Goal: Task Accomplishment & Management: Use online tool/utility

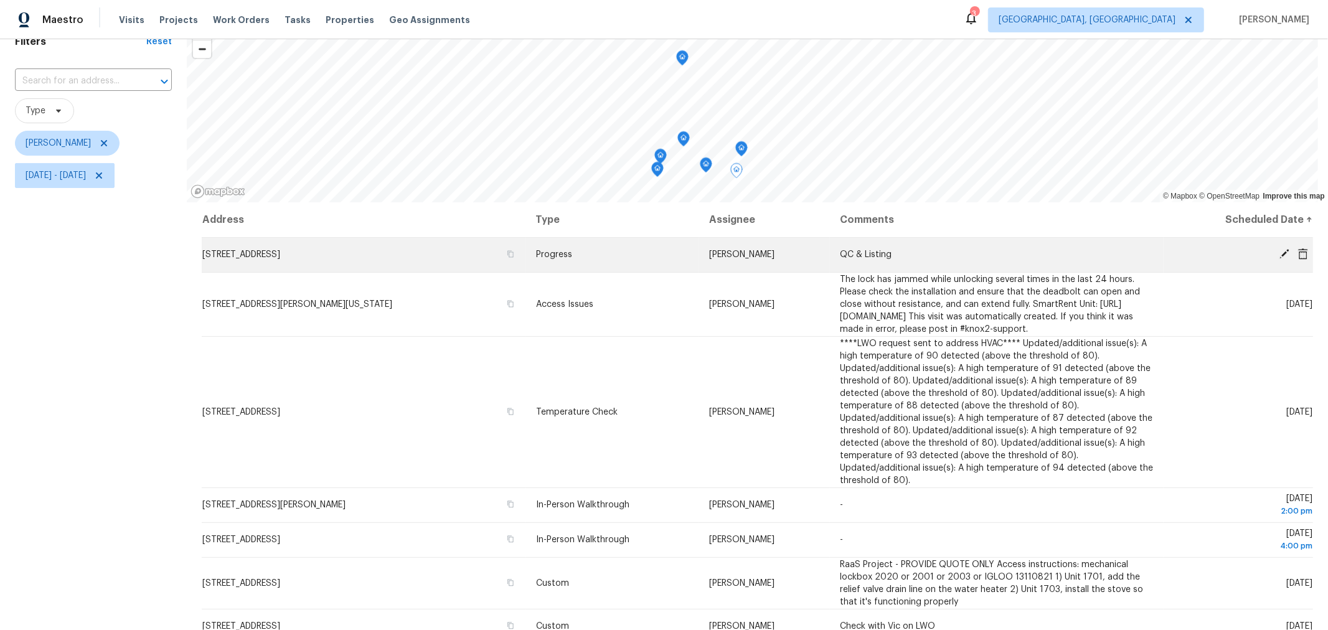
scroll to position [61, 0]
click at [1279, 252] on icon at bounding box center [1284, 253] width 11 height 11
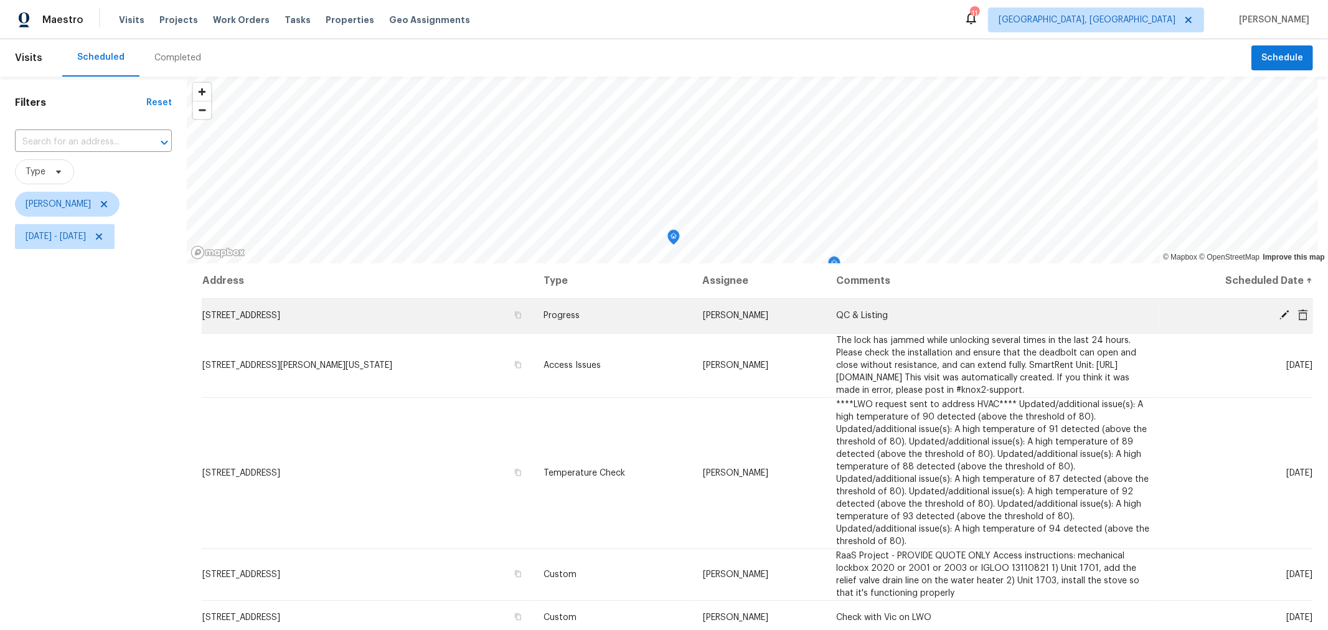
click at [1279, 312] on icon at bounding box center [1284, 314] width 11 height 11
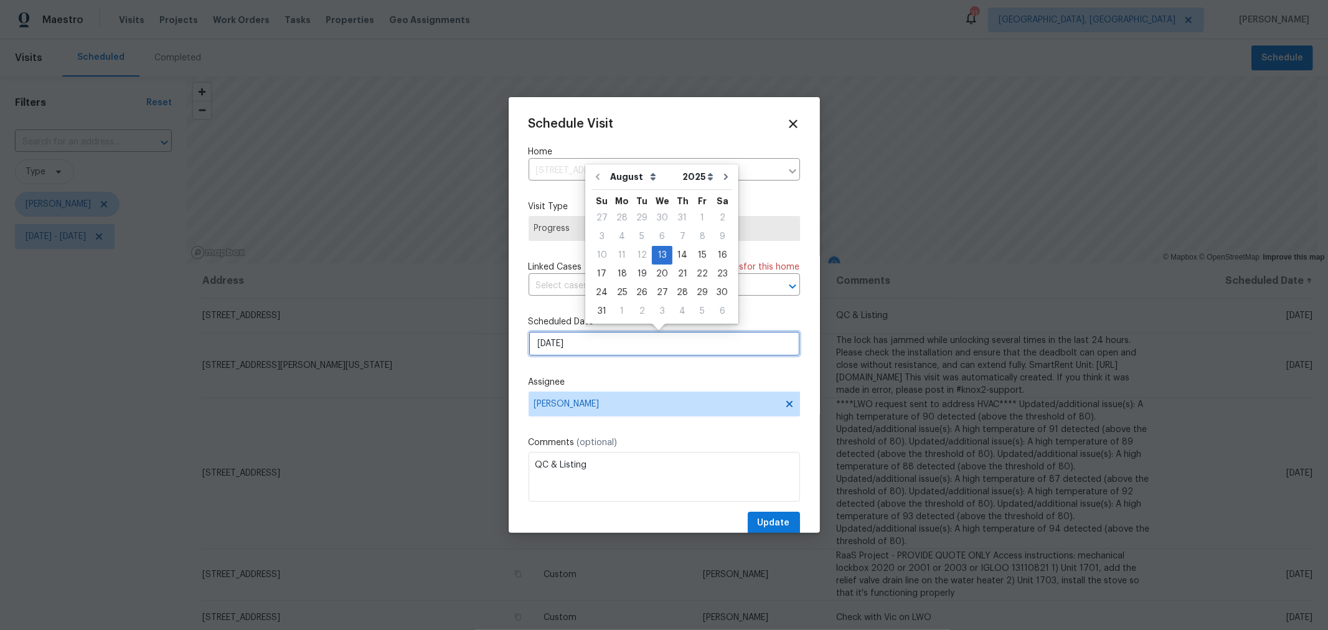
click at [608, 349] on input "[DATE]" at bounding box center [664, 343] width 271 height 25
click at [677, 249] on div "14" at bounding box center [682, 255] width 20 height 17
type input "8/14/2025"
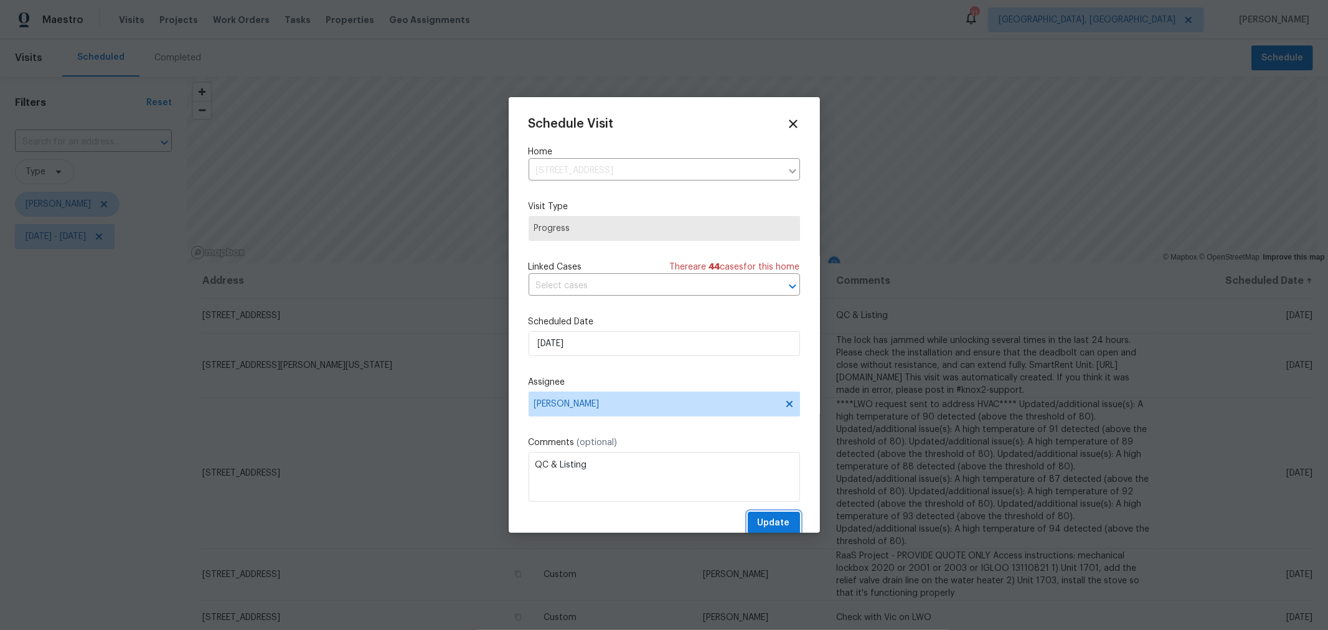
click at [772, 525] on span "Update" at bounding box center [774, 524] width 32 height 16
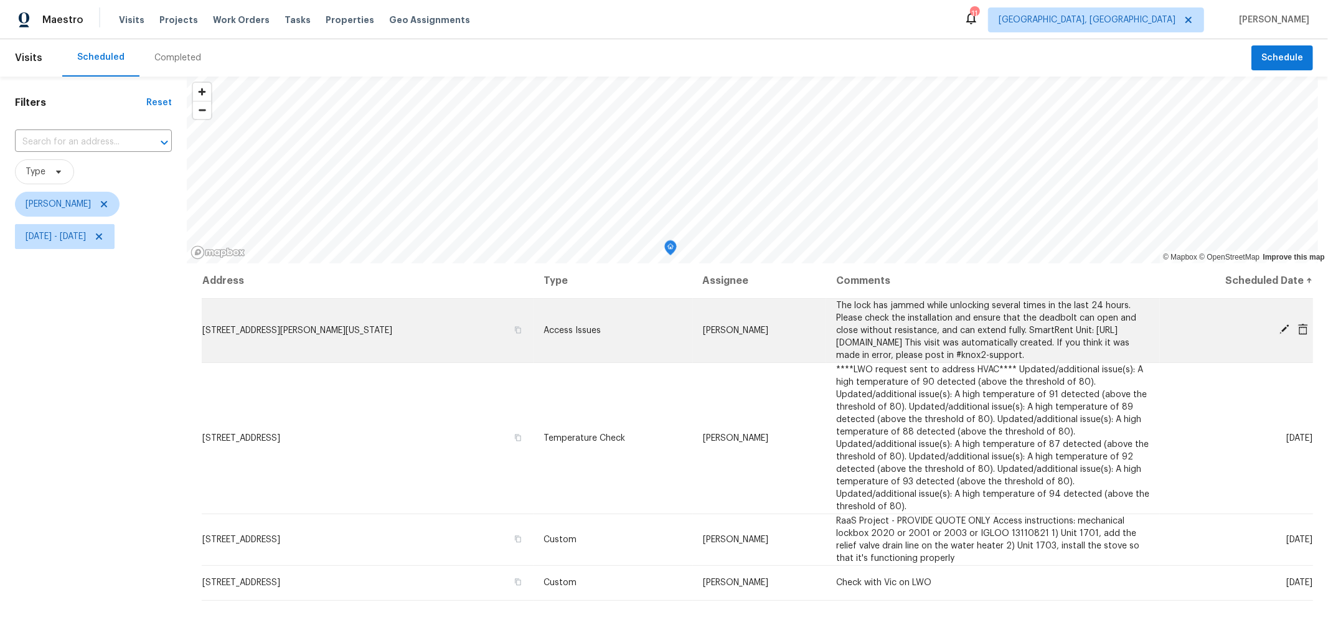
click at [1279, 334] on icon at bounding box center [1284, 329] width 11 height 11
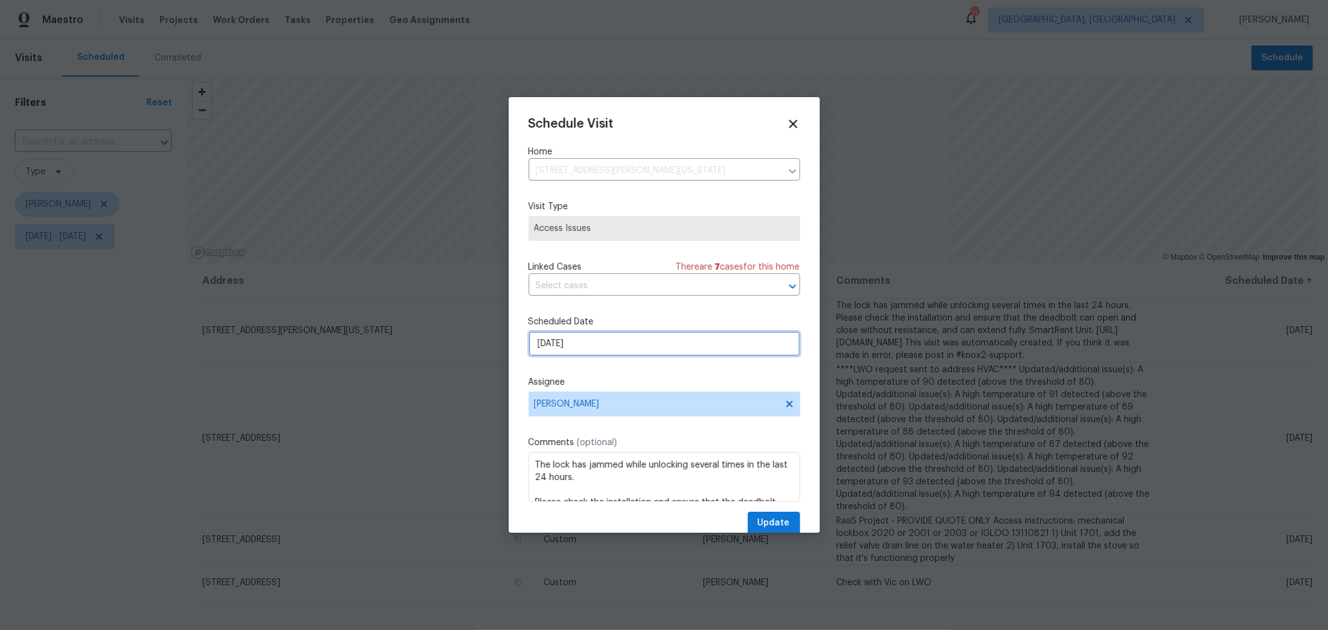
click at [599, 338] on input "[DATE]" at bounding box center [664, 343] width 271 height 25
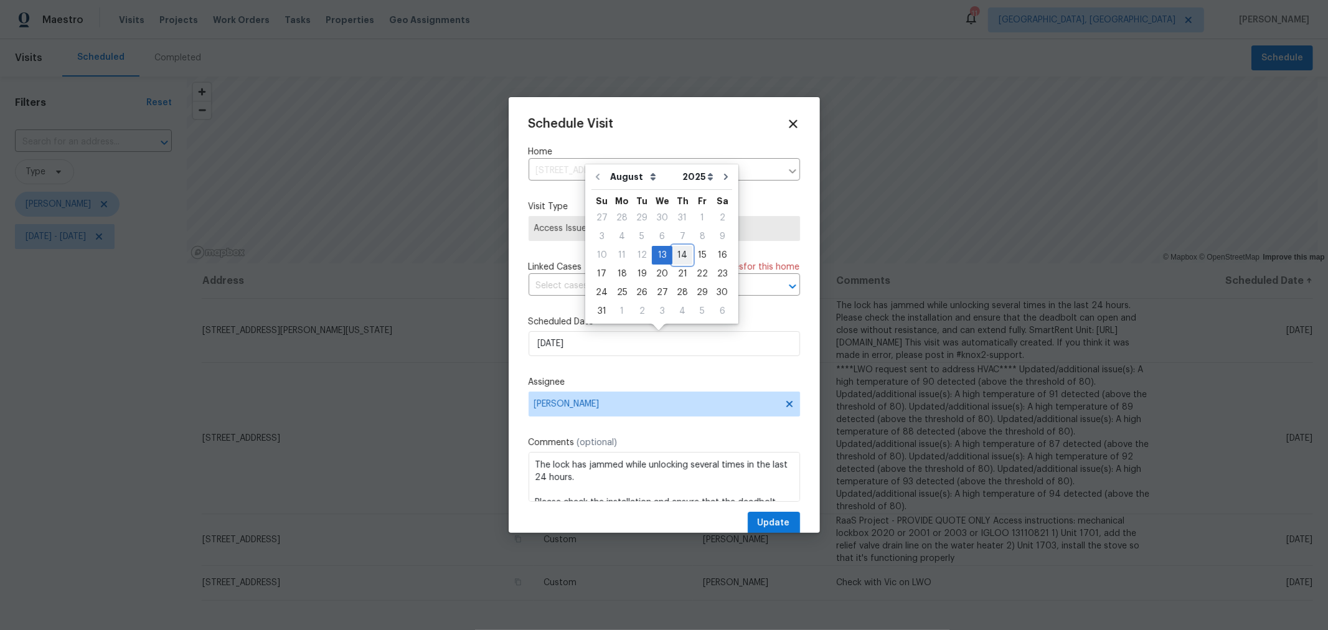
click at [673, 253] on div "14" at bounding box center [682, 255] width 20 height 17
type input "8/14/2025"
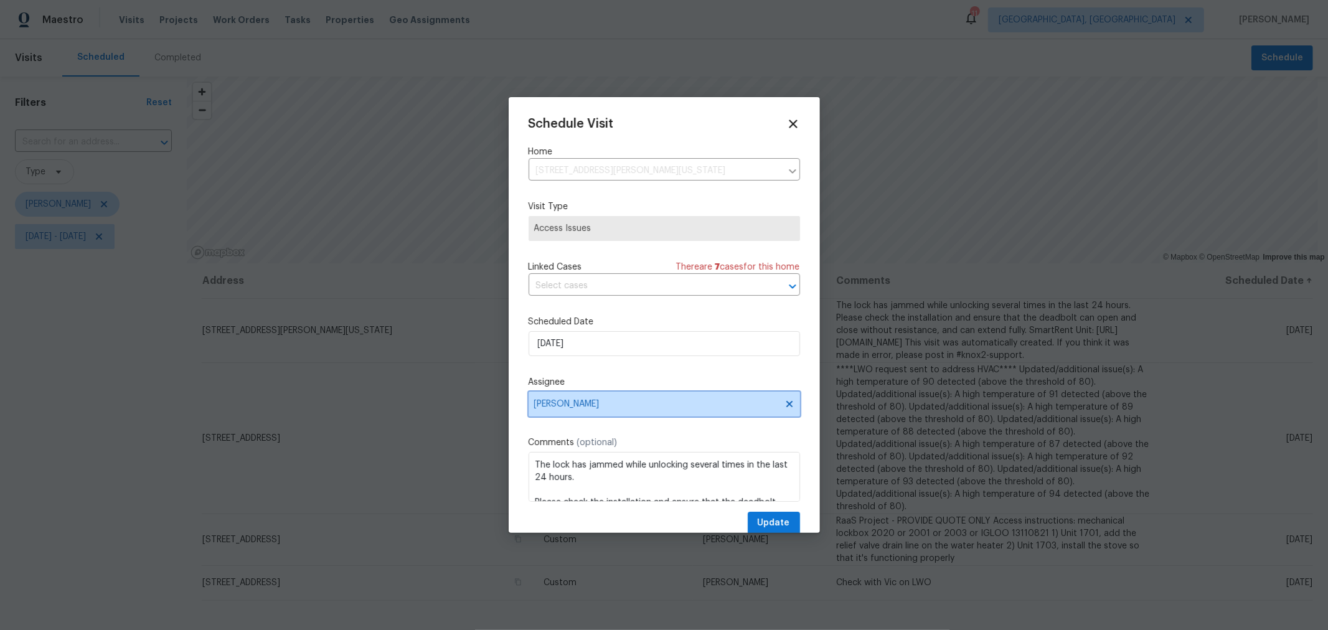
click at [653, 415] on span "[PERSON_NAME]" at bounding box center [664, 404] width 271 height 25
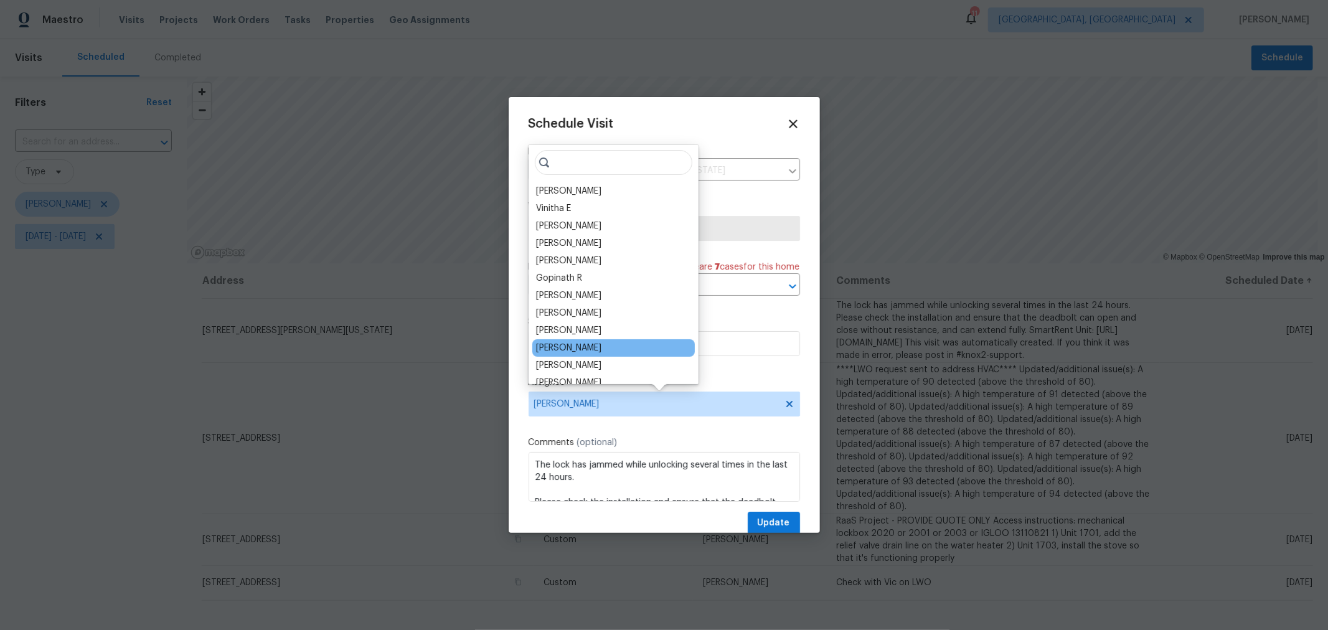
click at [592, 349] on div "Dennis Neuhardt" at bounding box center [568, 348] width 65 height 12
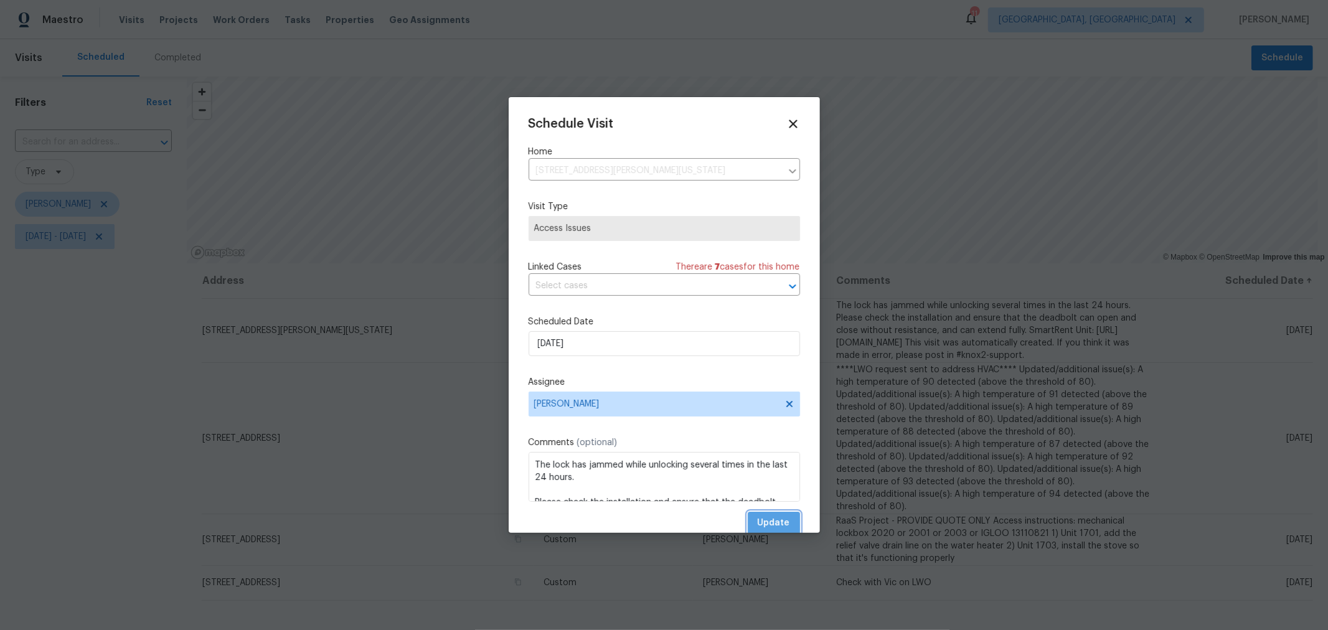
click at [770, 516] on button "Update" at bounding box center [774, 523] width 52 height 23
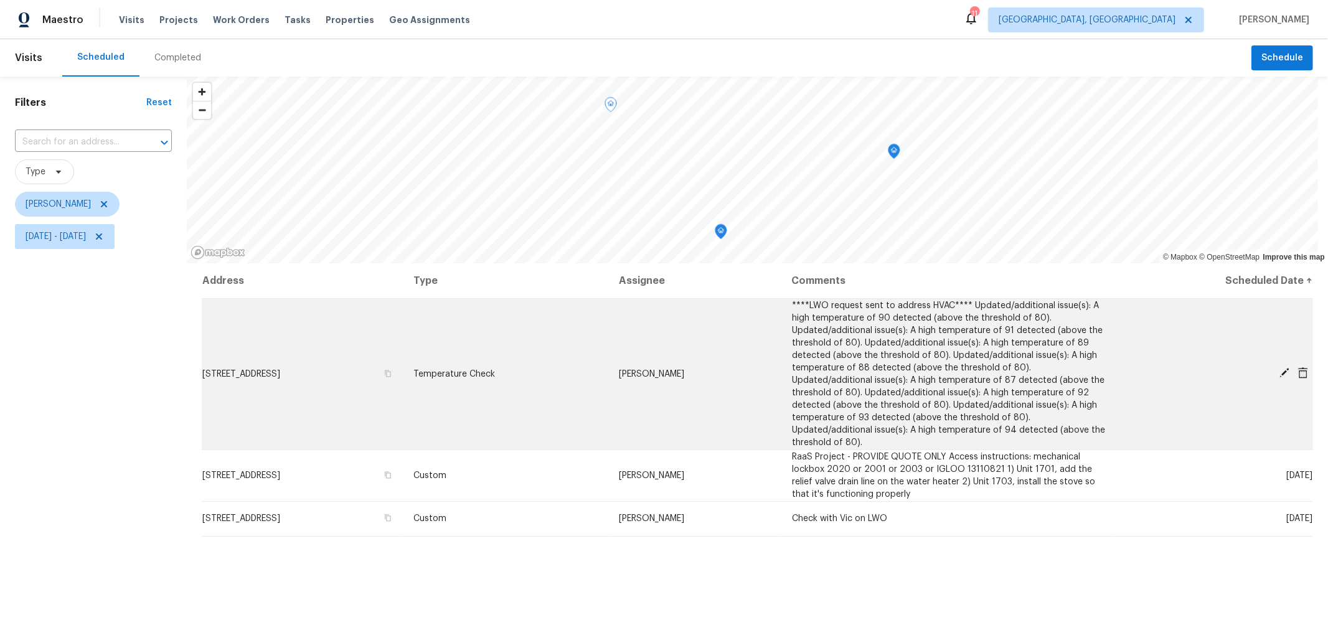
click at [1279, 367] on icon at bounding box center [1284, 372] width 11 height 11
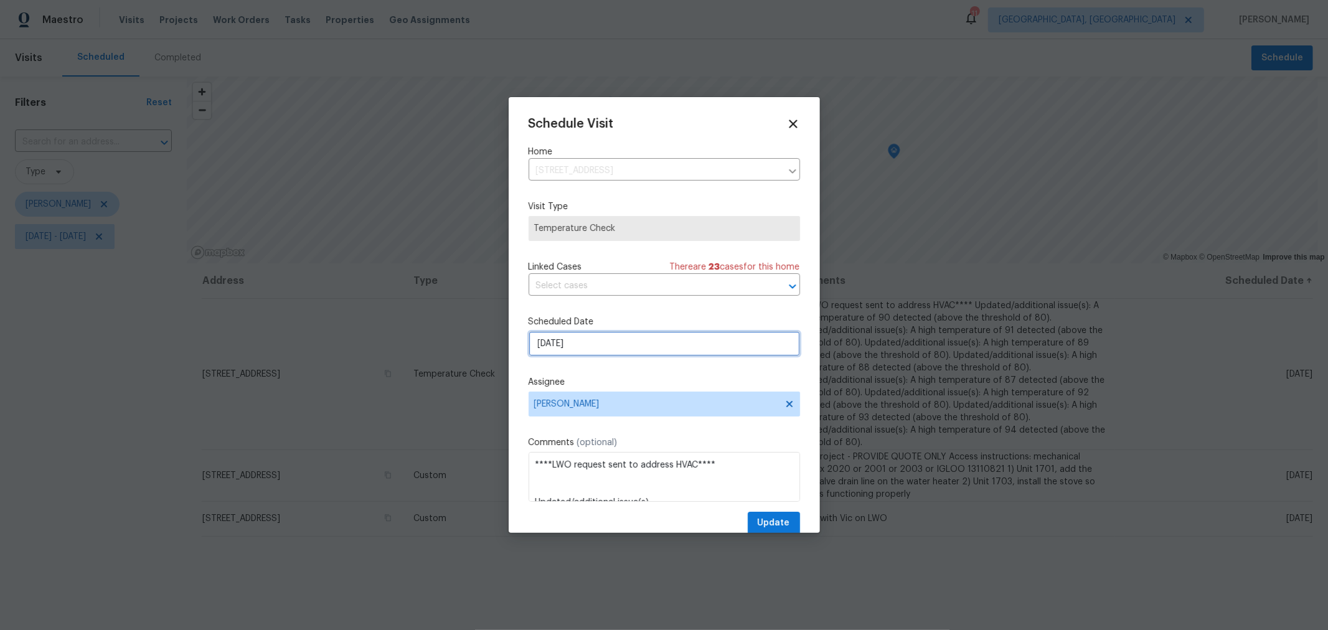
click at [628, 334] on input "[DATE]" at bounding box center [664, 343] width 271 height 25
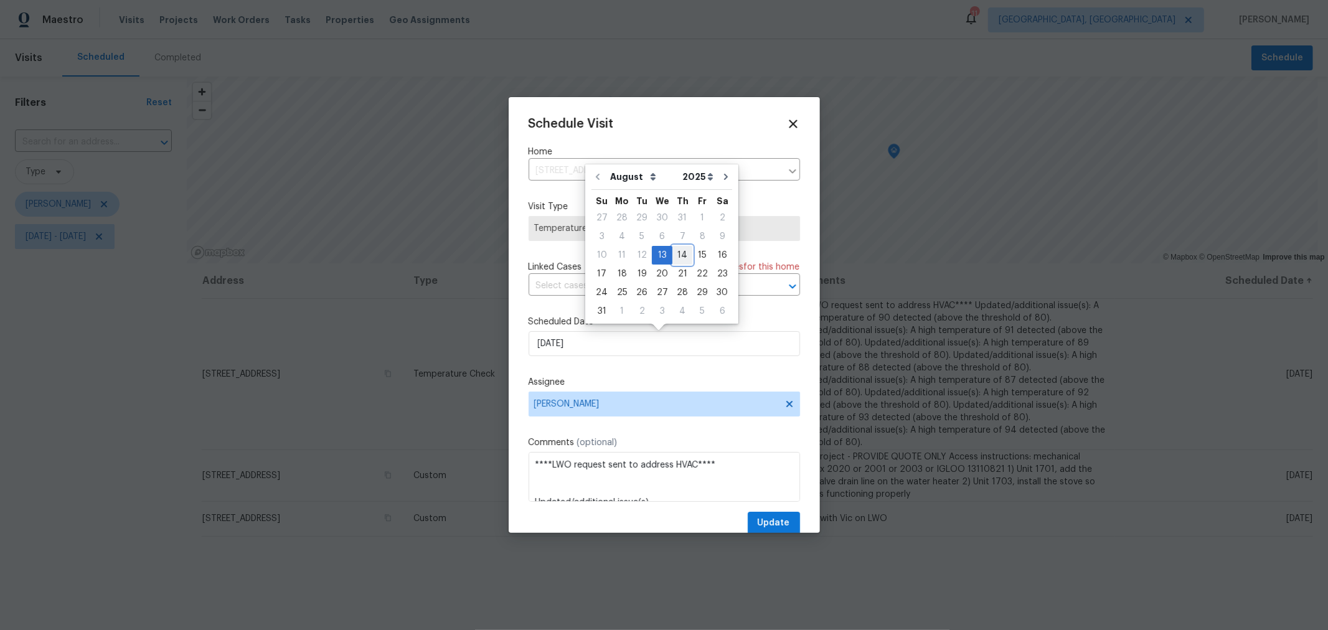
click at [673, 253] on div "14" at bounding box center [682, 255] width 20 height 17
type input "8/14/2025"
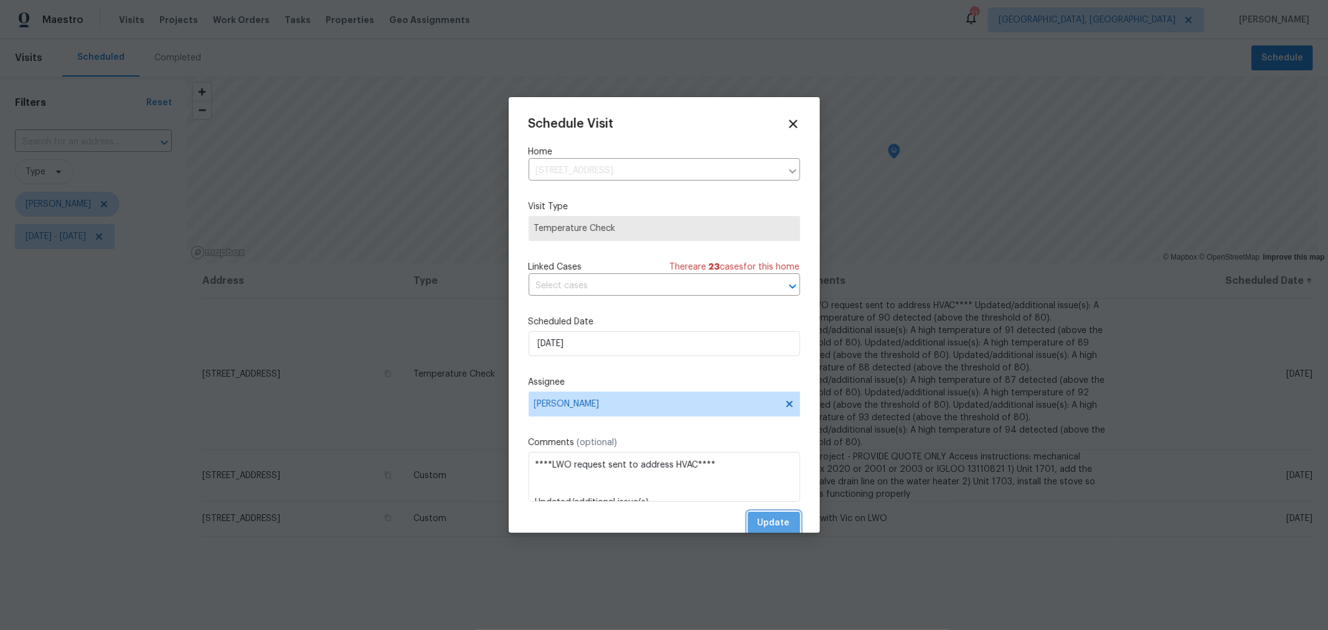
click at [775, 523] on span "Update" at bounding box center [774, 524] width 32 height 16
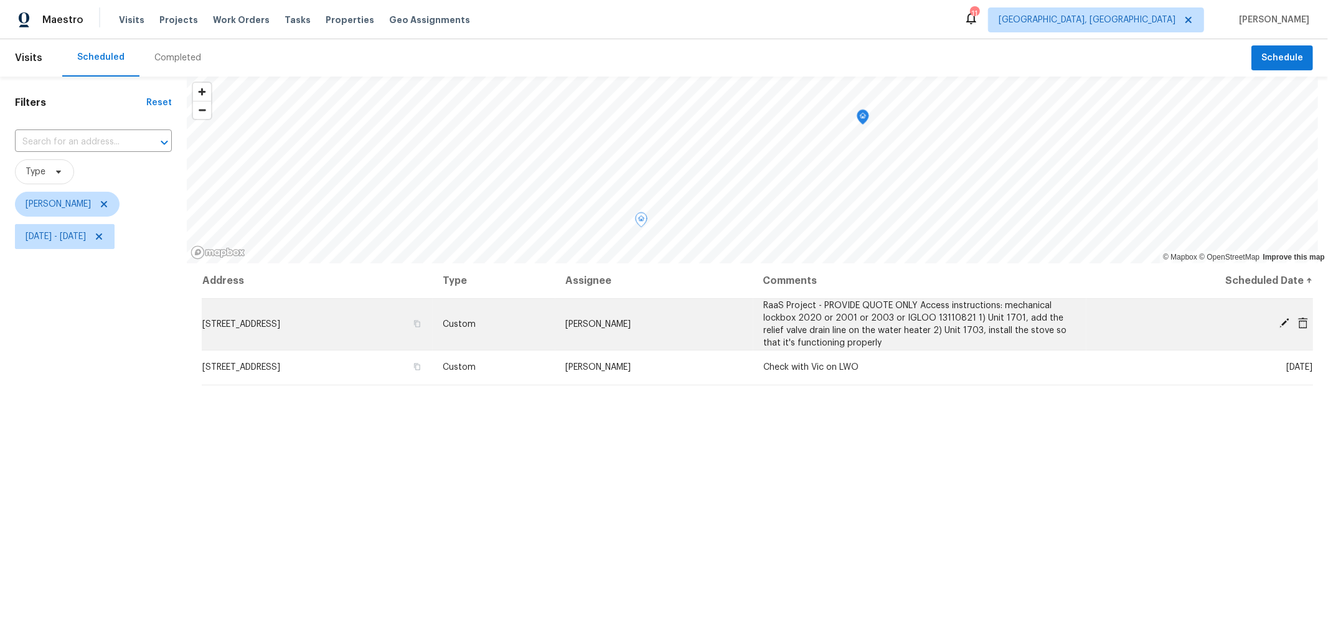
click at [1279, 318] on icon at bounding box center [1284, 323] width 11 height 11
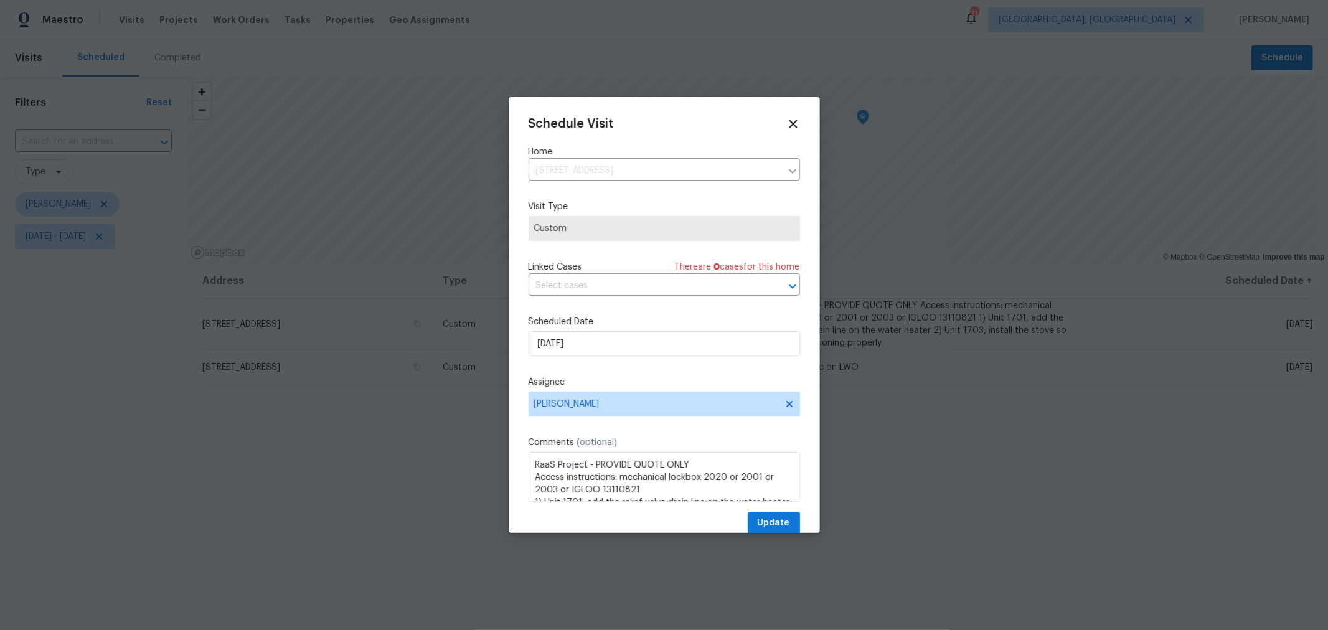
click at [629, 359] on div "Schedule Visit Home 1701 E Whittier St, Columbus, OH 43206 ​ Visit Type Custom …" at bounding box center [664, 326] width 271 height 418
click at [632, 352] on input "[DATE]" at bounding box center [664, 343] width 271 height 25
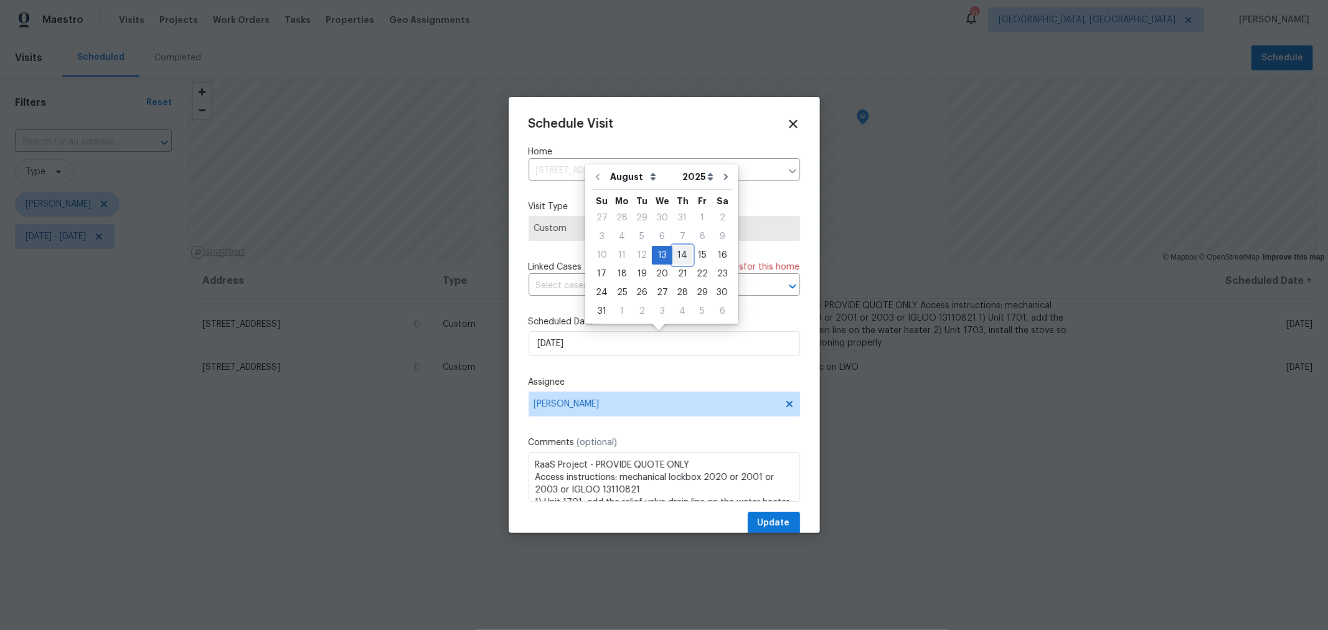
click at [679, 257] on div "14" at bounding box center [682, 255] width 20 height 17
type input "8/14/2025"
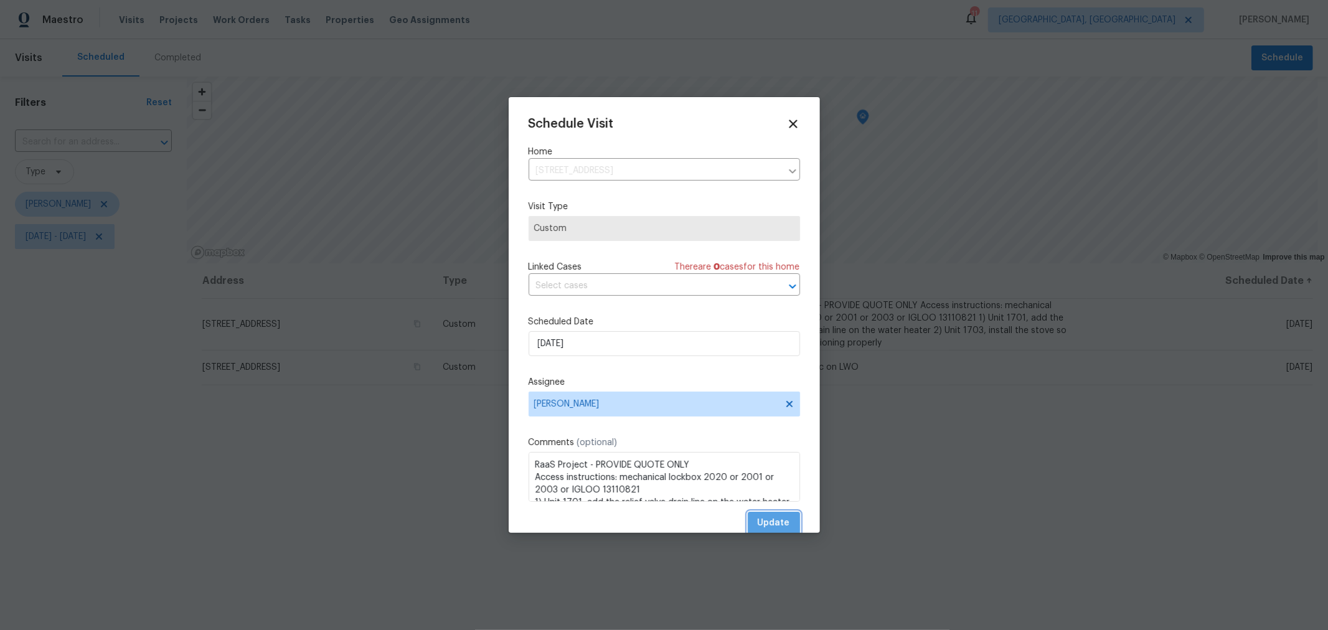
click at [778, 523] on span "Update" at bounding box center [774, 524] width 32 height 16
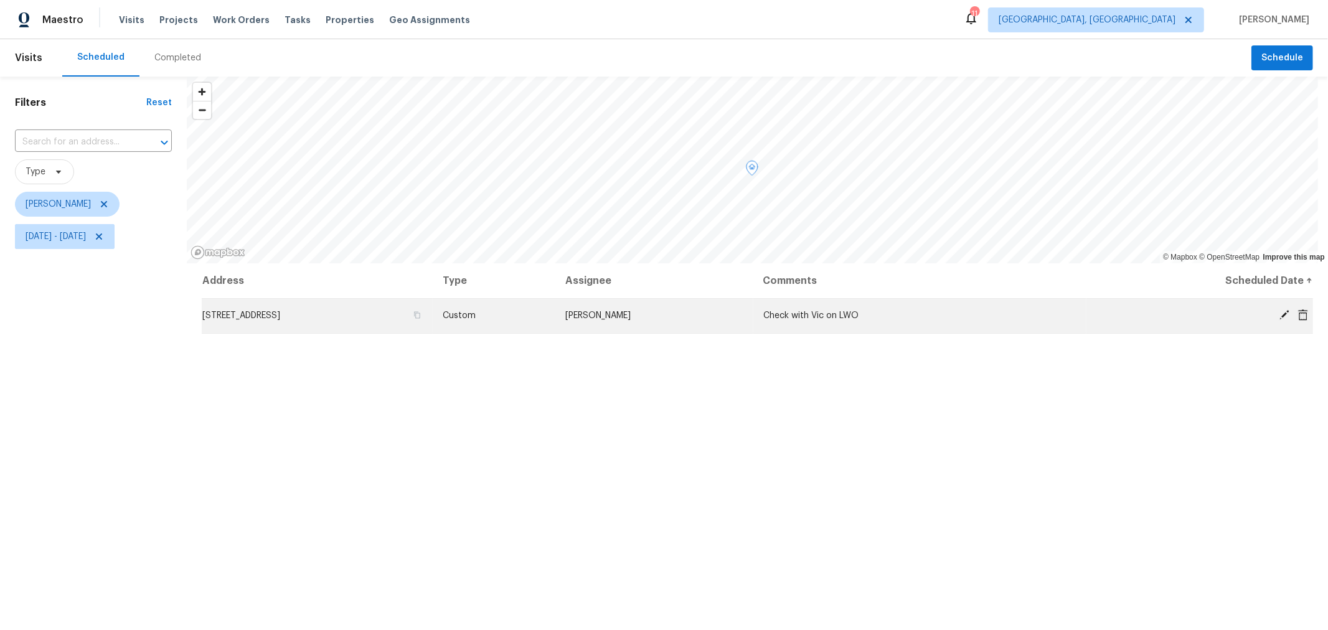
click at [1279, 316] on icon at bounding box center [1284, 315] width 10 height 10
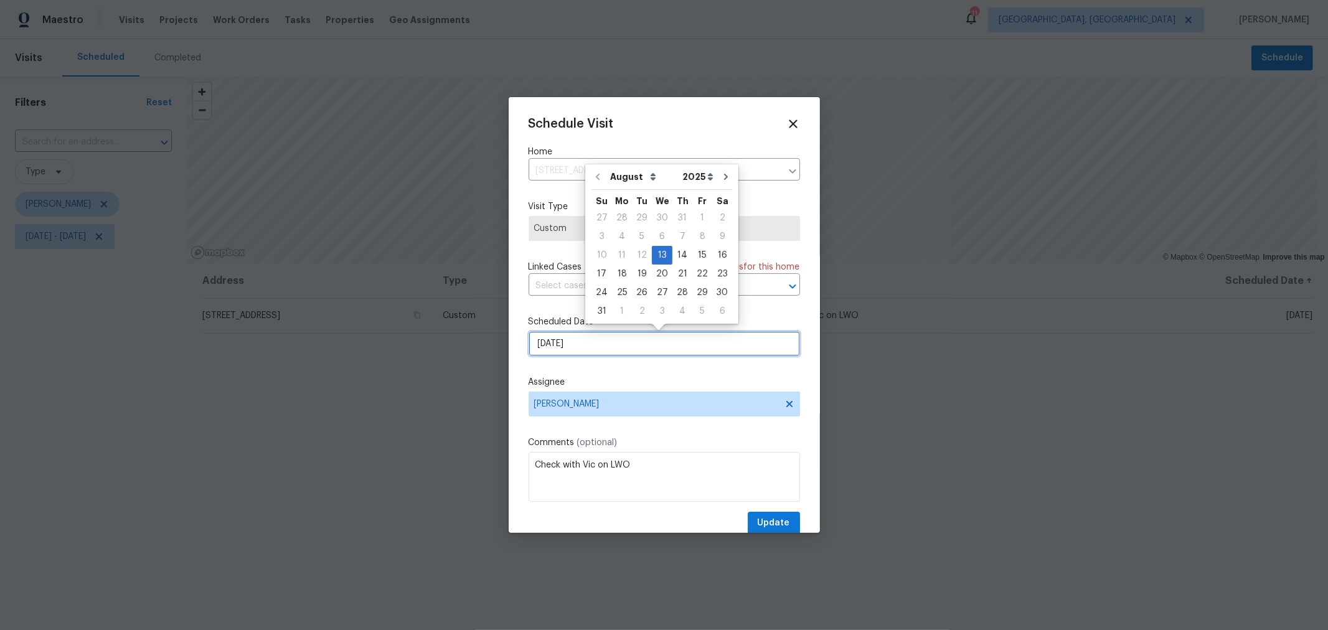
click at [601, 350] on input "[DATE]" at bounding box center [664, 343] width 271 height 25
click at [681, 257] on div "14" at bounding box center [682, 255] width 20 height 17
type input "8/14/2025"
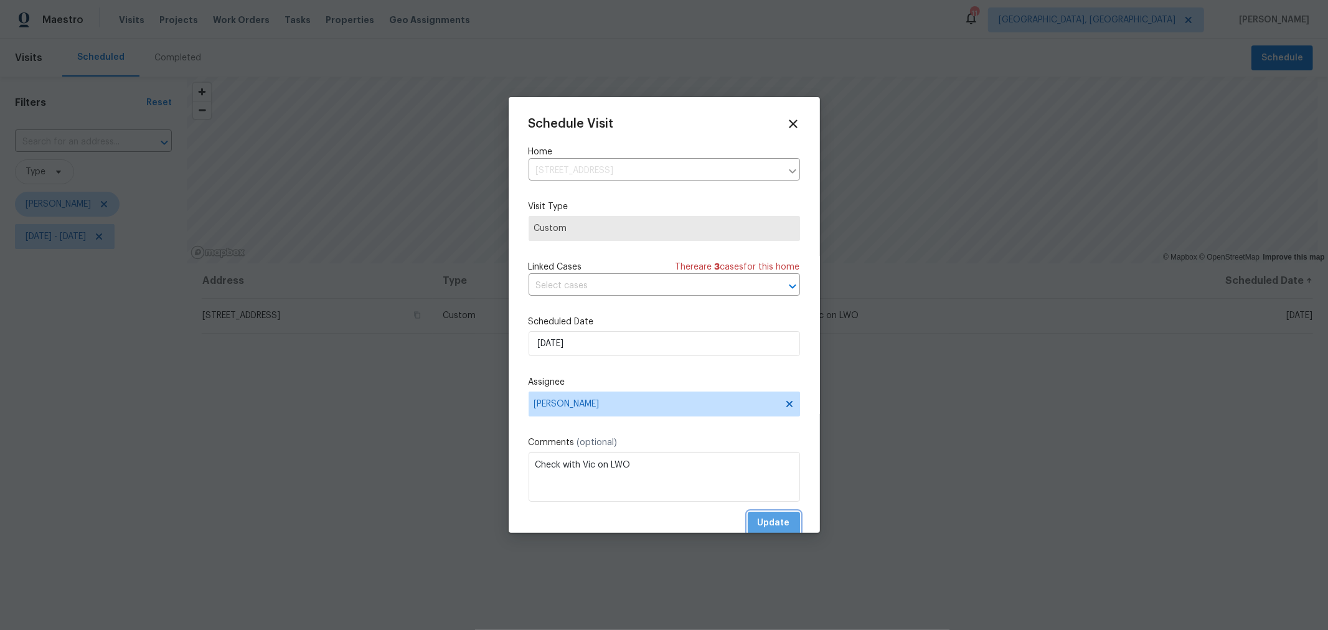
click at [765, 521] on span "Update" at bounding box center [774, 524] width 32 height 16
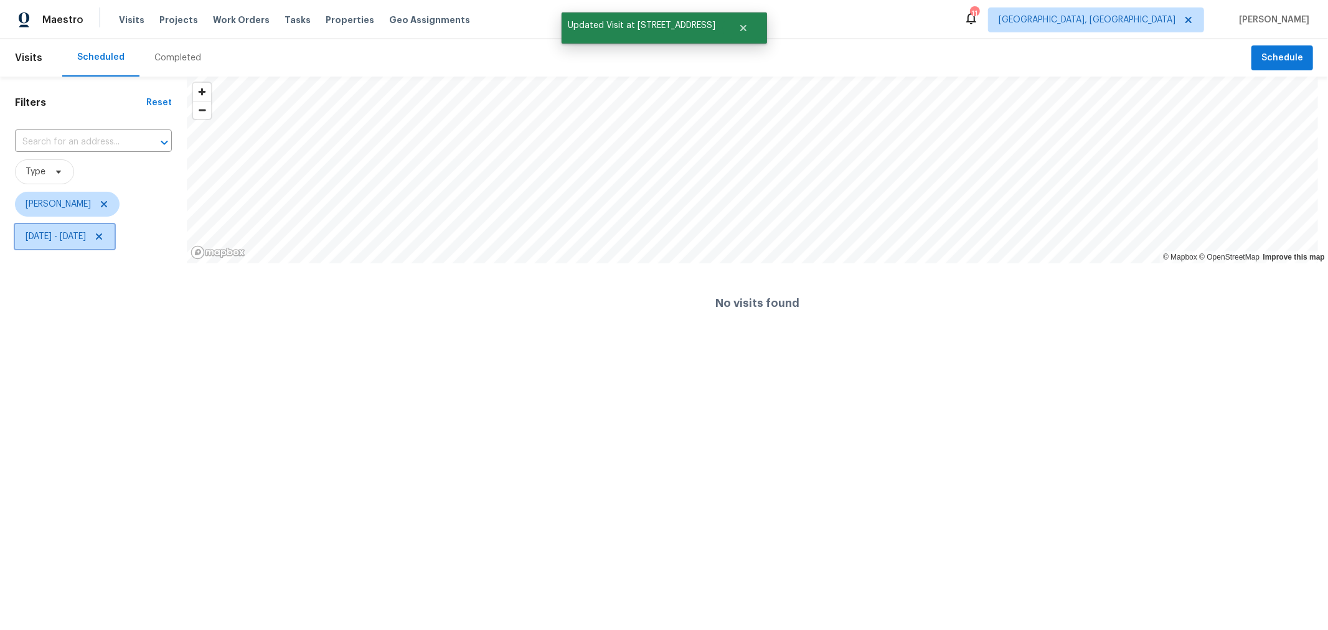
click at [86, 236] on span "Wed, Aug 13 - Wed, Aug 13" at bounding box center [56, 236] width 60 height 12
select select "7"
select select "2025"
select select "8"
select select "2025"
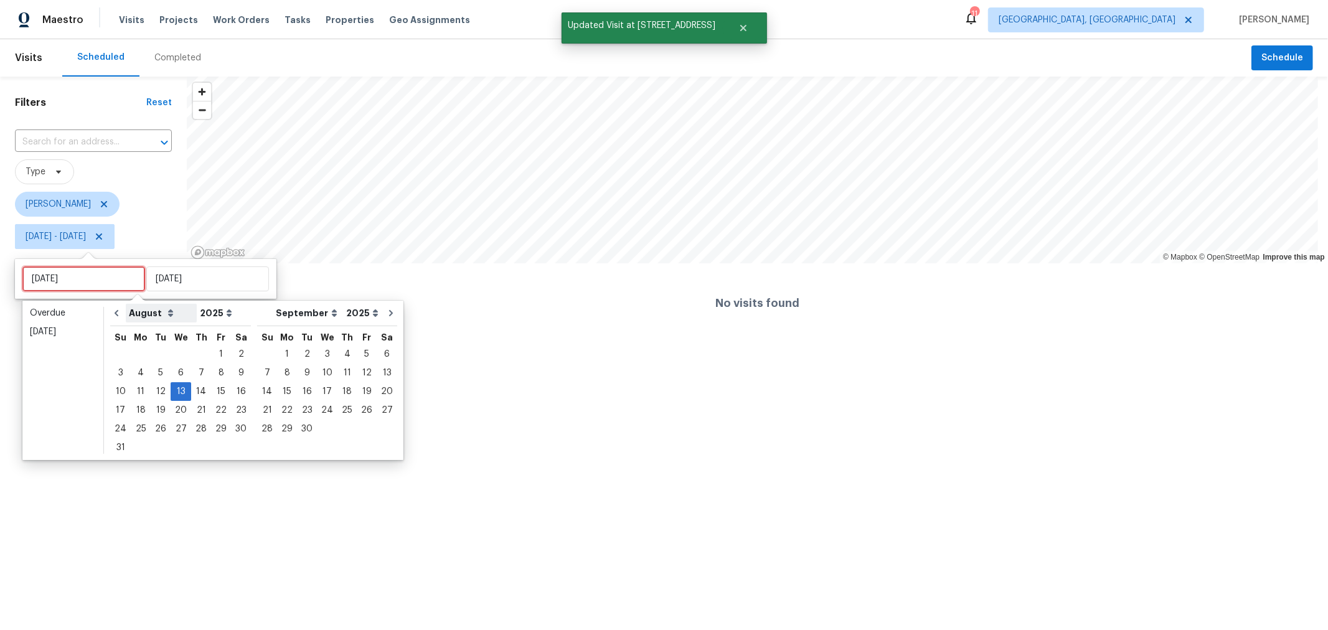
drag, startPoint x: 101, startPoint y: 276, endPoint x: 129, endPoint y: 305, distance: 40.1
click at [103, 276] on input "Wed, Aug 13" at bounding box center [83, 278] width 123 height 25
type input "Thu, Aug 14"
type input "Fri, Aug 08"
type input "Wed, Aug 13"
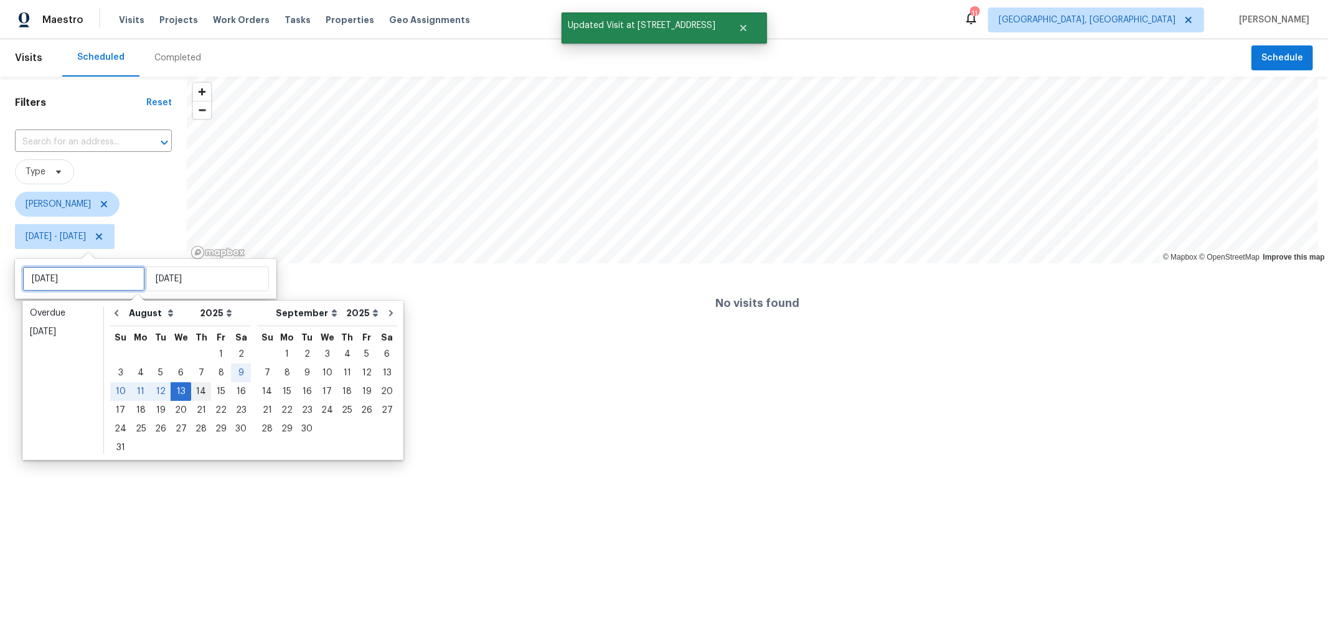
type input "Fri, Aug 15"
click at [197, 388] on div "14" at bounding box center [201, 391] width 20 height 17
type input "Thu, Aug 14"
type input "Wed, Aug 13"
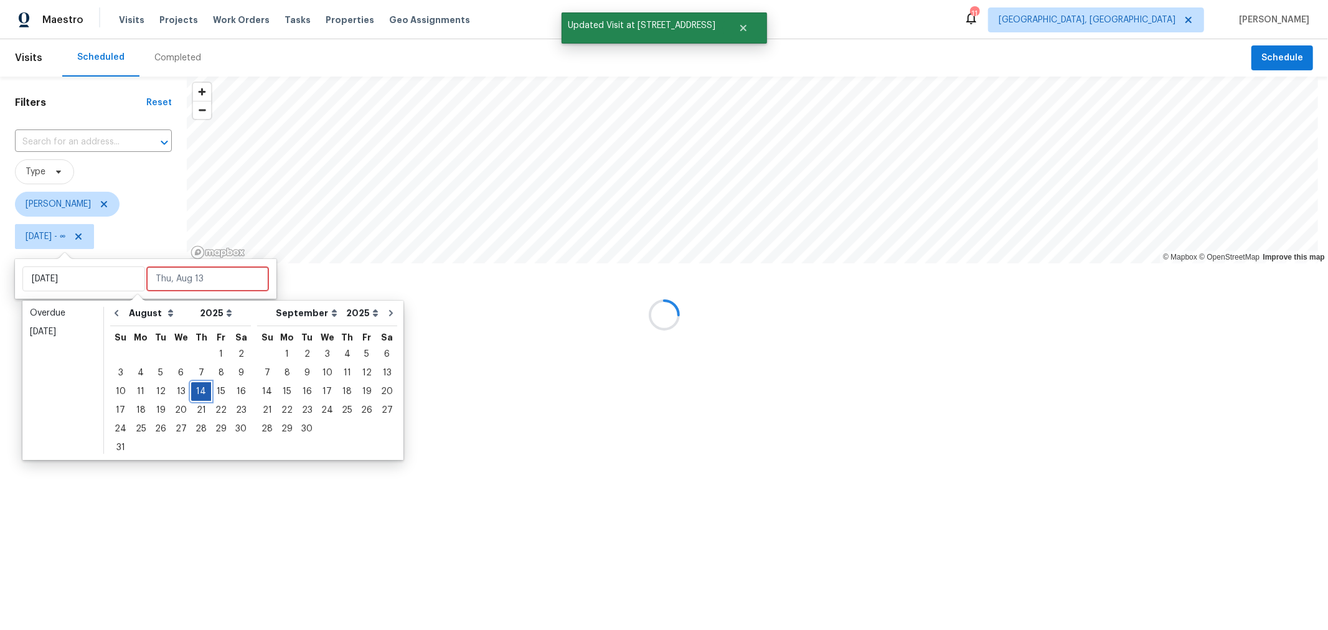
click at [197, 390] on div "14" at bounding box center [201, 391] width 20 height 17
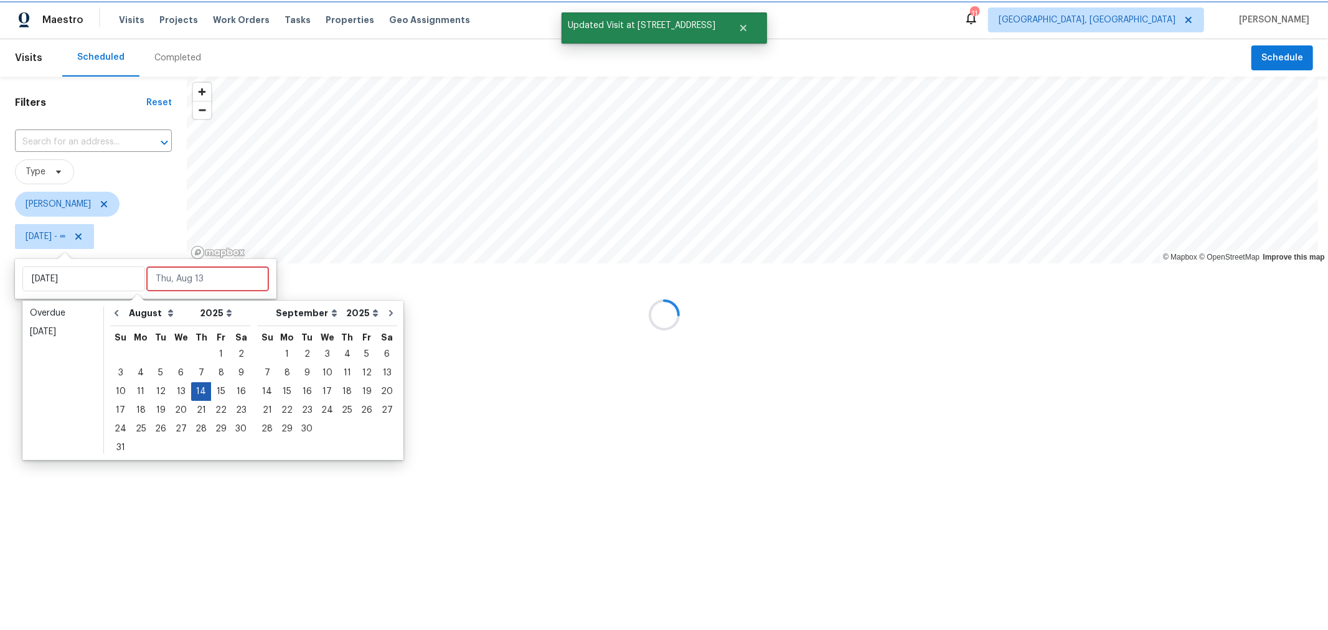
type input "Thu, Aug 14"
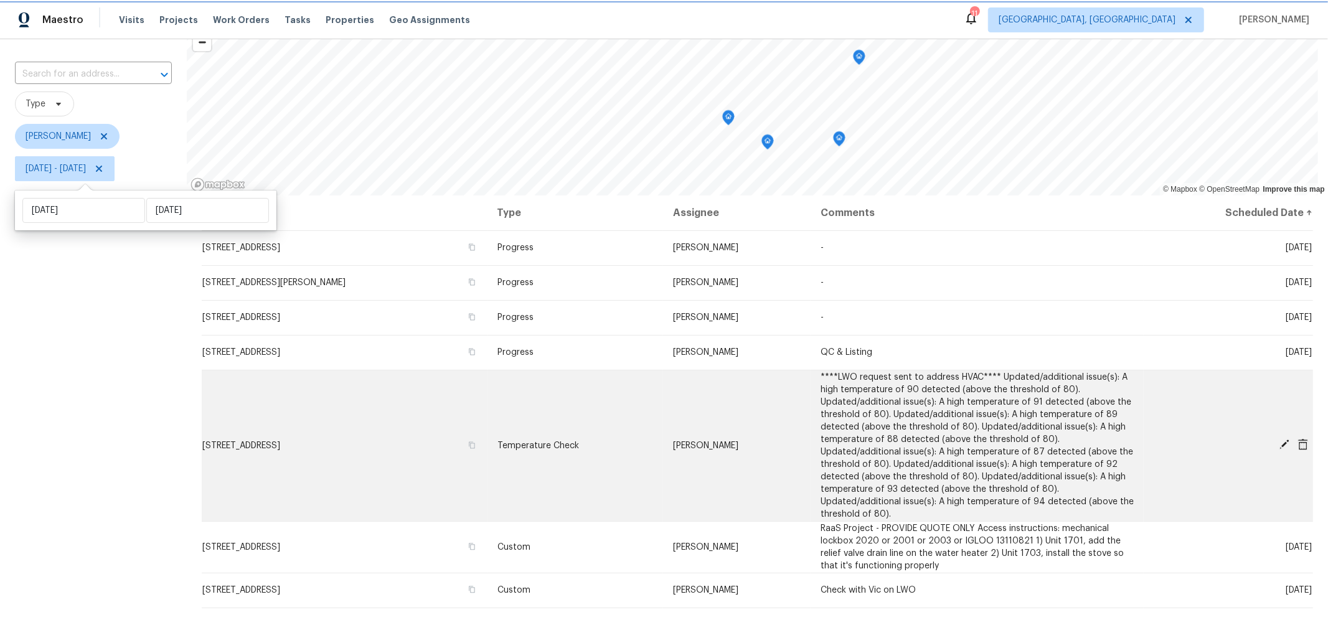
scroll to position [68, 0]
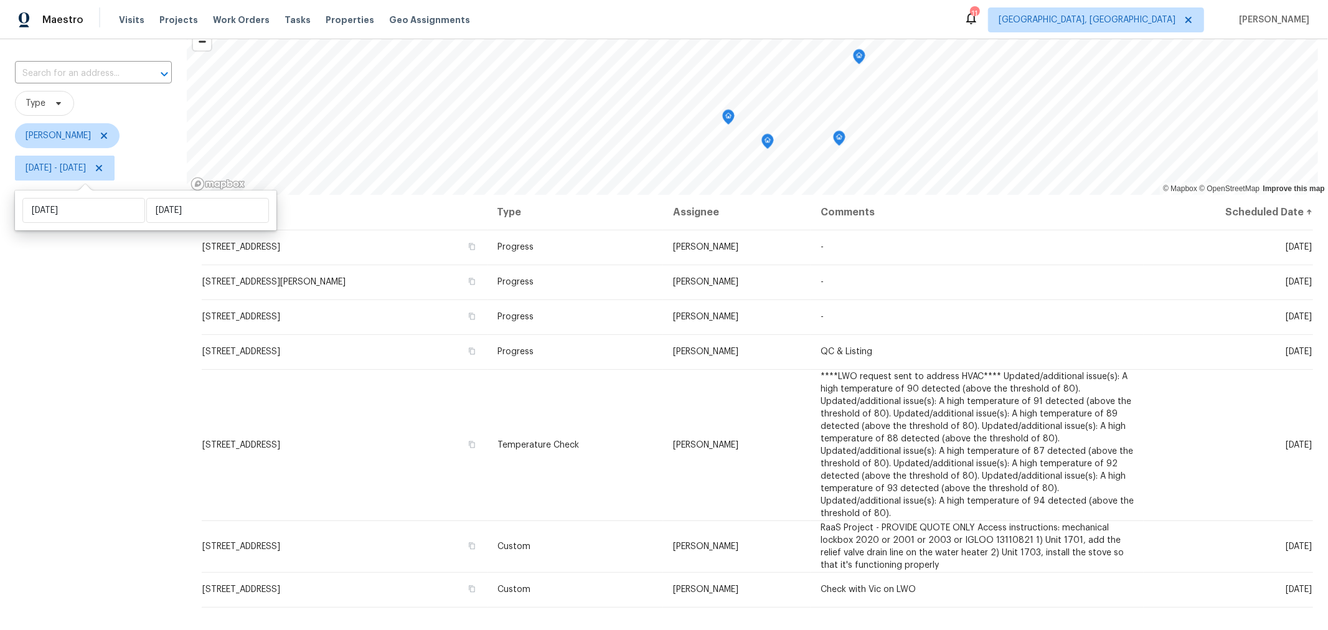
click at [50, 312] on div "Filters Reset ​ Type Keith Hollingsworth Thu, Aug 14 - Thu, Aug 14" at bounding box center [93, 353] width 187 height 691
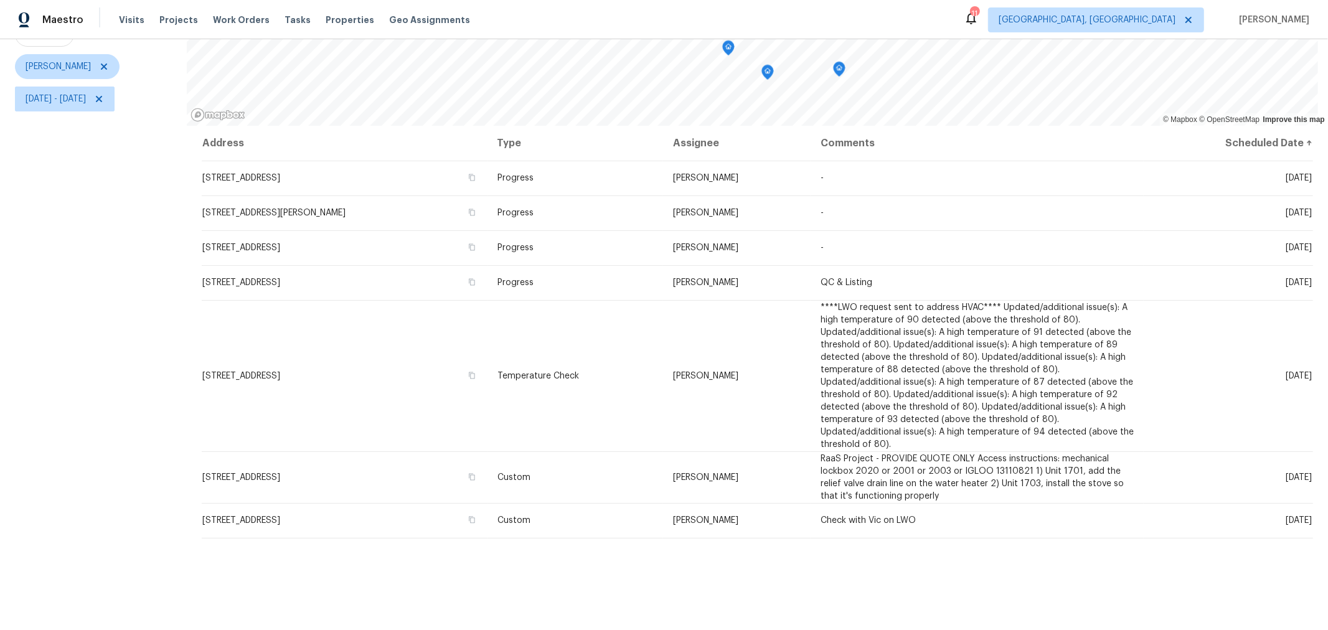
scroll to position [147, 0]
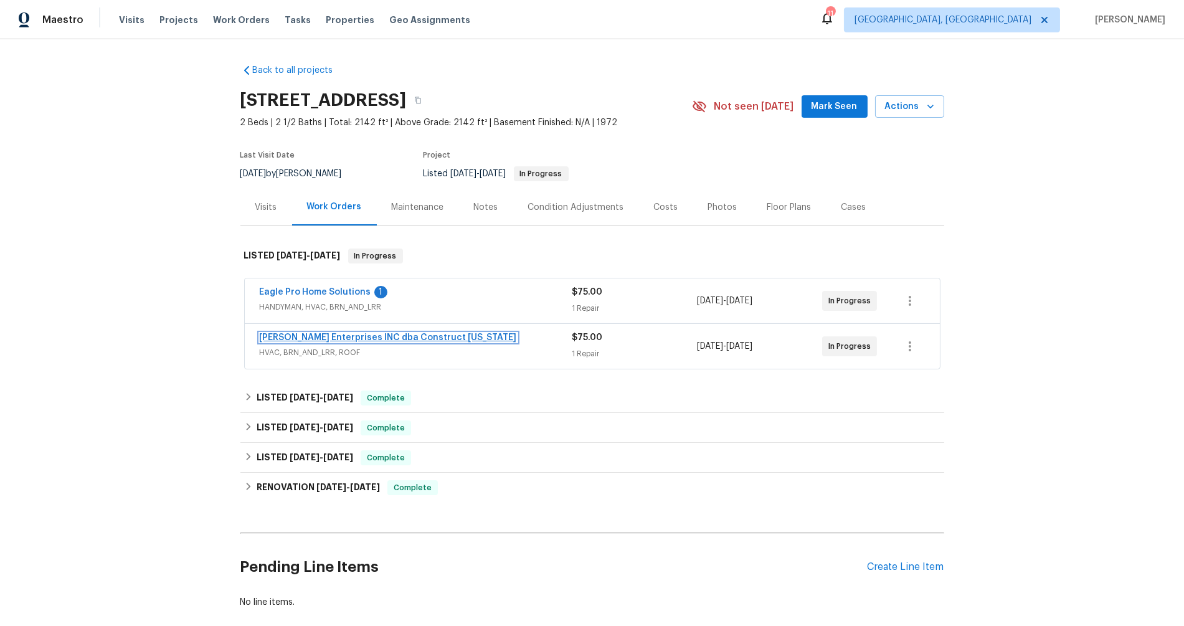
click at [375, 334] on link "Strick Enterprises INC dba Construct Ohio" at bounding box center [388, 337] width 257 height 9
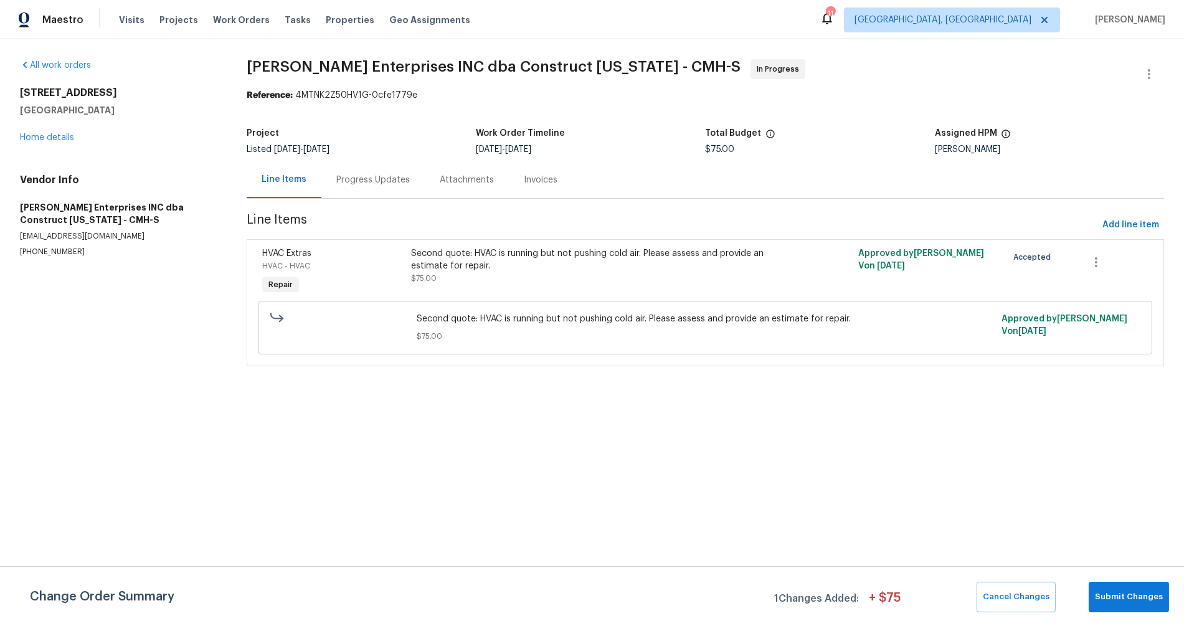
click at [368, 180] on div "Progress Updates" at bounding box center [372, 180] width 73 height 12
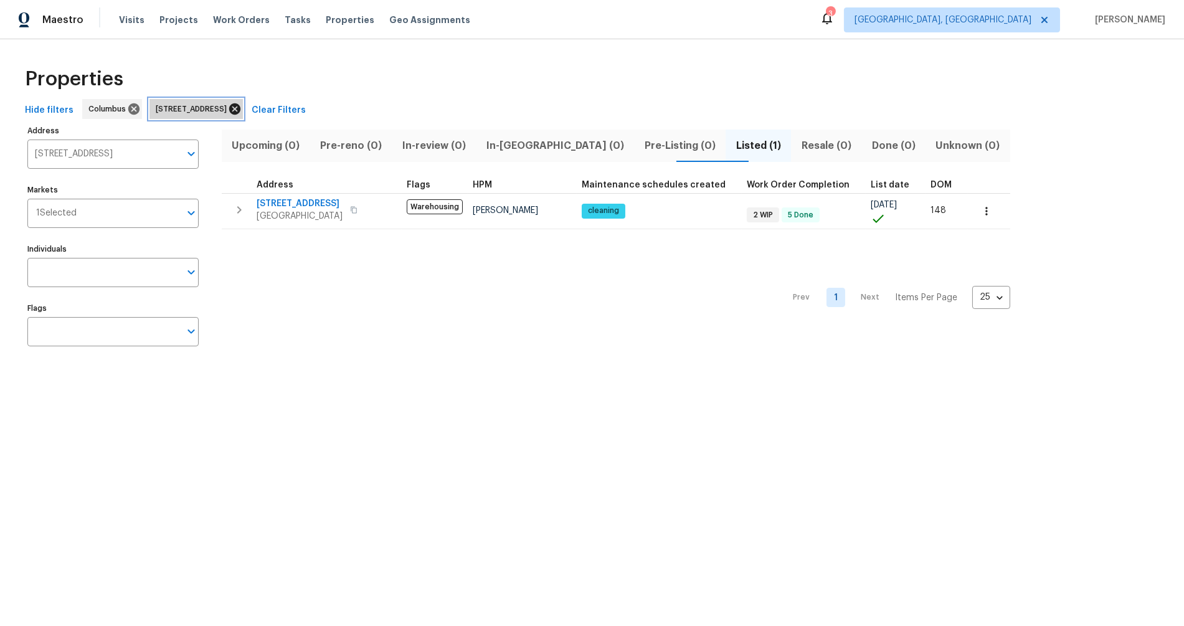
click at [242, 105] on icon at bounding box center [235, 109] width 14 height 14
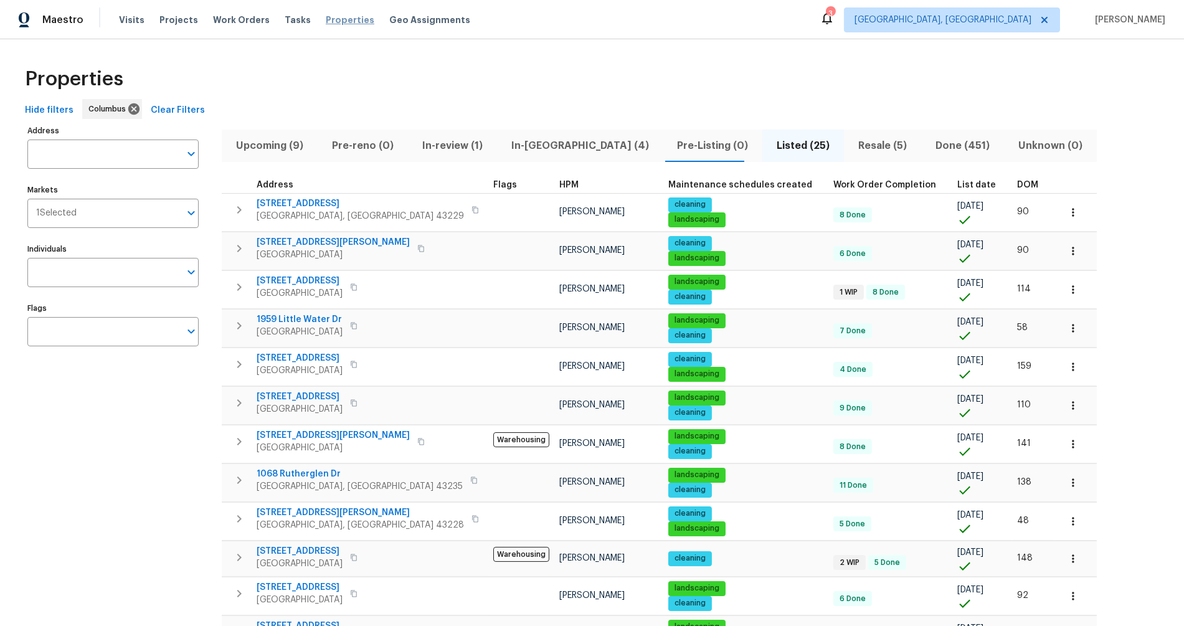
click at [326, 19] on span "Properties" at bounding box center [350, 20] width 49 height 12
click at [106, 153] on input "Address" at bounding box center [103, 153] width 153 height 29
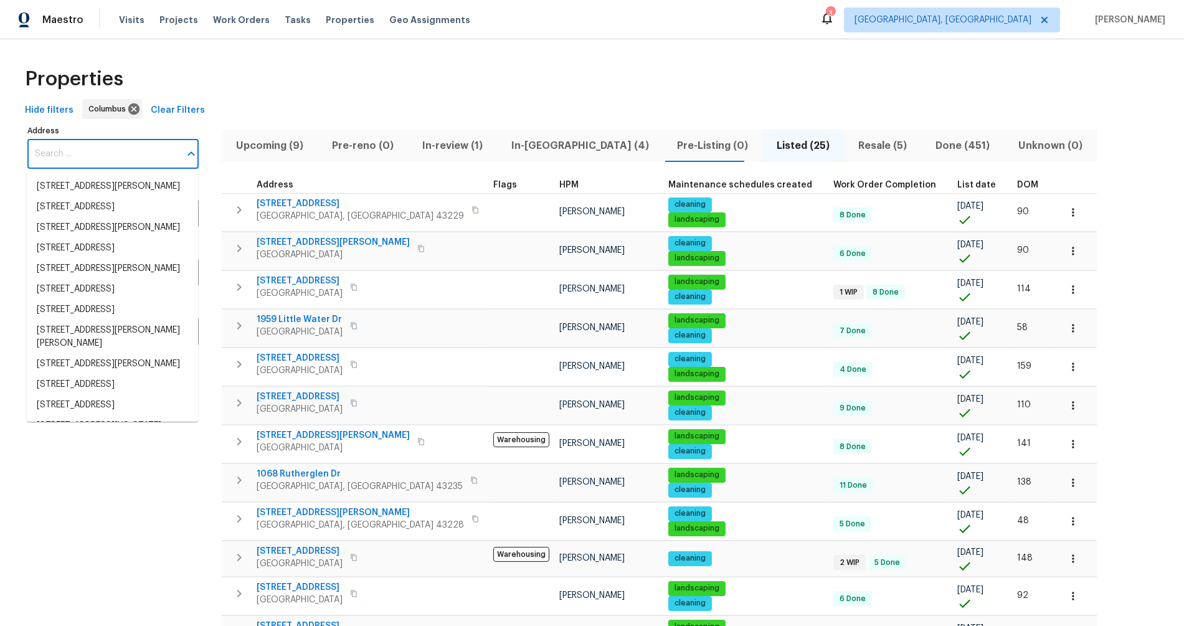
click at [455, 149] on span "In-review (1)" at bounding box center [452, 145] width 74 height 17
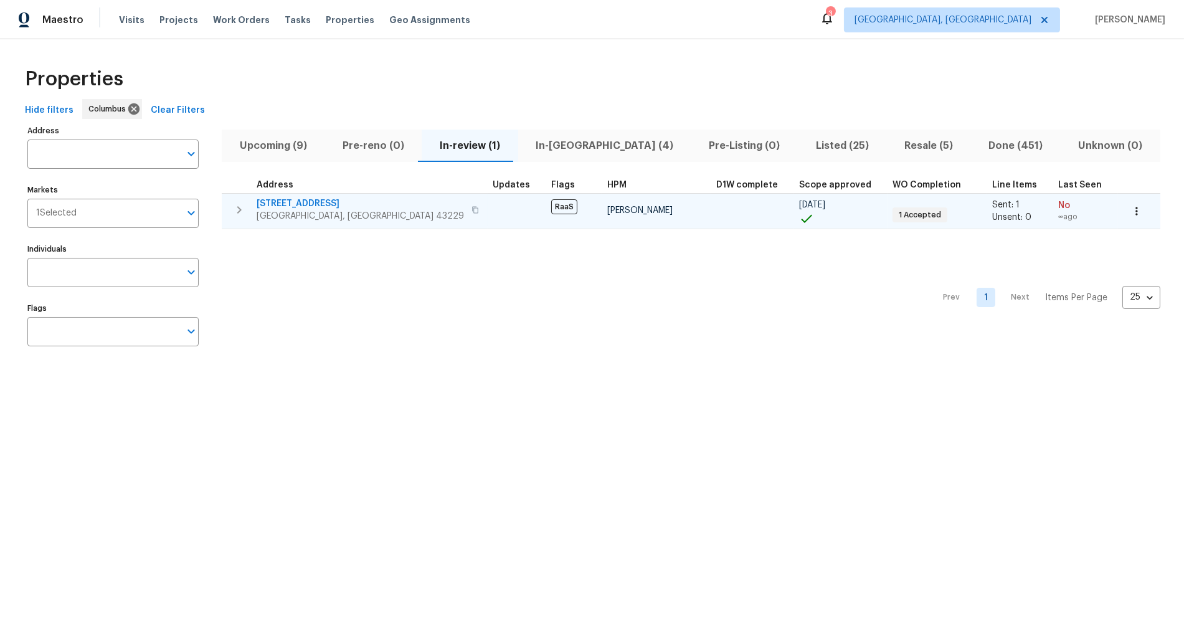
click at [314, 203] on span "[STREET_ADDRESS]" at bounding box center [360, 203] width 207 height 12
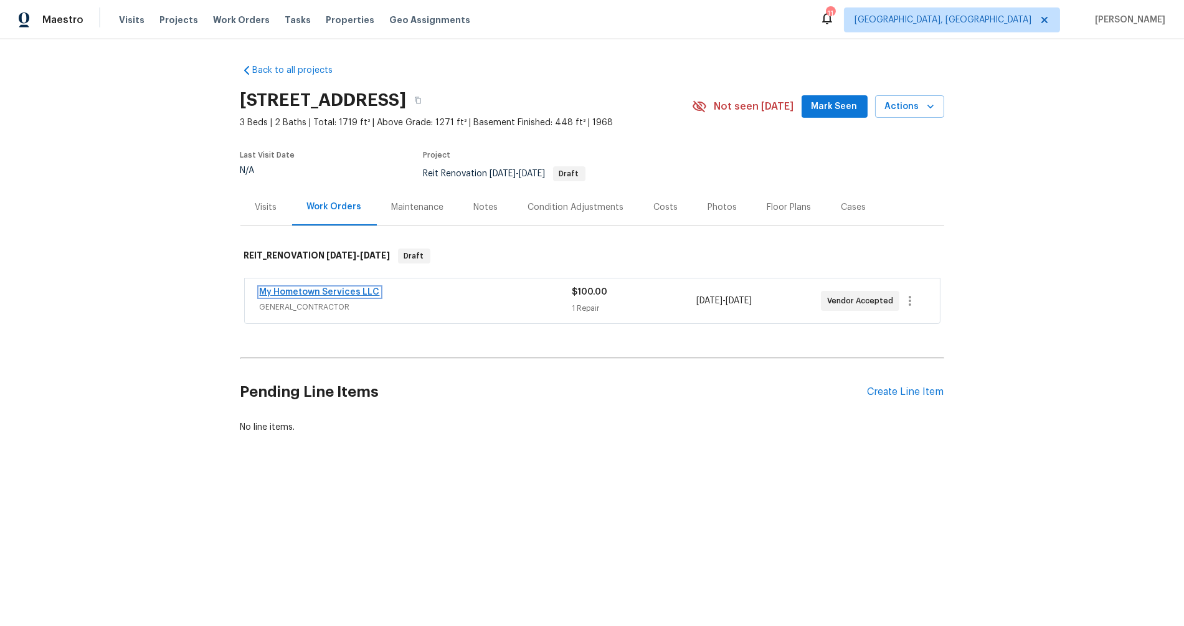
click at [344, 291] on link "My Hometown Services LLC" at bounding box center [320, 292] width 120 height 9
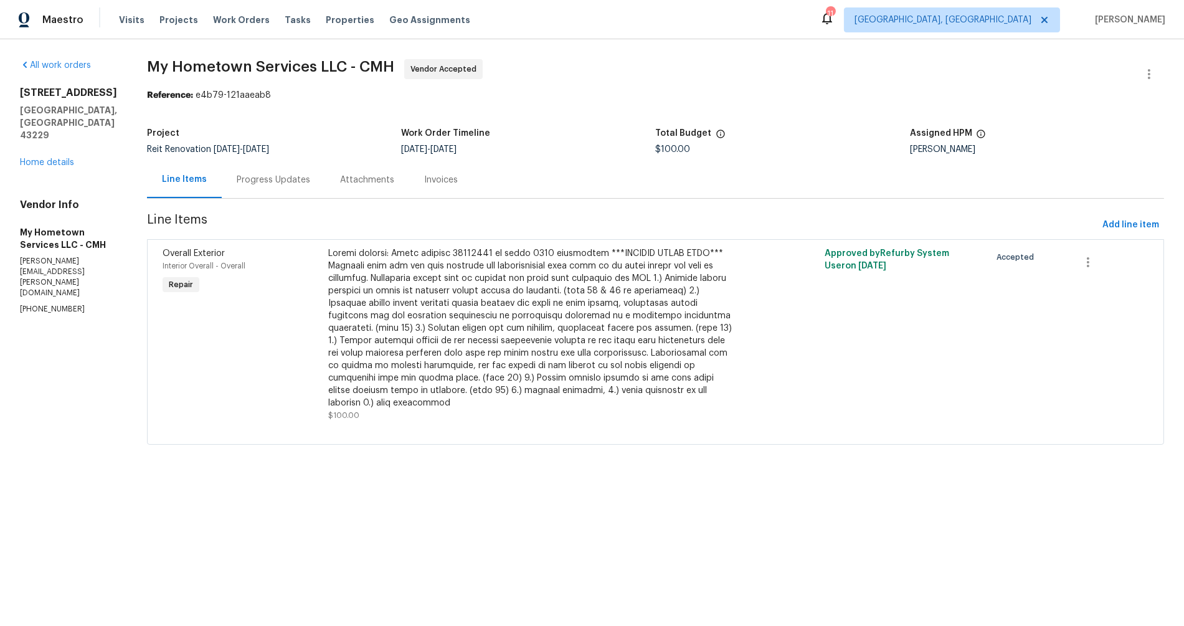
click at [263, 188] on div "Progress Updates" at bounding box center [273, 179] width 103 height 37
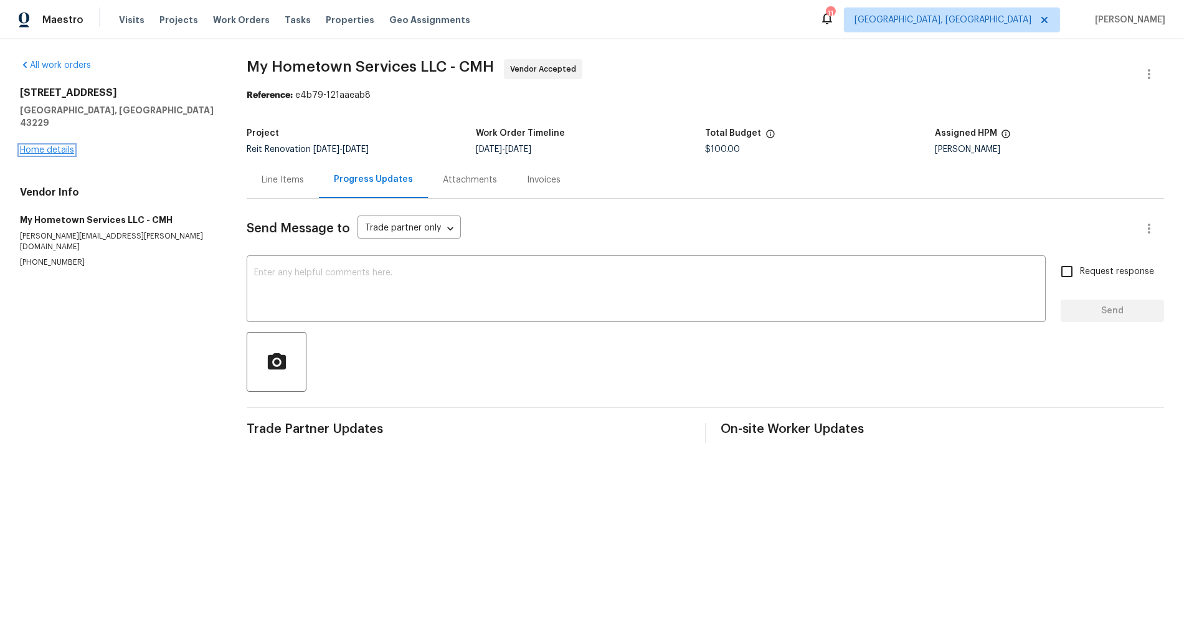
click at [53, 146] on link "Home details" at bounding box center [47, 150] width 54 height 9
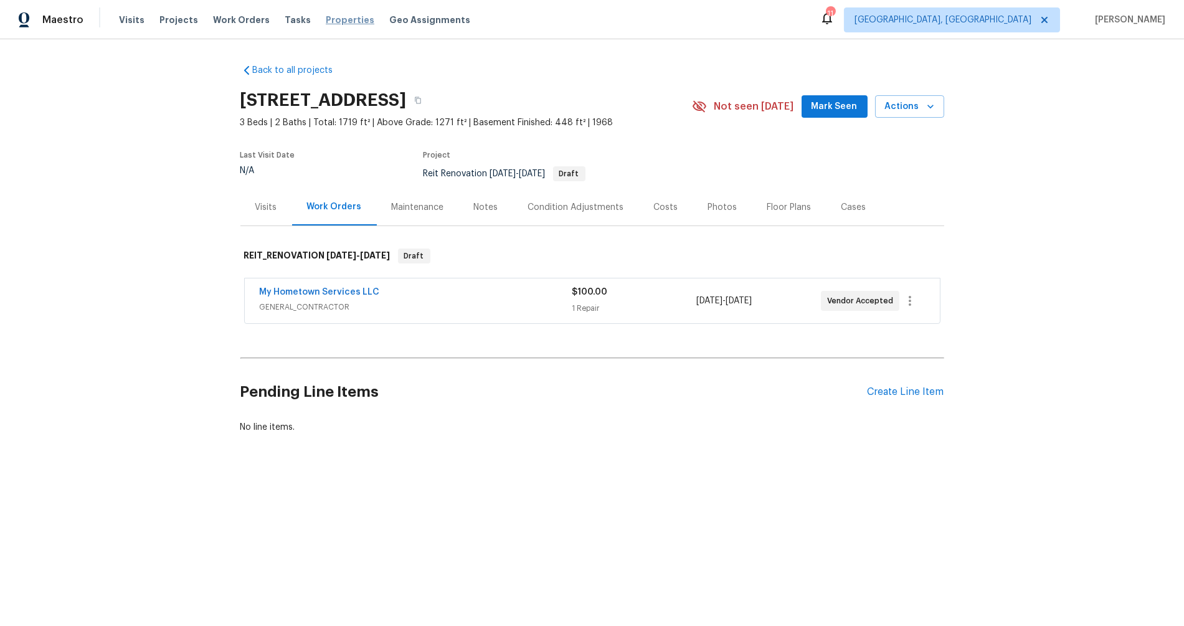
click at [326, 24] on span "Properties" at bounding box center [350, 20] width 49 height 12
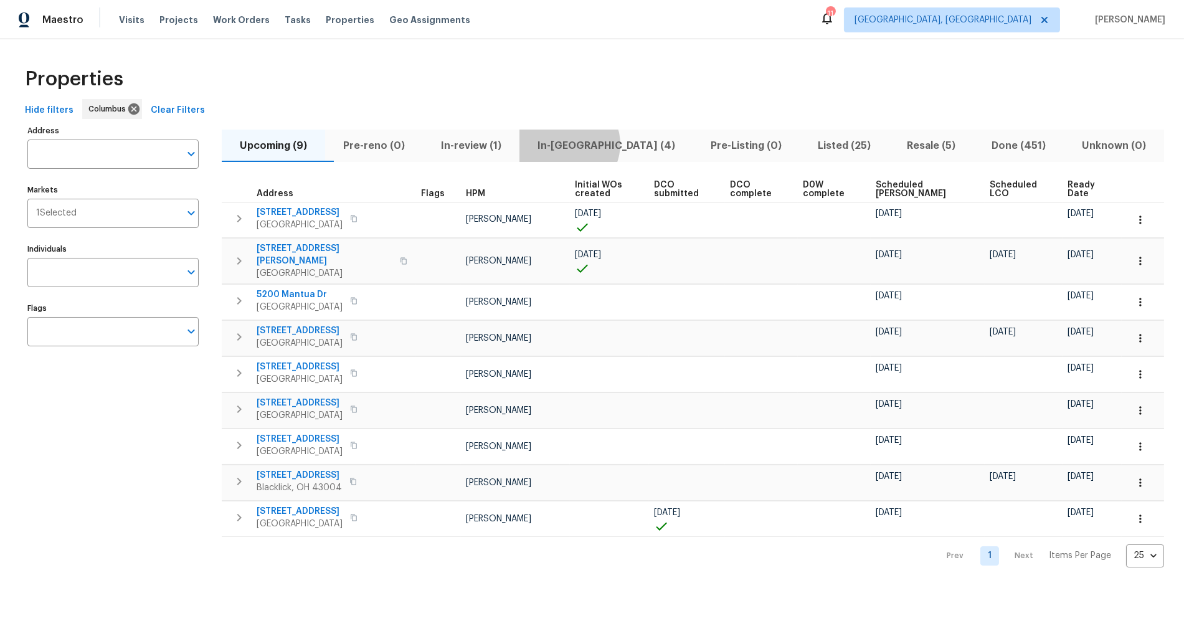
click at [591, 144] on span "In-[GEOGRAPHIC_DATA] (4)" at bounding box center [606, 145] width 159 height 17
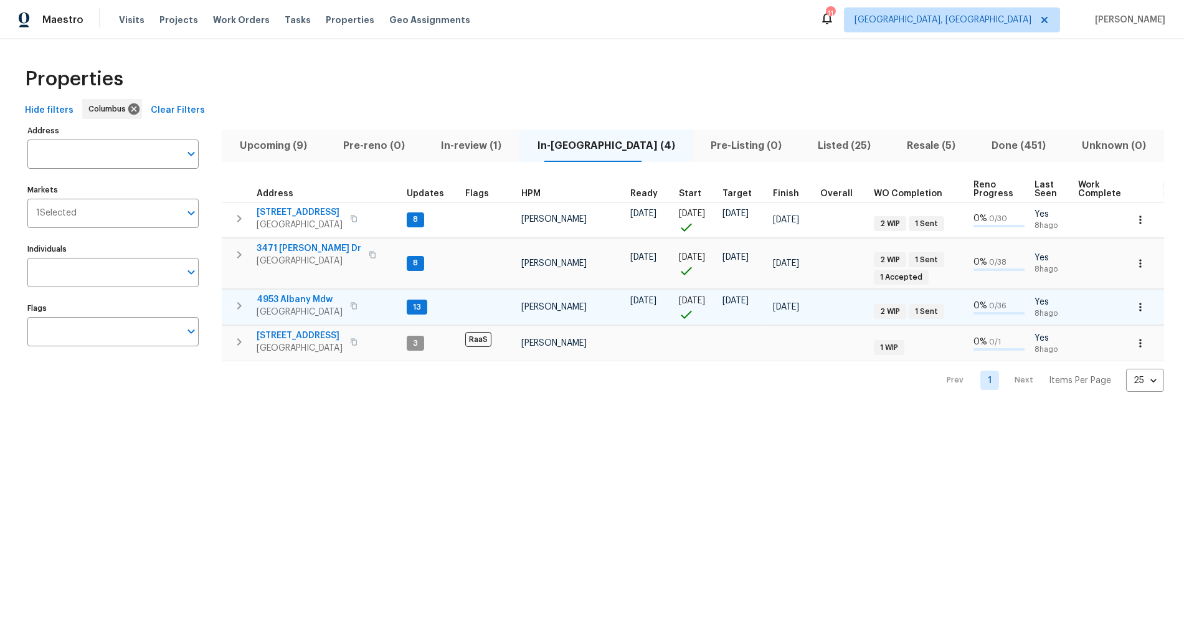
click at [305, 298] on span "4953 Albany Mdw" at bounding box center [300, 299] width 86 height 12
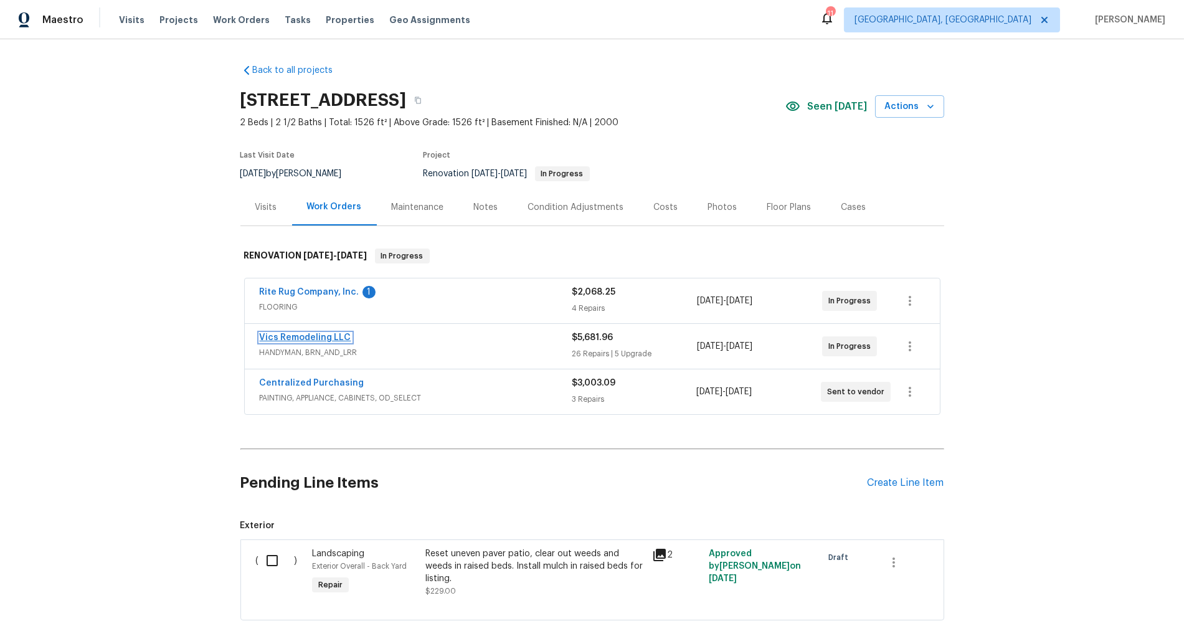
click at [306, 333] on link "Vics Remodeling LLC" at bounding box center [306, 337] width 92 height 9
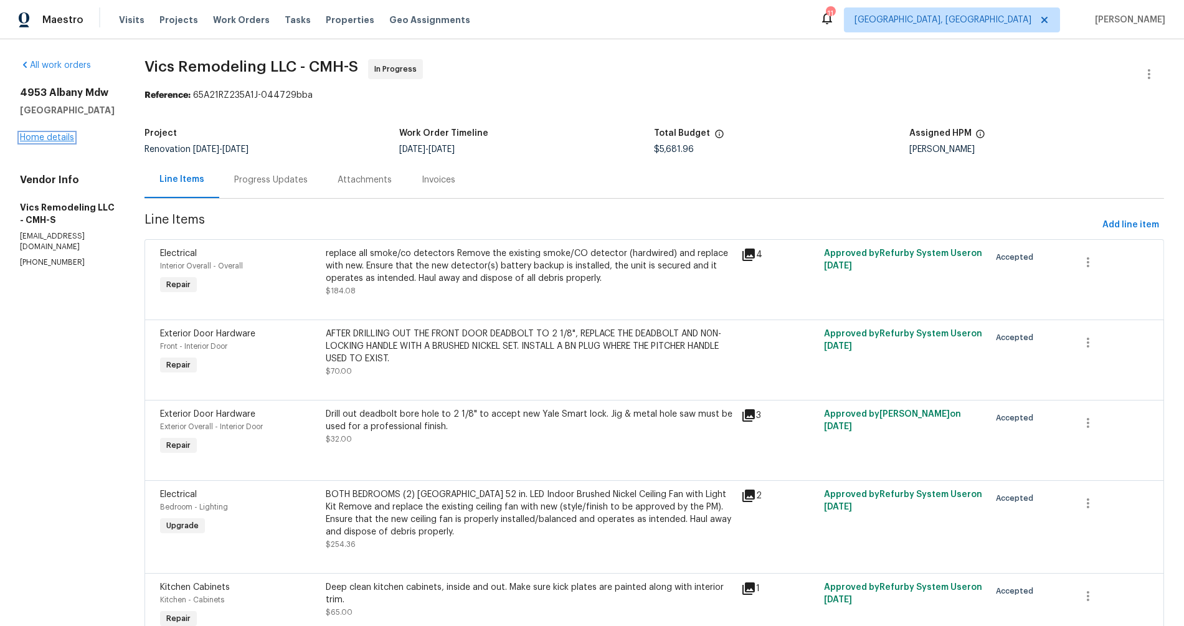
click at [32, 142] on link "Home details" at bounding box center [47, 137] width 54 height 9
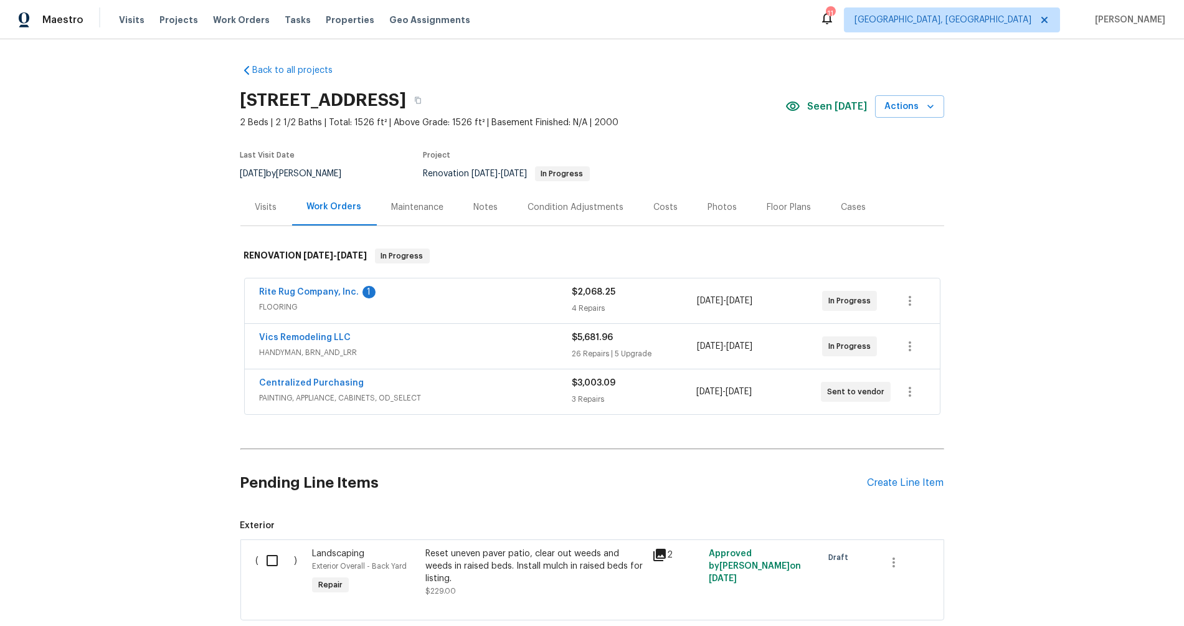
click at [319, 284] on div "Rite Rug Company, Inc. 1 FLOORING $2,068.25 4 Repairs 8/11/2025 - 8/18/2025 In …" at bounding box center [592, 300] width 695 height 45
click at [320, 288] on link "Rite Rug Company, Inc." at bounding box center [310, 292] width 100 height 9
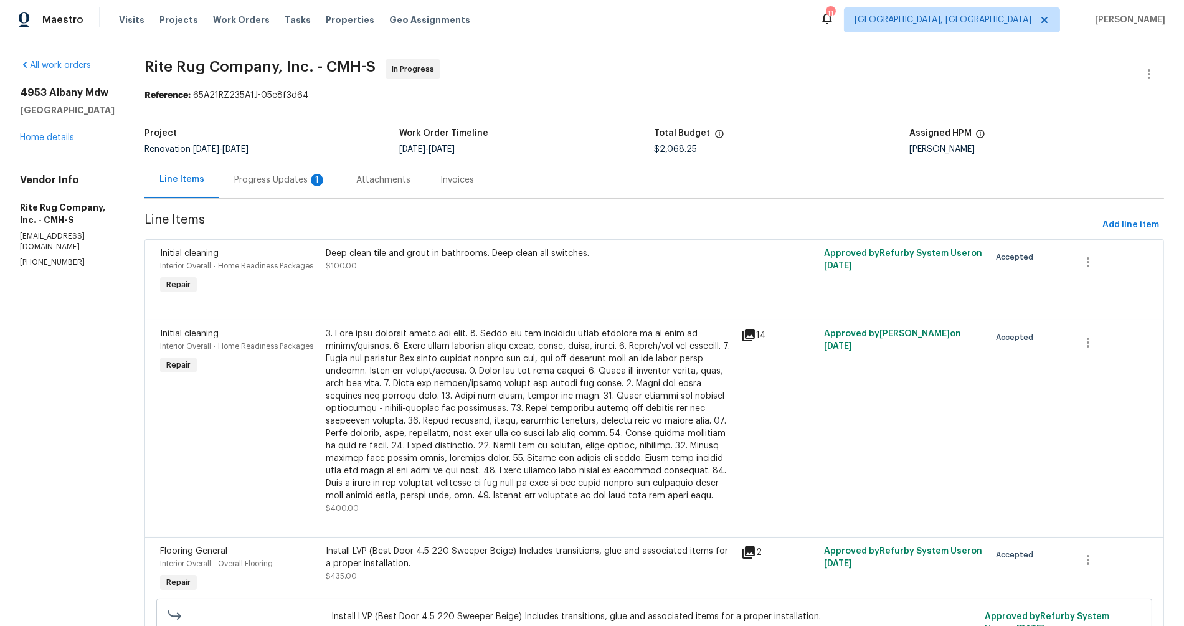
click at [311, 179] on div "Progress Updates 1" at bounding box center [280, 180] width 92 height 12
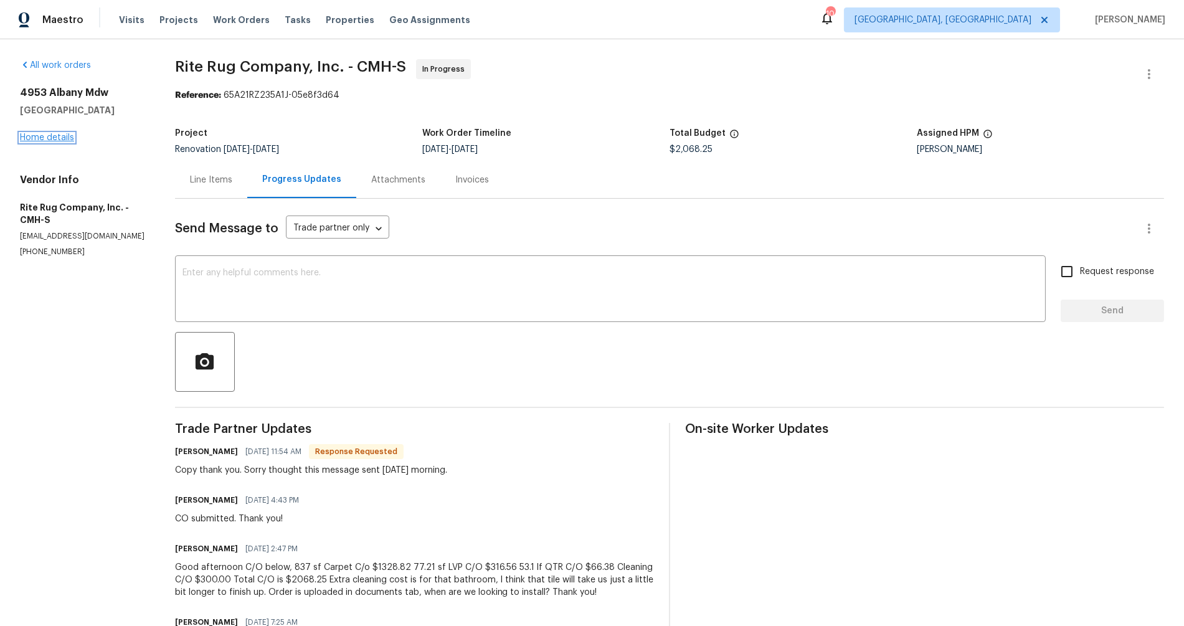
click at [63, 134] on link "Home details" at bounding box center [47, 137] width 54 height 9
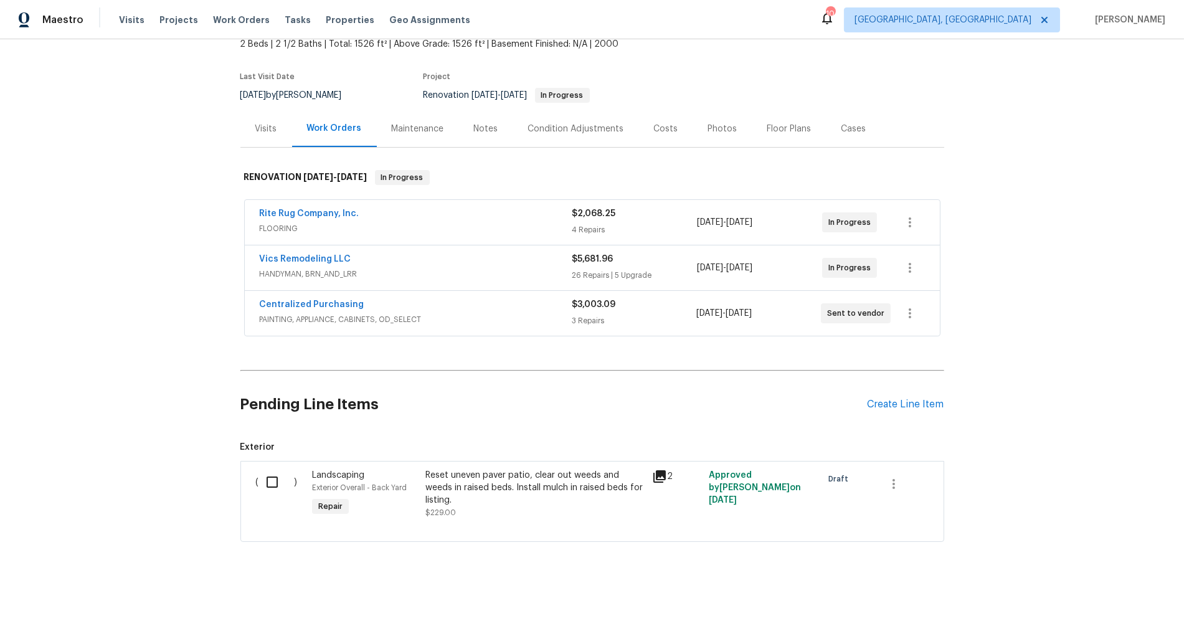
scroll to position [86, 0]
click at [639, 125] on div "Costs" at bounding box center [666, 128] width 54 height 37
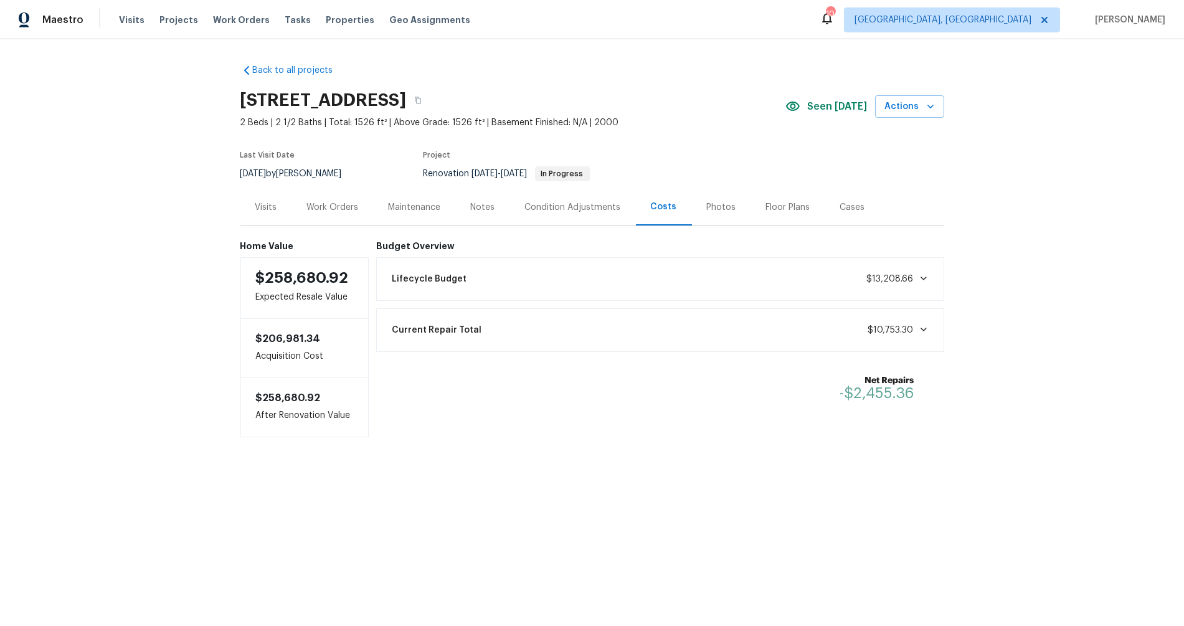
click at [331, 212] on div "Work Orders" at bounding box center [333, 207] width 52 height 12
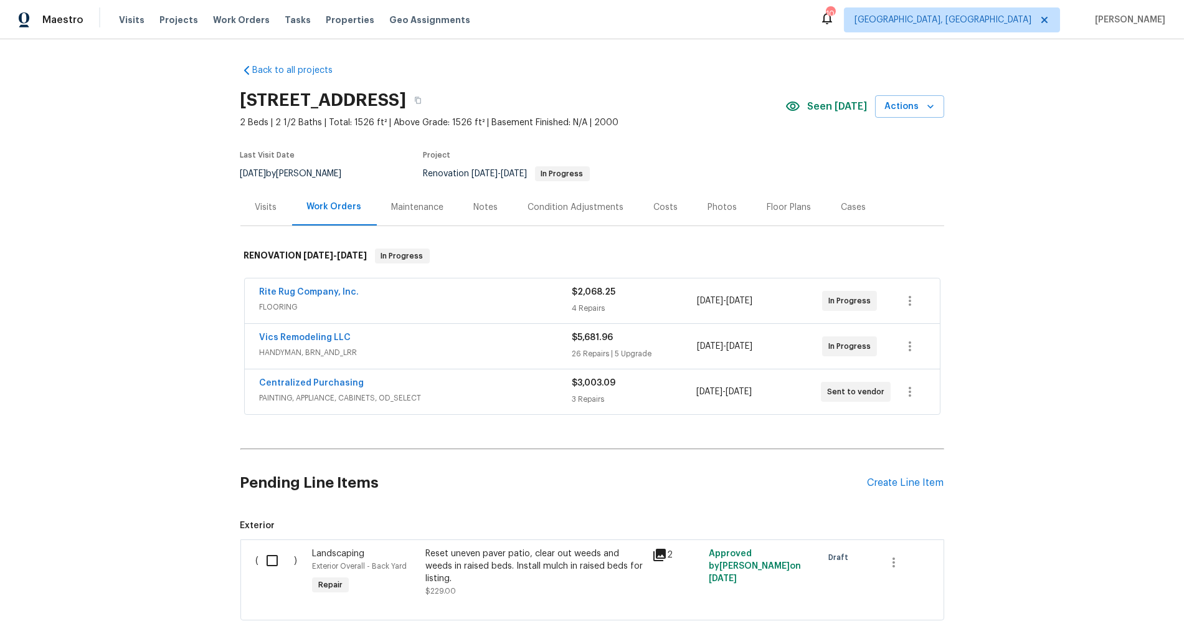
click at [257, 207] on div "Visits" at bounding box center [266, 207] width 22 height 12
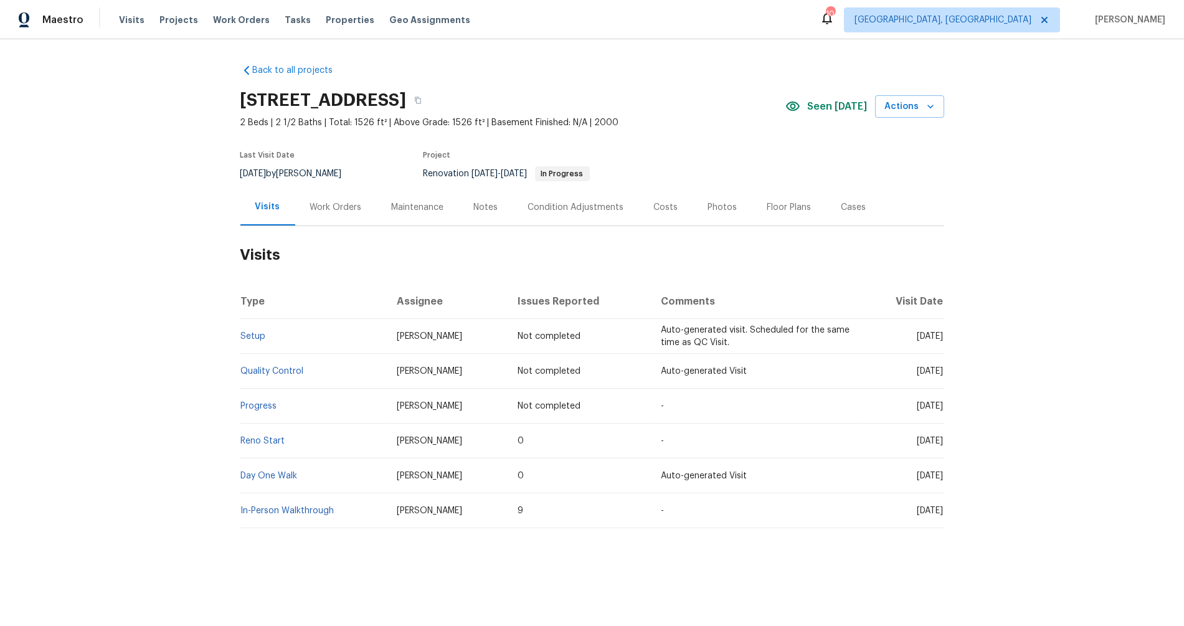
click at [339, 214] on div "Work Orders" at bounding box center [336, 207] width 82 height 37
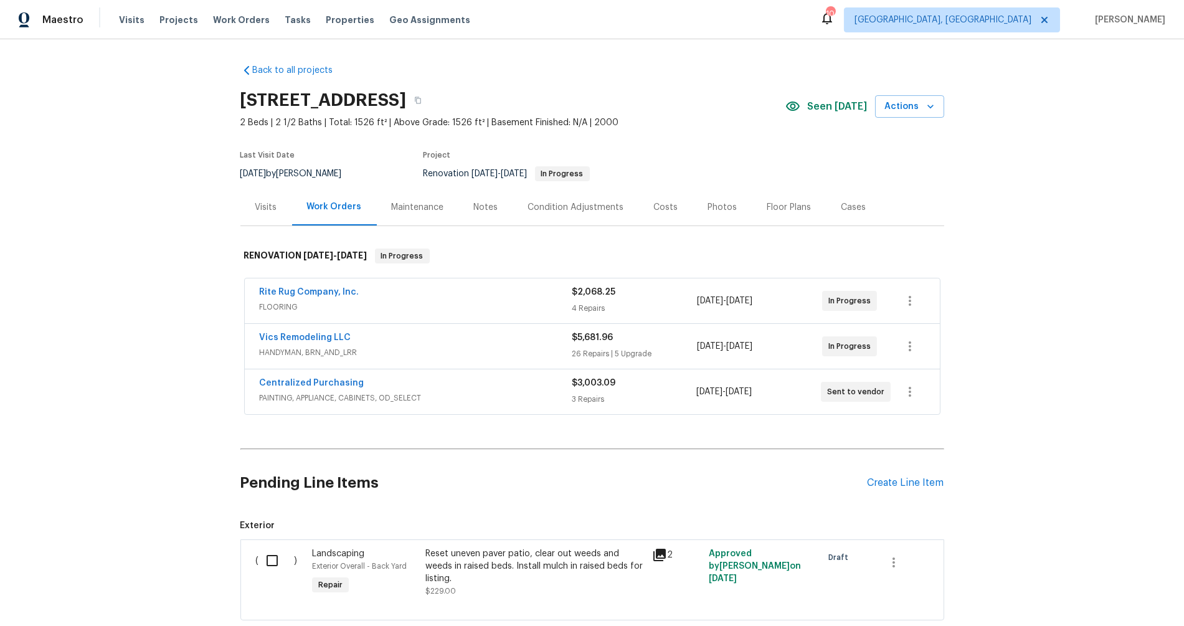
click at [424, 210] on div "Maintenance" at bounding box center [418, 207] width 52 height 12
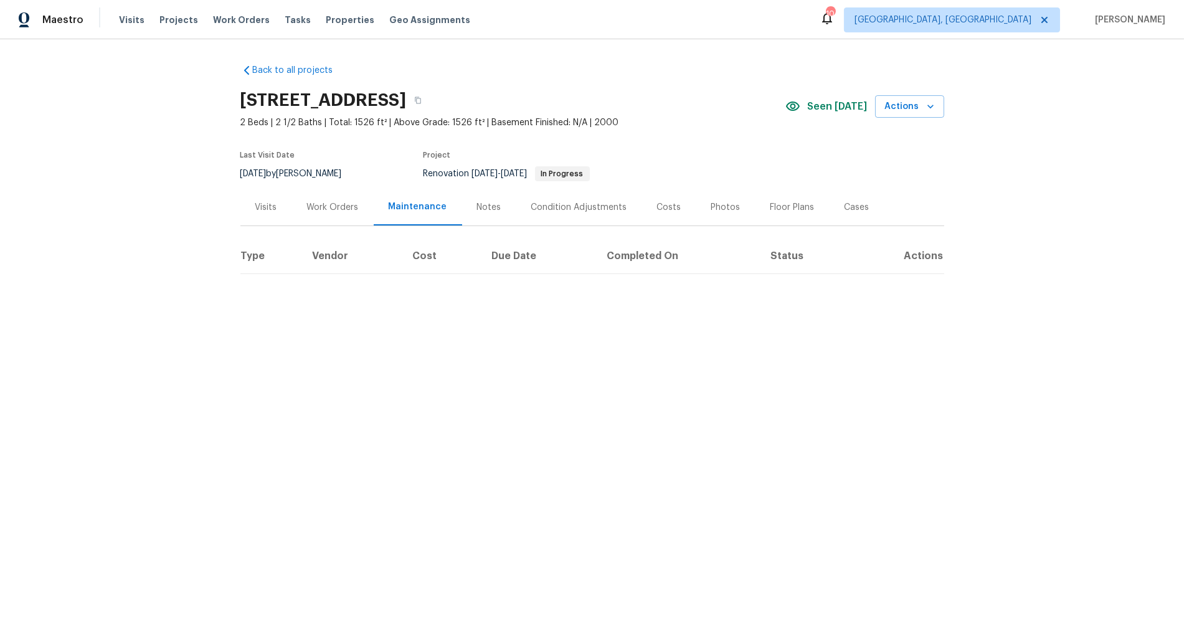
click at [489, 208] on div "Notes" at bounding box center [489, 207] width 24 height 12
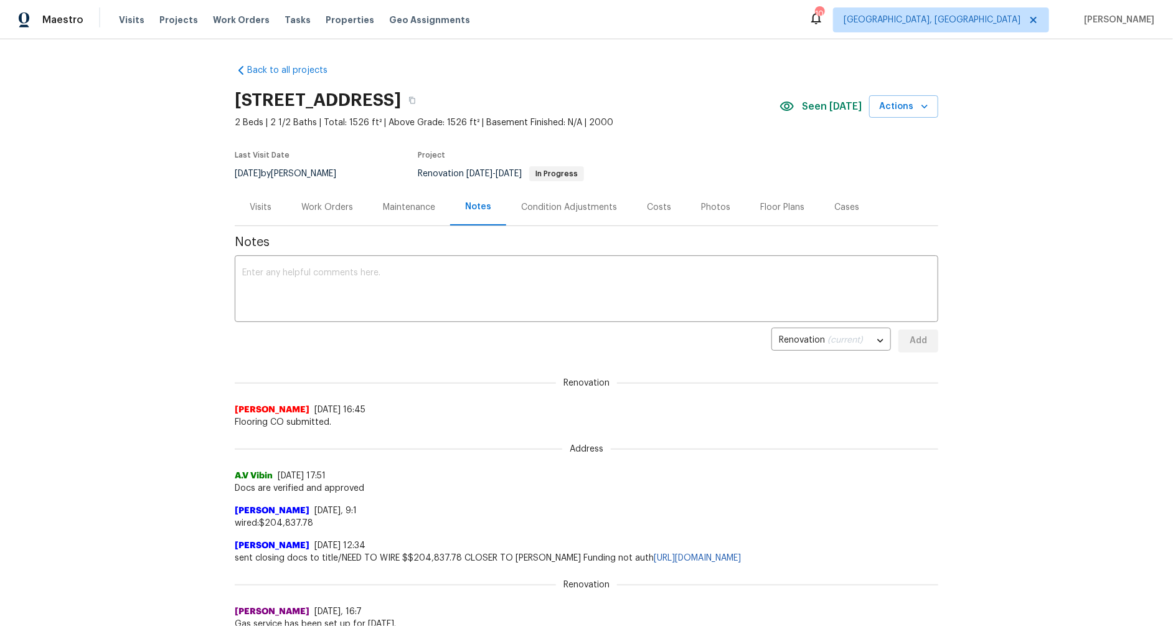
click at [327, 216] on div "Work Orders" at bounding box center [327, 207] width 82 height 37
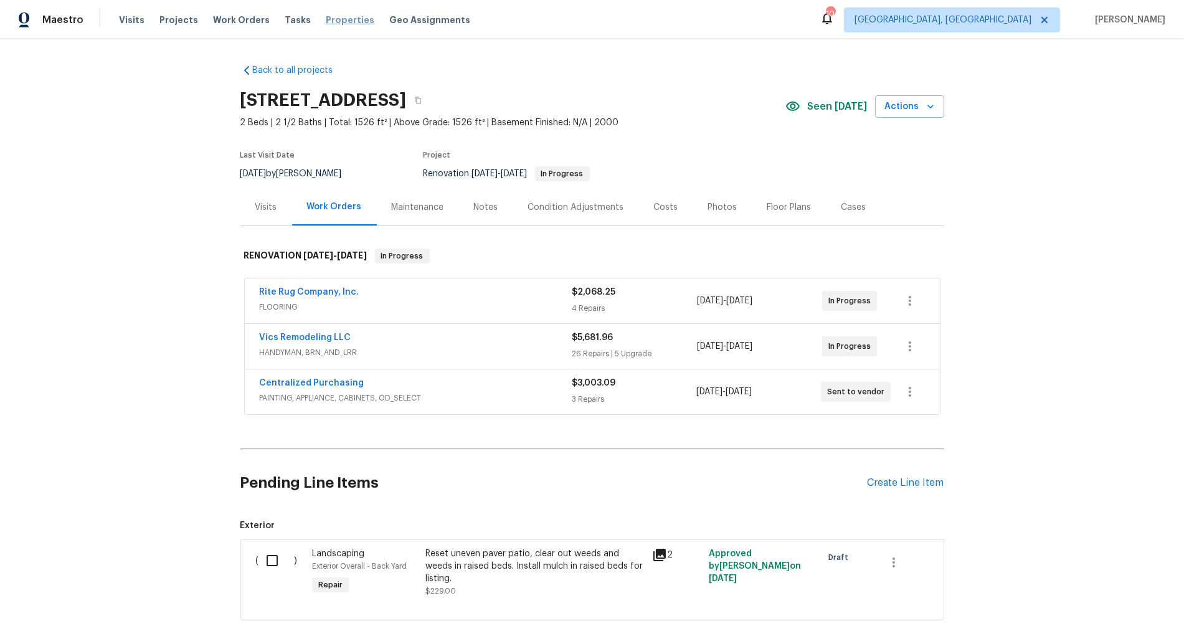
click at [326, 16] on span "Properties" at bounding box center [350, 20] width 49 height 12
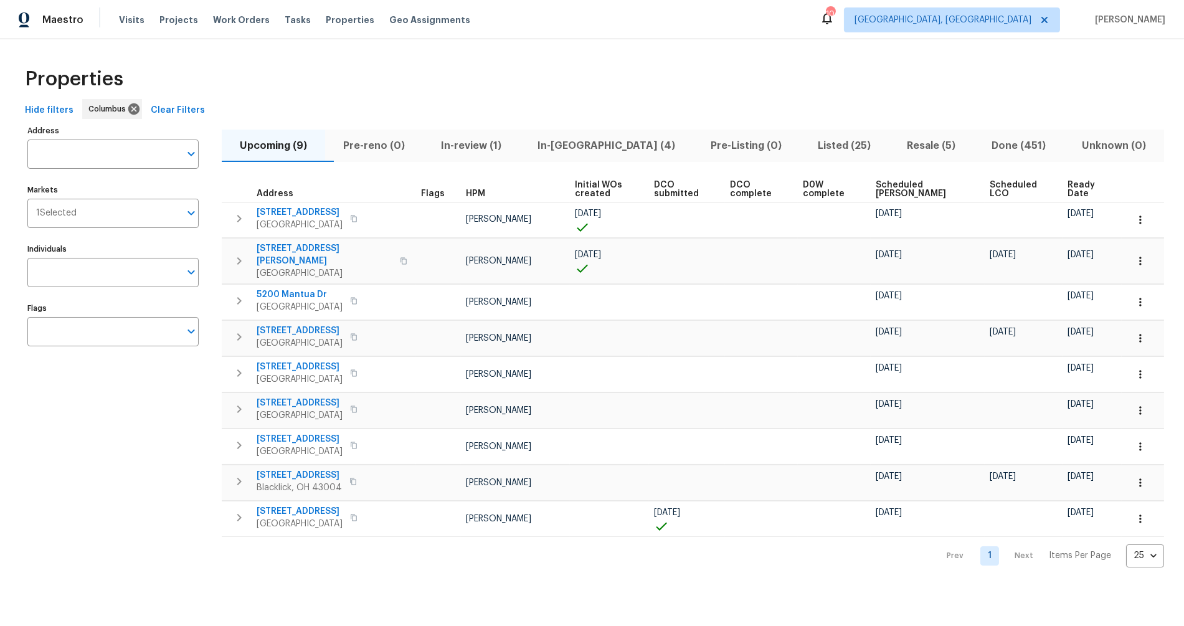
click at [608, 148] on span "In-[GEOGRAPHIC_DATA] (4)" at bounding box center [606, 145] width 159 height 17
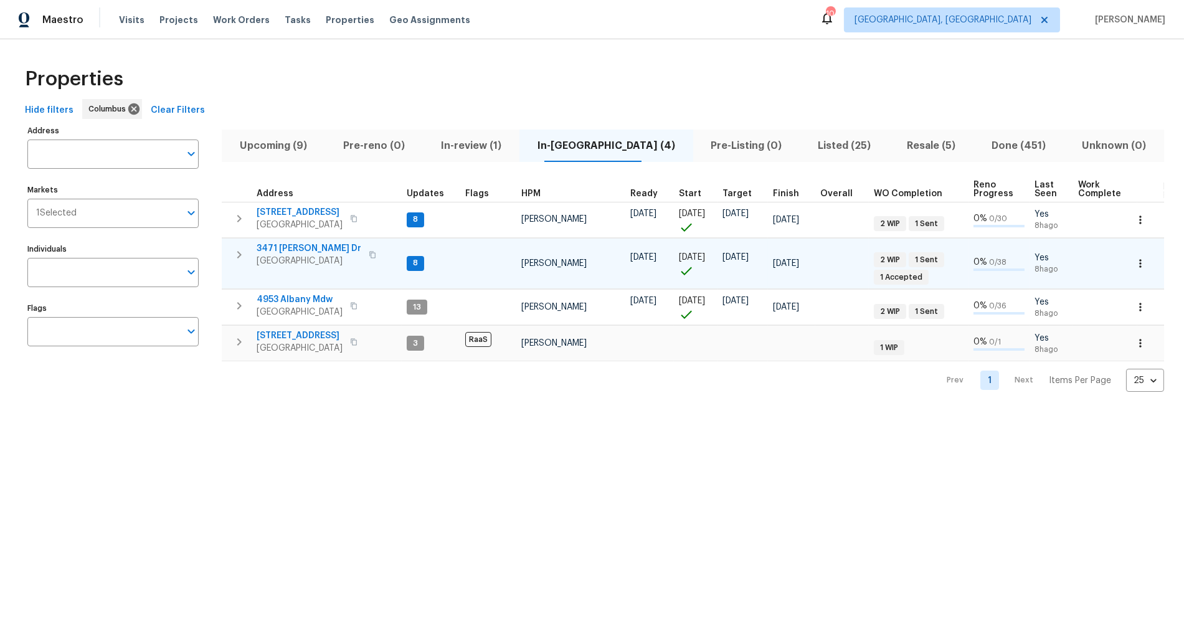
click at [301, 244] on span "3471 [PERSON_NAME] Dr" at bounding box center [309, 248] width 105 height 12
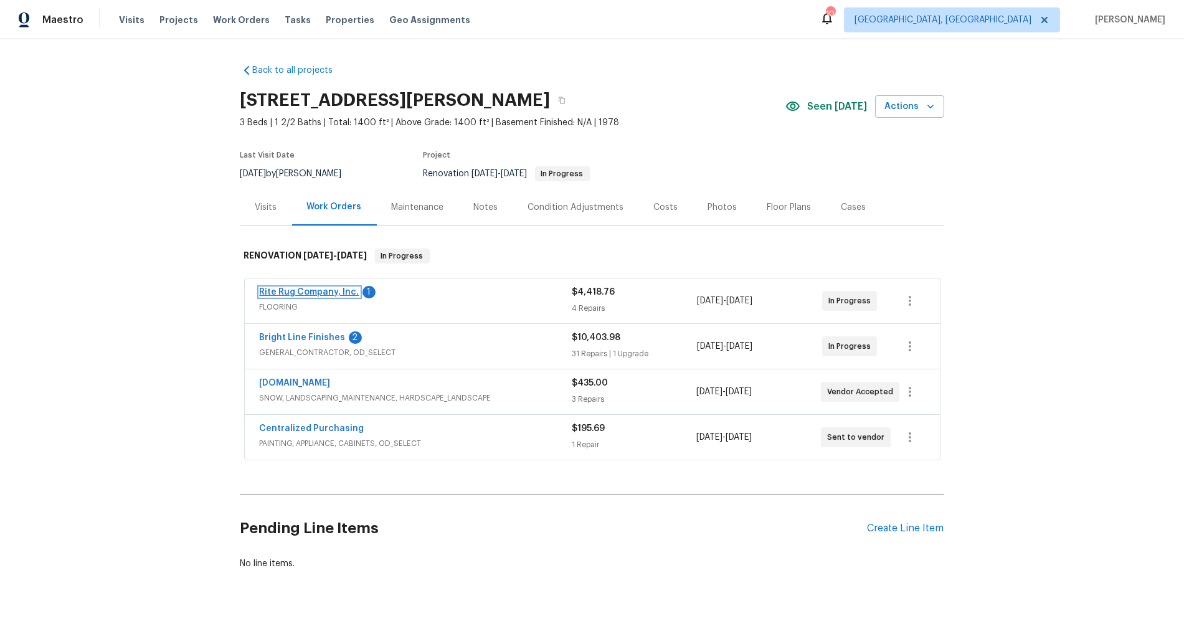
click at [314, 290] on link "Rite Rug Company, Inc." at bounding box center [310, 292] width 100 height 9
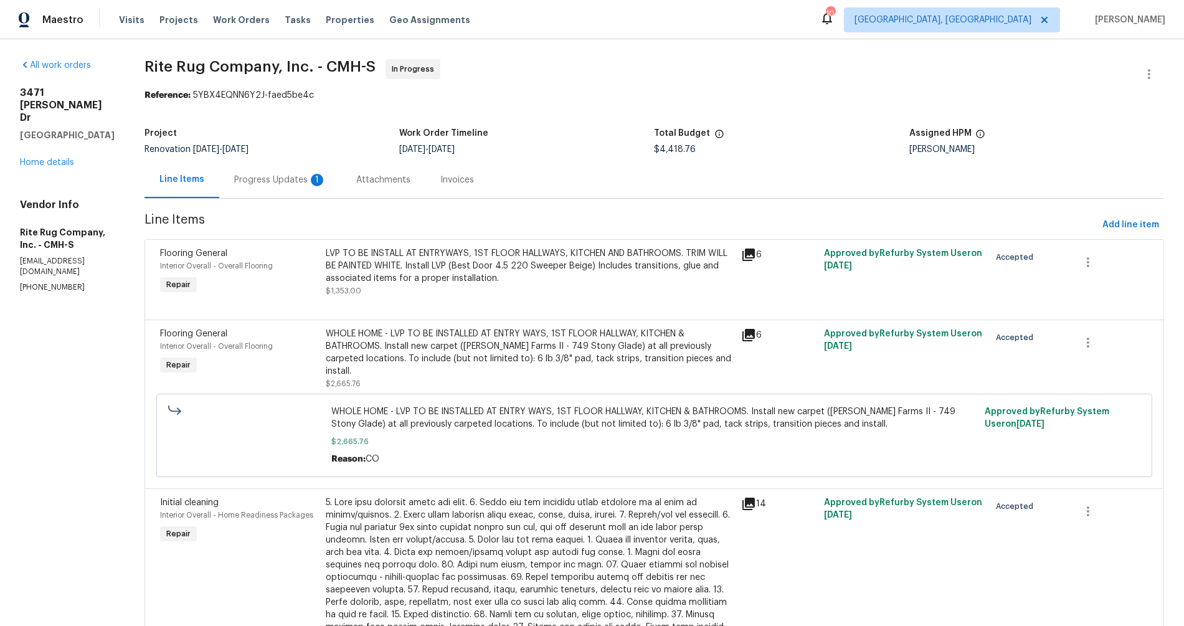
click at [312, 168] on div "Progress Updates 1" at bounding box center [280, 179] width 122 height 37
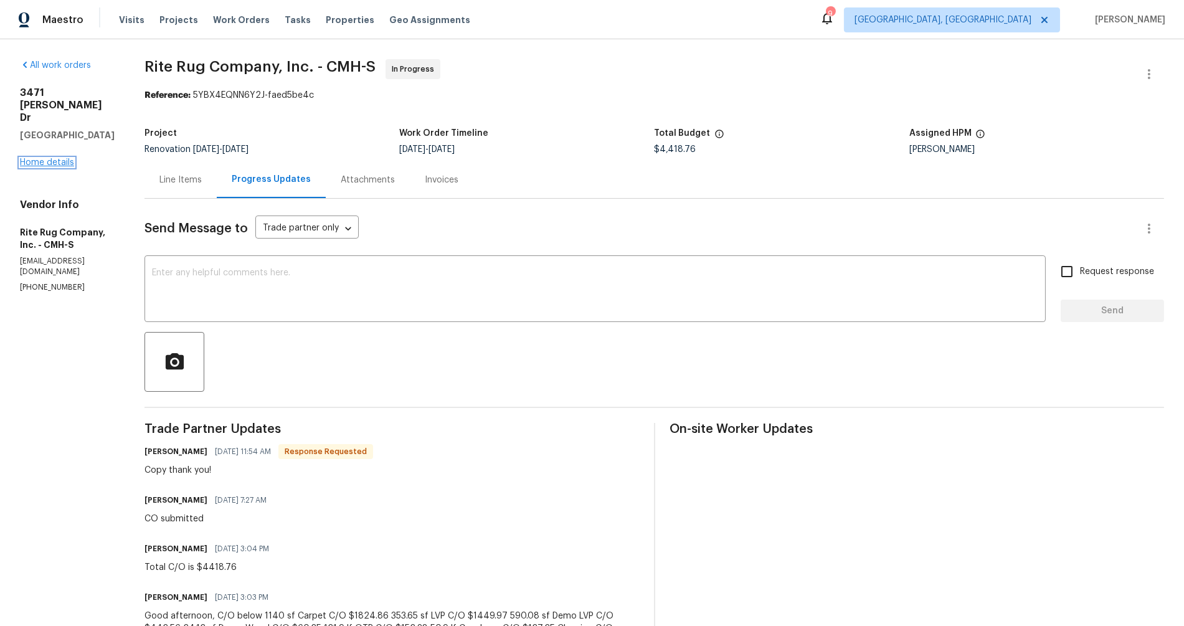
click at [63, 158] on link "Home details" at bounding box center [47, 162] width 54 height 9
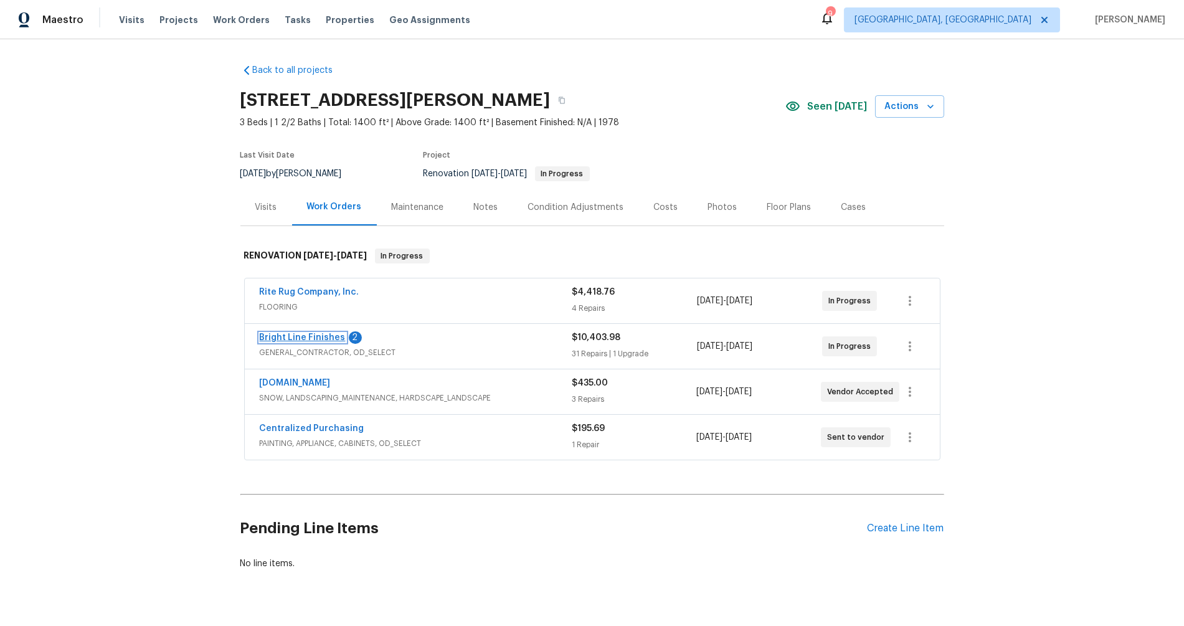
click at [308, 333] on link "Bright Line Finishes" at bounding box center [303, 337] width 86 height 9
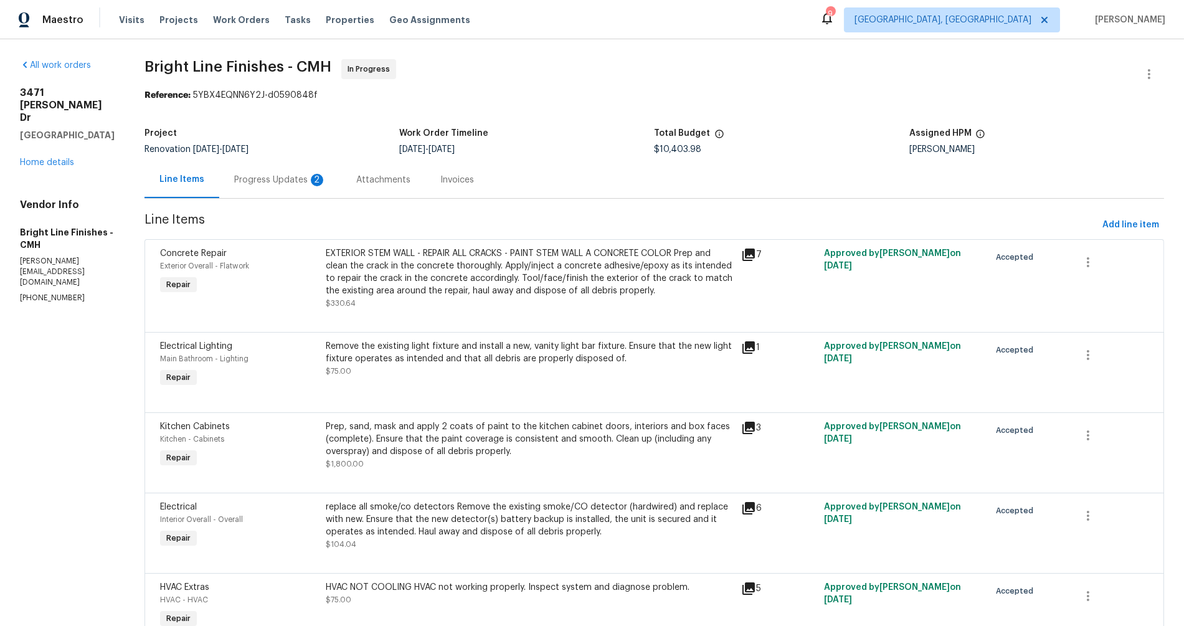
click at [250, 192] on div "Progress Updates 2" at bounding box center [280, 179] width 122 height 37
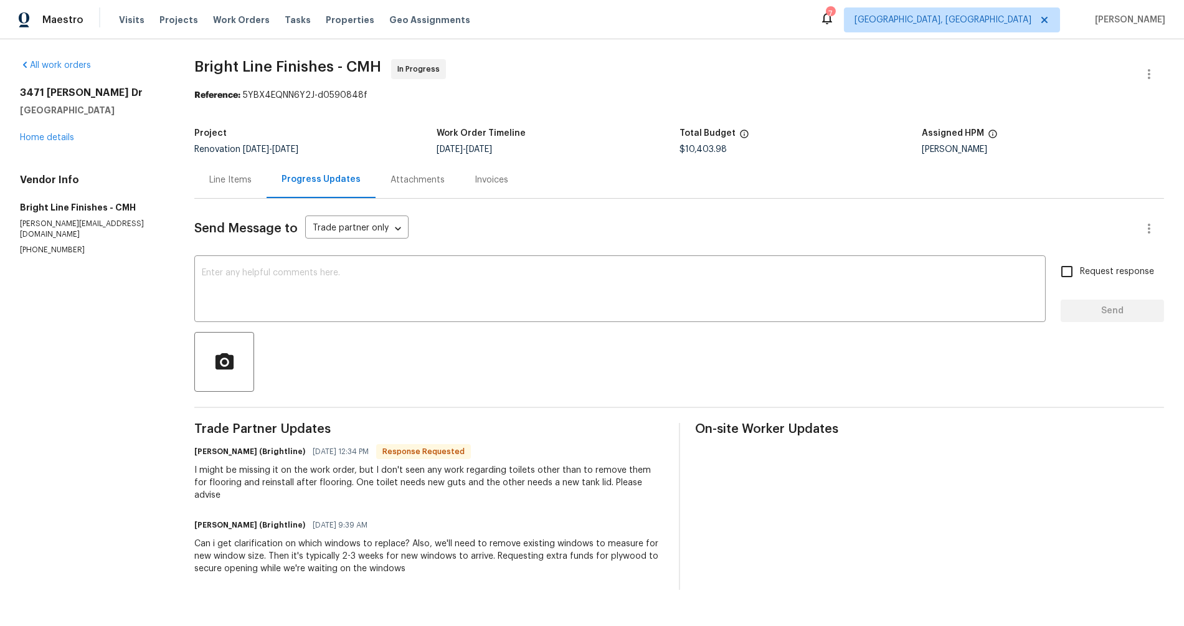
click at [234, 187] on div "Line Items" at bounding box center [230, 179] width 72 height 37
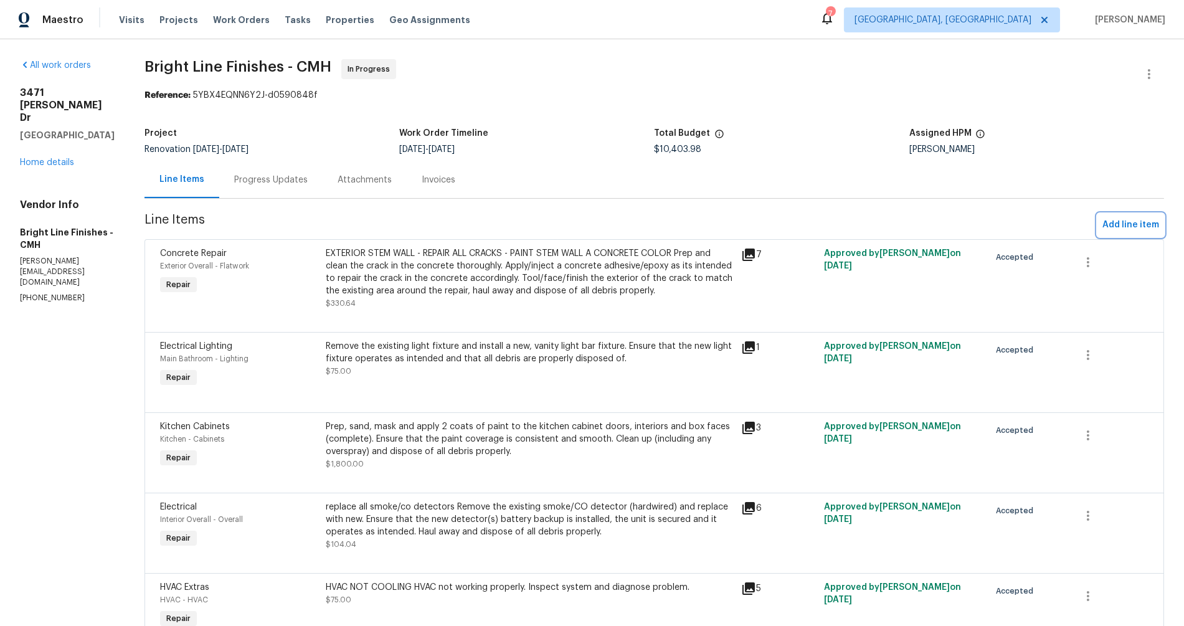
click at [1129, 222] on span "Add line item" at bounding box center [1130, 225] width 57 height 16
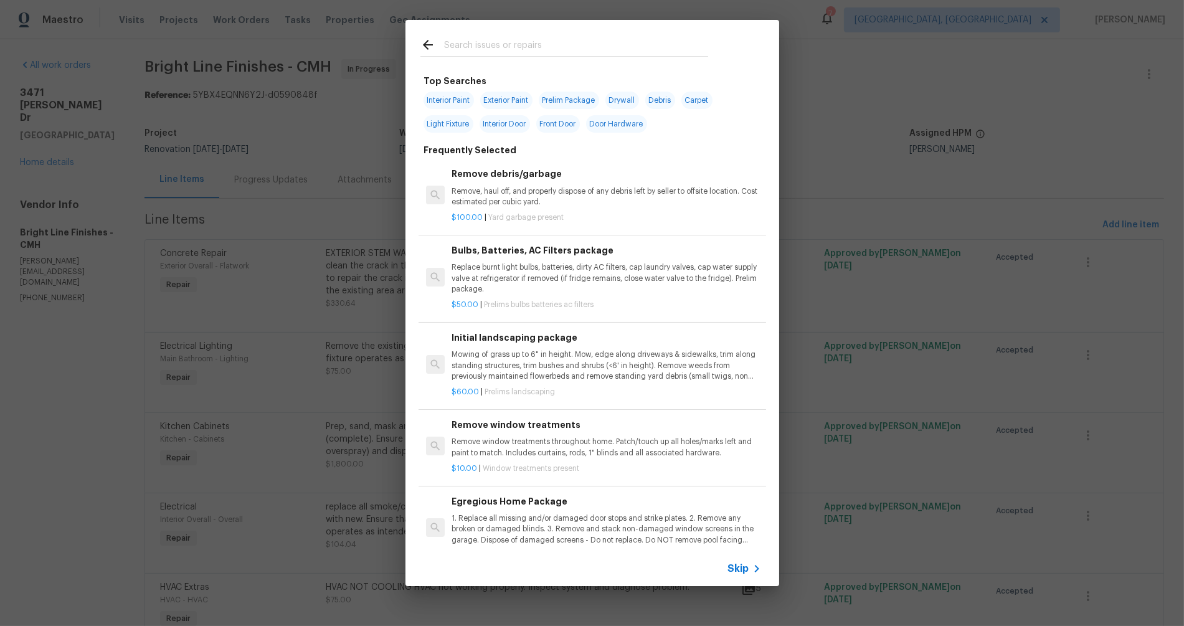
click at [527, 49] on input "text" at bounding box center [576, 46] width 264 height 19
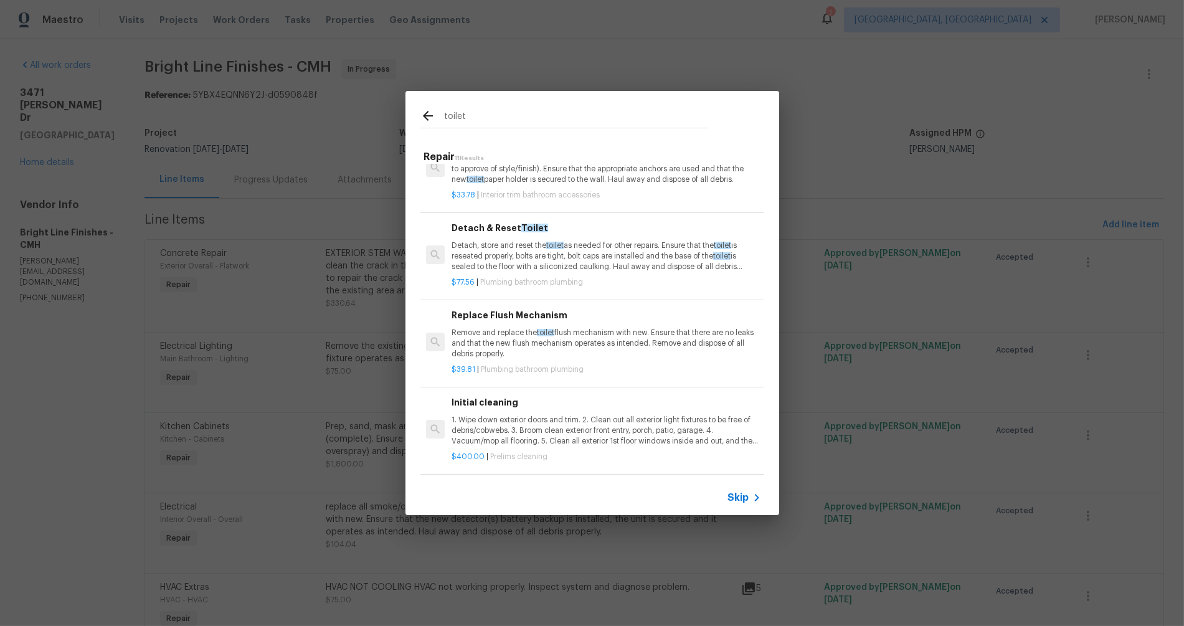
scroll to position [614, 0]
type input "toilet"
click at [607, 327] on p "Remove and replace the toilet flush mechanism with new. Ensure that there are n…" at bounding box center [605, 343] width 309 height 32
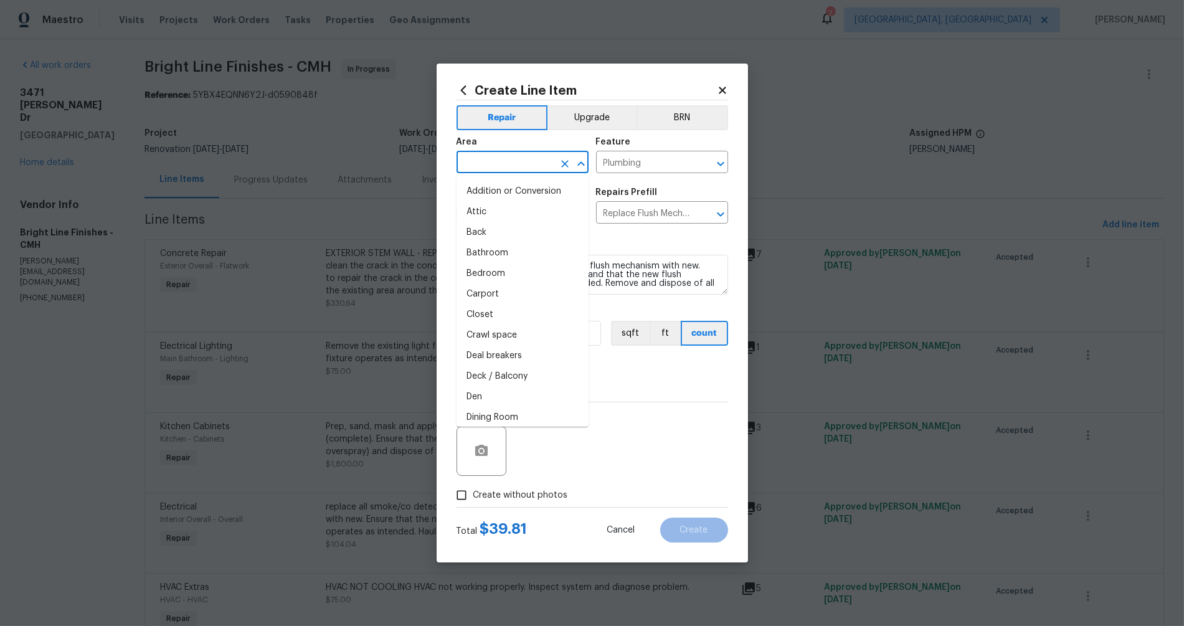
click at [534, 165] on input "text" at bounding box center [504, 163] width 97 height 19
click at [525, 246] on li "Bathroom" at bounding box center [522, 253] width 132 height 21
type input "Bathroom"
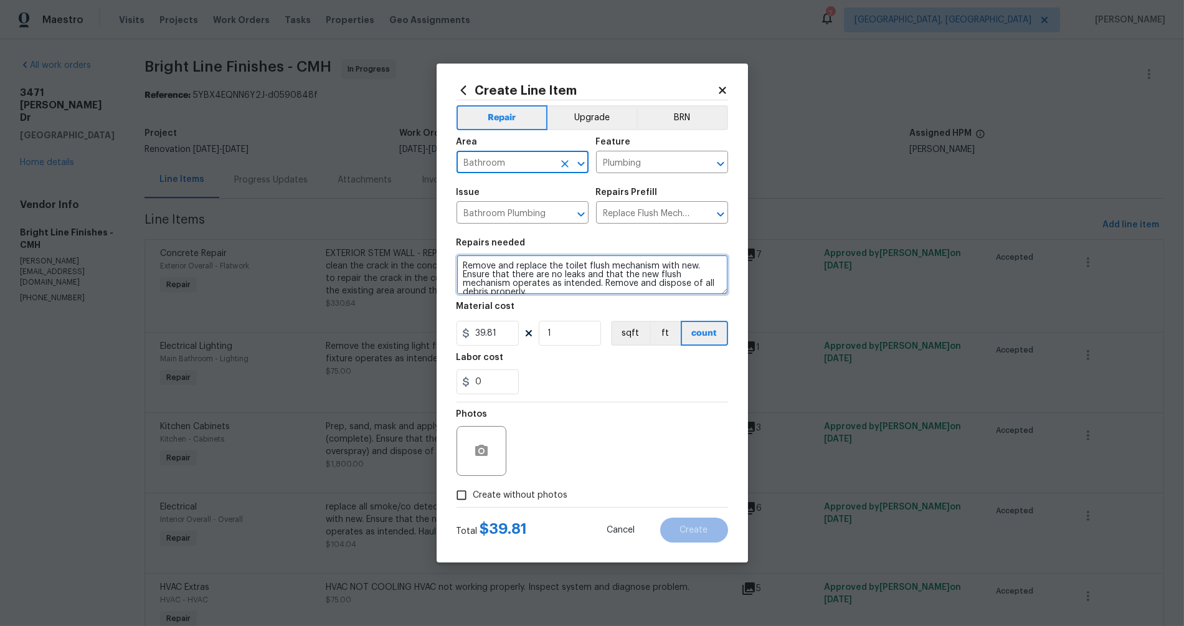
click at [465, 265] on textarea "Remove and replace the toilet flush mechanism with new. Ensure that there are n…" at bounding box center [591, 275] width 271 height 40
type textarea "Replace tank lid for 1 toilet, replace the flush mechanism for another toilet. …"
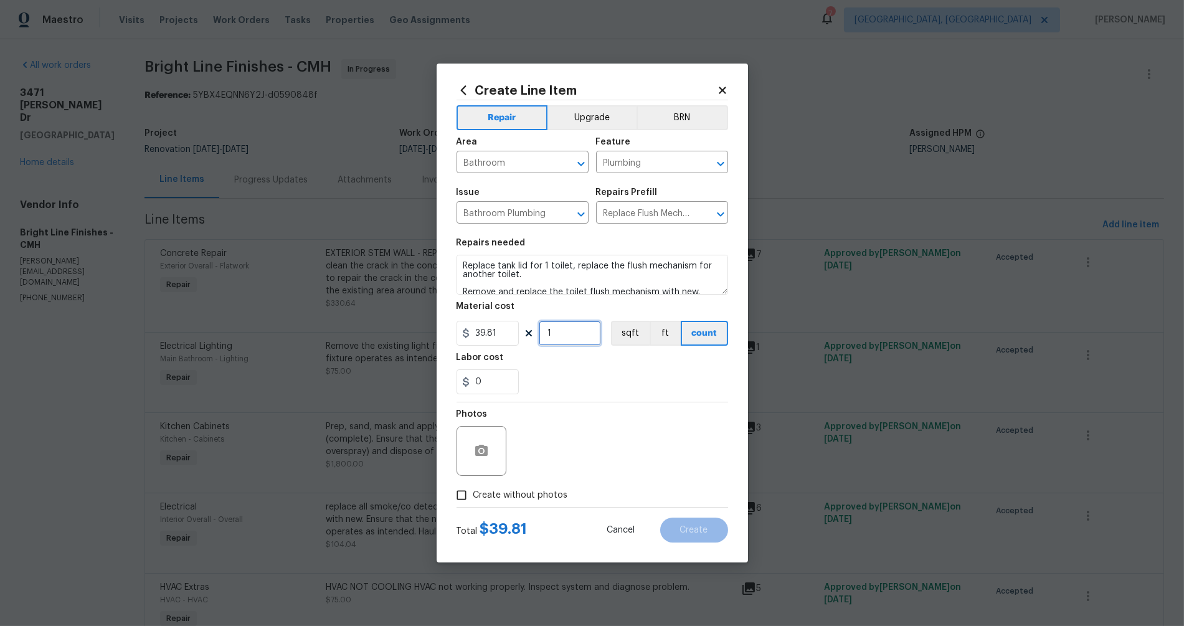
drag, startPoint x: 558, startPoint y: 339, endPoint x: 534, endPoint y: 334, distance: 24.8
click at [534, 334] on div "39.81 1 sqft ft count" at bounding box center [591, 333] width 271 height 25
type input "2"
click at [617, 414] on div "Photos" at bounding box center [591, 442] width 271 height 81
click at [530, 496] on span "Create without photos" at bounding box center [520, 495] width 95 height 13
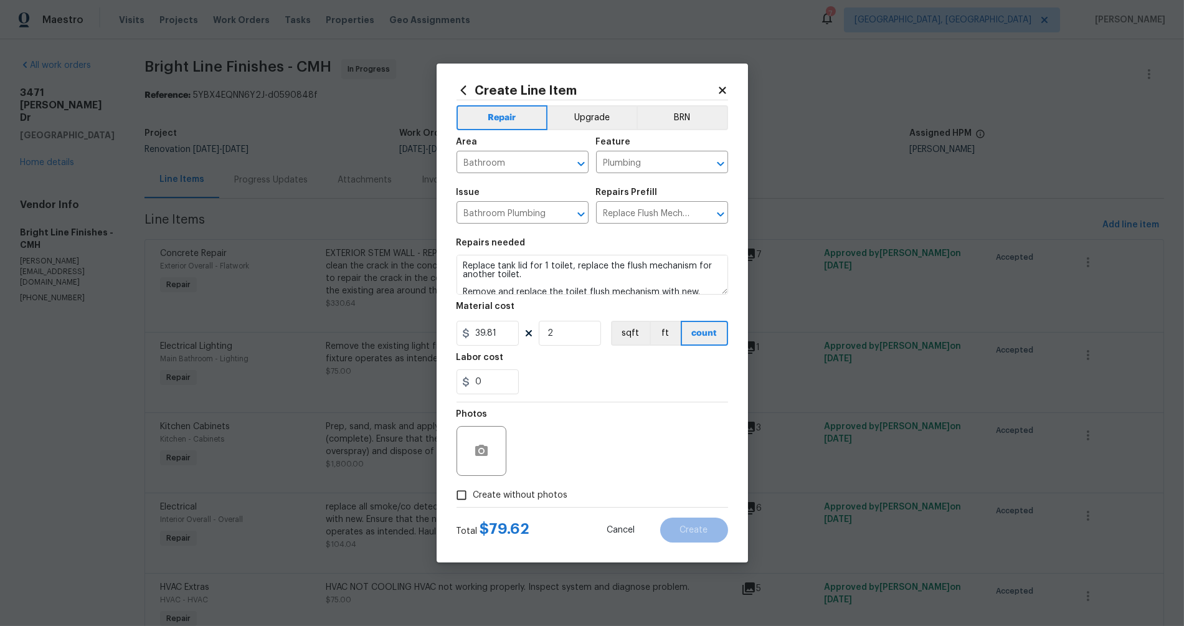
click at [473, 496] on input "Create without photos" at bounding box center [462, 495] width 24 height 24
checkbox input "true"
click at [578, 469] on textarea at bounding box center [622, 451] width 212 height 50
type textarea "h"
click at [696, 533] on span "Create" at bounding box center [694, 529] width 28 height 9
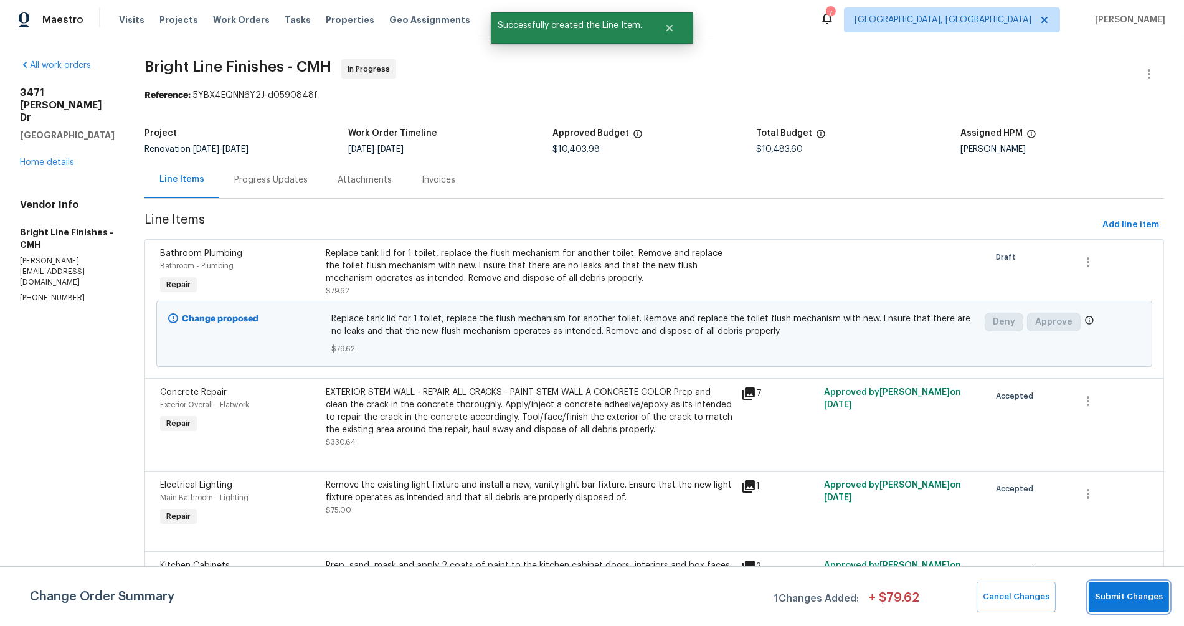
click at [1135, 594] on span "Submit Changes" at bounding box center [1129, 597] width 68 height 14
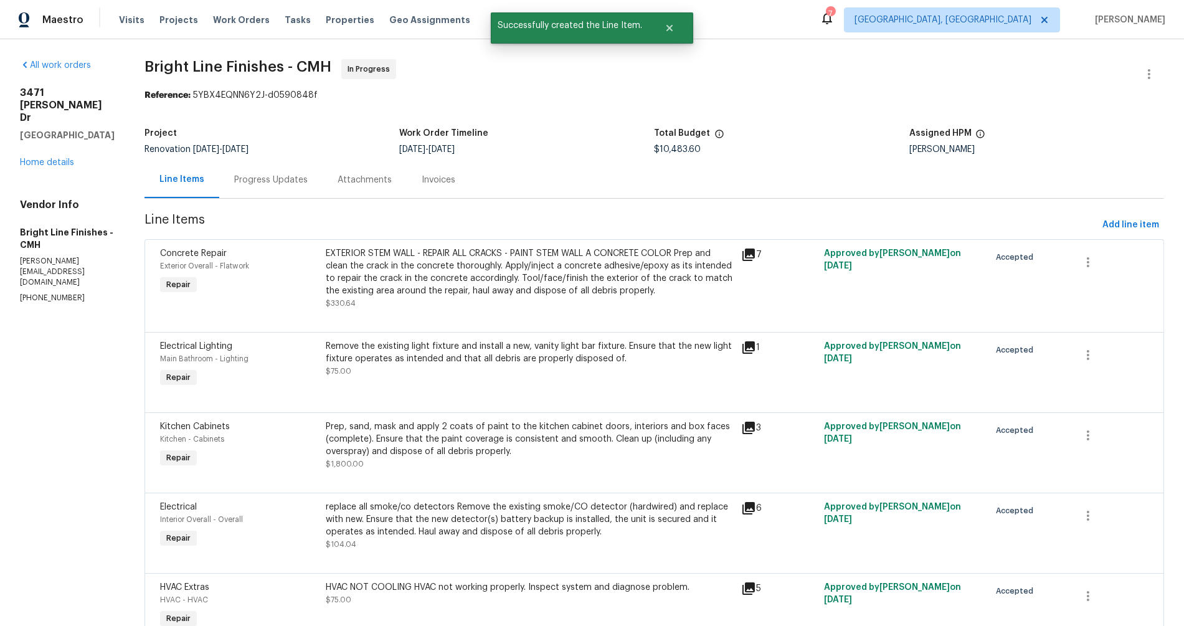
click at [281, 181] on div "Progress Updates" at bounding box center [270, 180] width 73 height 12
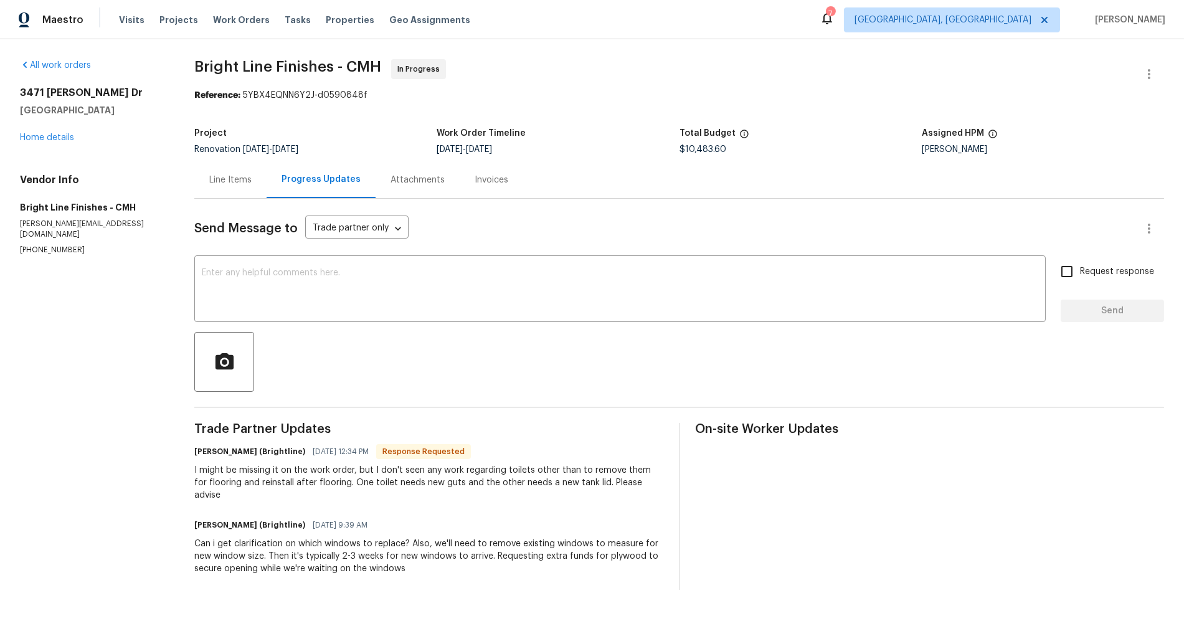
click at [326, 358] on div at bounding box center [678, 362] width 969 height 60
click at [606, 205] on div "Send Message to Trade partner only Trade partner only ​ x ​ Request response Se…" at bounding box center [678, 394] width 969 height 391
click at [562, 346] on div at bounding box center [678, 362] width 969 height 60
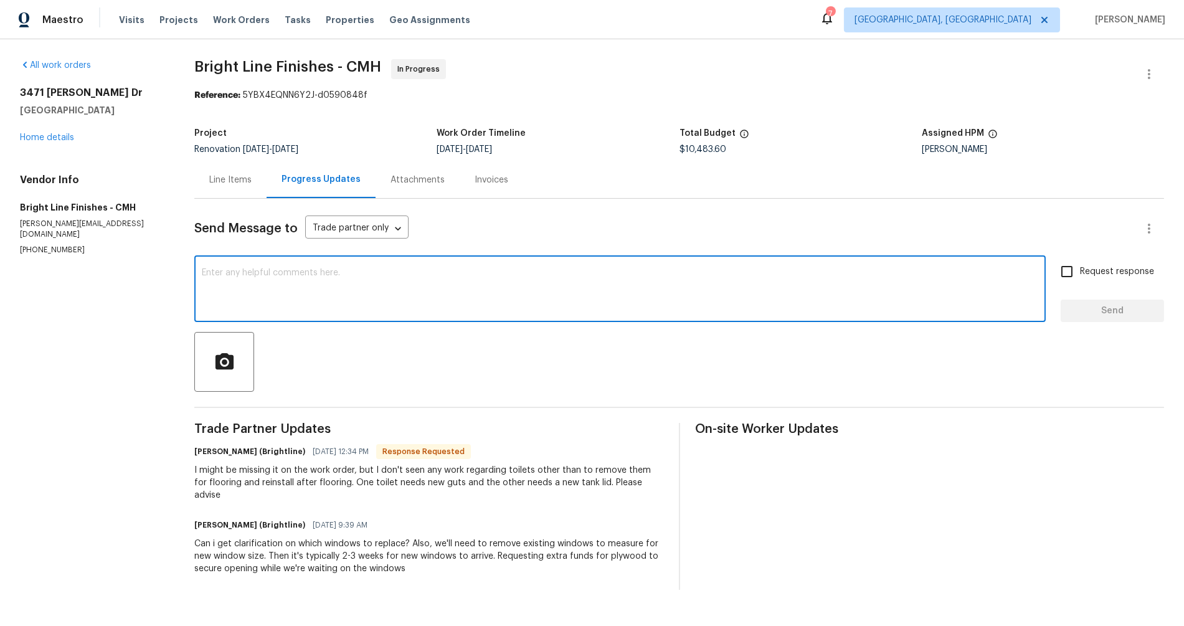
click at [390, 275] on textarea at bounding box center [620, 290] width 836 height 44
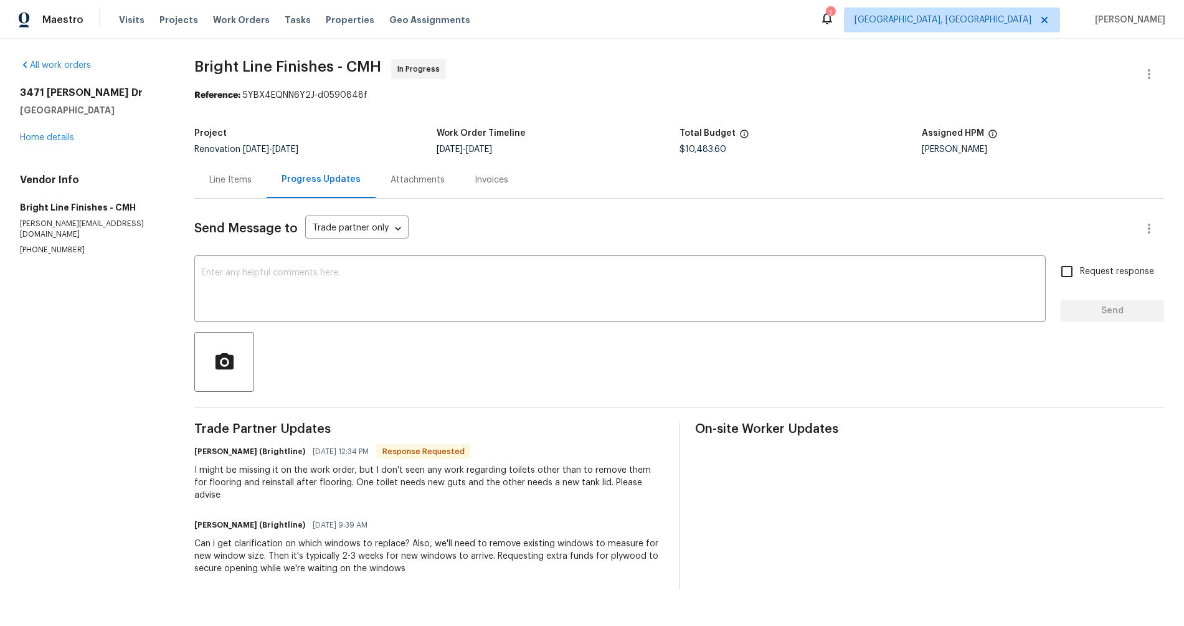
click at [440, 222] on div "Send Message to Trade partner only Trade partner only ​" at bounding box center [664, 229] width 940 height 30
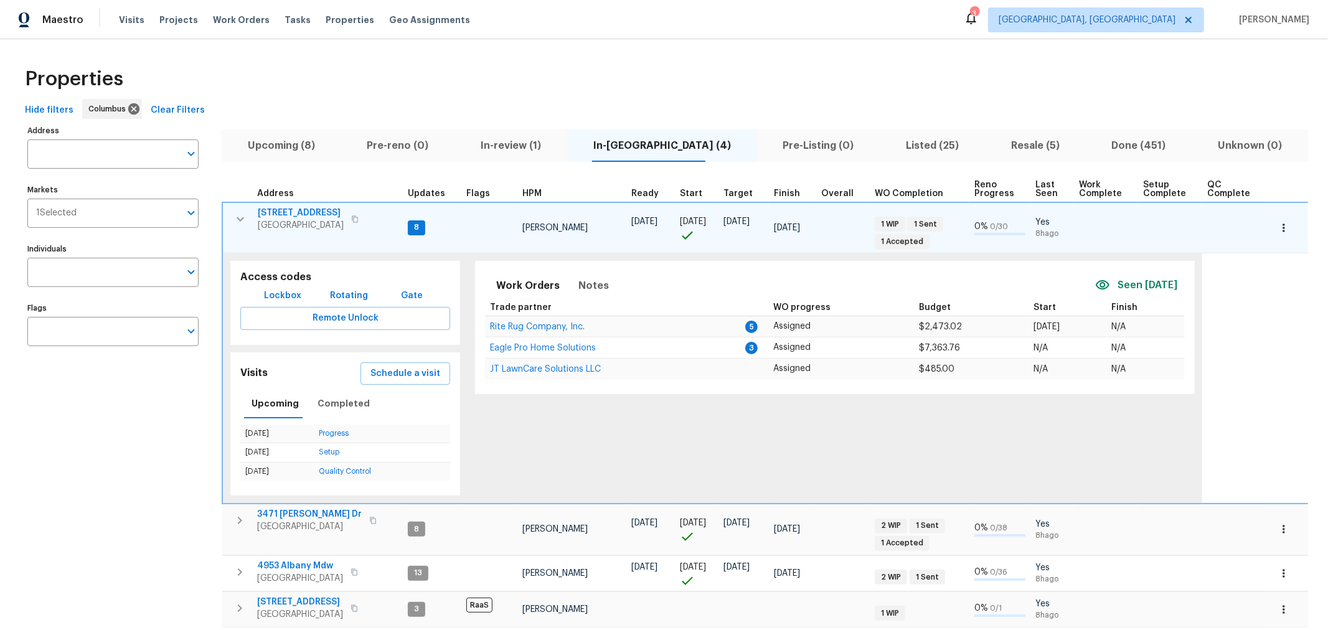
click at [245, 218] on icon "button" at bounding box center [240, 219] width 15 height 15
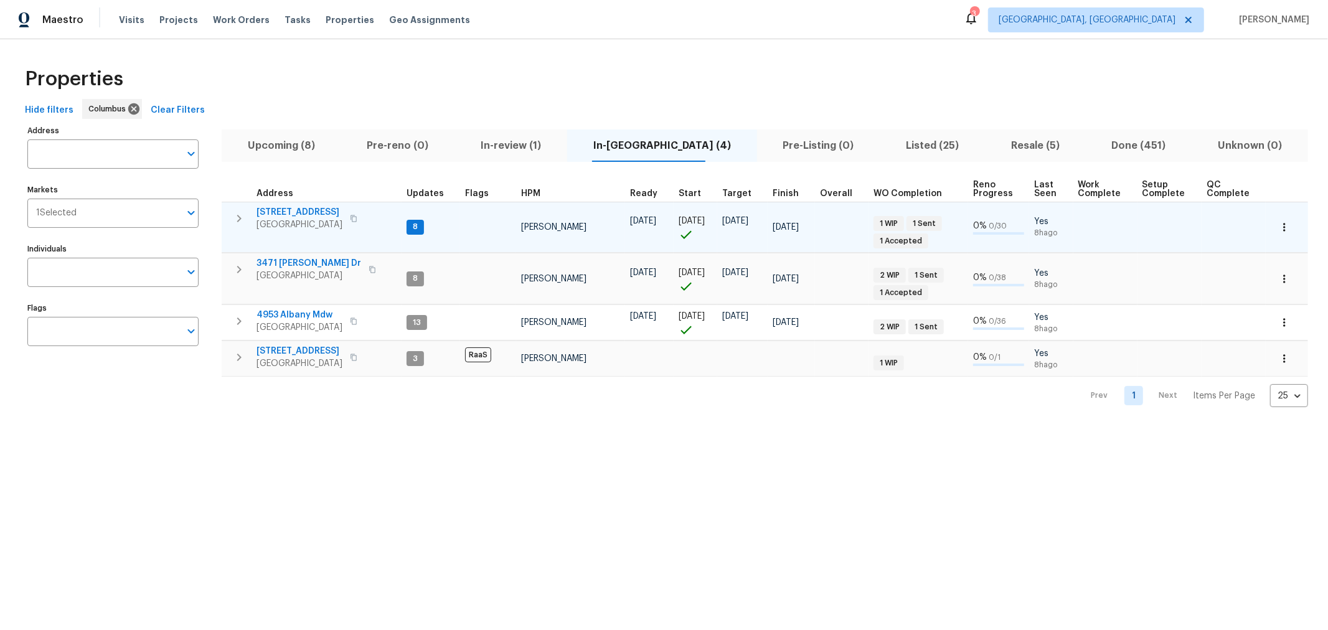
click at [683, 427] on html "Maestro Visits Projects Work Orders Tasks Properties Geo Assignments 3 [GEOGRAP…" at bounding box center [664, 213] width 1328 height 427
click at [610, 427] on html "Maestro Visits Projects Work Orders Tasks Properties Geo Assignments 3 [GEOGRAP…" at bounding box center [664, 213] width 1328 height 427
click at [239, 219] on icon "button" at bounding box center [239, 218] width 4 height 7
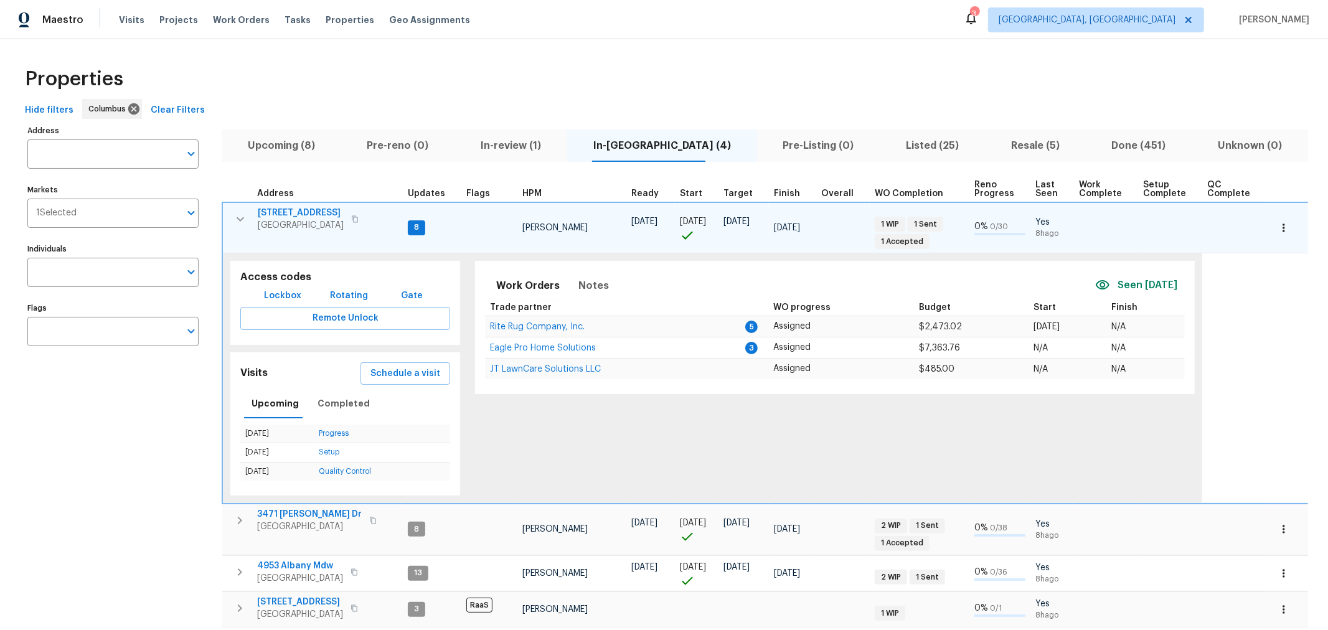
click at [205, 321] on div "Address Address Markets 1 Selected Markets Individuals Individuals Flags Flags" at bounding box center [120, 390] width 187 height 536
click at [231, 222] on button "button" at bounding box center [240, 219] width 25 height 25
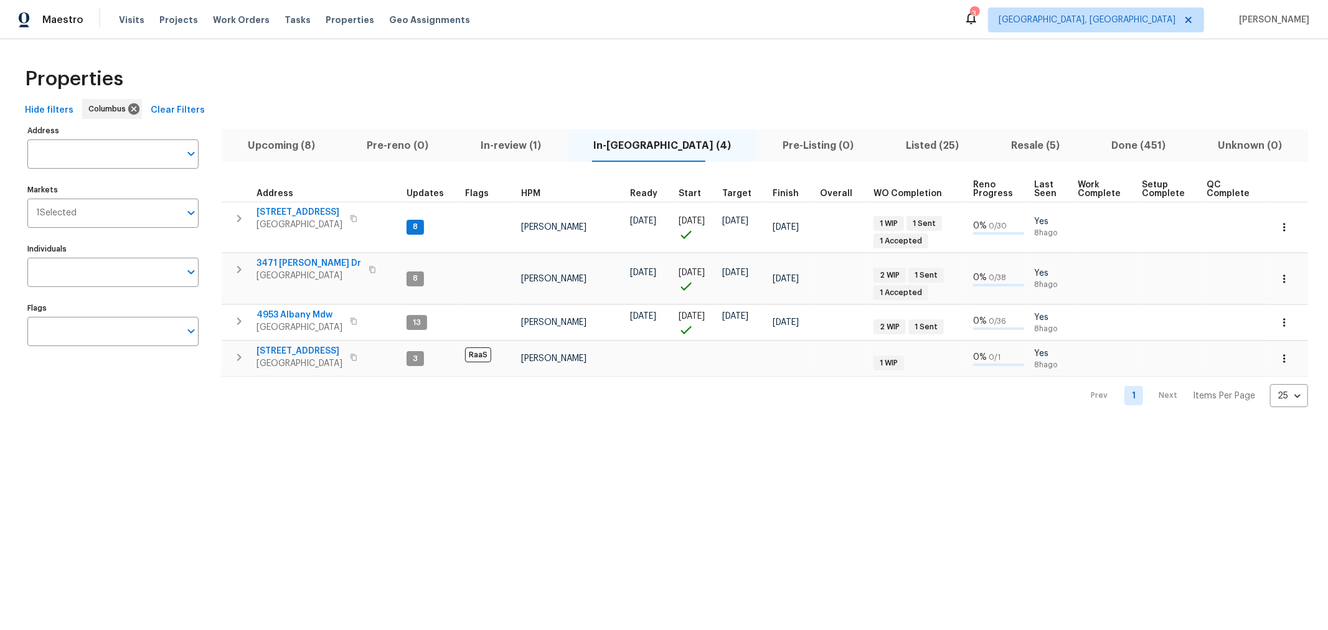
click at [238, 217] on icon "button" at bounding box center [239, 218] width 15 height 15
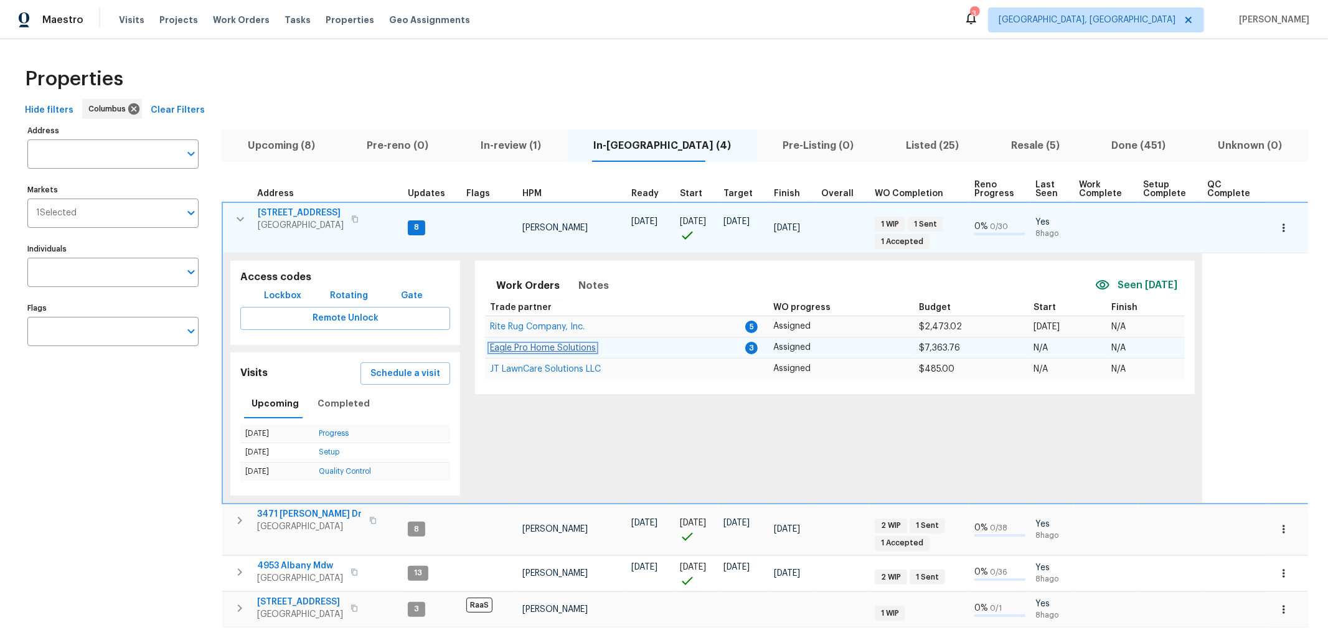
click at [578, 347] on span "Eagle Pro Home Solutions" at bounding box center [543, 348] width 106 height 9
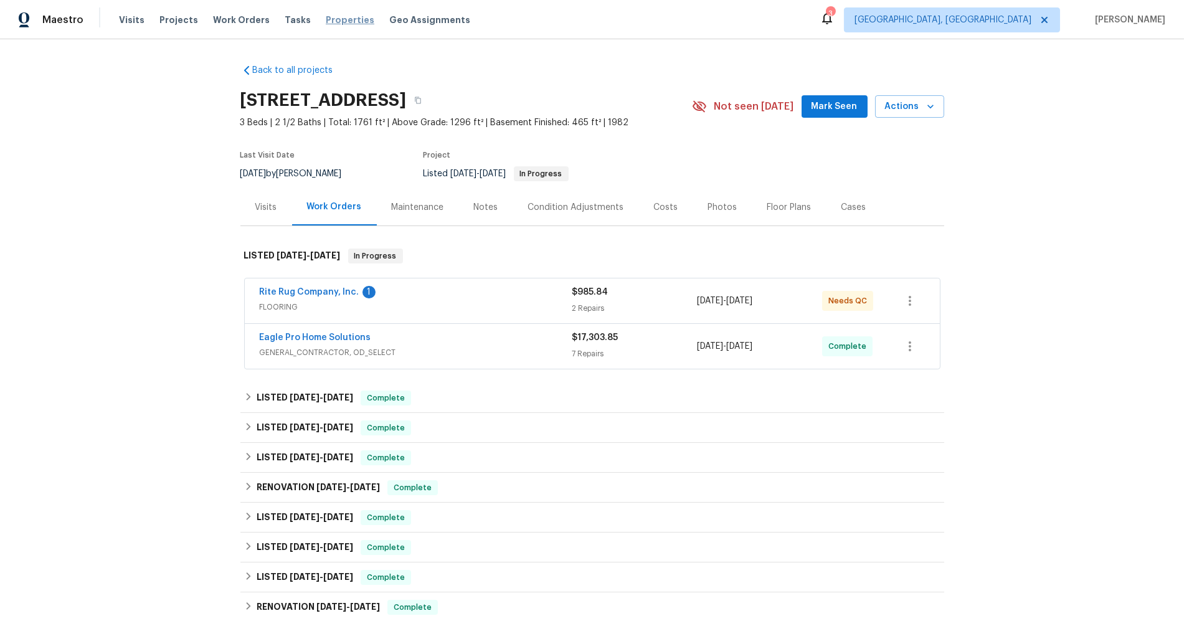
click at [327, 22] on span "Properties" at bounding box center [350, 20] width 49 height 12
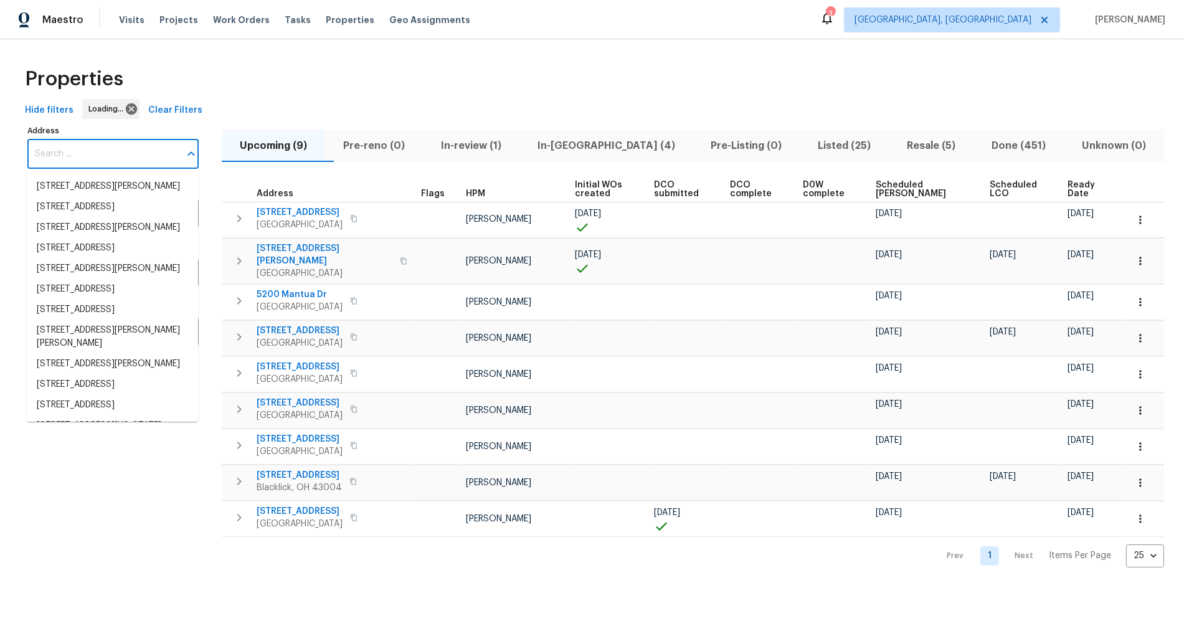
click at [149, 151] on input "Address" at bounding box center [103, 153] width 153 height 29
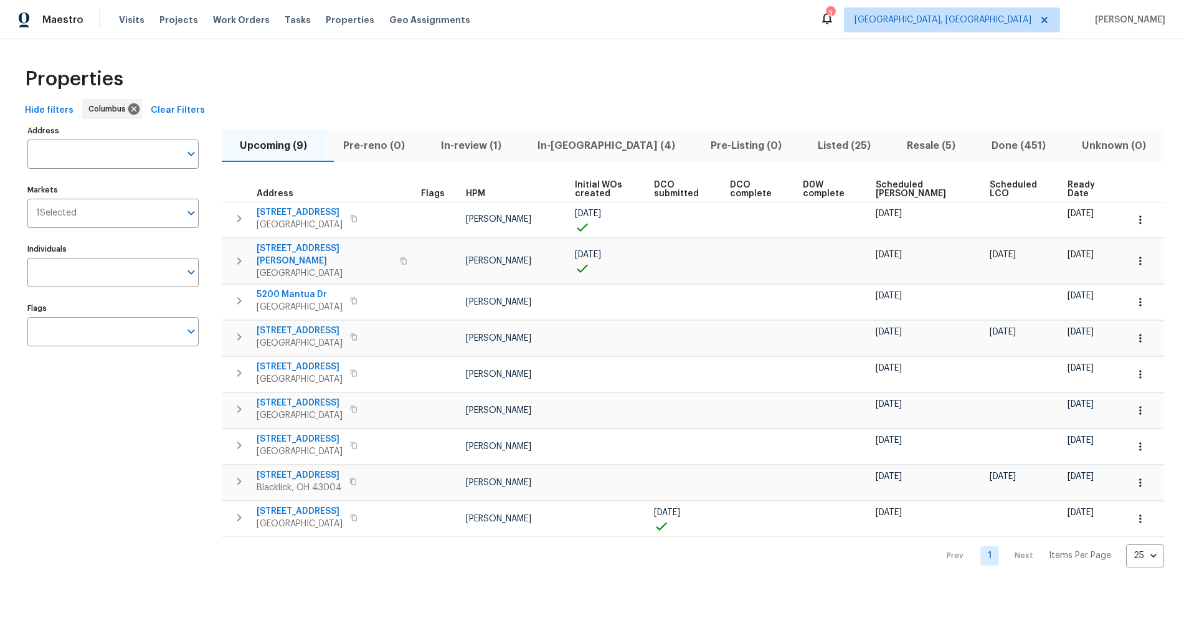
click at [313, 92] on div "Properties" at bounding box center [592, 79] width 1144 height 40
click at [474, 562] on div "Properties Hide filters Columbus Clear Filters Address Address Markets 1 Select…" at bounding box center [592, 313] width 1184 height 548
click at [492, 545] on div "Prev 1 Next Items Per Page 25 25 ​" at bounding box center [693, 552] width 942 height 31
click at [119, 406] on div "Address Address Markets 1 Selected Markets Individuals Individuals Flags Flags" at bounding box center [120, 344] width 187 height 445
click at [468, 87] on div "Properties" at bounding box center [592, 79] width 1144 height 40
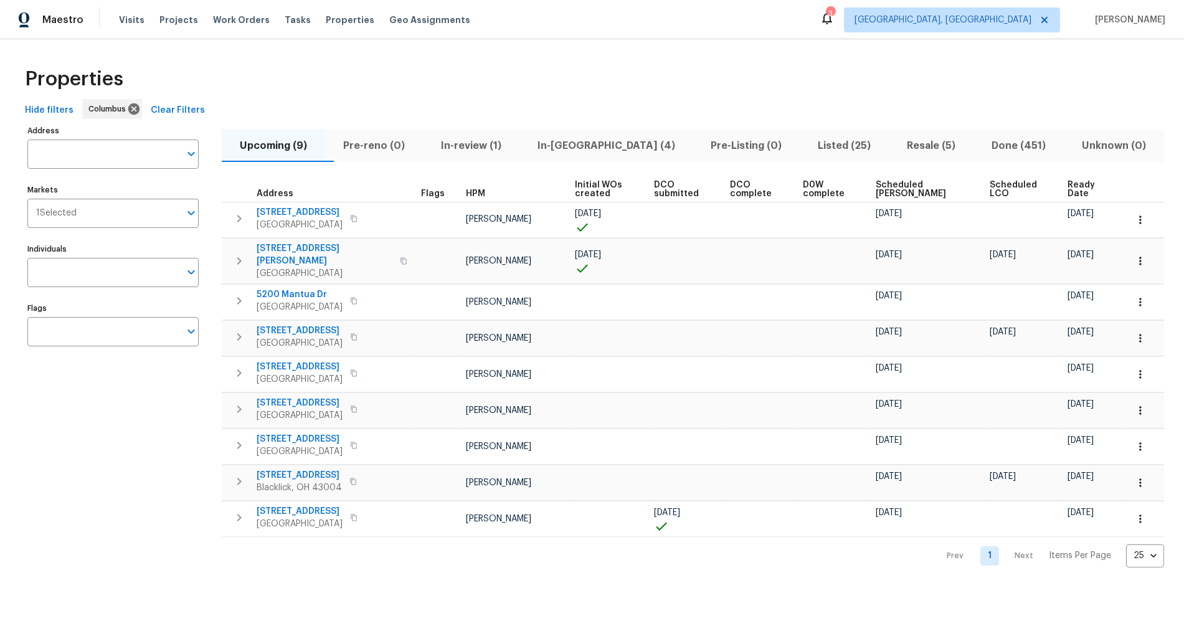
click at [190, 407] on div "Address Address Markets 1 Selected Markets Individuals Individuals Flags Flags" at bounding box center [120, 344] width 187 height 445
click at [64, 430] on div "Address Address Markets 1 Selected Markets Individuals Individuals Flags Flags" at bounding box center [120, 344] width 187 height 445
click at [652, 60] on div "Properties" at bounding box center [592, 79] width 1144 height 40
click at [657, 80] on div "Properties" at bounding box center [592, 79] width 1144 height 40
click at [144, 509] on div "Address Address Markets 1 Selected Markets Individuals Individuals Flags Flags" at bounding box center [120, 344] width 187 height 445
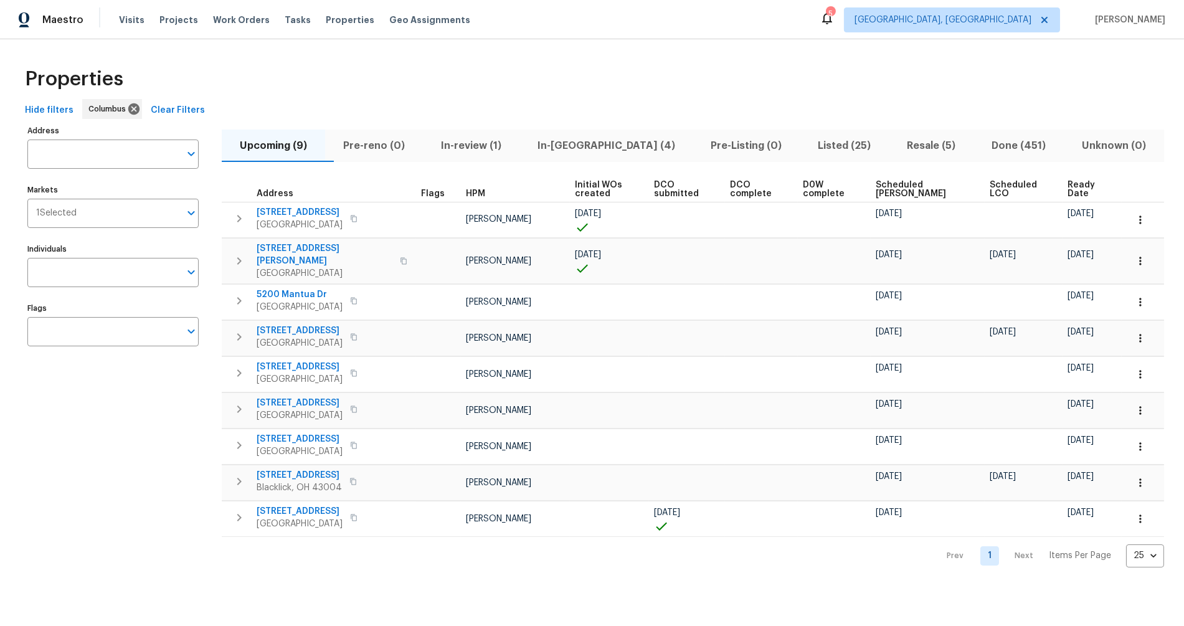
click at [381, 568] on div "Properties Hide filters Columbus Clear Filters Address Address Markets 1 Select…" at bounding box center [592, 313] width 1184 height 548
click at [179, 454] on div "Address Address Markets 1 Selected Markets Individuals Individuals Flags Flags" at bounding box center [120, 344] width 187 height 445
click at [305, 90] on div "Properties" at bounding box center [592, 79] width 1144 height 40
click at [456, 101] on div "Hide filters Columbus Clear Filters" at bounding box center [592, 110] width 1144 height 23
click at [478, 67] on div "Properties" at bounding box center [592, 79] width 1144 height 40
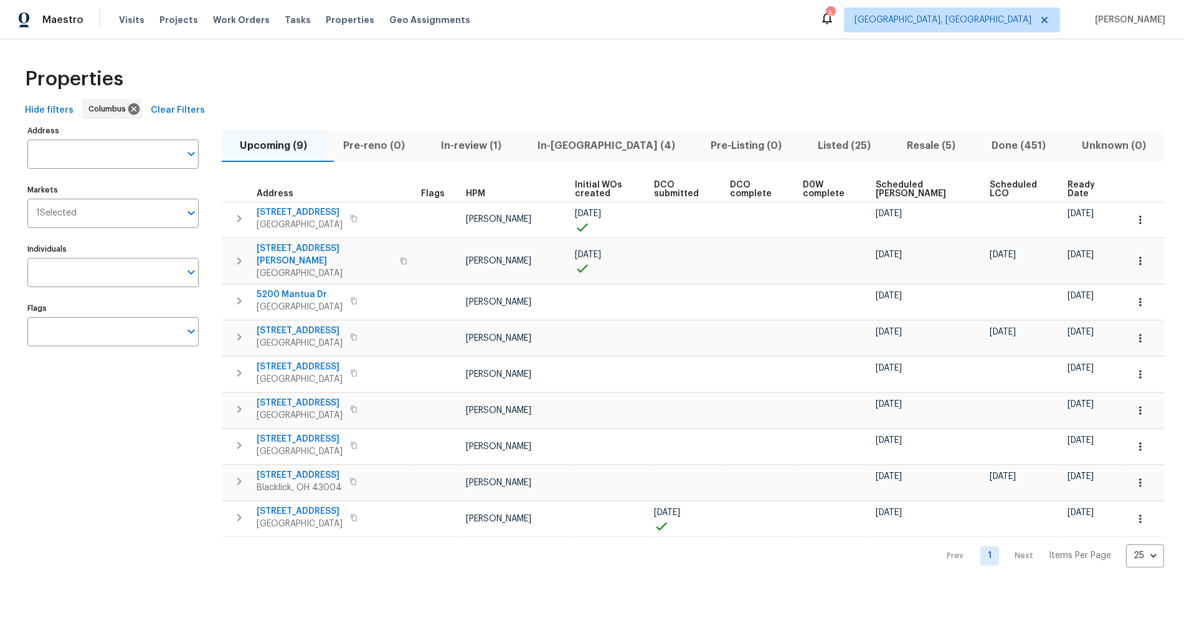
click at [508, 64] on div "Properties" at bounding box center [592, 79] width 1144 height 40
click at [610, 145] on span "In-reno (4)" at bounding box center [606, 145] width 159 height 17
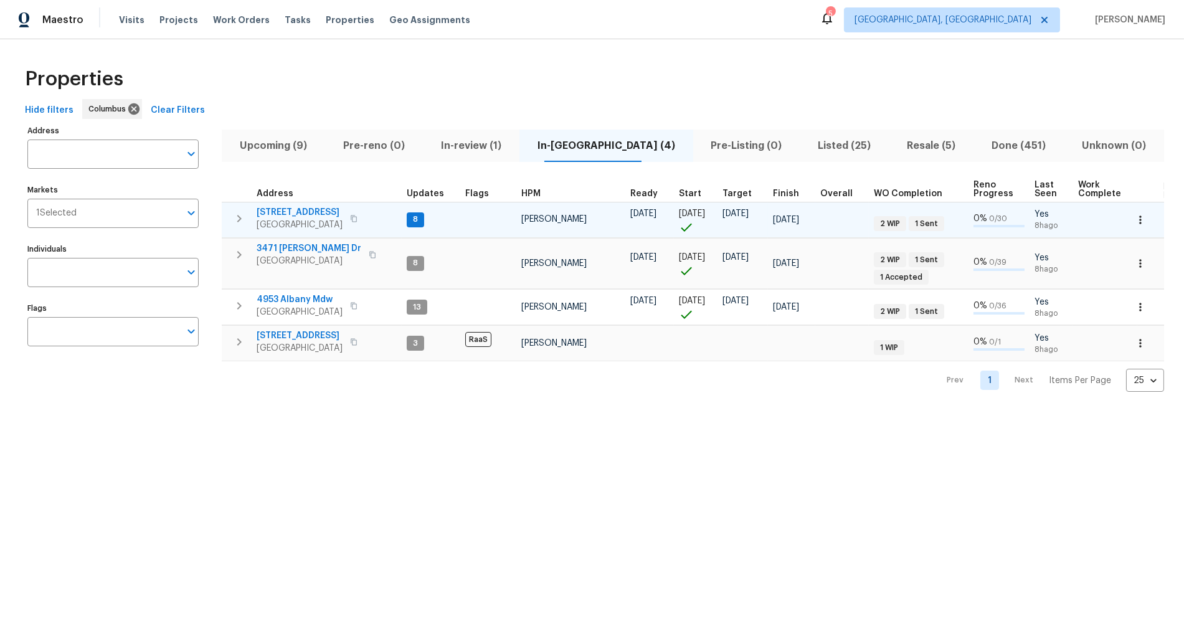
click at [300, 214] on span "695 Hennigans Grove Rd" at bounding box center [300, 212] width 86 height 12
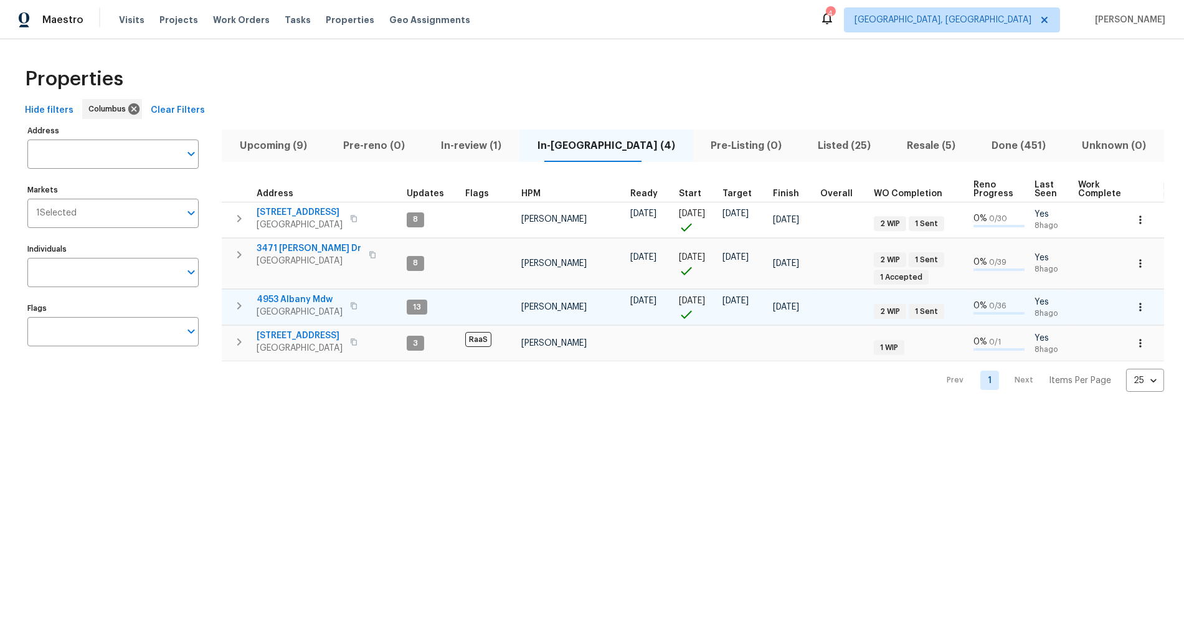
click at [313, 299] on span "4953 Albany Mdw" at bounding box center [300, 299] width 86 height 12
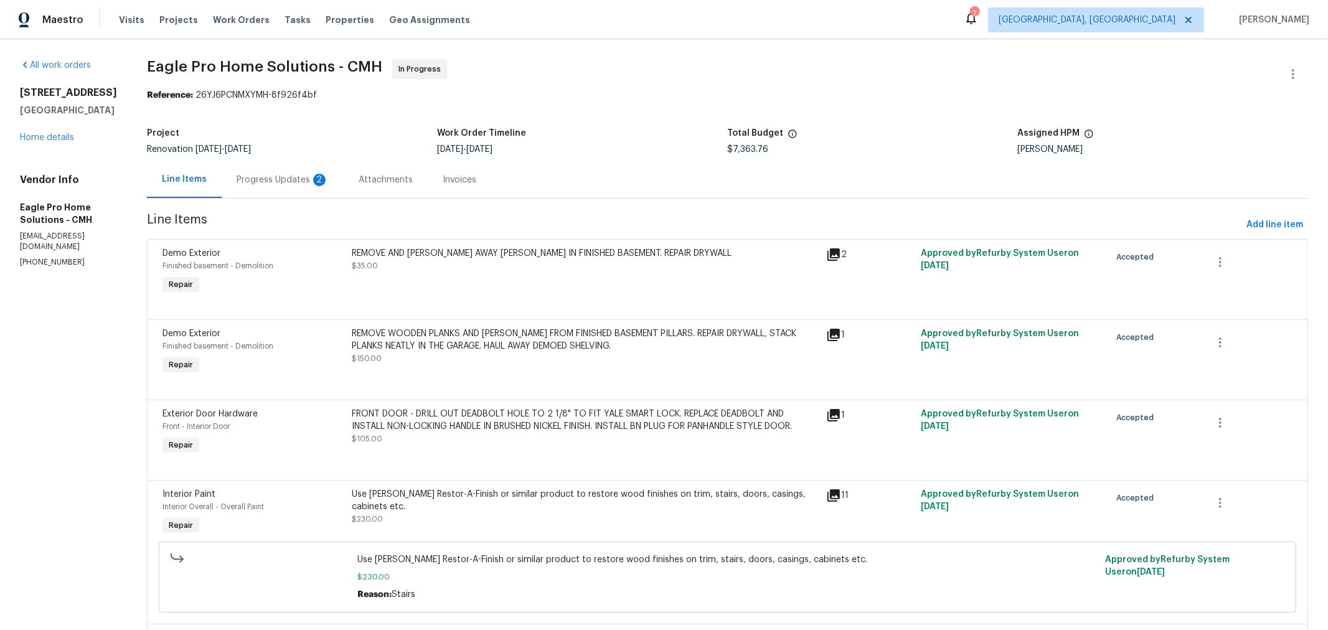
click at [311, 174] on div "Progress Updates 2" at bounding box center [283, 180] width 92 height 12
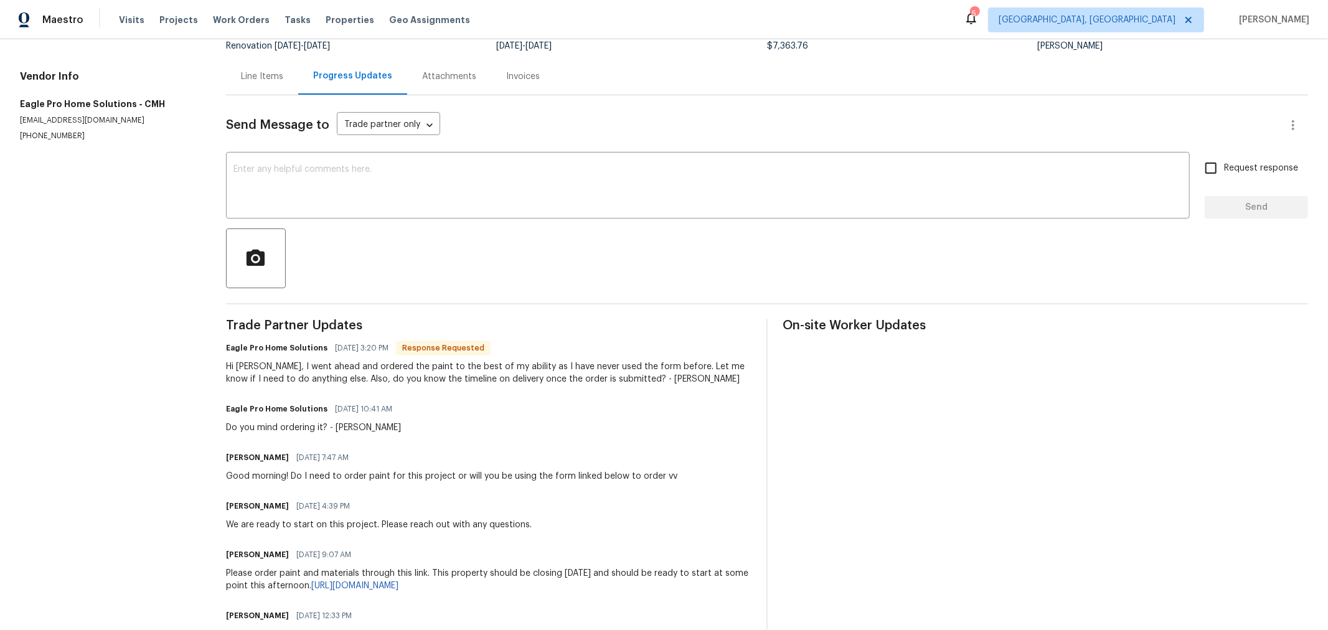
scroll to position [103, 0]
click at [196, 341] on section "All work orders 695 Hennigans Grove Rd Grove City, OH 43123 Home details Vendor…" at bounding box center [108, 415] width 176 height 919
click at [216, 379] on div "All work orders 695 Hennigans Grove Rd Grove City, OH 43123 Home details Vendor…" at bounding box center [664, 415] width 1328 height 959
click at [857, 403] on div "On-site Worker Updates" at bounding box center [1045, 597] width 525 height 555
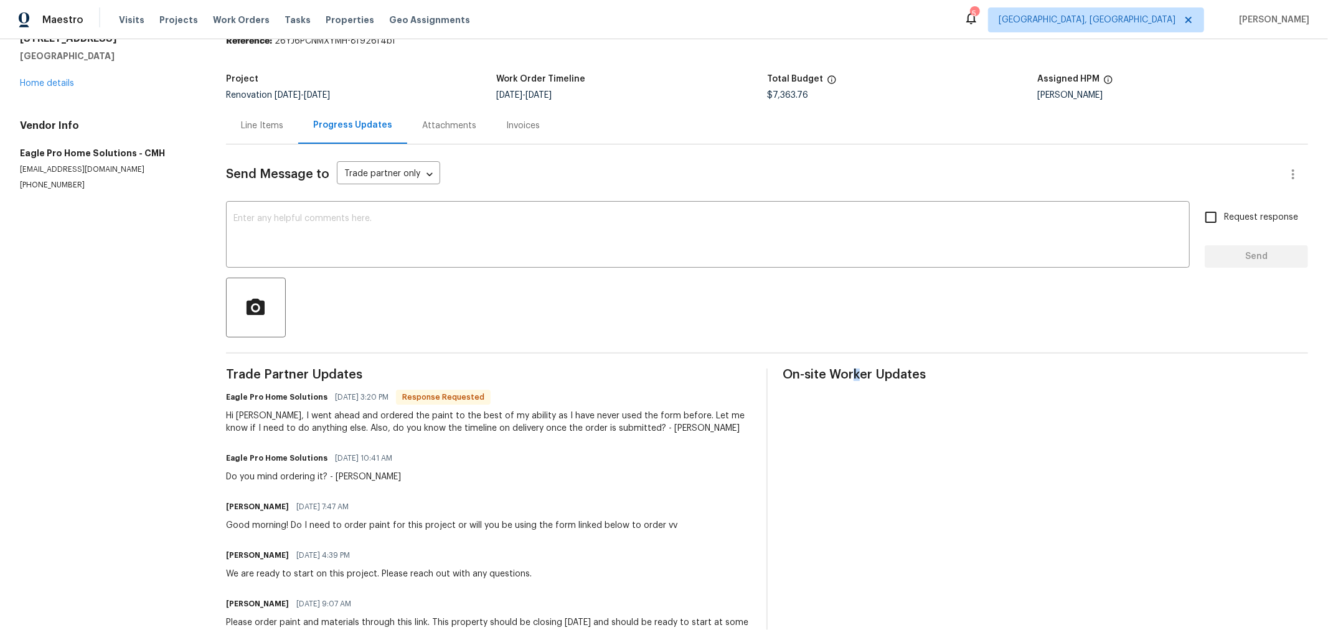
scroll to position [54, 0]
click at [935, 369] on span "On-site Worker Updates" at bounding box center [1045, 375] width 525 height 12
click at [524, 313] on div at bounding box center [767, 308] width 1082 height 60
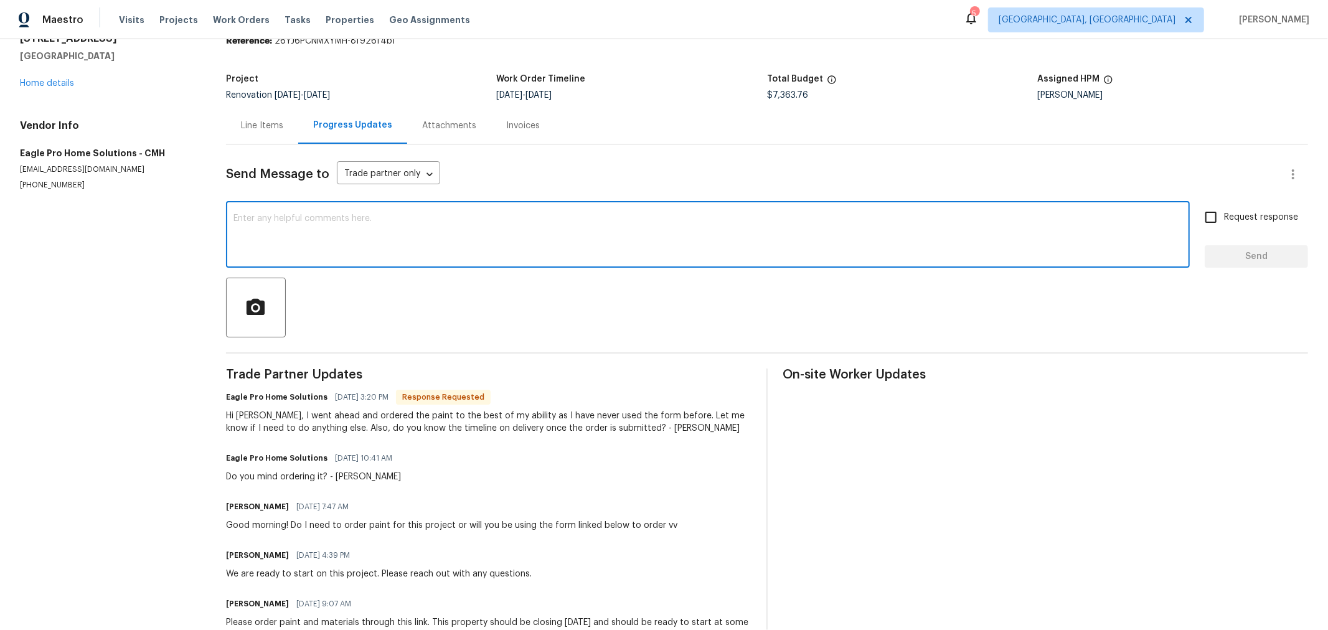
click at [687, 233] on textarea at bounding box center [707, 236] width 949 height 44
click at [810, 103] on div "Project Renovation 8/13/2025 - 8/21/2025 Work Order Timeline 8/13/2025 - 8/20/2…" at bounding box center [767, 87] width 1082 height 40
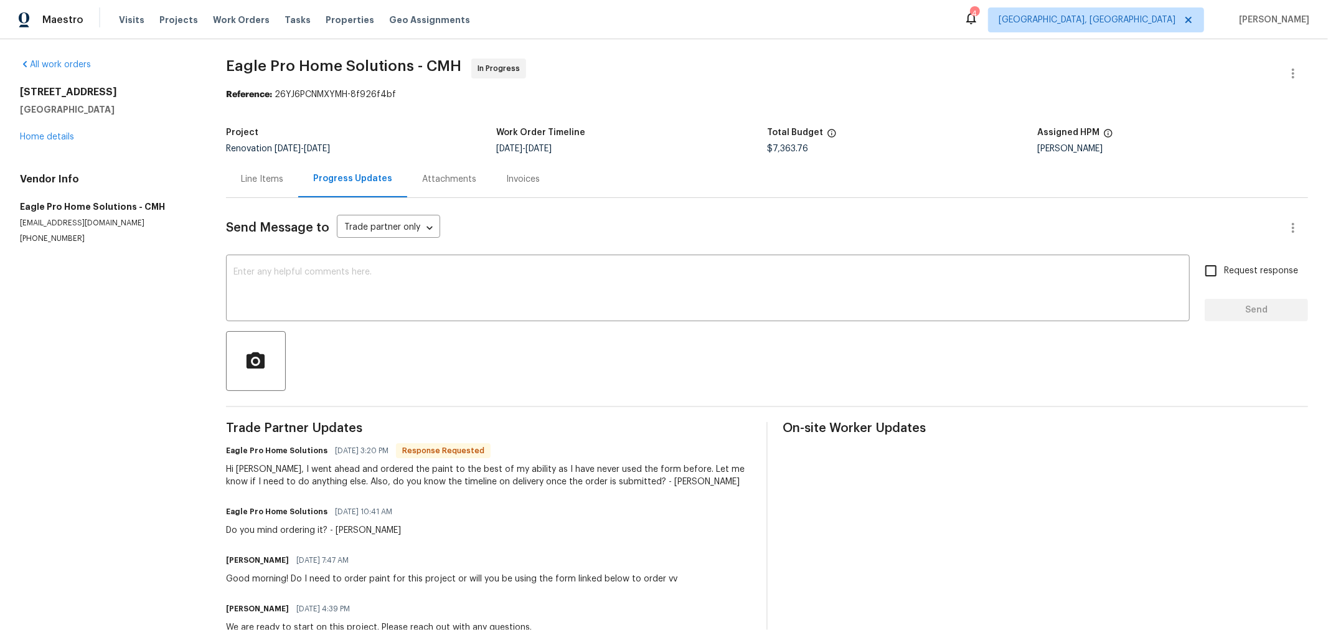
scroll to position [0, 0]
click at [336, 24] on span "Properties" at bounding box center [350, 20] width 49 height 12
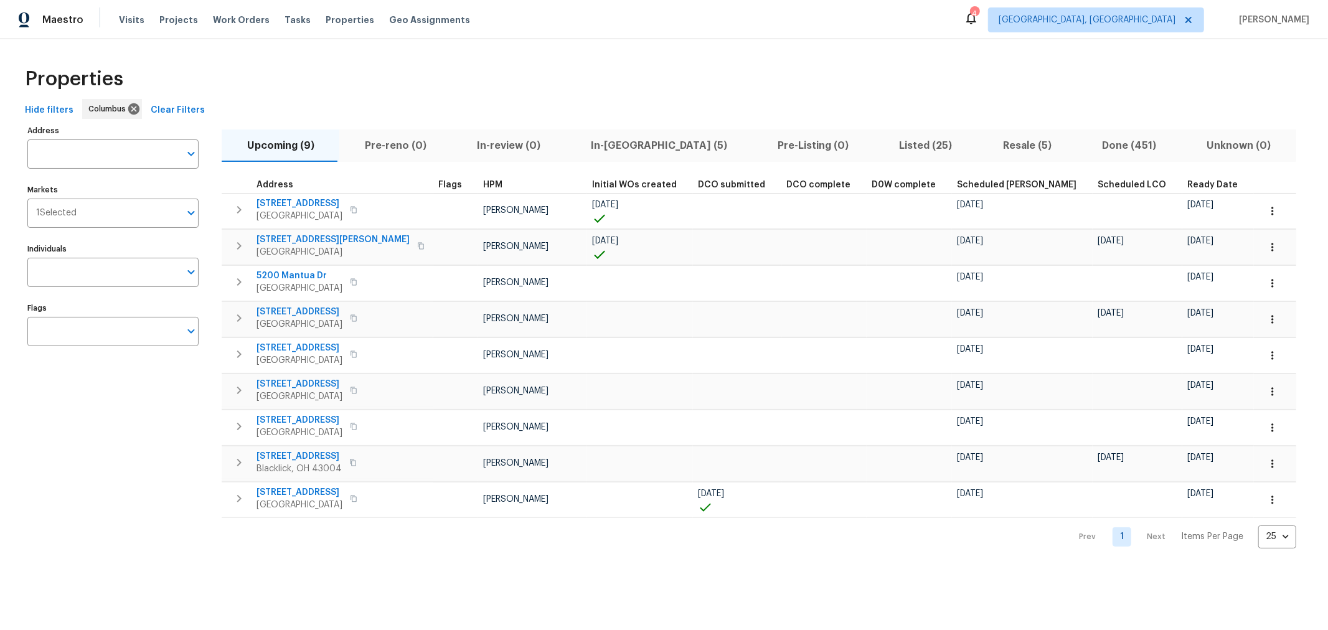
click at [626, 141] on span "In-reno (5)" at bounding box center [659, 145] width 172 height 17
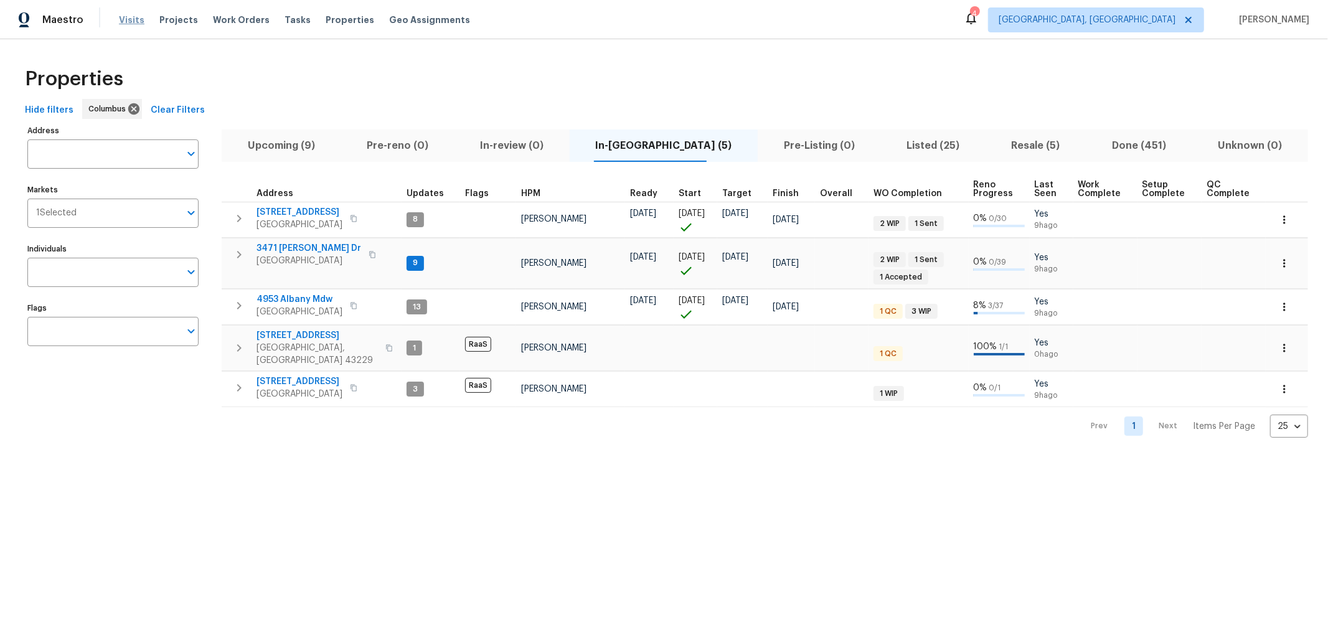
click at [133, 16] on span "Visits" at bounding box center [132, 20] width 26 height 12
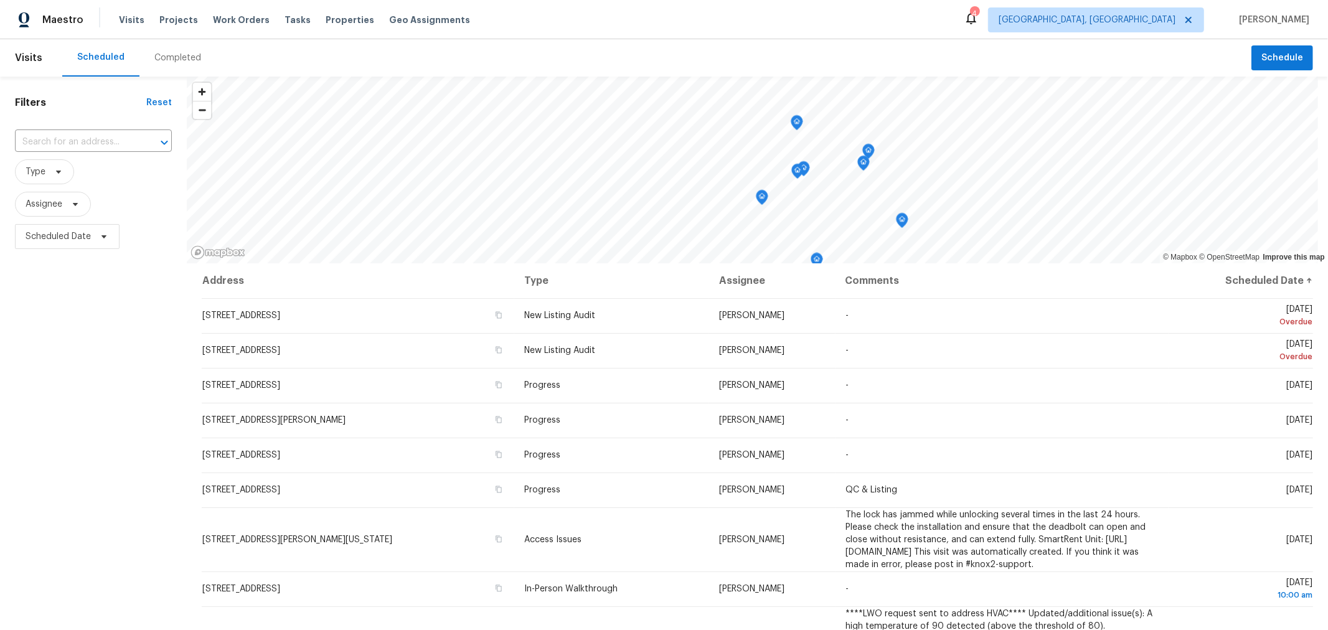
click at [176, 61] on div "Completed" at bounding box center [177, 58] width 47 height 12
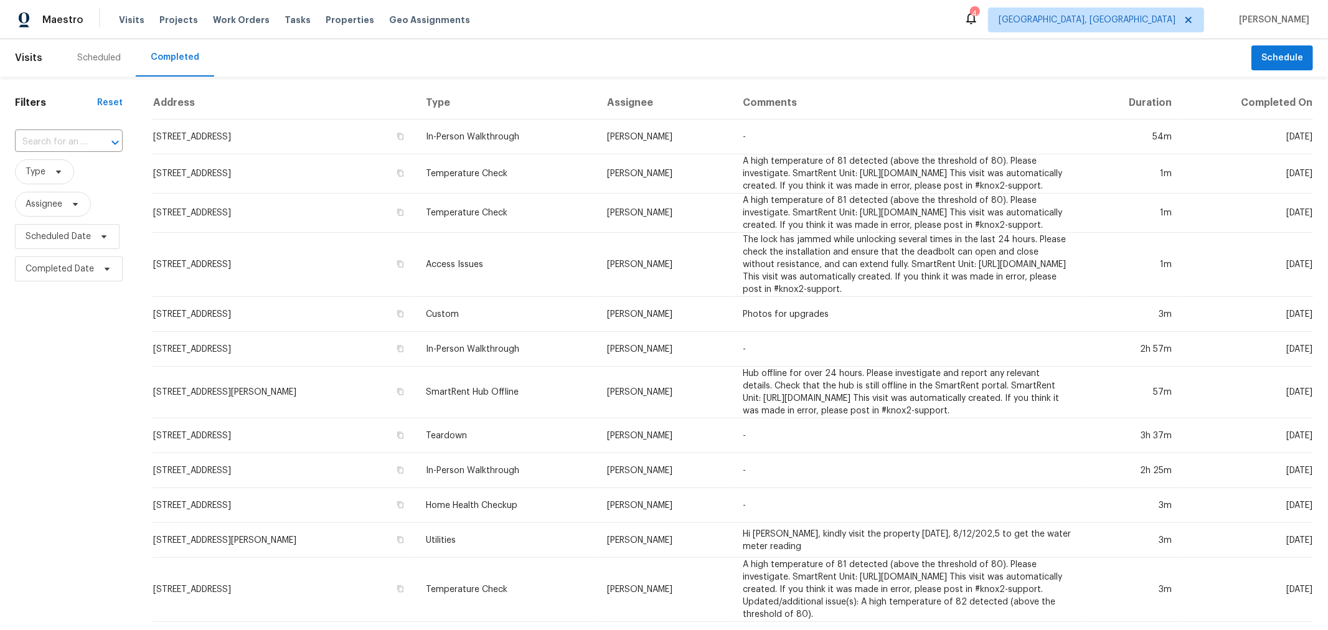
click at [120, 54] on div "Scheduled" at bounding box center [98, 57] width 73 height 37
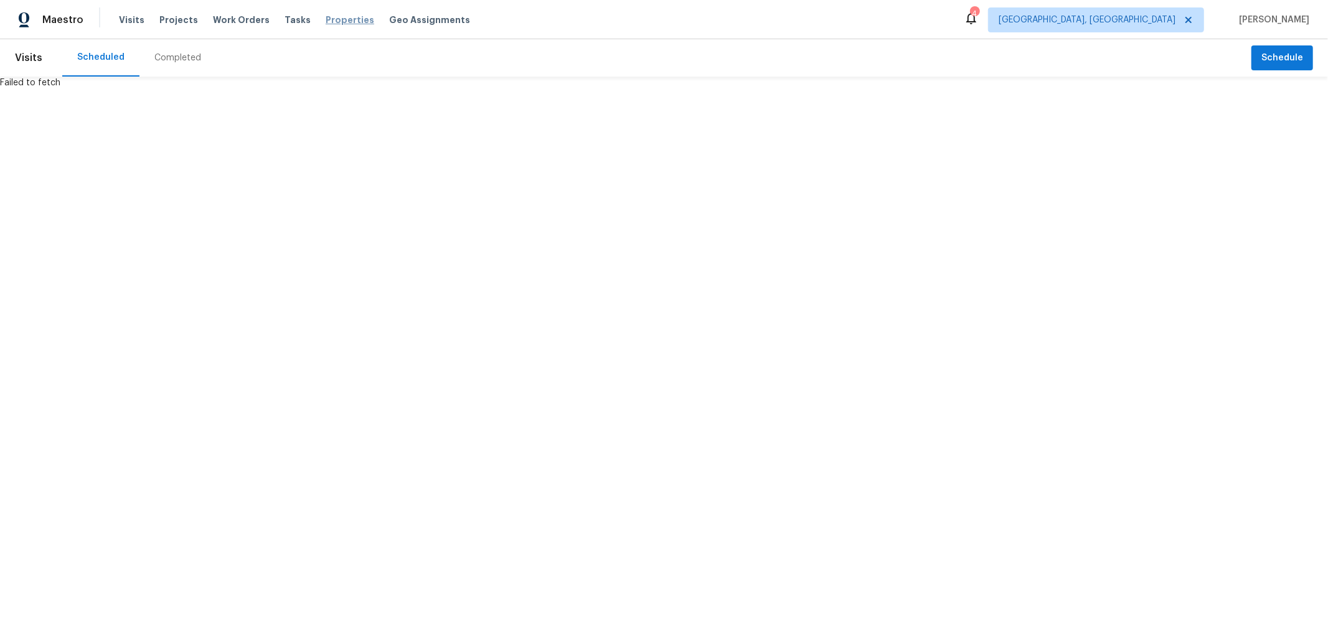
click at [326, 24] on span "Properties" at bounding box center [350, 20] width 49 height 12
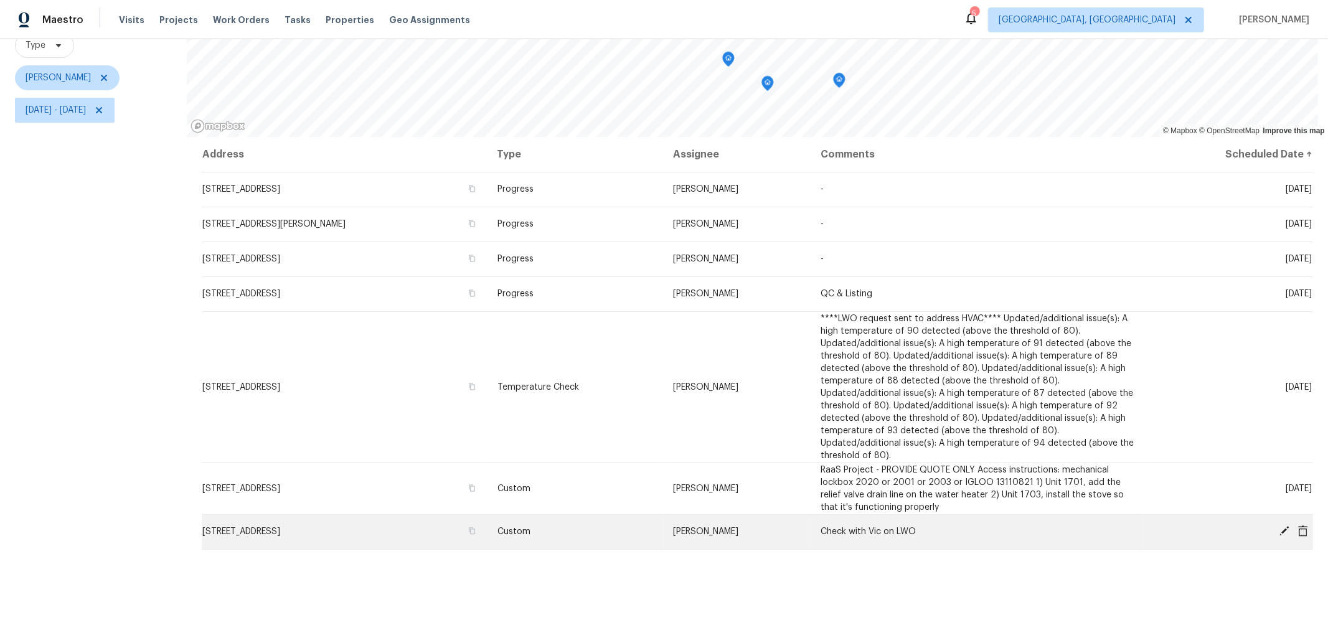
scroll to position [147, 0]
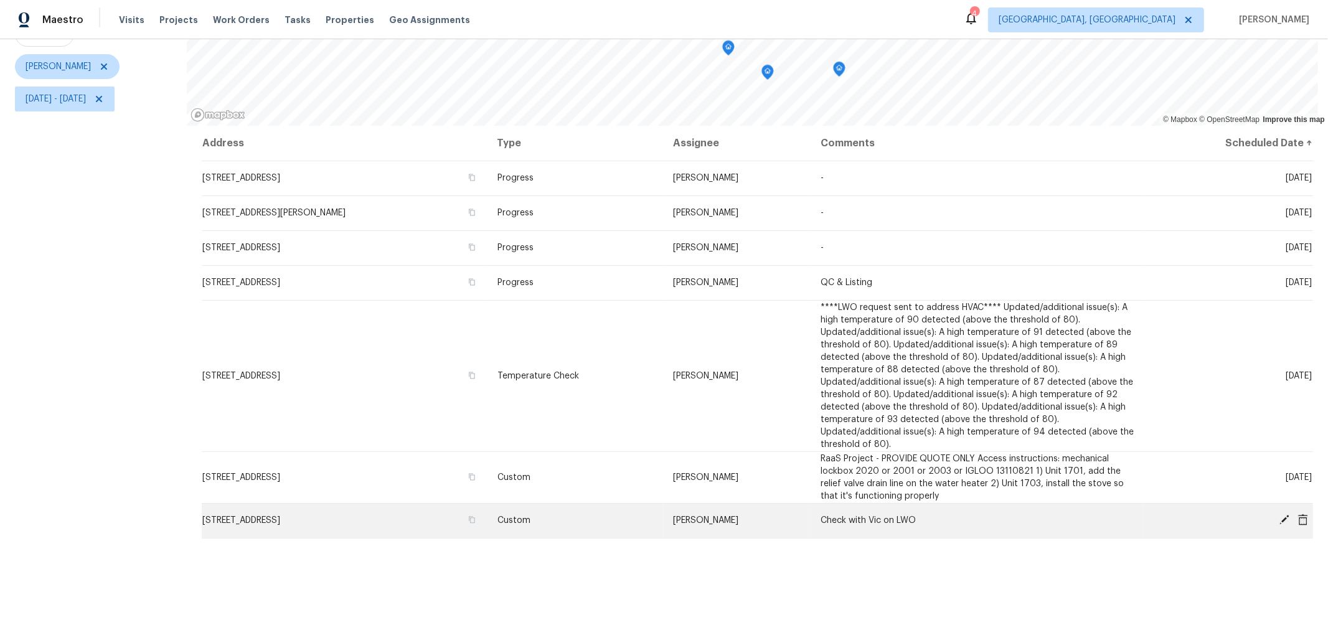
click at [280, 516] on span "[STREET_ADDRESS]" at bounding box center [241, 520] width 78 height 9
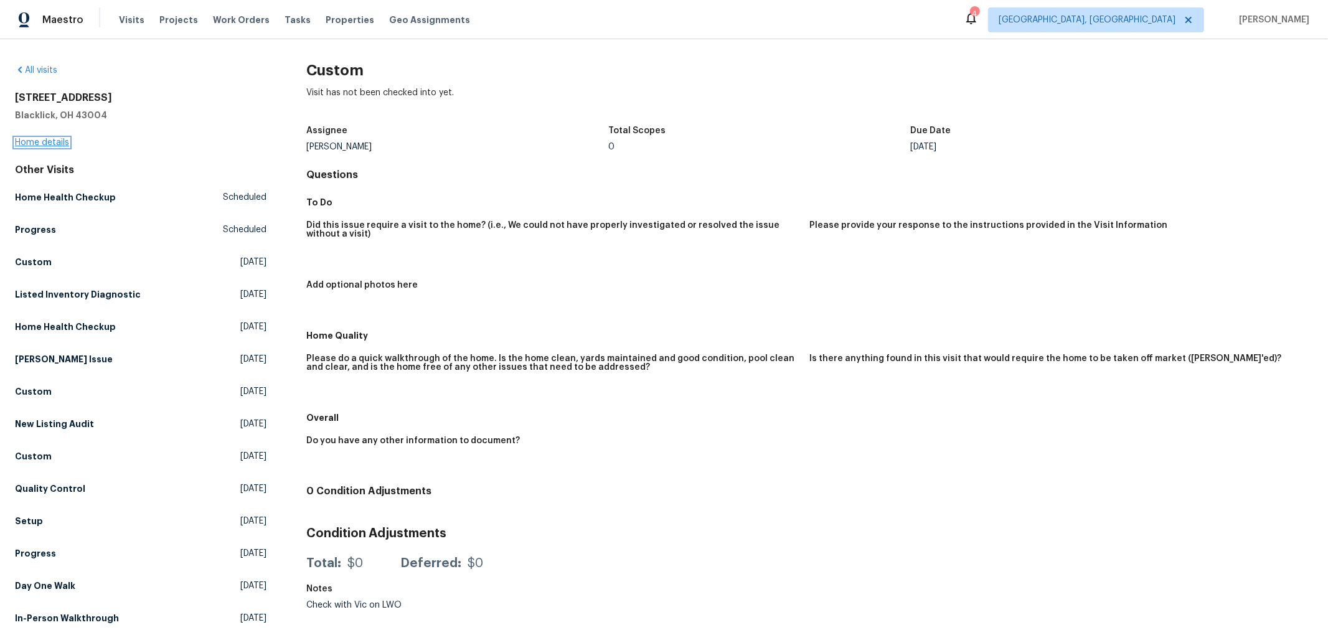
click at [35, 143] on link "Home details" at bounding box center [42, 142] width 54 height 9
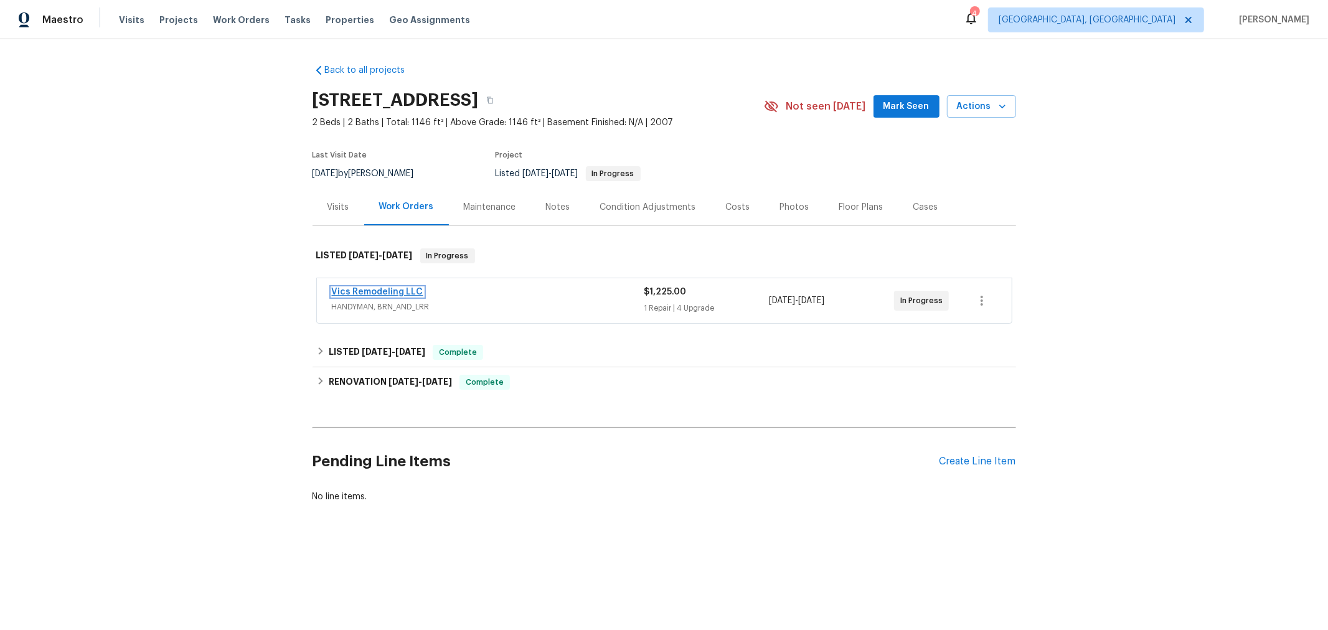
click at [380, 293] on link "Vics Remodeling LLC" at bounding box center [378, 292] width 92 height 9
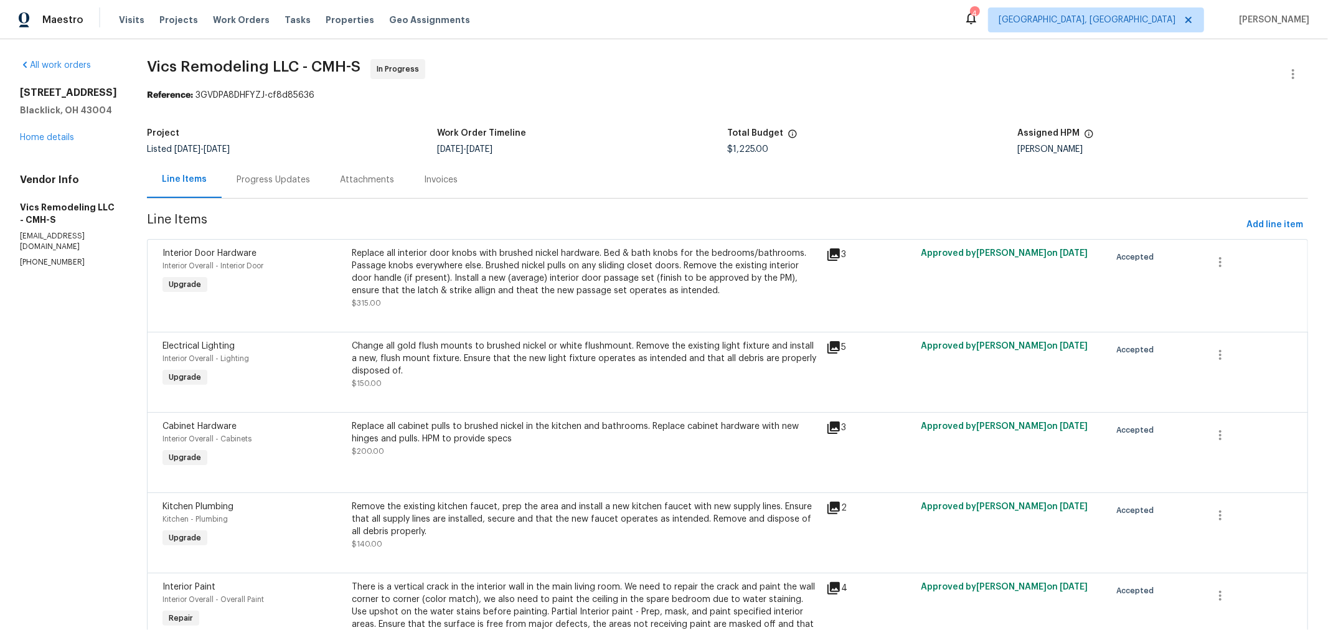
click at [266, 185] on div "Progress Updates" at bounding box center [273, 180] width 73 height 12
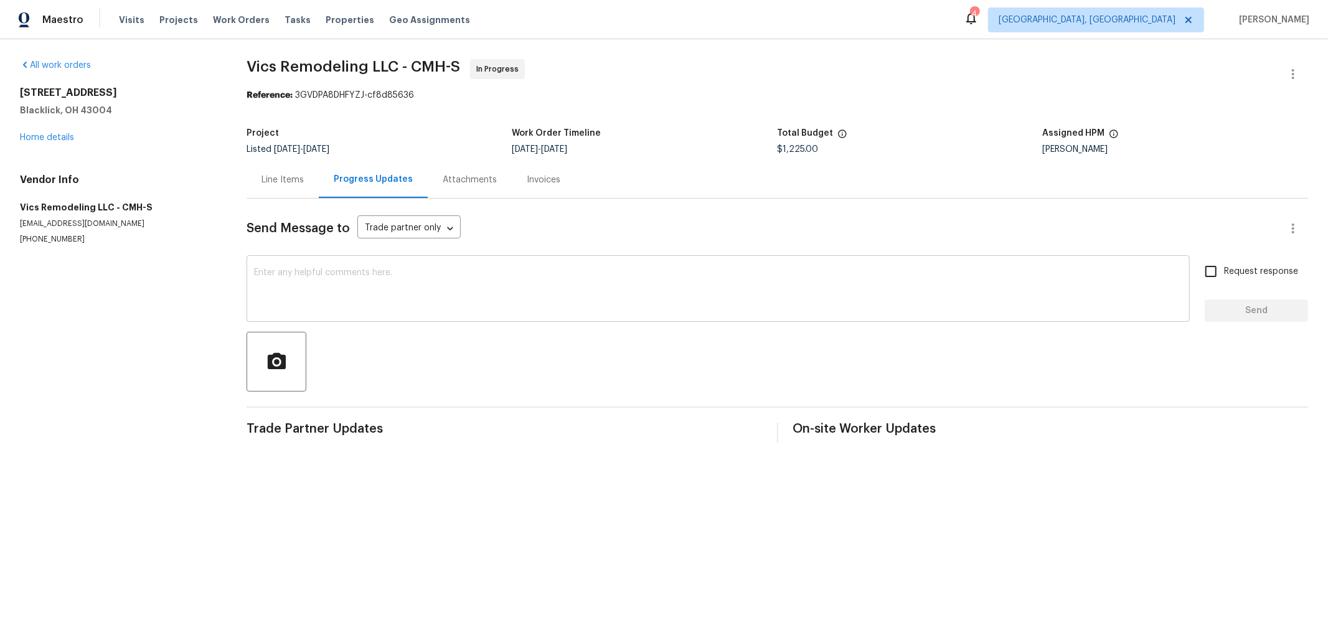
click at [391, 265] on div "x ​" at bounding box center [718, 290] width 943 height 64
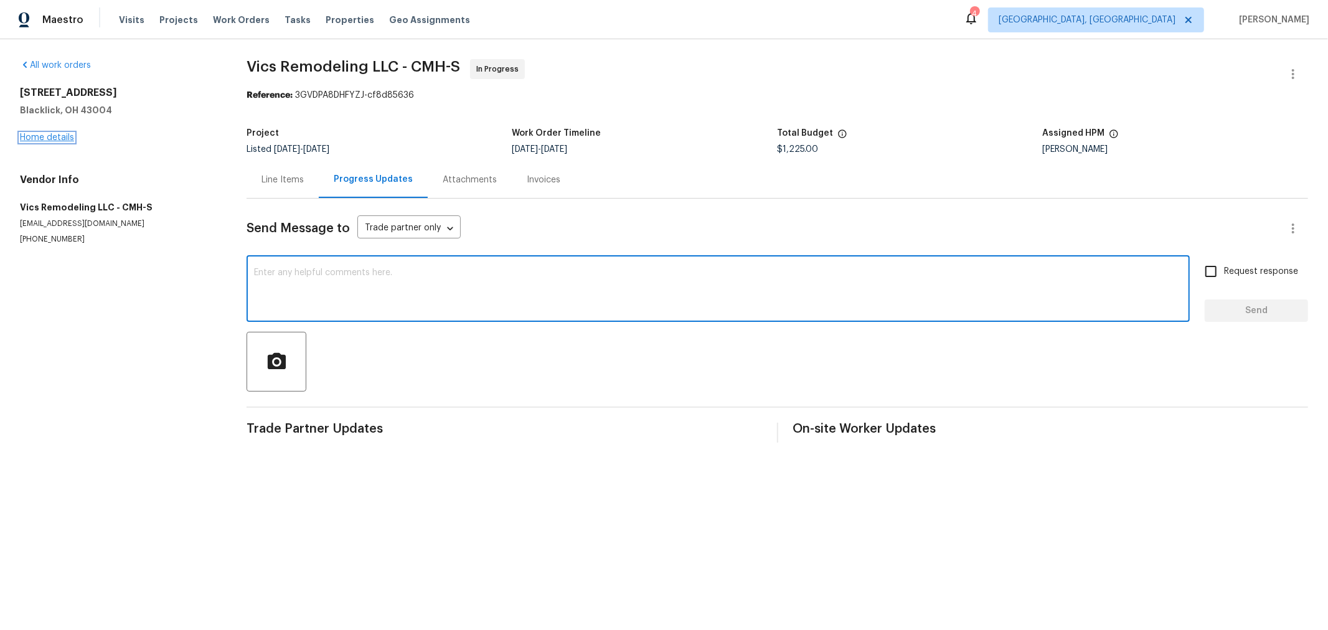
click at [62, 139] on link "Home details" at bounding box center [47, 137] width 54 height 9
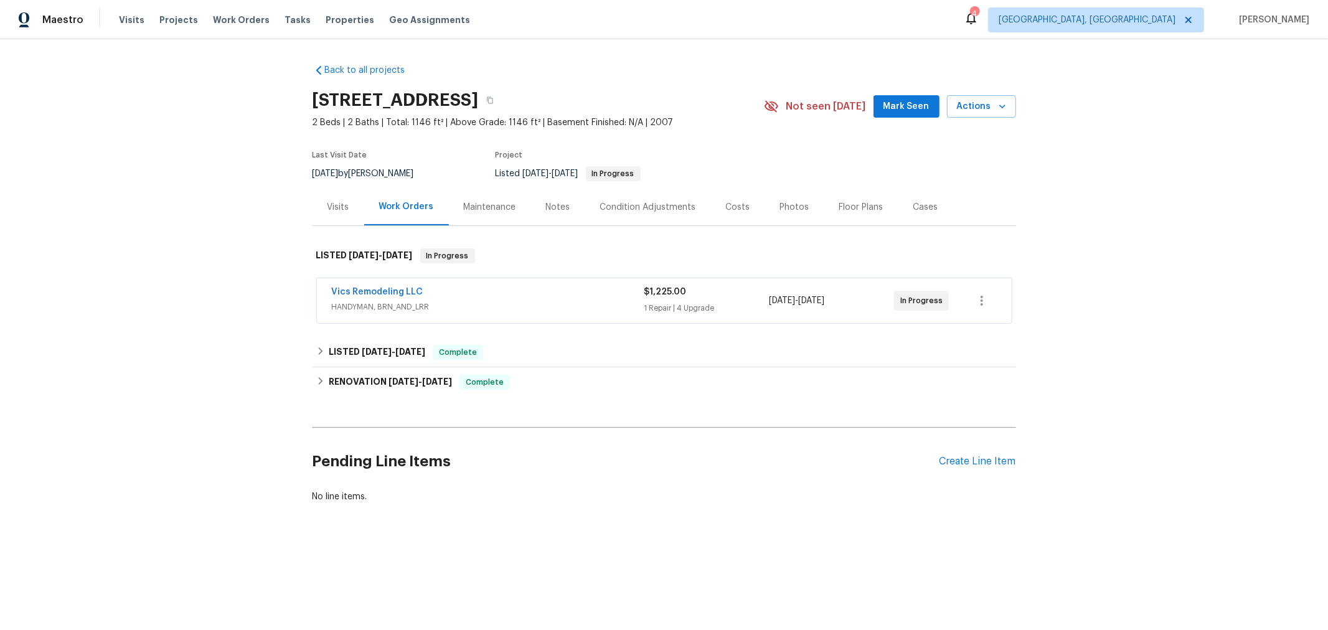
click at [371, 285] on div "Vics Remodeling LLC HANDYMAN, BRN_AND_LRR $1,225.00 1 Repair | 4 Upgrade 8/13/2…" at bounding box center [664, 300] width 695 height 45
click at [377, 288] on link "Vics Remodeling LLC" at bounding box center [378, 292] width 92 height 9
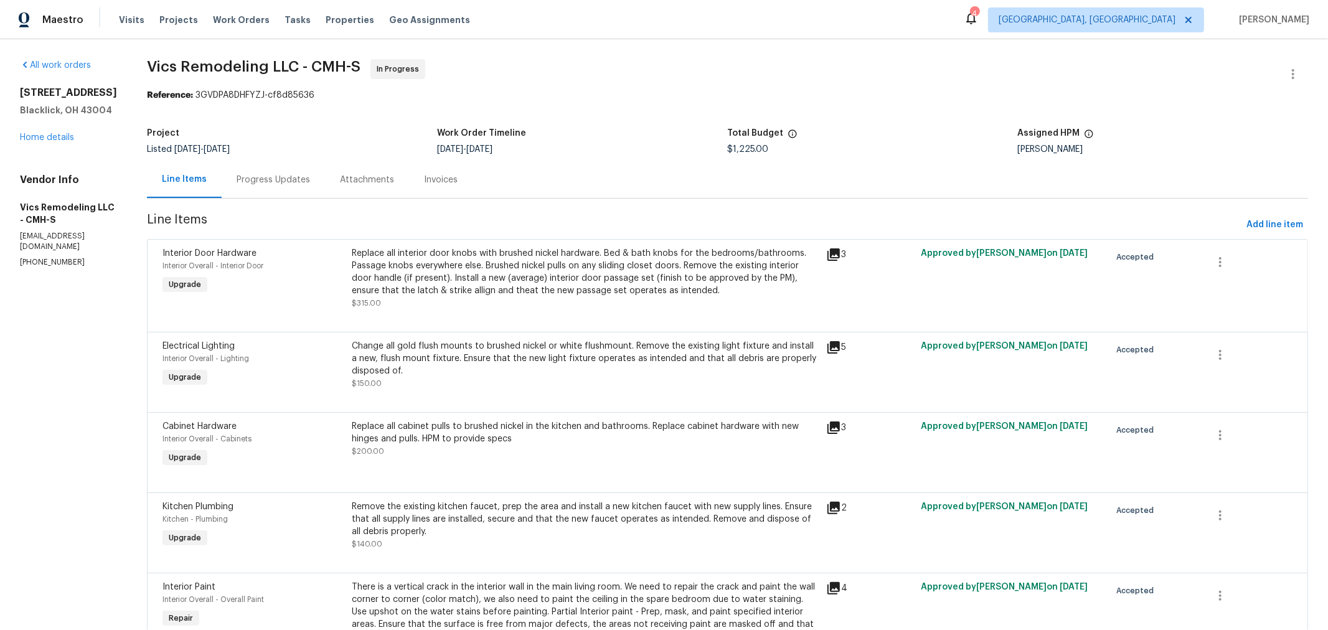
click at [306, 182] on div "Progress Updates" at bounding box center [273, 179] width 103 height 37
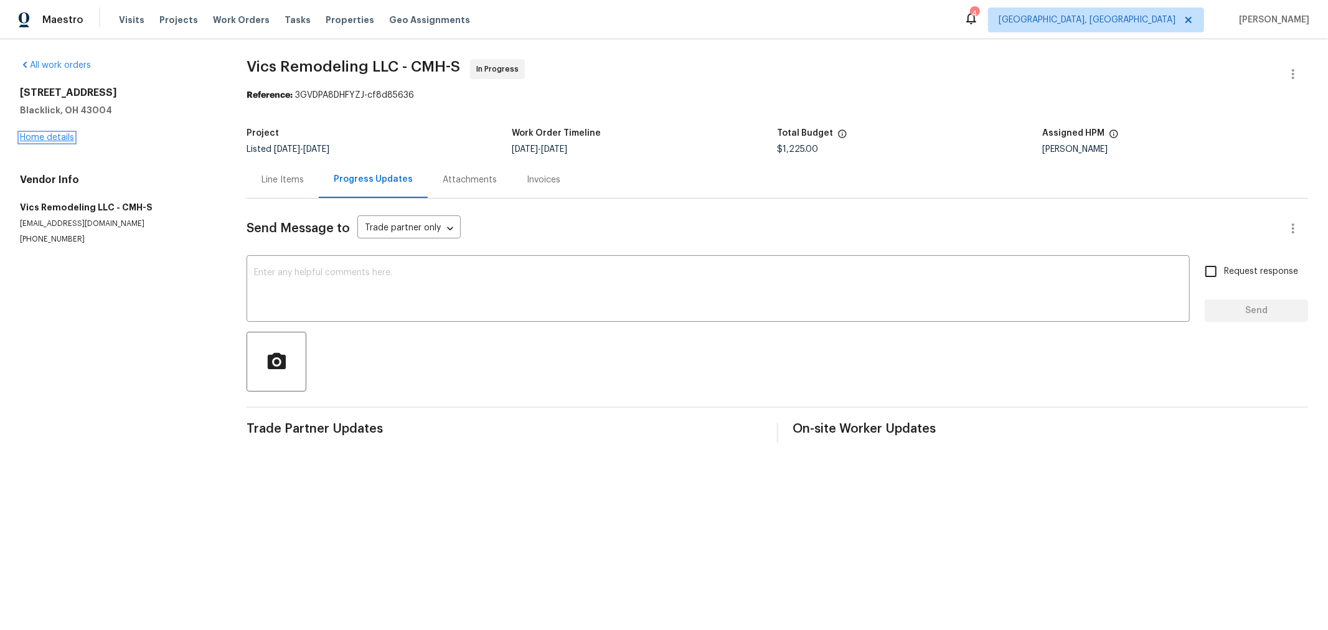
click at [35, 136] on link "Home details" at bounding box center [47, 137] width 54 height 9
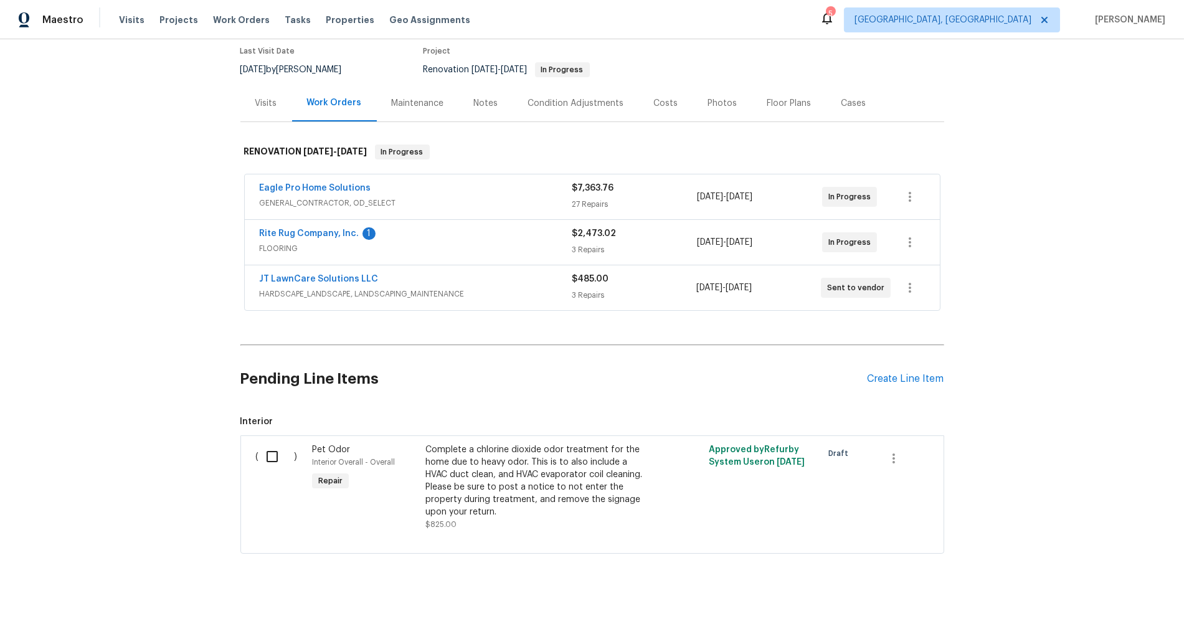
scroll to position [123, 0]
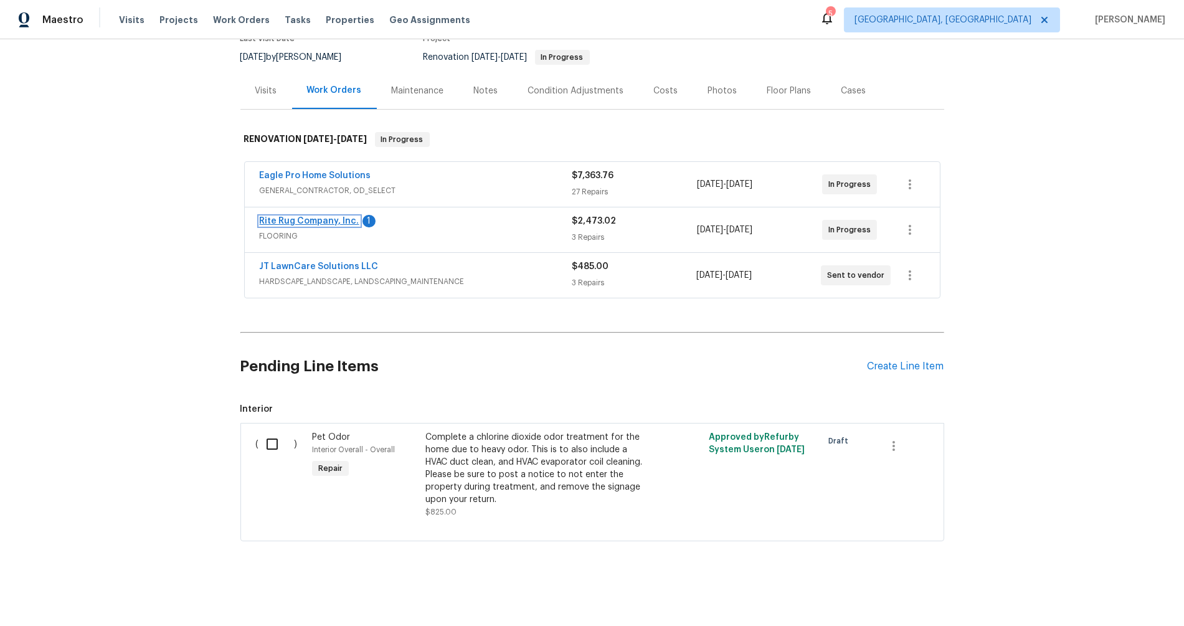
click at [330, 217] on link "Rite Rug Company, Inc." at bounding box center [310, 221] width 100 height 9
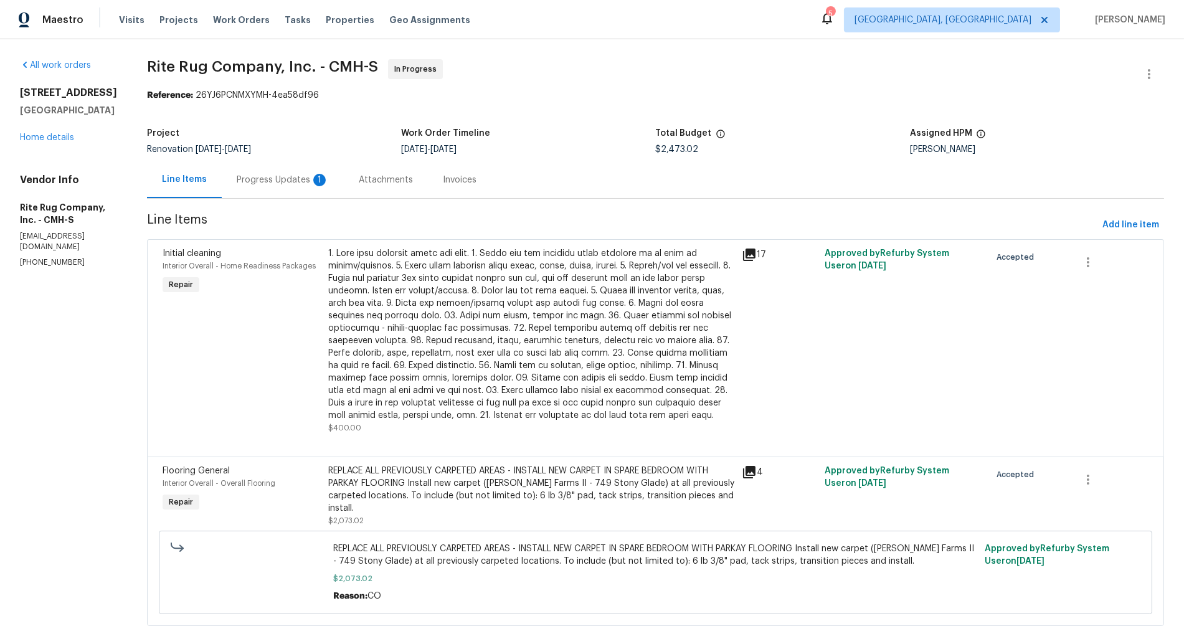
click at [304, 174] on div "Progress Updates 1" at bounding box center [283, 180] width 92 height 12
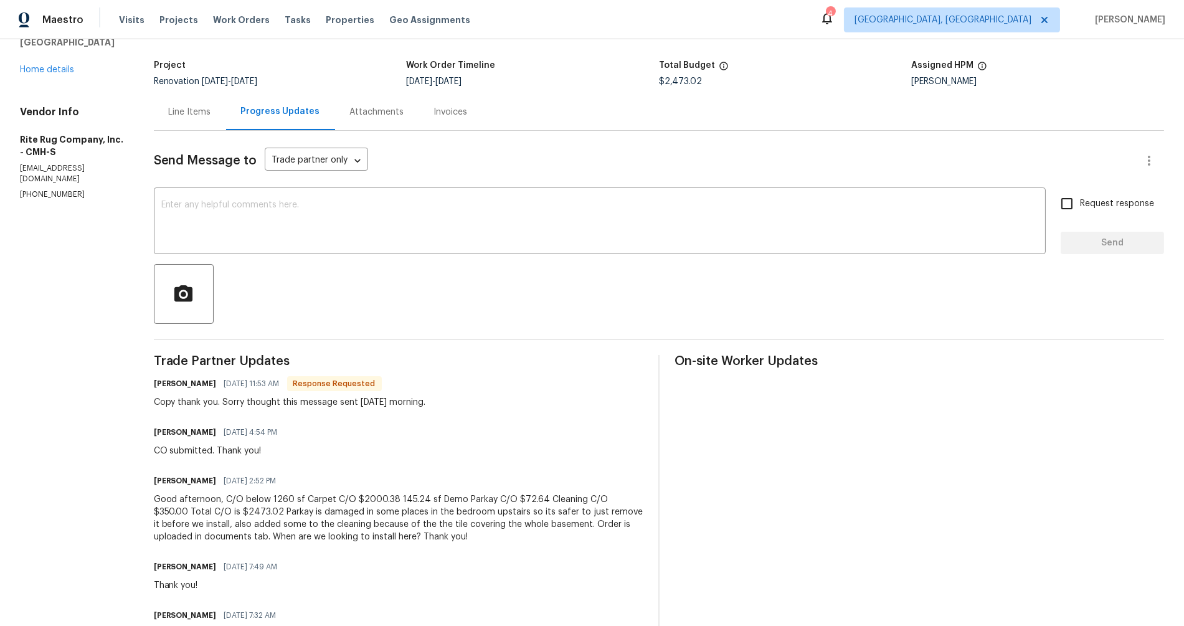
scroll to position [68, 0]
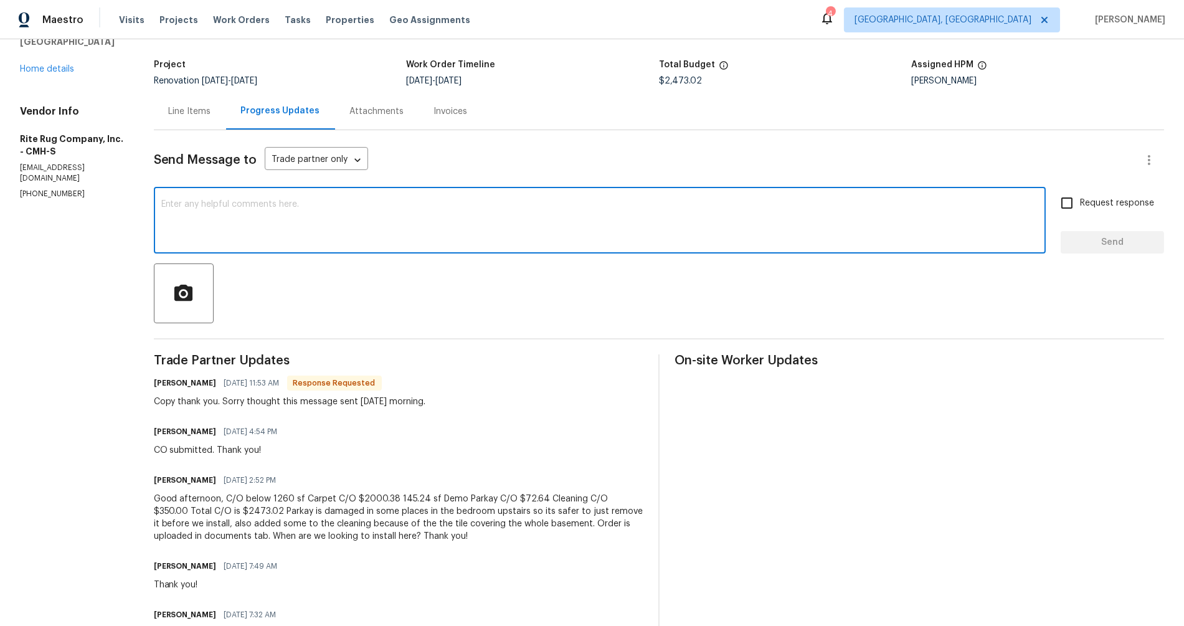
click at [219, 208] on textarea at bounding box center [599, 222] width 877 height 44
type textarea "No worries!"
click at [1147, 242] on button "Send" at bounding box center [1111, 242] width 103 height 23
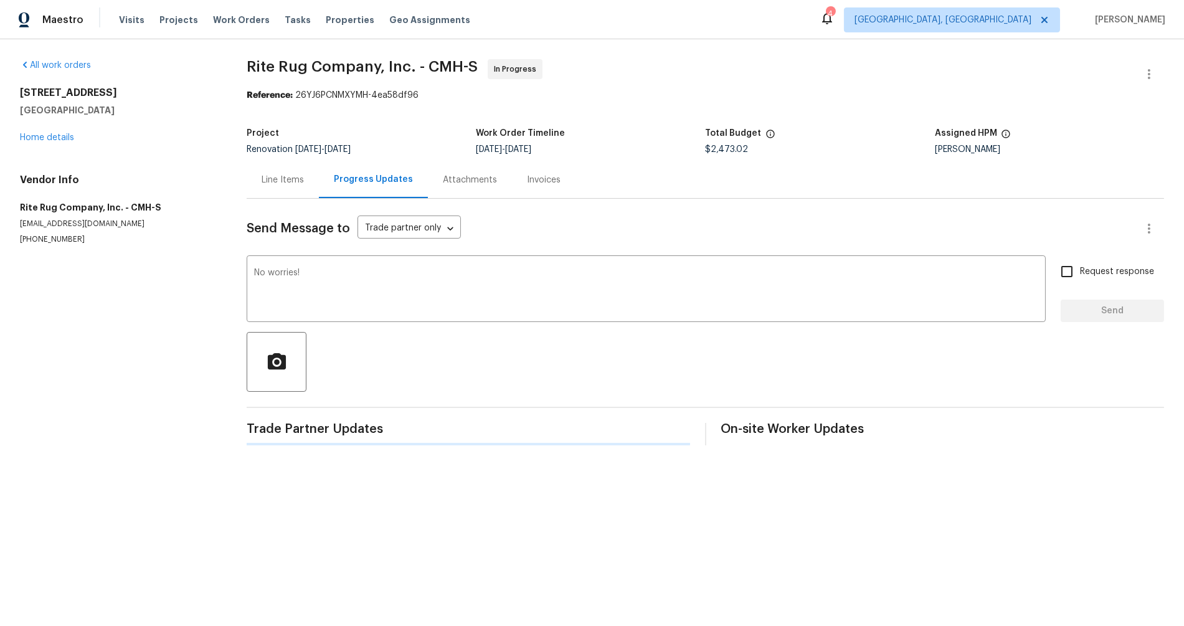
scroll to position [0, 0]
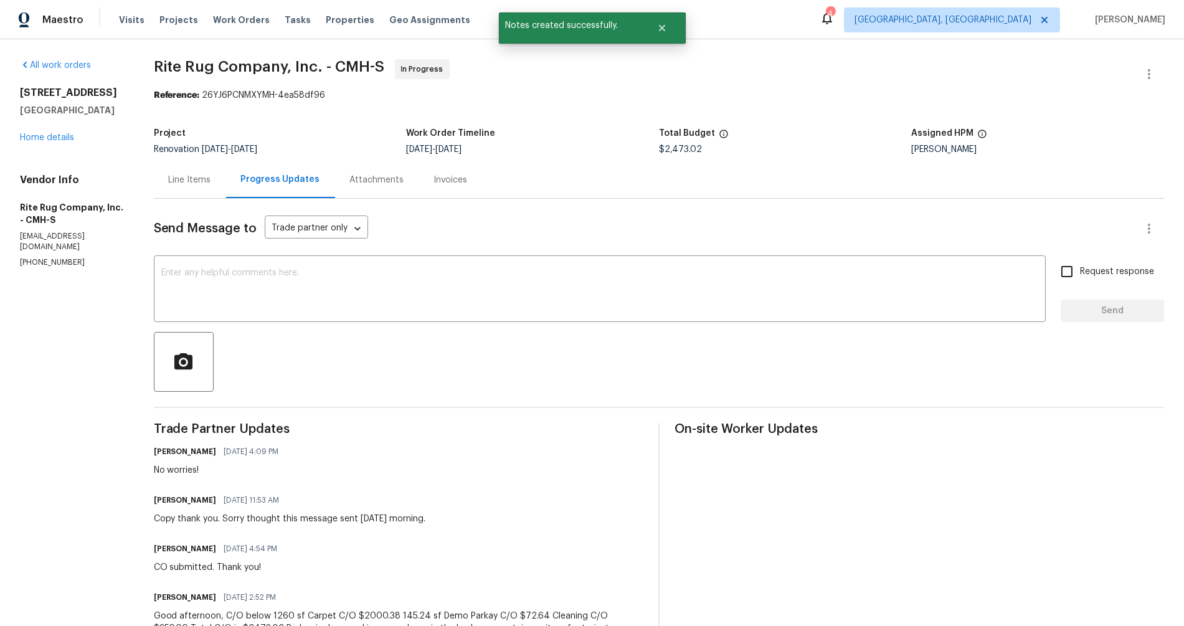
click at [39, 144] on div "[STREET_ADDRESS] Home details" at bounding box center [72, 115] width 104 height 57
click at [42, 142] on link "Home details" at bounding box center [47, 137] width 54 height 9
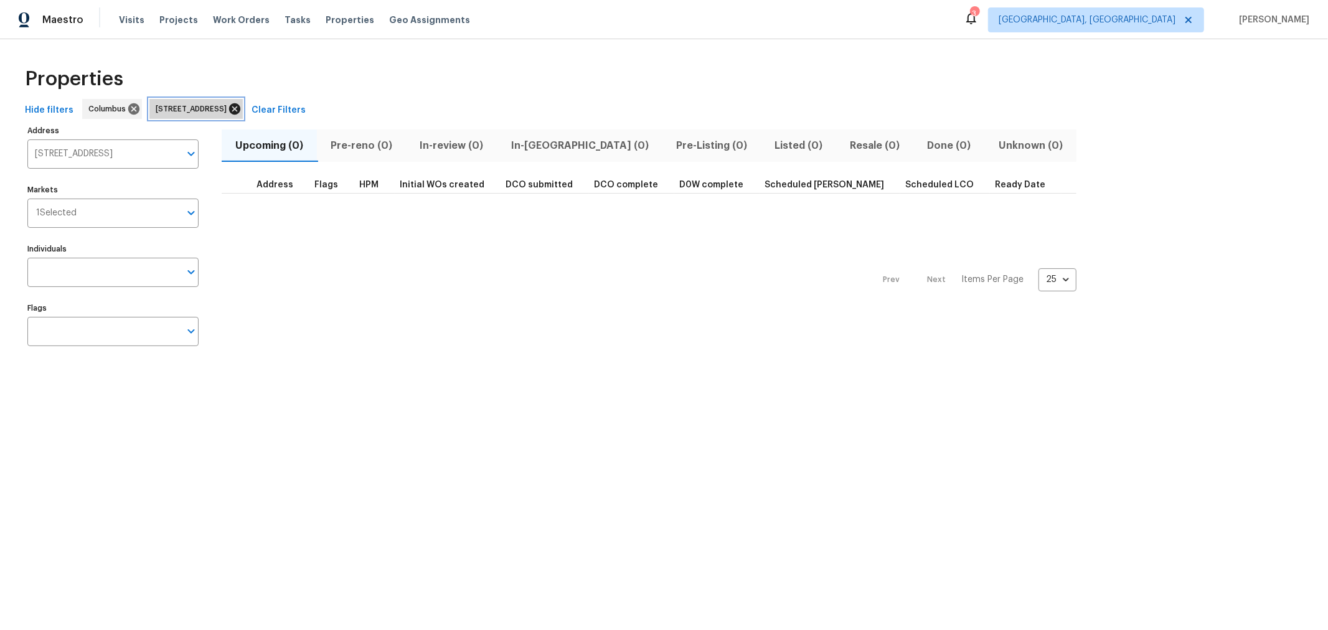
click at [242, 107] on icon at bounding box center [235, 109] width 14 height 14
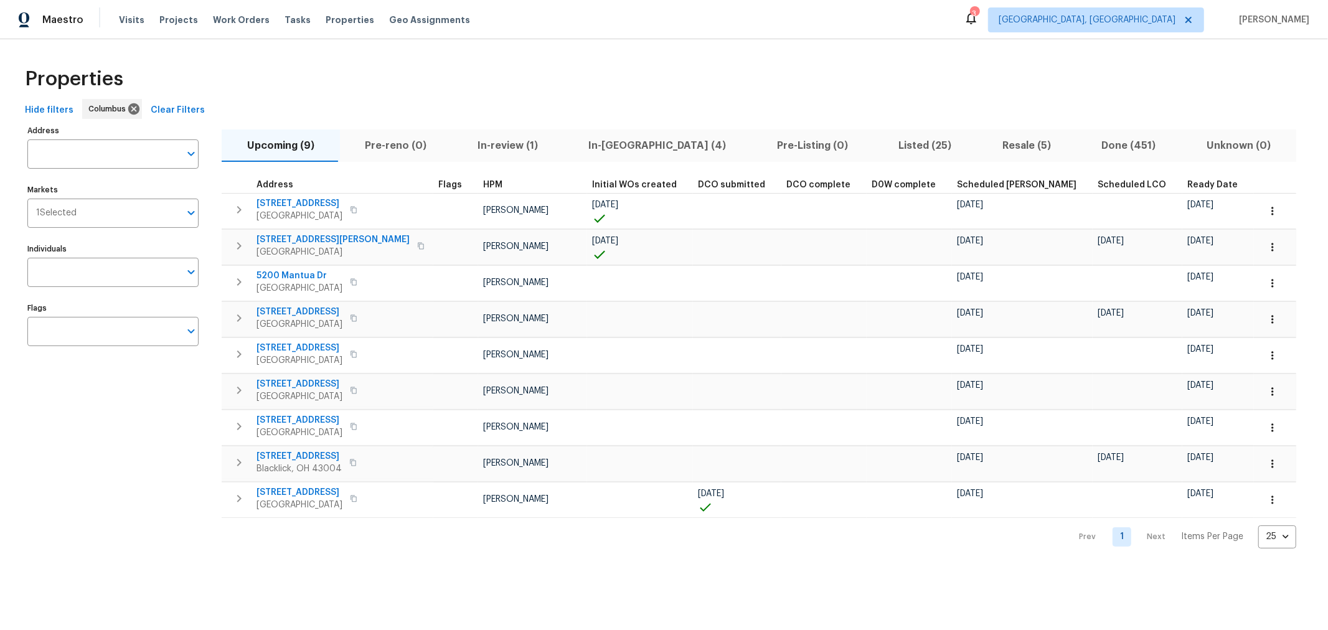
click at [1222, 270] on div "Address Address Markets 1 Selected Markets Individuals Individuals Flags Flags …" at bounding box center [664, 335] width 1288 height 426
click at [971, 59] on div "Properties" at bounding box center [664, 79] width 1288 height 40
click at [1271, 387] on icon "button" at bounding box center [1272, 391] width 2 height 8
click at [1139, 440] on li "Admin" at bounding box center [1164, 437] width 139 height 21
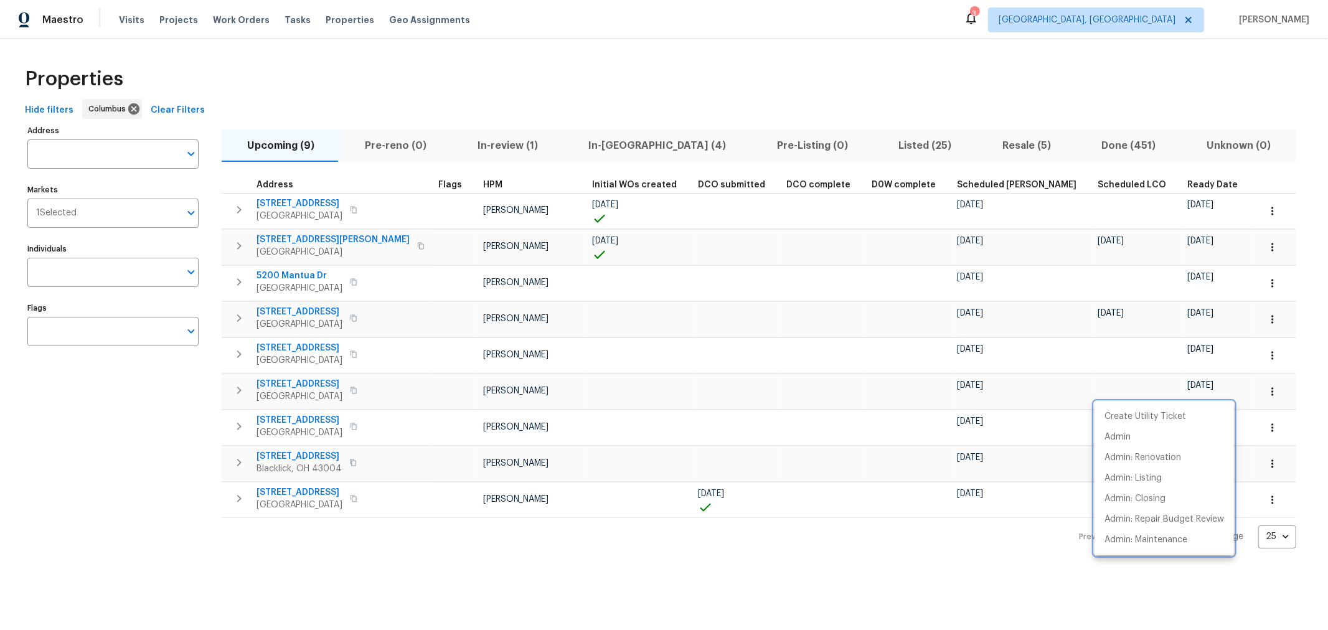
click at [986, 600] on div at bounding box center [664, 315] width 1328 height 630
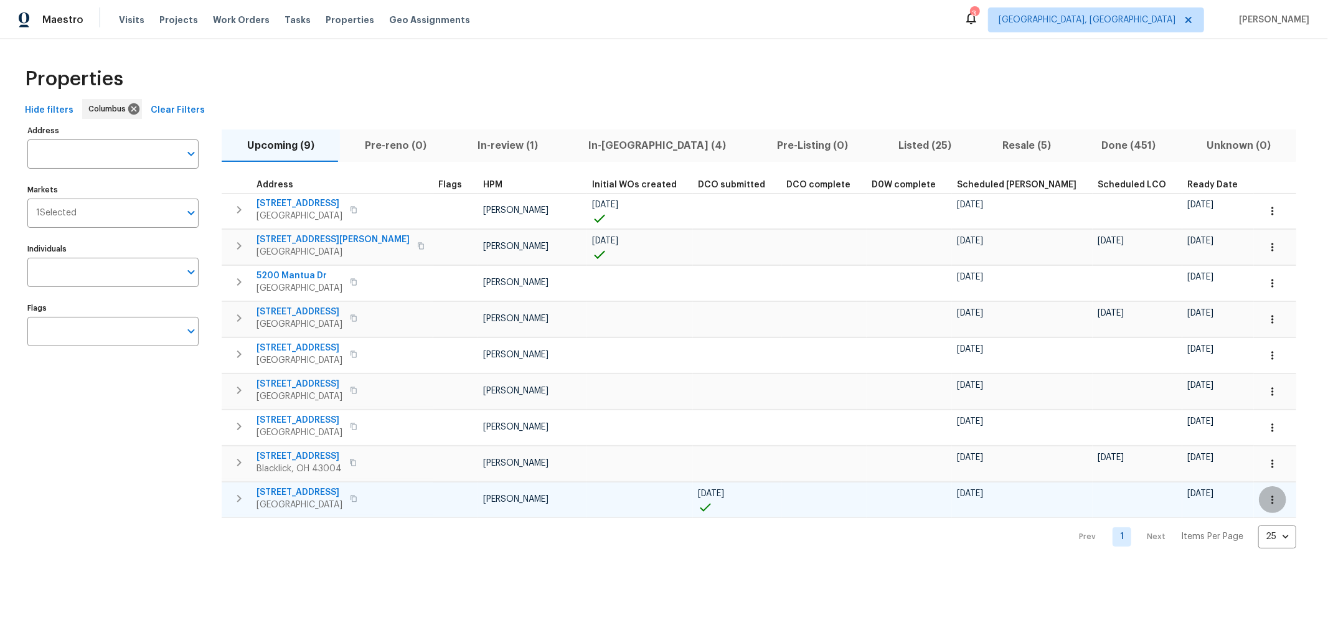
click at [1266, 496] on icon "button" at bounding box center [1272, 500] width 12 height 12
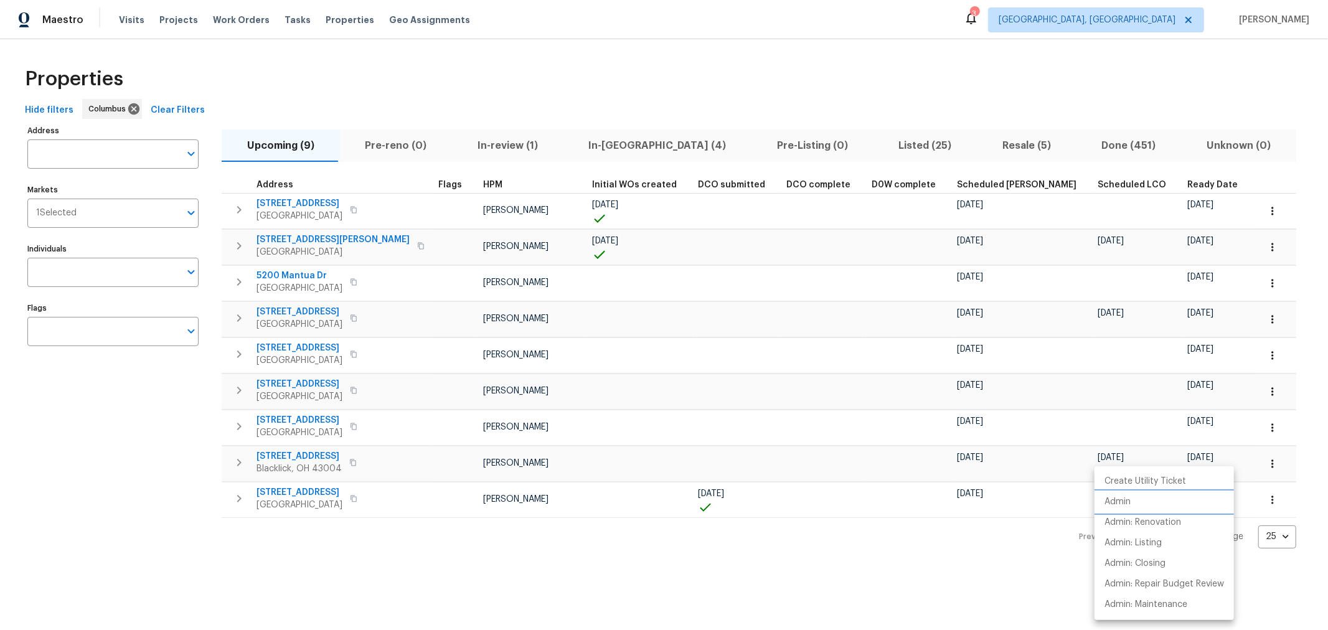
click at [1162, 504] on li "Admin" at bounding box center [1164, 502] width 139 height 21
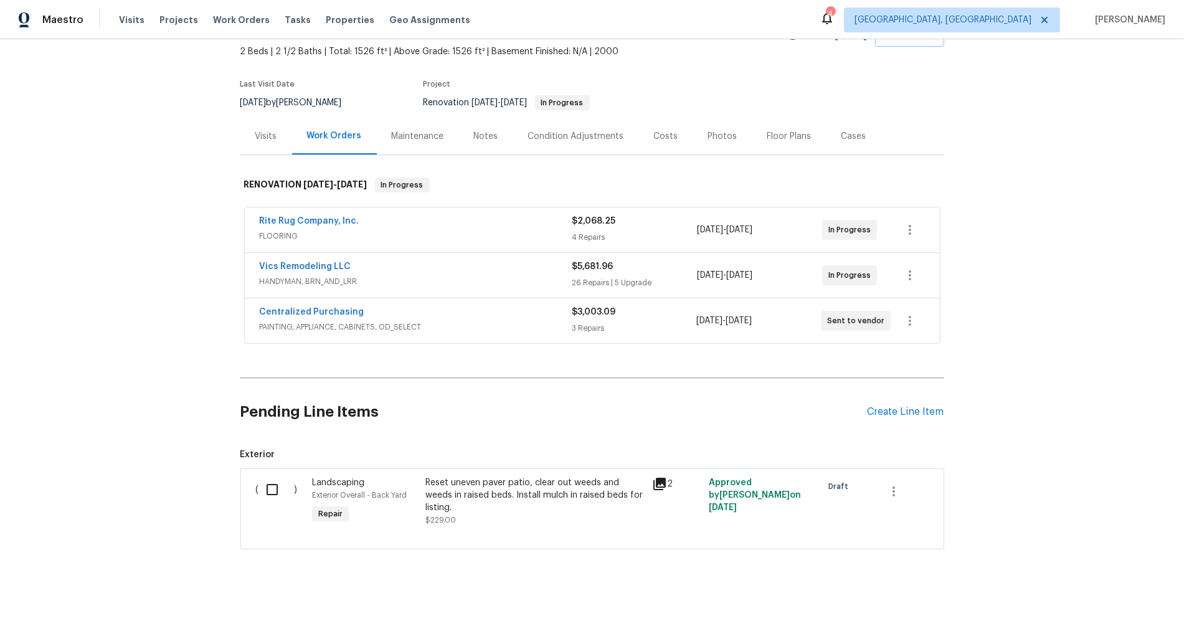
scroll to position [86, 0]
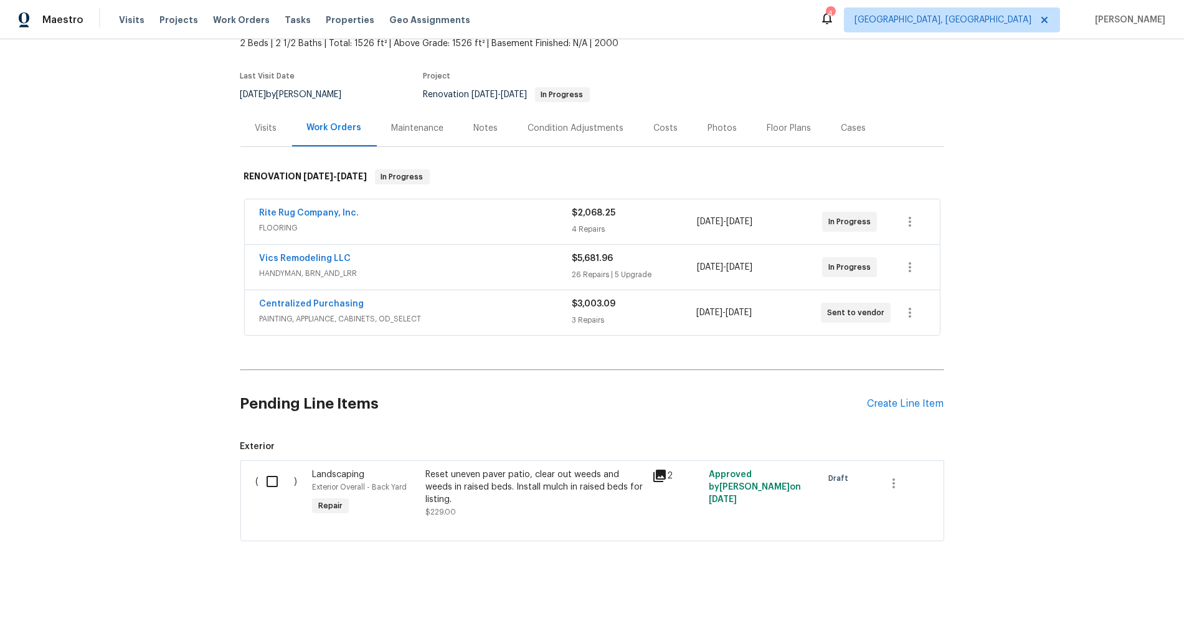
click at [505, 468] on div "Reset uneven paver patio, clear out weeds and weeds in raised beds. Install mul…" at bounding box center [534, 486] width 219 height 37
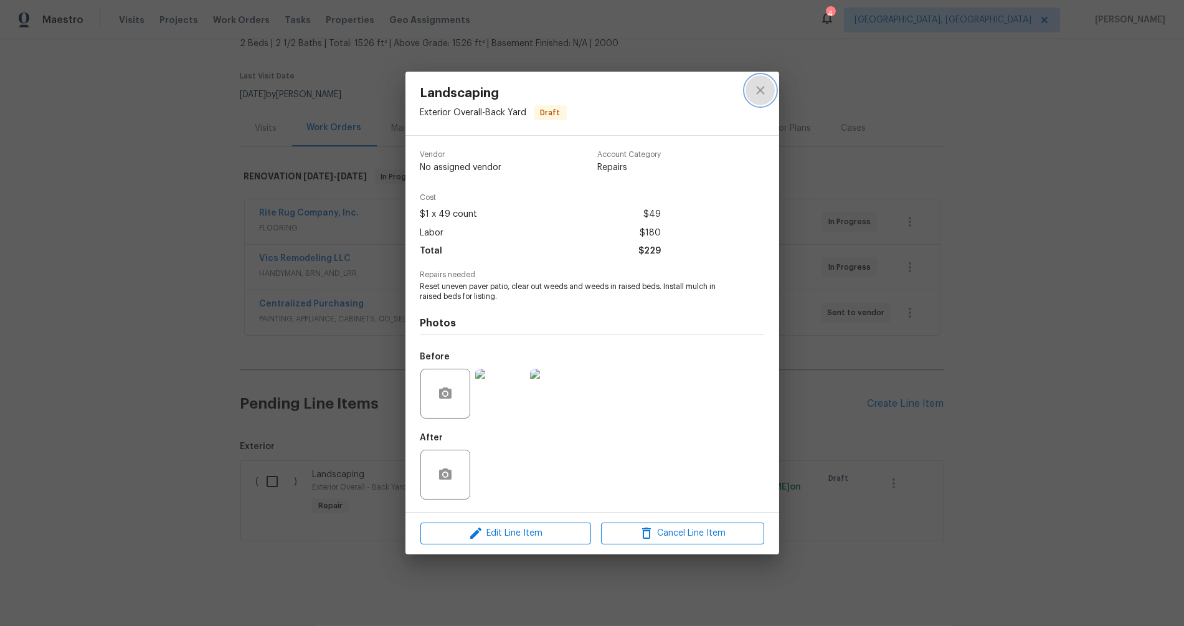
click at [768, 89] on button "close" at bounding box center [760, 90] width 30 height 30
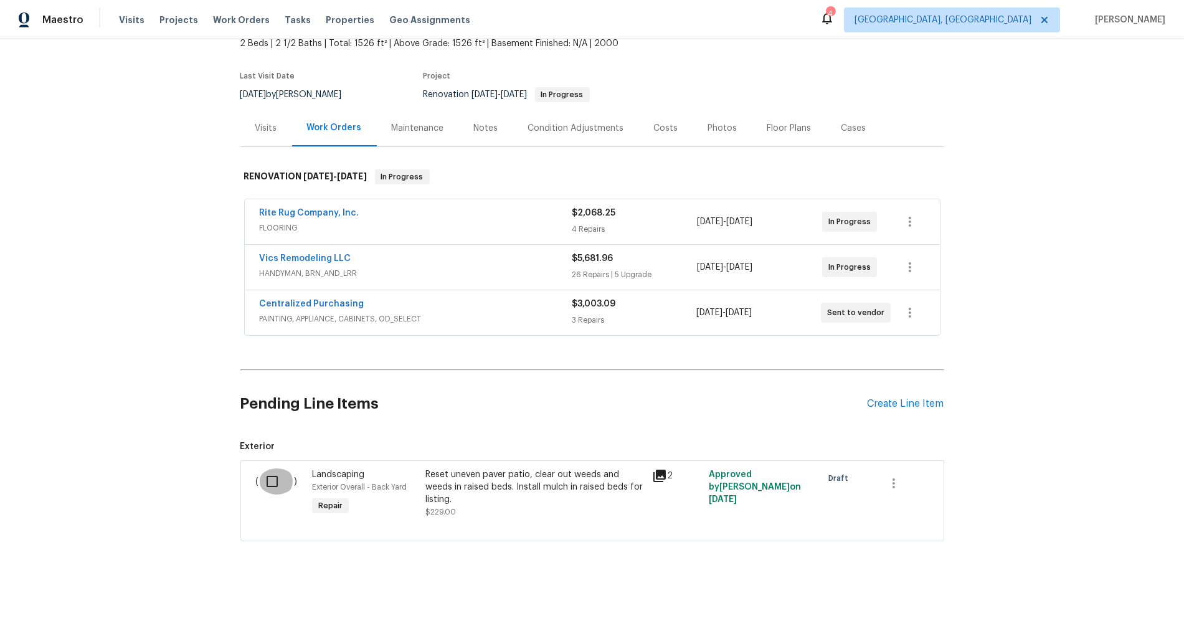
click at [276, 468] on input "checkbox" at bounding box center [276, 481] width 35 height 26
click at [1147, 590] on span "Create Work Order" at bounding box center [1112, 595] width 83 height 16
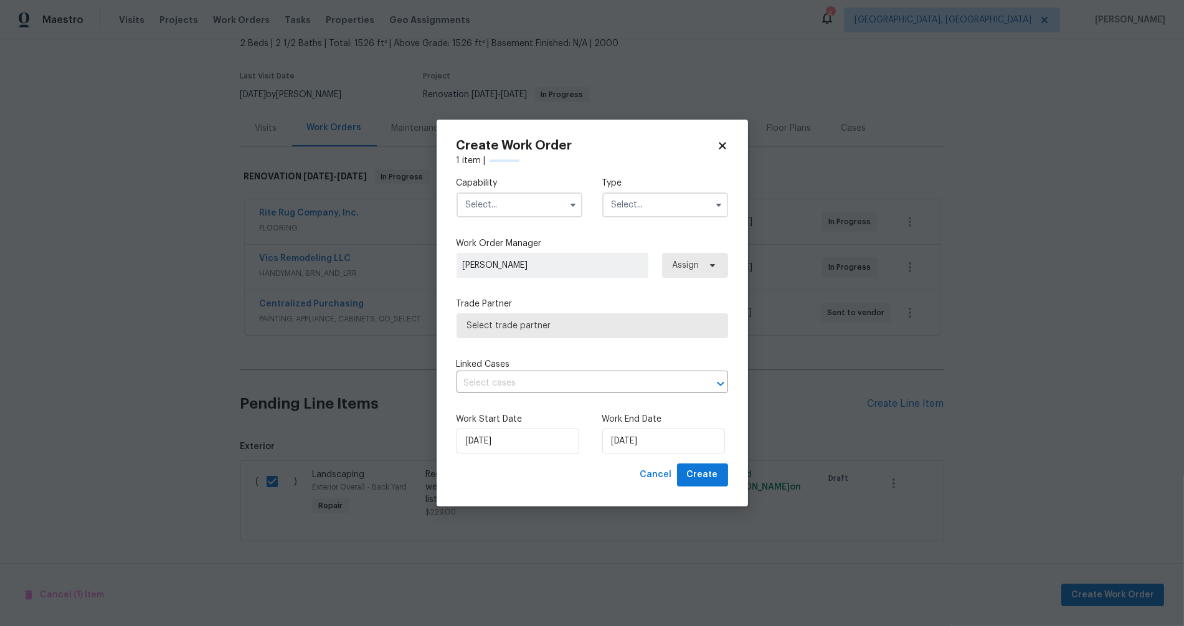
checkbox input "false"
click at [526, 209] on input "text" at bounding box center [519, 204] width 126 height 25
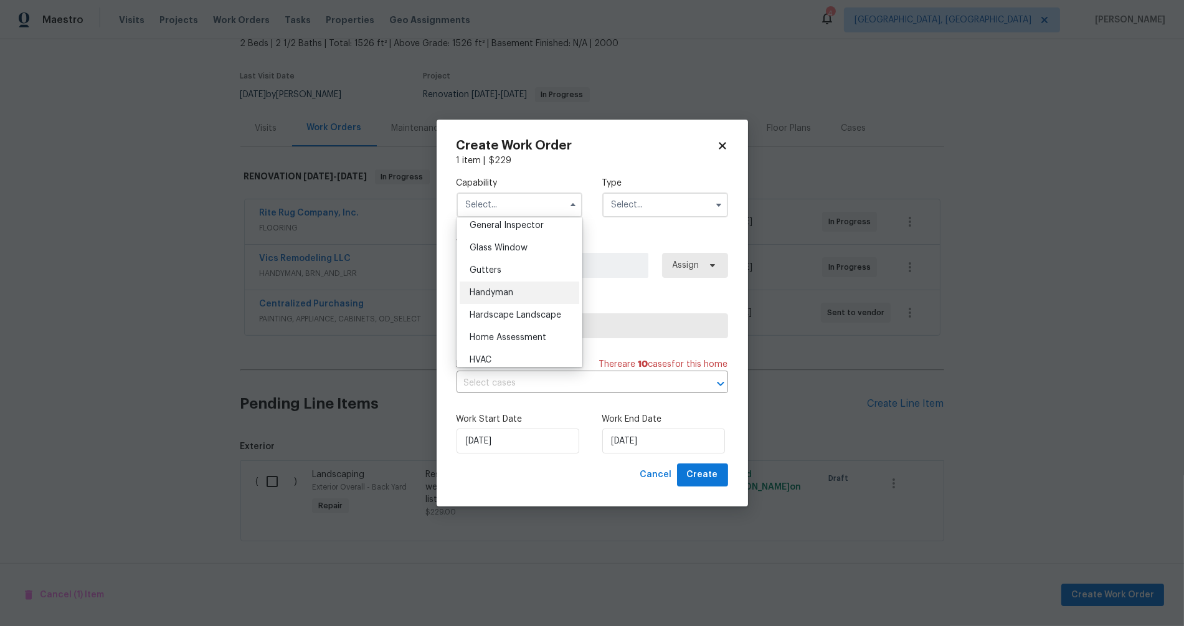
scroll to position [623, 0]
click at [484, 300] on div "Handyman" at bounding box center [519, 293] width 120 height 22
type input "Handyman"
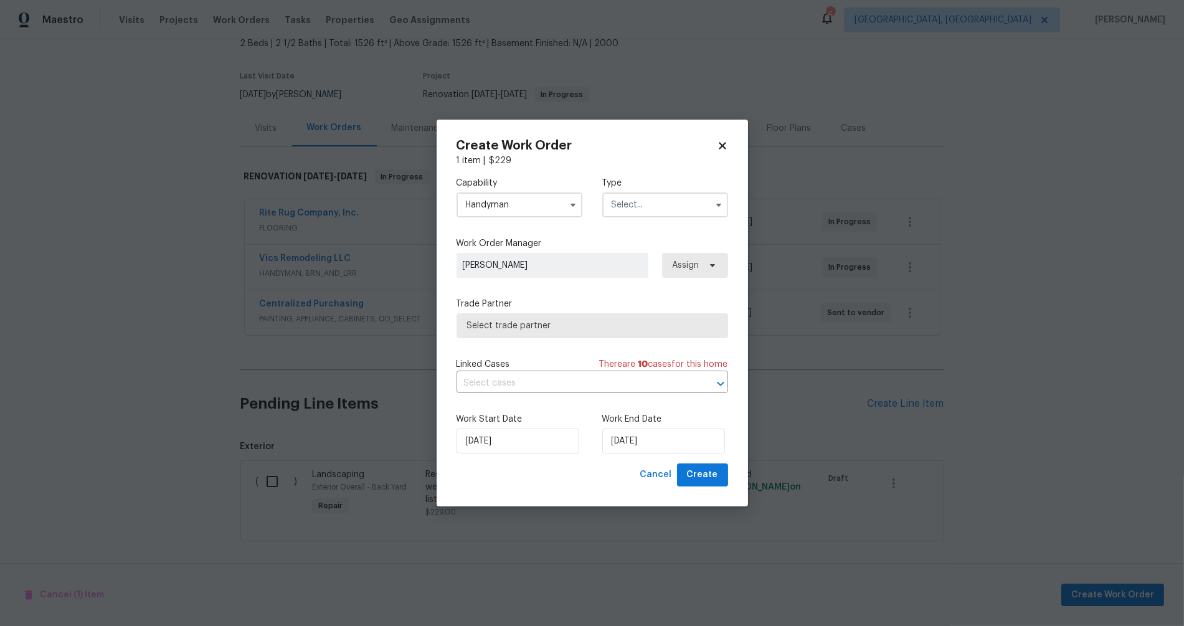
click at [668, 195] on input "text" at bounding box center [665, 204] width 126 height 25
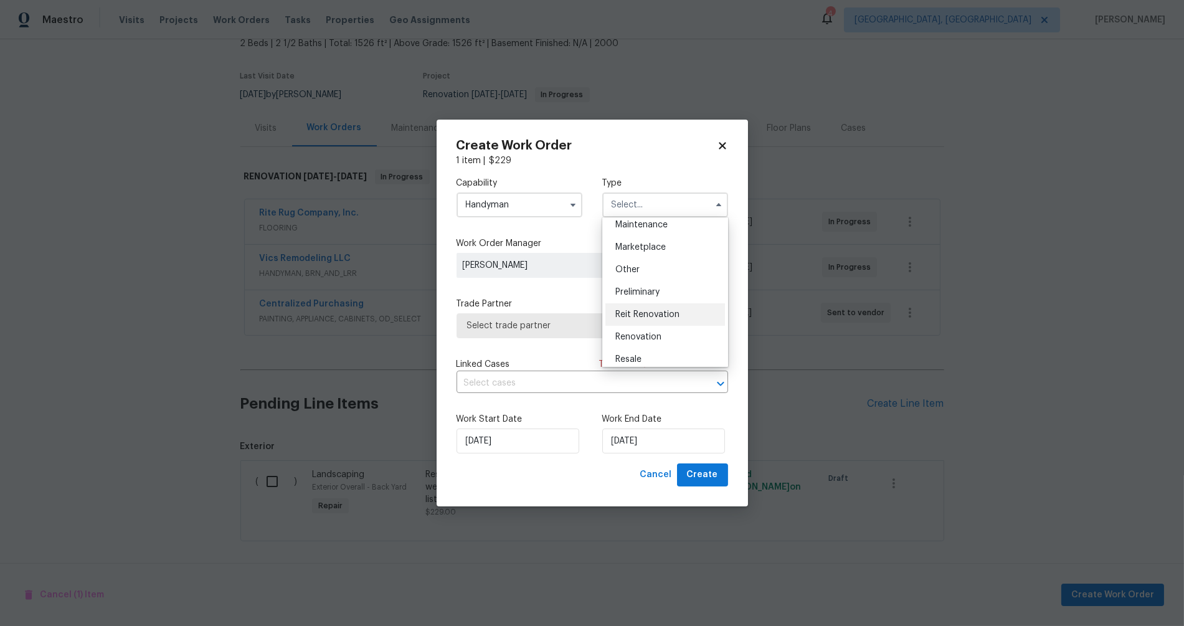
scroll to position [208, 0]
click at [646, 331] on div "Renovation" at bounding box center [665, 337] width 120 height 22
type input "Renovation"
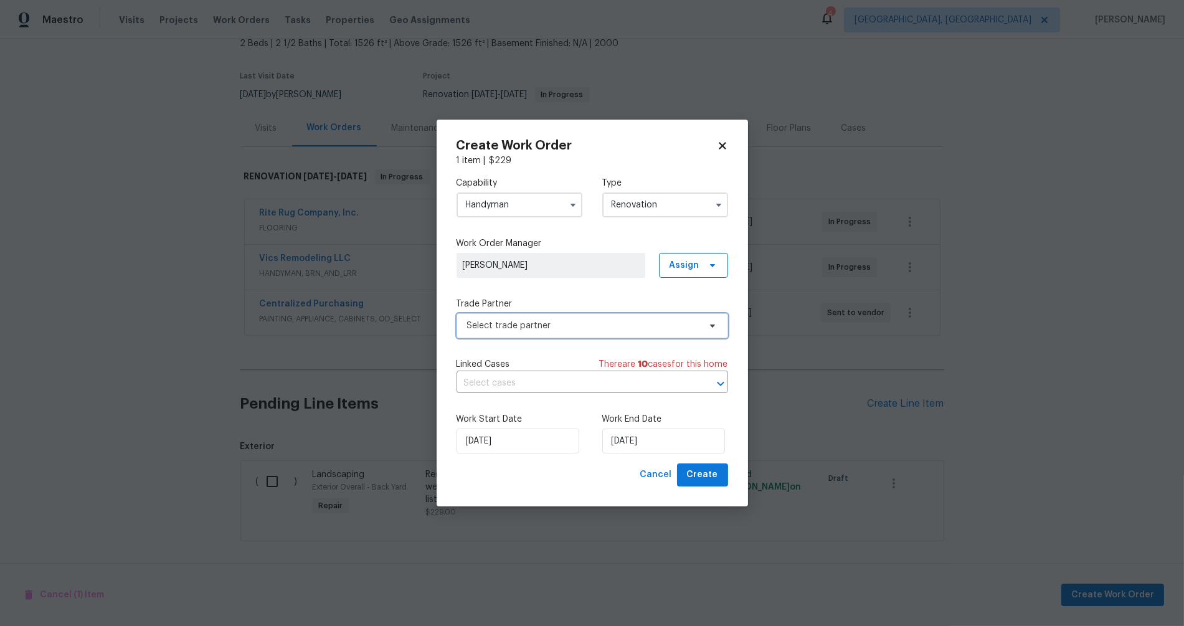
click at [474, 316] on span "Select trade partner" at bounding box center [591, 325] width 271 height 25
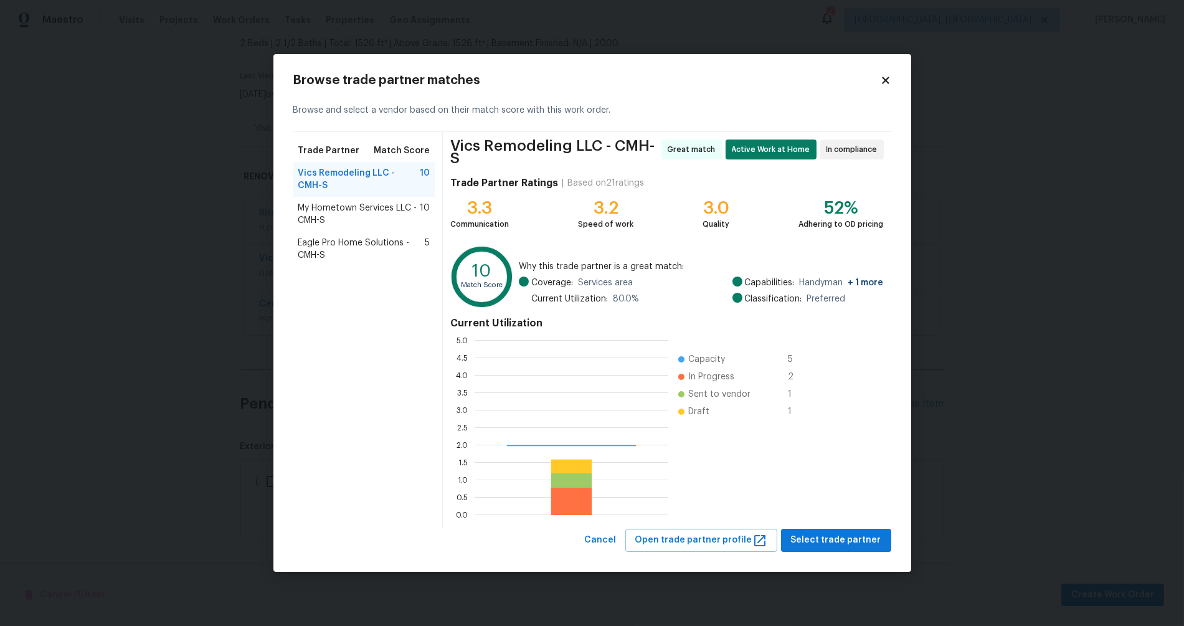
scroll to position [164, 183]
click at [837, 532] on span "Select trade partner" at bounding box center [836, 540] width 90 height 16
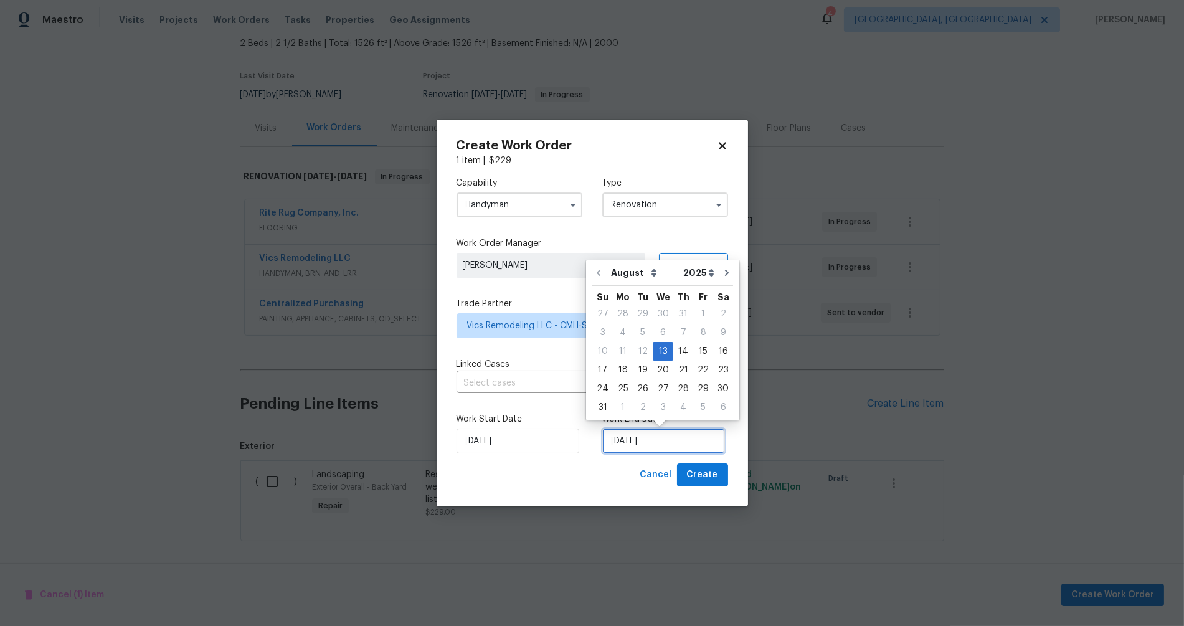
click at [674, 442] on input "[DATE]" at bounding box center [663, 440] width 123 height 25
click at [618, 369] on div "18" at bounding box center [623, 369] width 20 height 17
type input "8/18/2025"
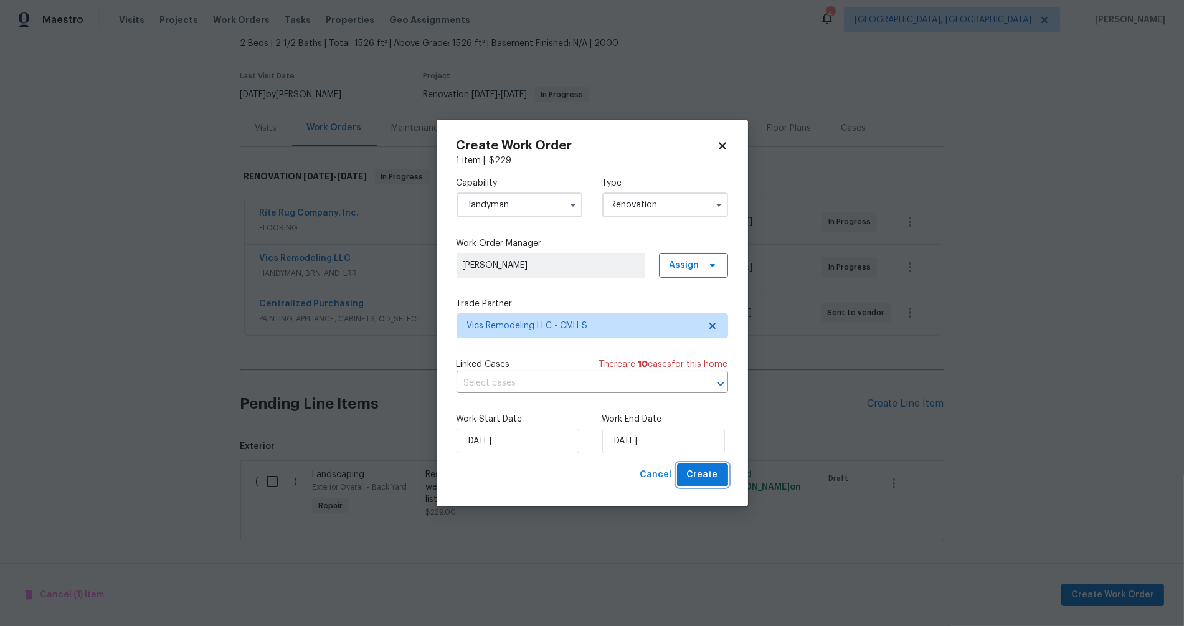
click at [700, 479] on span "Create" at bounding box center [702, 475] width 31 height 16
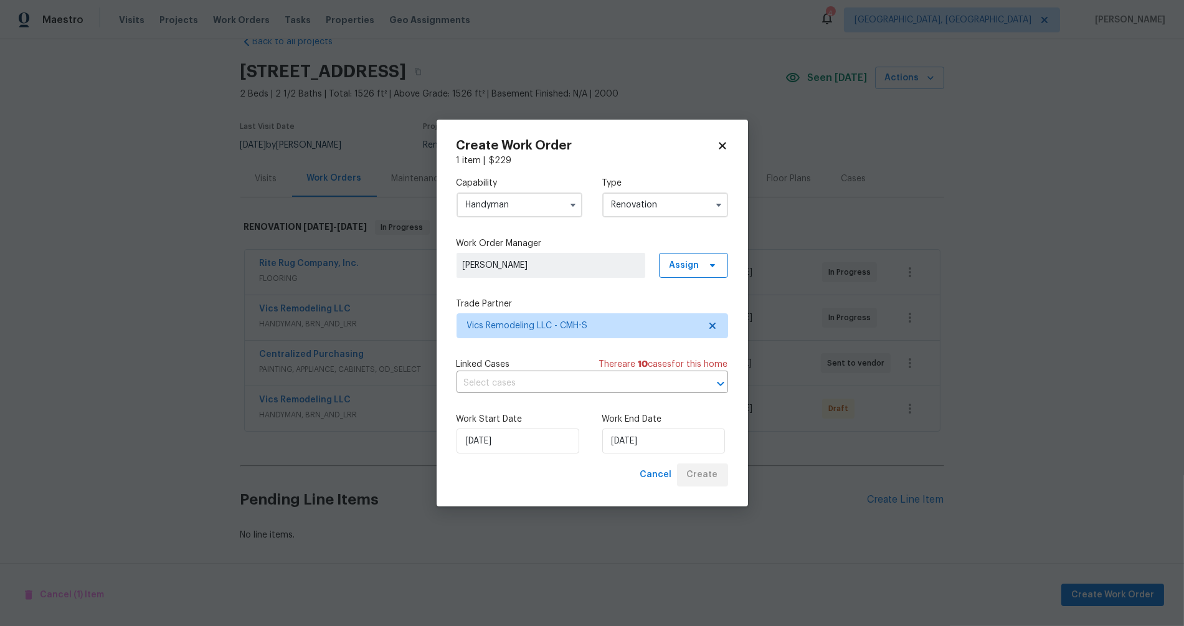
scroll to position [35, 0]
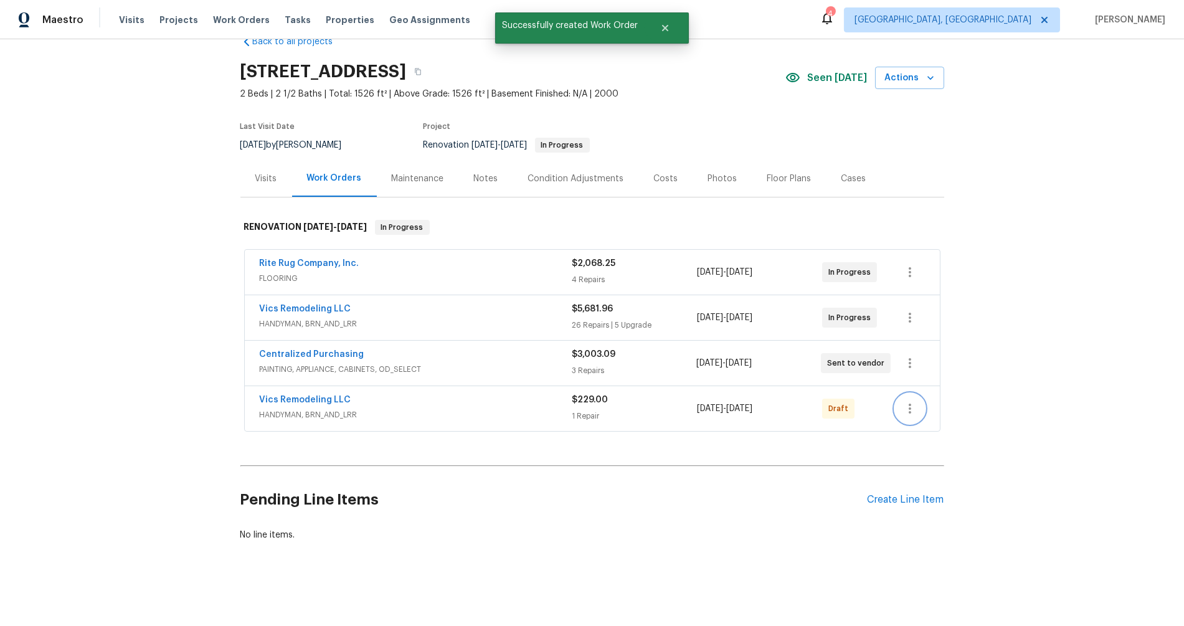
click at [913, 393] on button "button" at bounding box center [910, 408] width 30 height 30
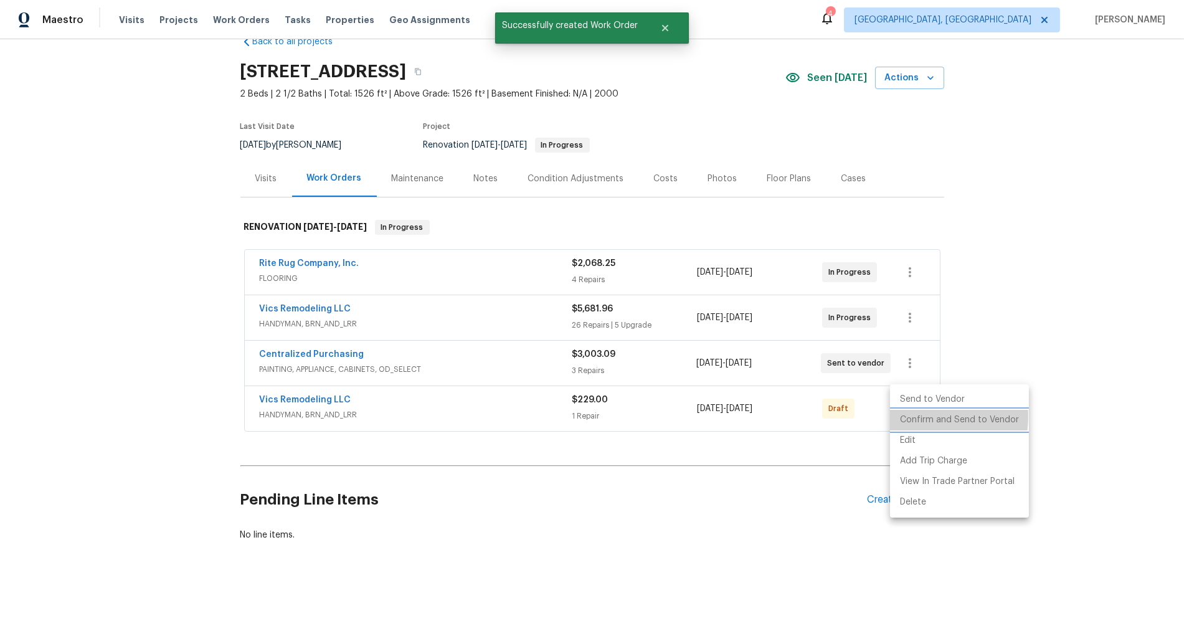
click at [919, 417] on li "Confirm and Send to Vendor" at bounding box center [959, 420] width 139 height 21
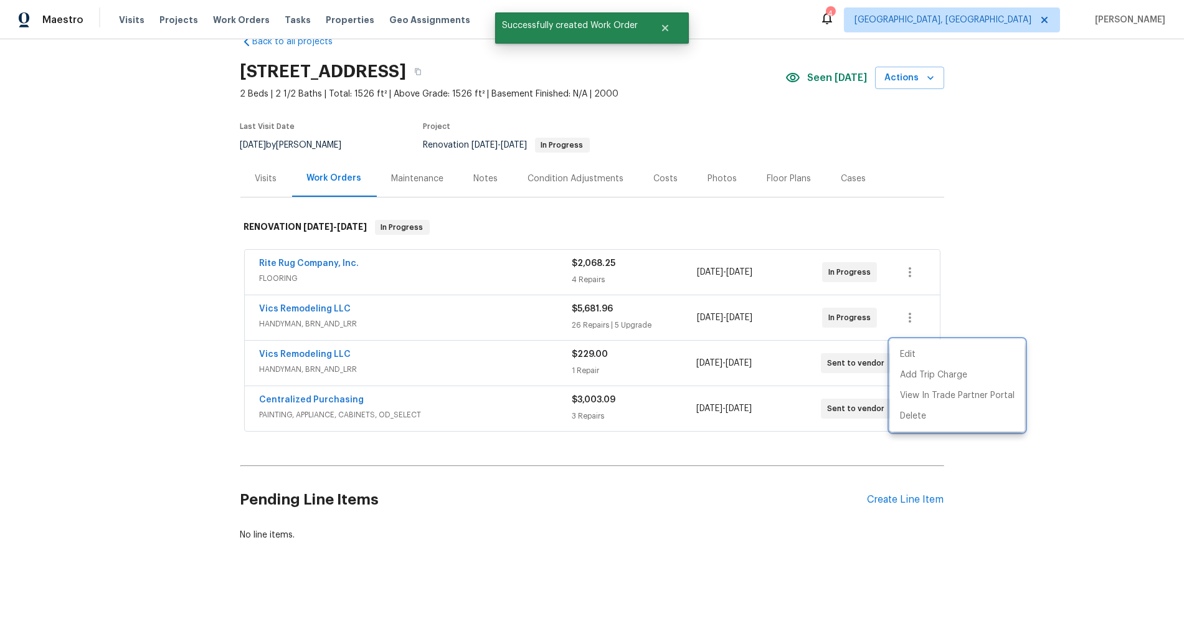
click at [1060, 389] on div at bounding box center [592, 313] width 1184 height 626
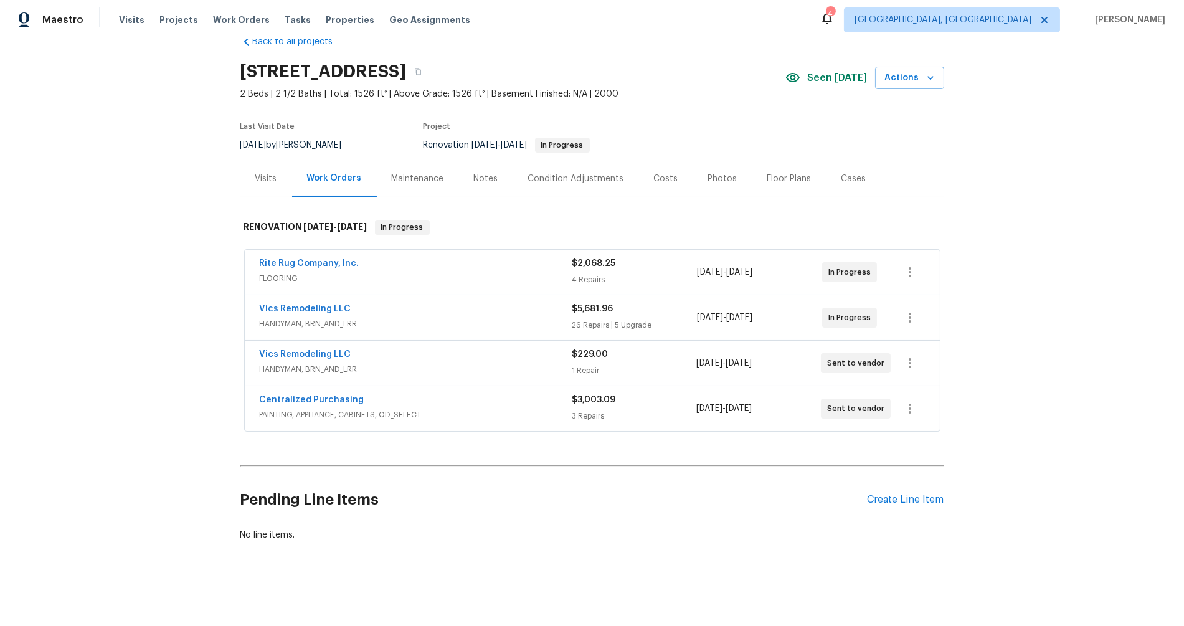
click at [654, 177] on div "Costs" at bounding box center [666, 178] width 24 height 12
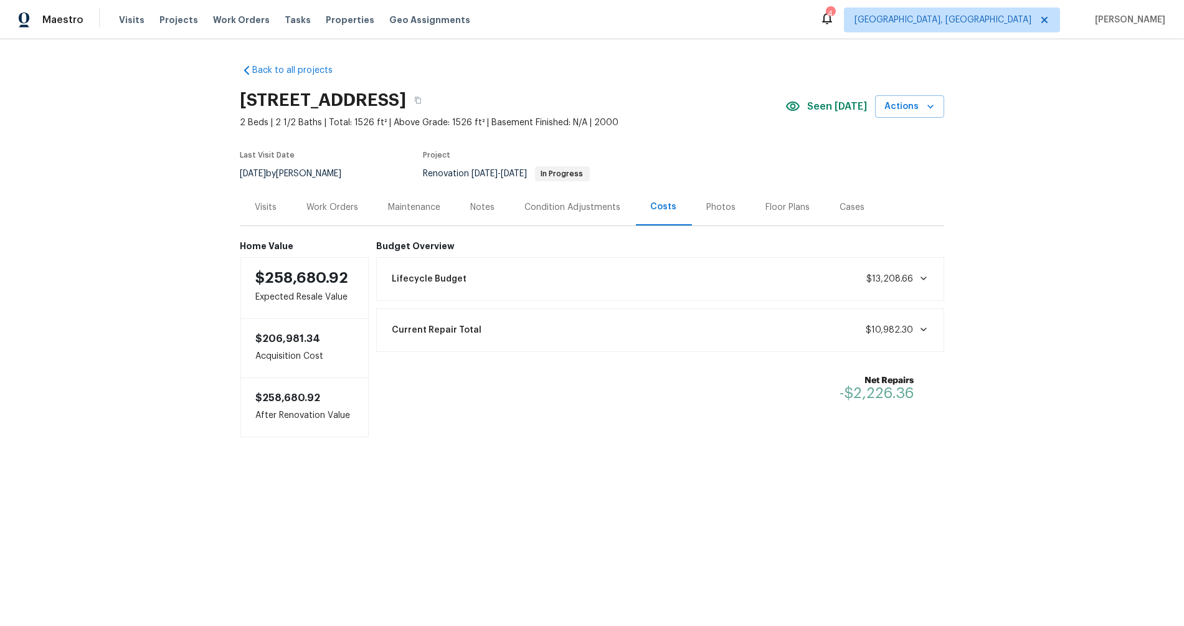
click at [914, 468] on div "Back to all projects 4953 Albany Mdw, Westerville, OH 43081 2 Beds | 2 1/2 Bath…" at bounding box center [592, 275] width 1184 height 473
click at [332, 21] on span "Properties" at bounding box center [350, 20] width 49 height 12
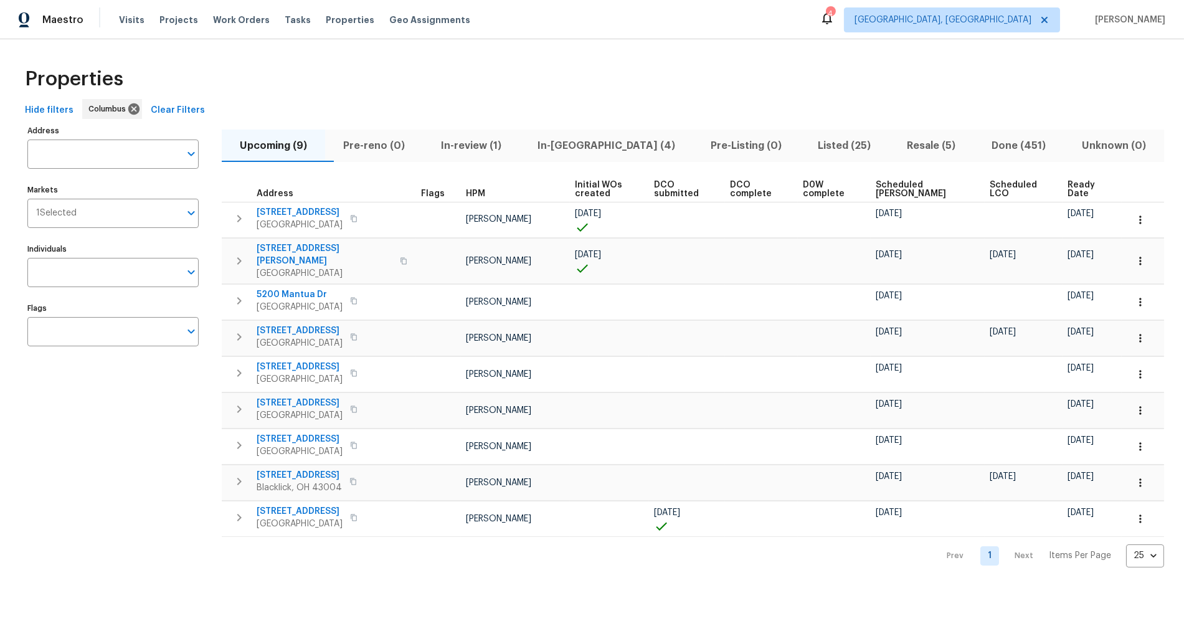
click at [612, 538] on div "Prev 1 Next Items Per Page 25 25 ​" at bounding box center [693, 552] width 942 height 31
click at [1065, 78] on div "Properties" at bounding box center [592, 79] width 1144 height 40
drag, startPoint x: 791, startPoint y: 512, endPoint x: 781, endPoint y: 555, distance: 44.1
click at [783, 567] on div "Properties Hide filters Columbus Clear Filters Address Address Markets 1 Select…" at bounding box center [592, 313] width 1184 height 548
click at [295, 549] on div "Prev 1 Next Items Per Page 25 25 ​" at bounding box center [693, 552] width 942 height 31
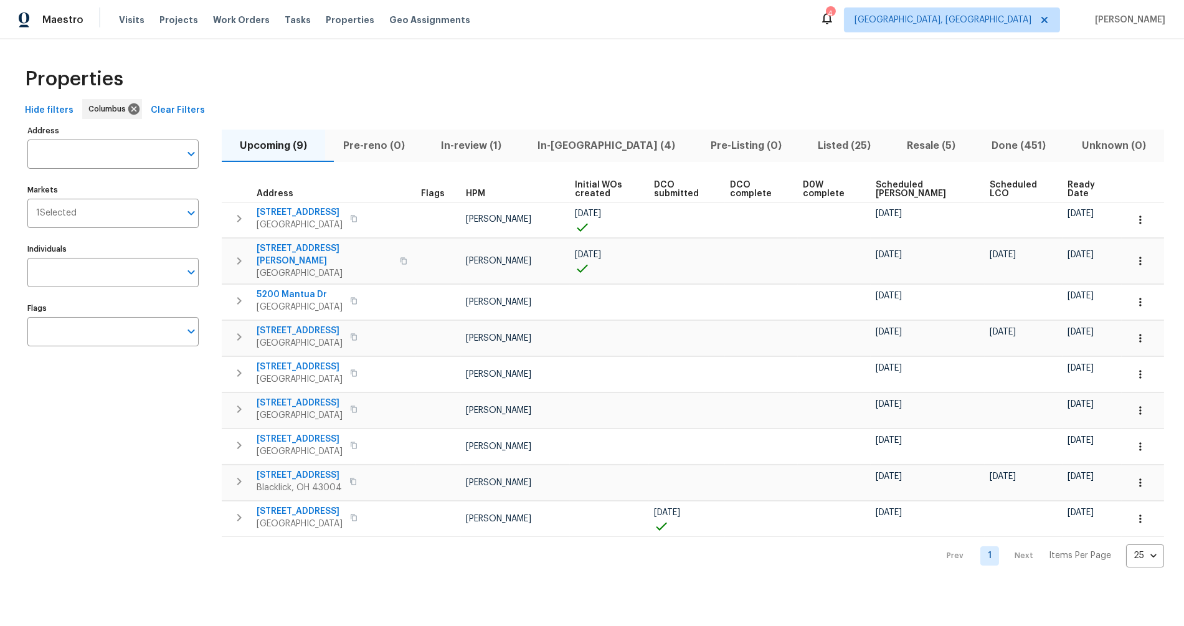
click at [176, 446] on div "Address Address Markets 1 Selected Markets Individuals Individuals Flags Flags" at bounding box center [120, 344] width 187 height 445
click at [217, 568] on div "Properties Hide filters Columbus Clear Filters Address Address Markets 1 Select…" at bounding box center [592, 313] width 1184 height 548
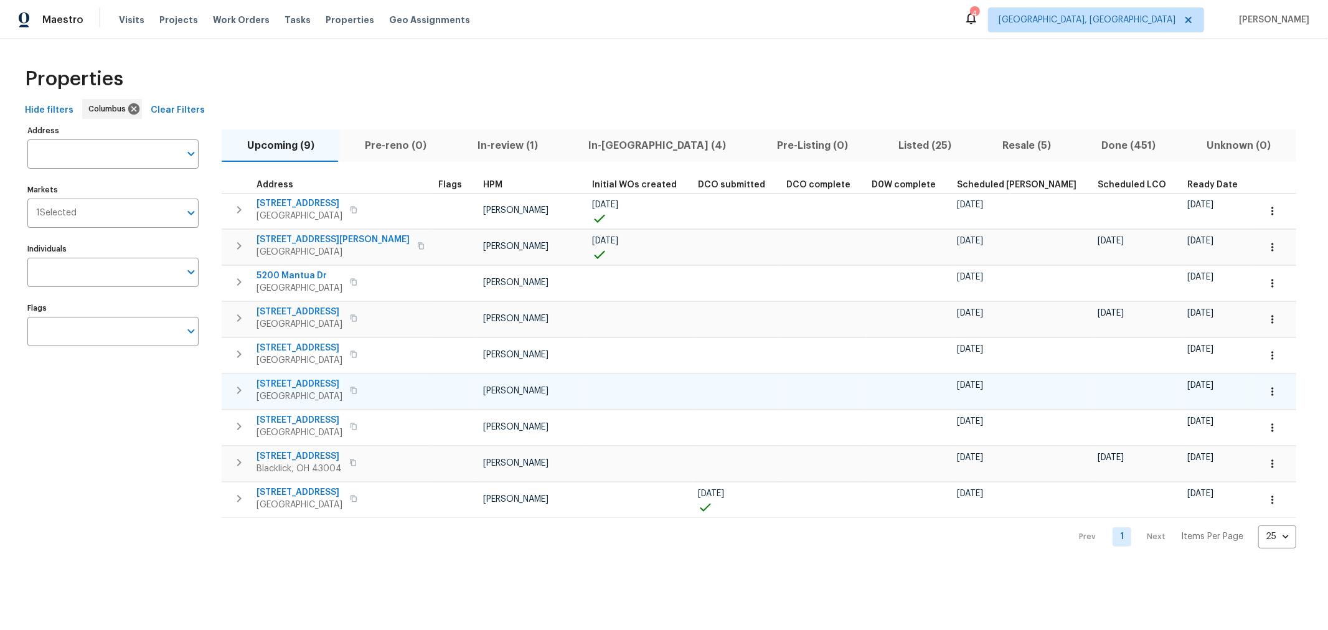
click at [1266, 389] on icon "button" at bounding box center [1272, 391] width 12 height 12
click at [1123, 440] on p "Admin" at bounding box center [1118, 437] width 26 height 13
click at [1208, 341] on div "Address Address Markets 1 Selected Markets Individuals Individuals Flags Flags …" at bounding box center [664, 335] width 1288 height 426
click at [1266, 385] on icon "button" at bounding box center [1272, 391] width 12 height 12
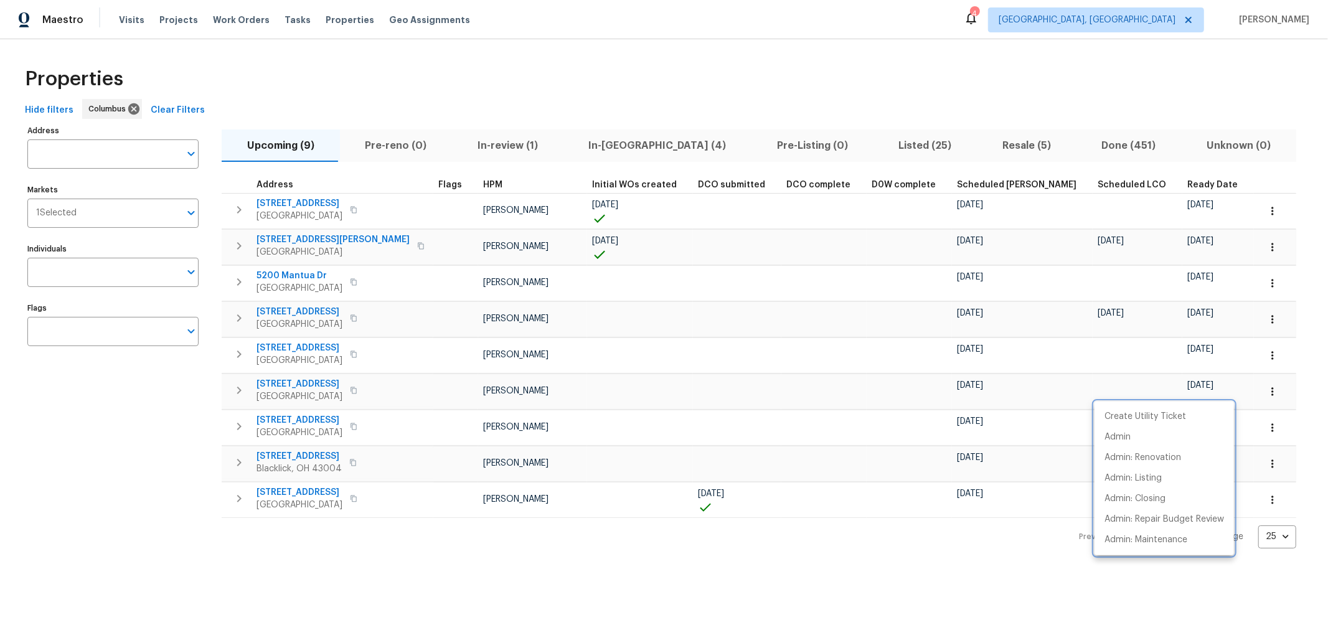
click at [1226, 245] on div at bounding box center [664, 315] width 1328 height 630
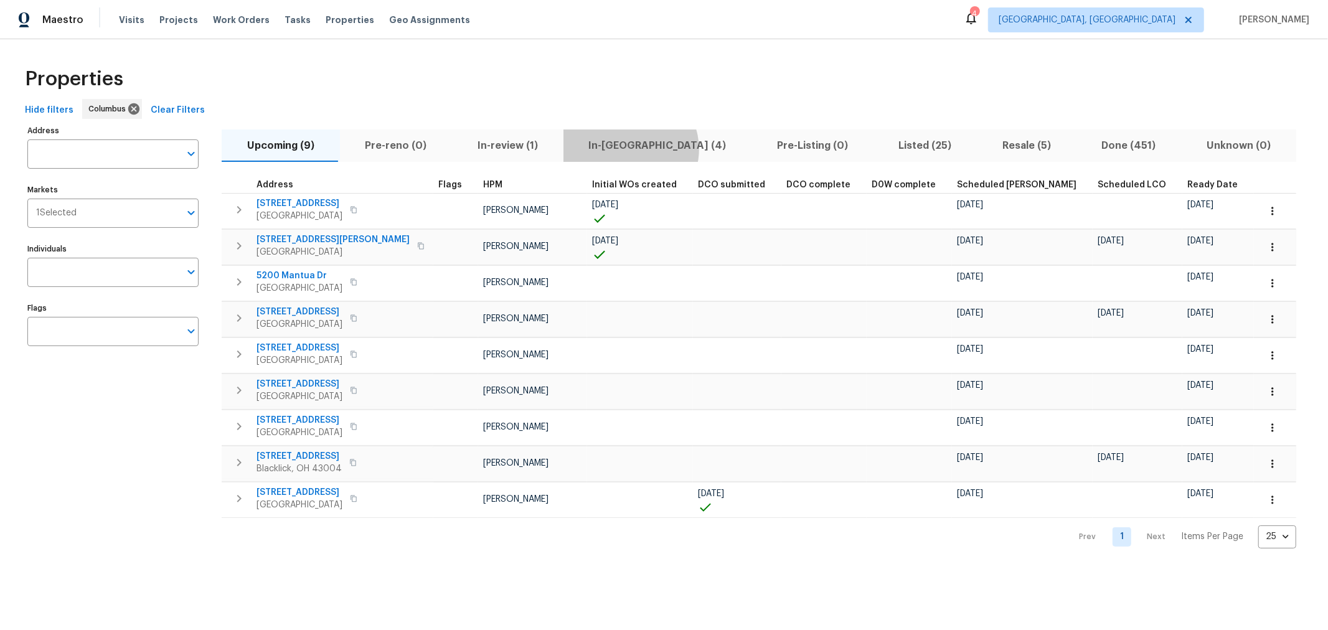
click at [621, 149] on span "In-[GEOGRAPHIC_DATA] (4)" at bounding box center [658, 145] width 174 height 17
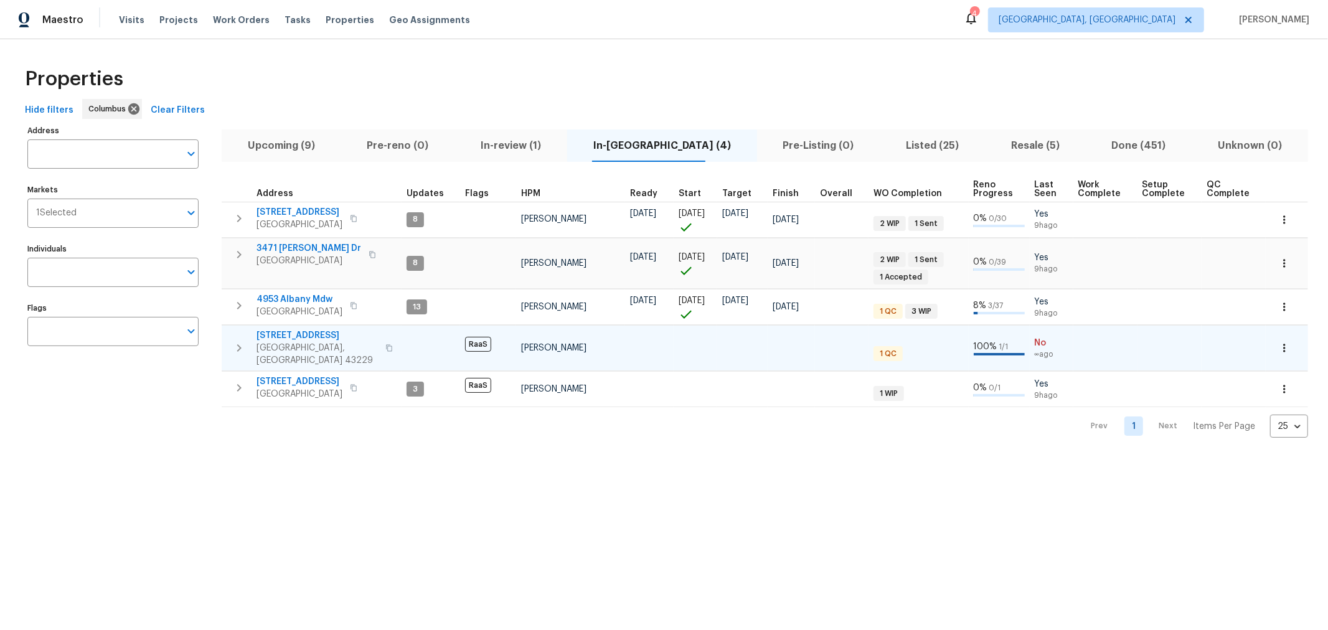
click at [232, 342] on icon "button" at bounding box center [239, 348] width 15 height 15
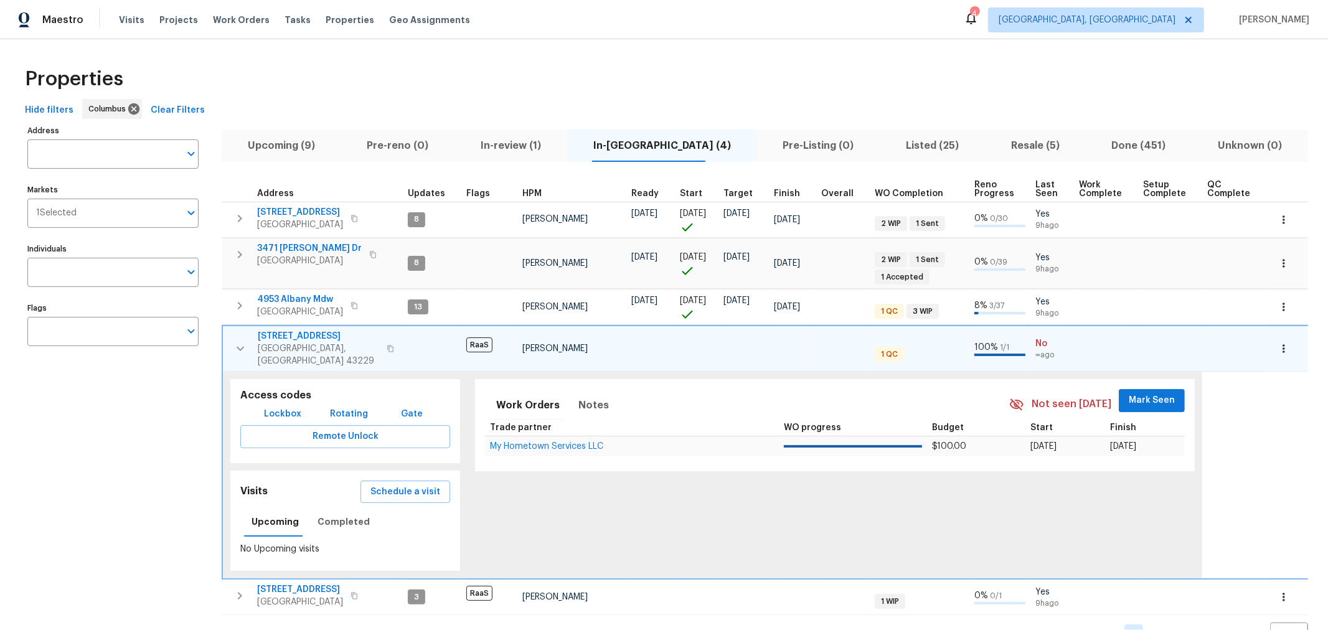
click at [1139, 395] on span "Mark Seen" at bounding box center [1152, 401] width 46 height 16
click at [234, 341] on icon "button" at bounding box center [240, 348] width 15 height 15
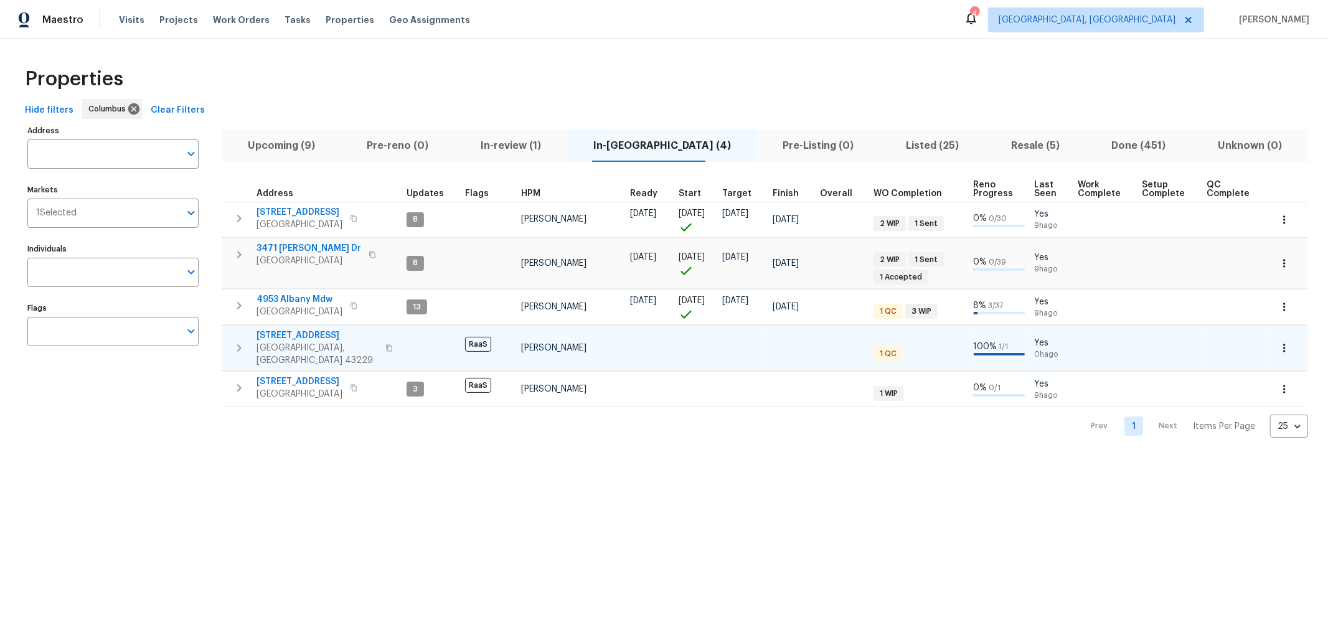
click at [296, 330] on span "[STREET_ADDRESS]" at bounding box center [317, 335] width 121 height 12
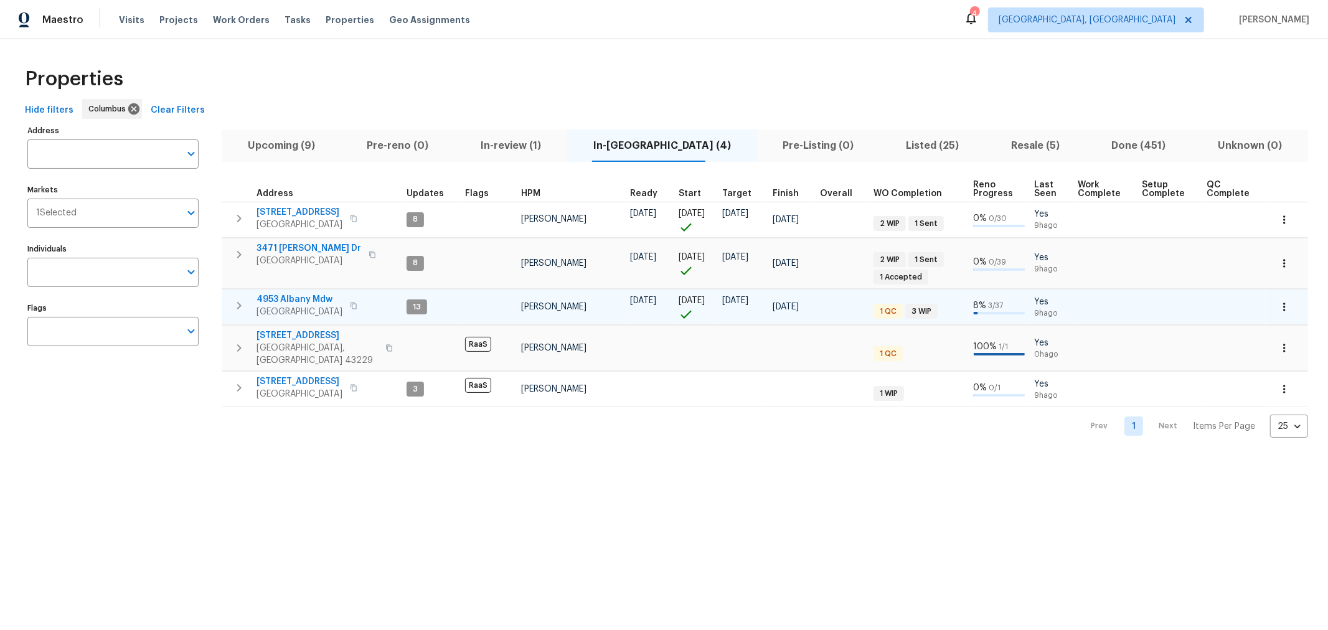
click at [239, 308] on icon "button" at bounding box center [239, 305] width 15 height 15
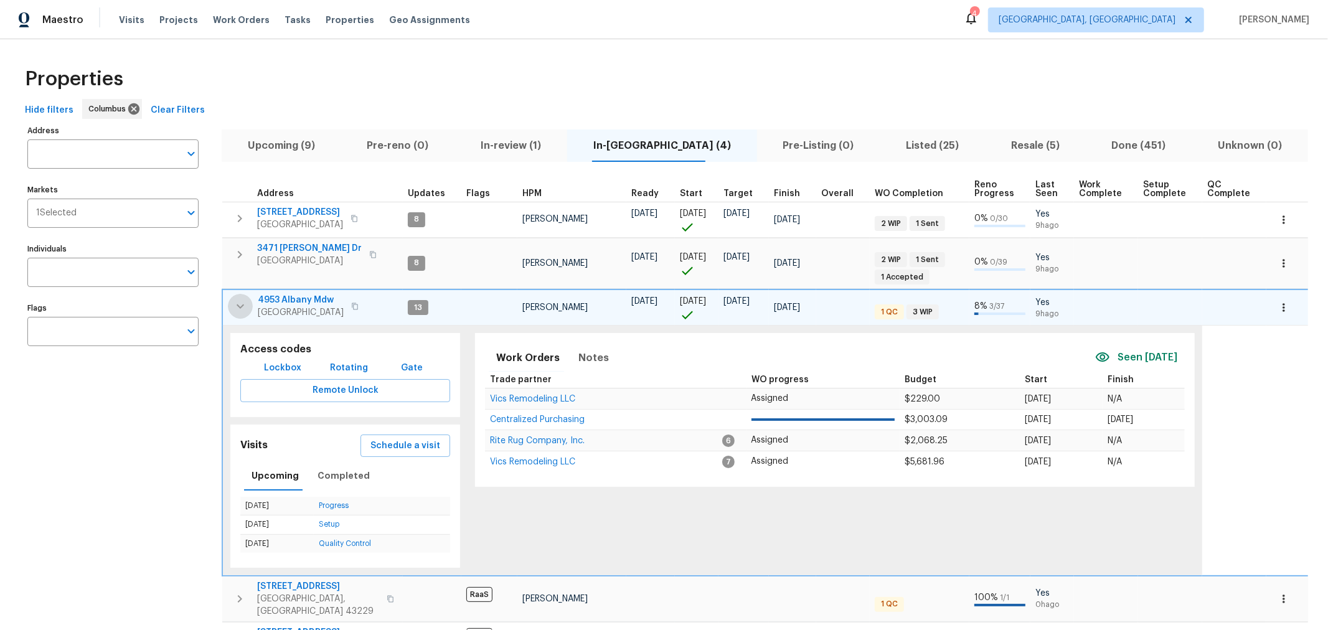
click at [239, 308] on icon "button" at bounding box center [240, 306] width 15 height 15
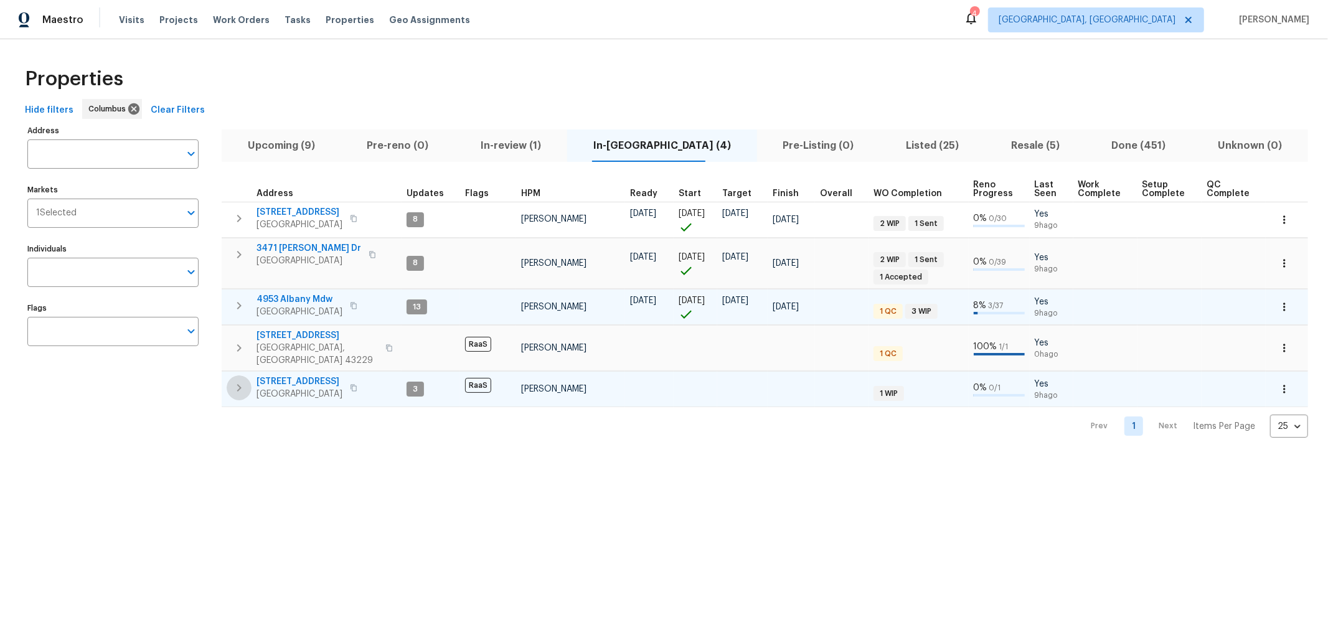
click at [246, 380] on icon "button" at bounding box center [239, 387] width 15 height 15
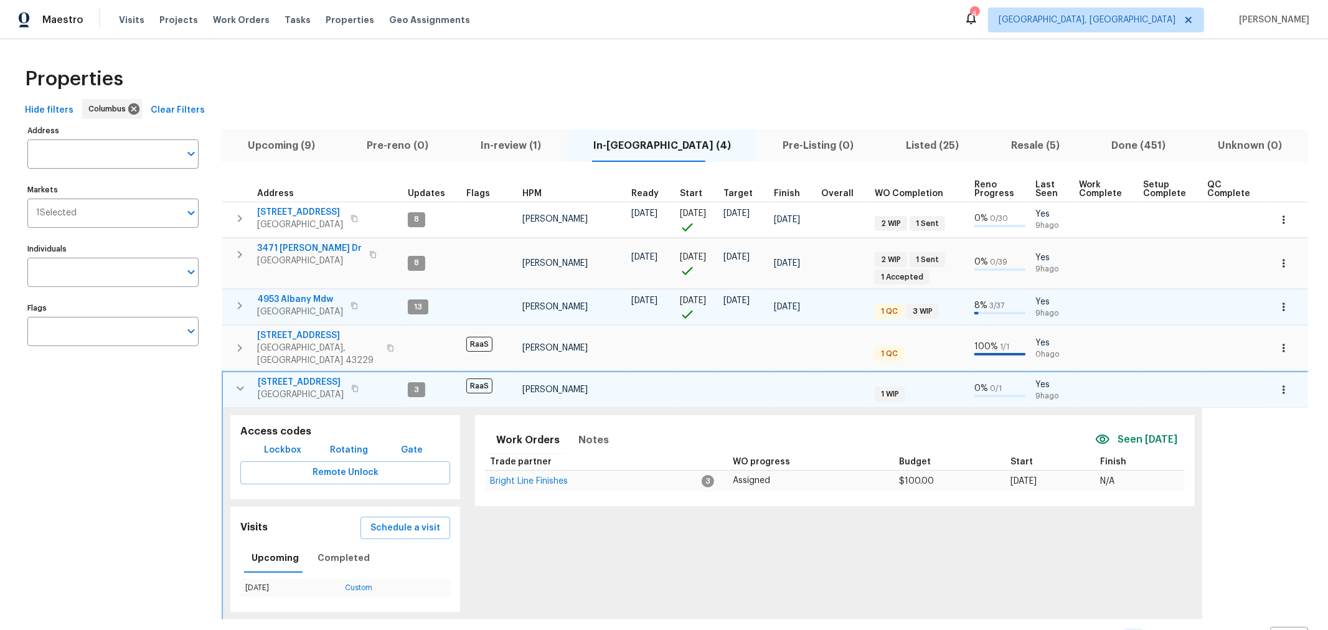
click at [246, 381] on icon "button" at bounding box center [240, 388] width 15 height 15
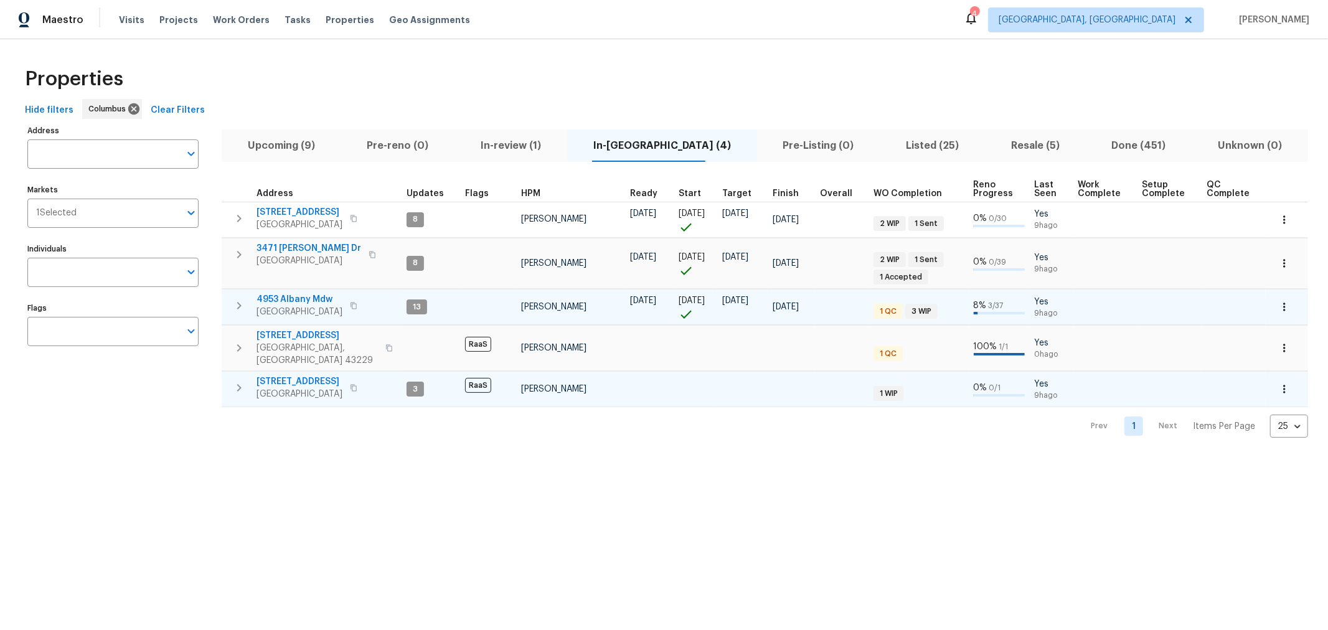
click at [246, 380] on icon "button" at bounding box center [239, 387] width 15 height 15
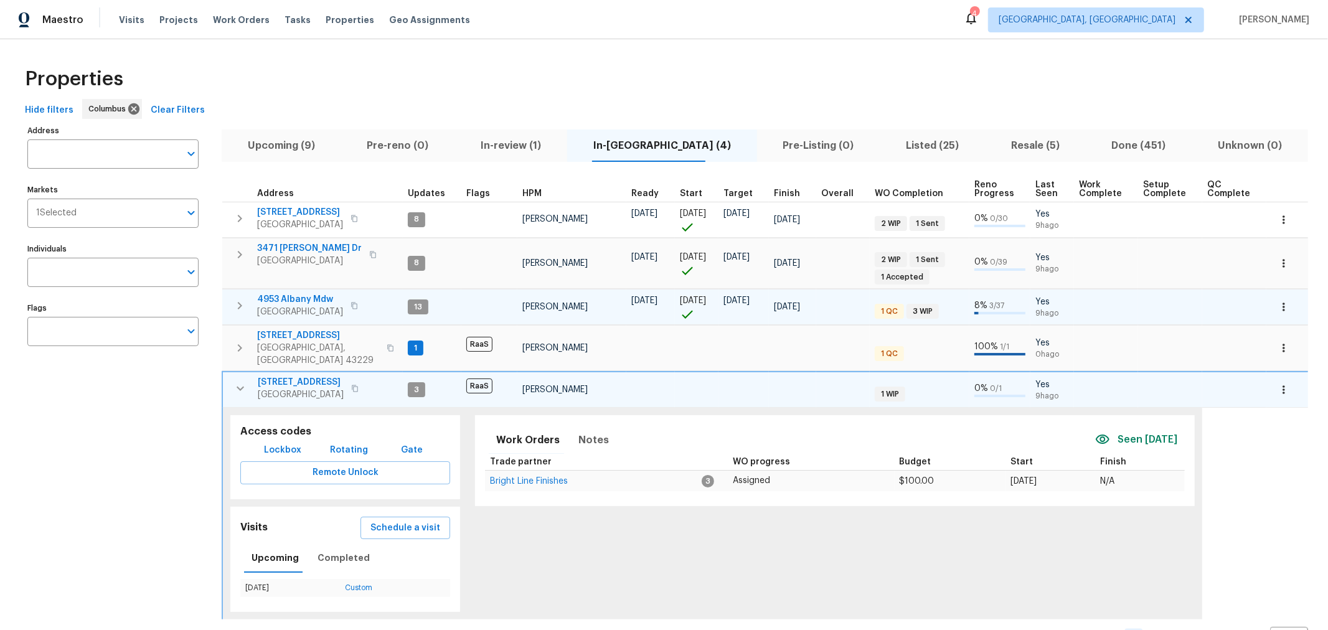
click at [187, 452] on div "Address Address Markets 1 Selected Markets Individuals Individuals Flags Flags" at bounding box center [120, 386] width 187 height 529
click at [281, 331] on span "[STREET_ADDRESS]" at bounding box center [318, 335] width 122 height 12
click at [243, 381] on icon "button" at bounding box center [240, 388] width 15 height 15
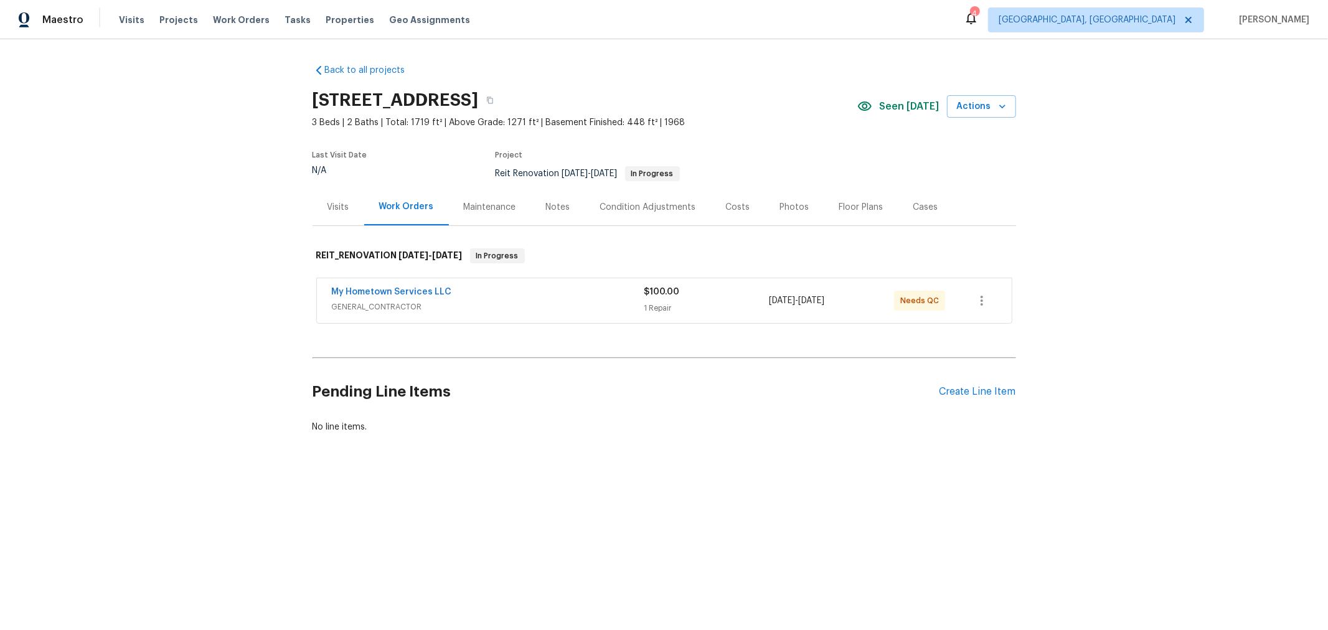
click at [417, 286] on span "My Hometown Services LLC" at bounding box center [392, 292] width 120 height 12
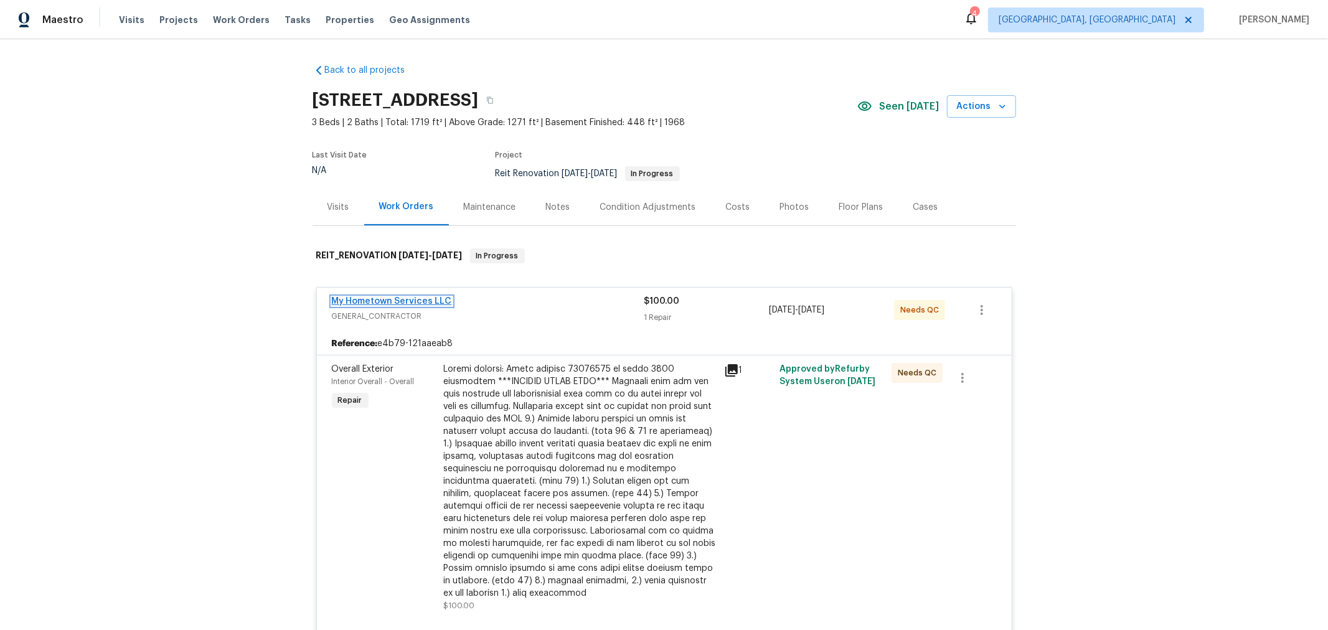
click at [403, 298] on link "My Hometown Services LLC" at bounding box center [392, 301] width 120 height 9
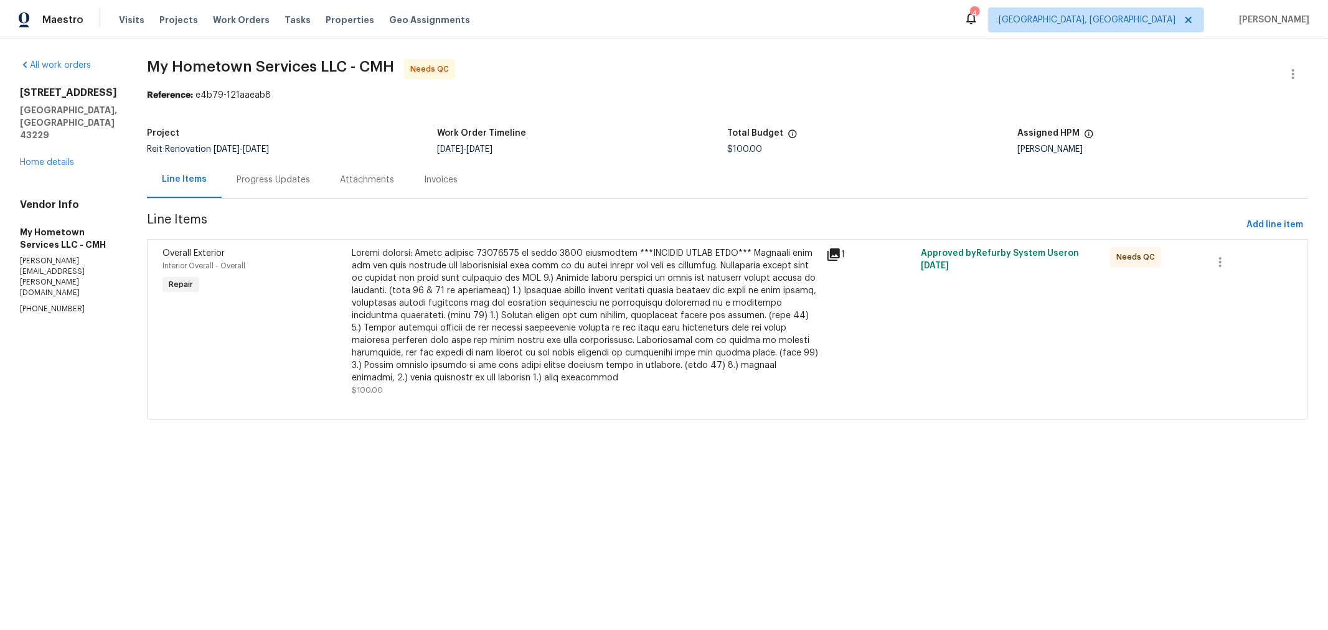
click at [263, 186] on div "Progress Updates" at bounding box center [273, 179] width 103 height 37
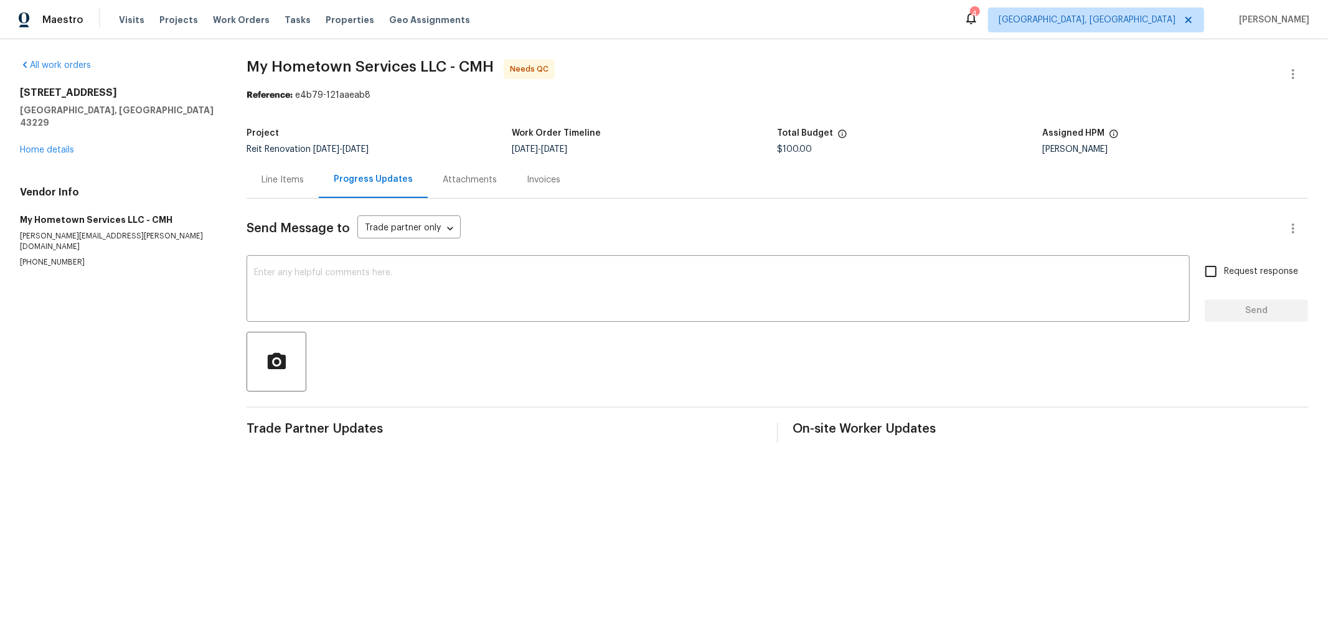
click at [290, 177] on div "Line Items" at bounding box center [282, 180] width 42 height 12
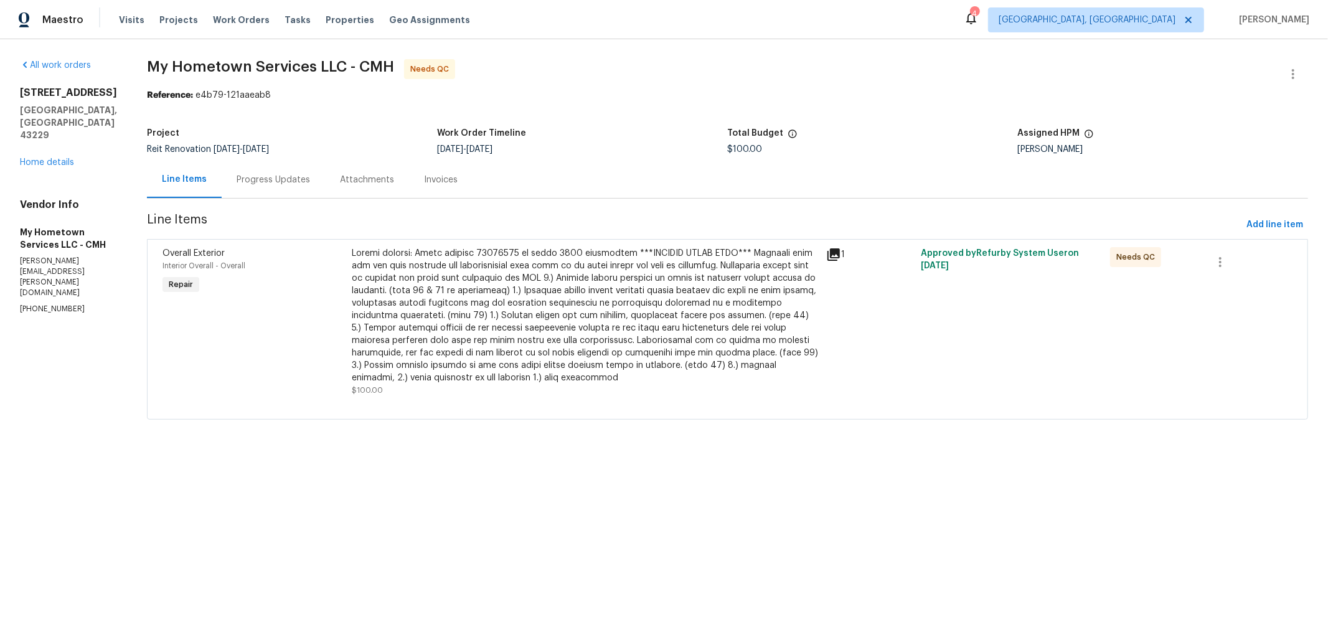
click at [242, 186] on div "Progress Updates" at bounding box center [273, 180] width 73 height 12
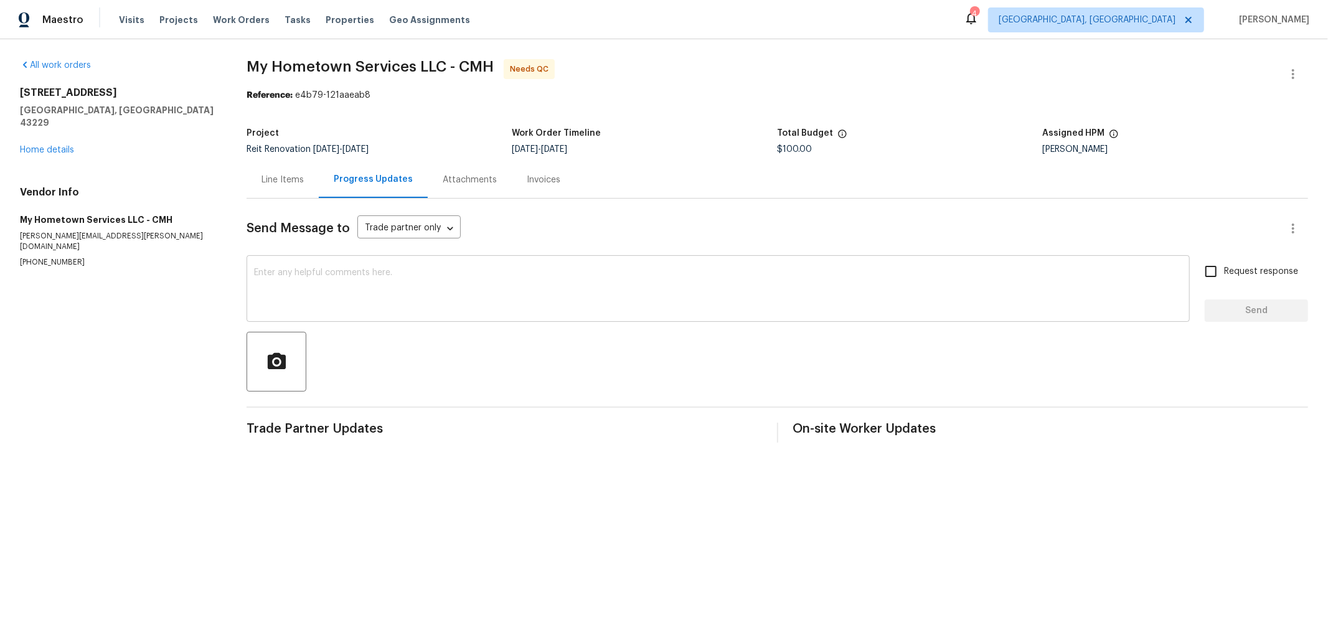
click at [392, 293] on textarea at bounding box center [718, 290] width 928 height 44
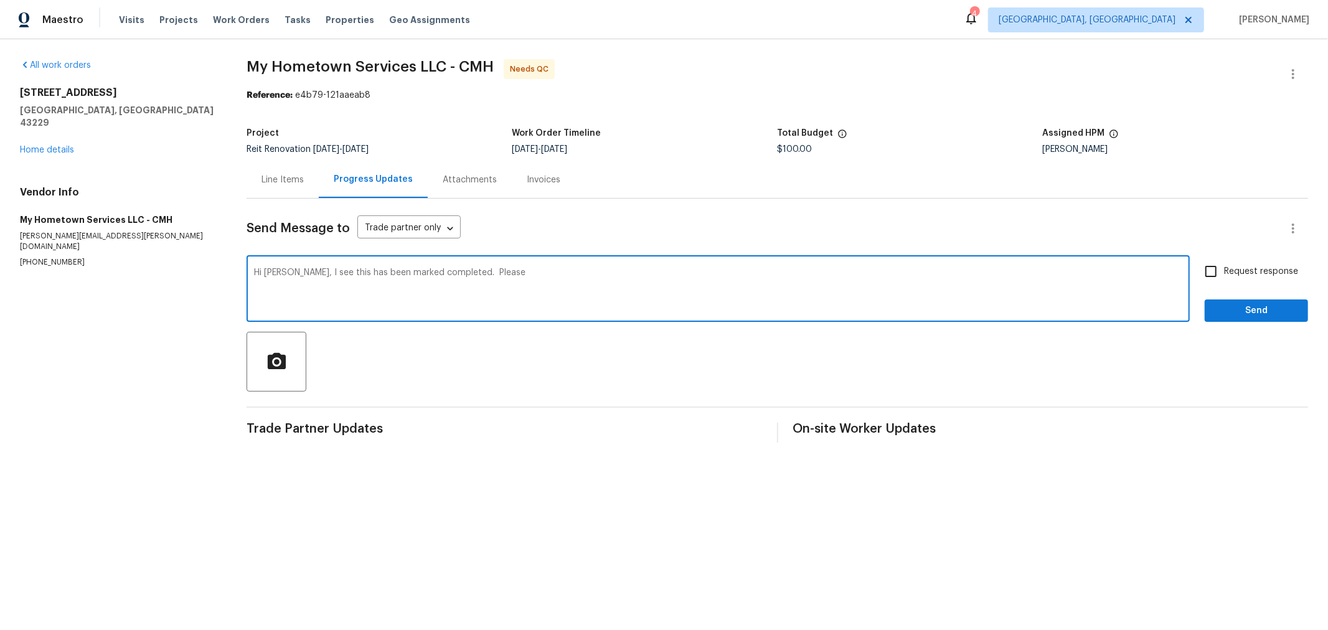
click at [558, 268] on div "Hi [PERSON_NAME], I see this has been marked completed. Please x ​" at bounding box center [718, 290] width 943 height 64
type textarea "Hi [PERSON_NAME], I see this has been marked completed. Please add the requeste…"
click at [1245, 308] on span "Send" at bounding box center [1256, 311] width 83 height 16
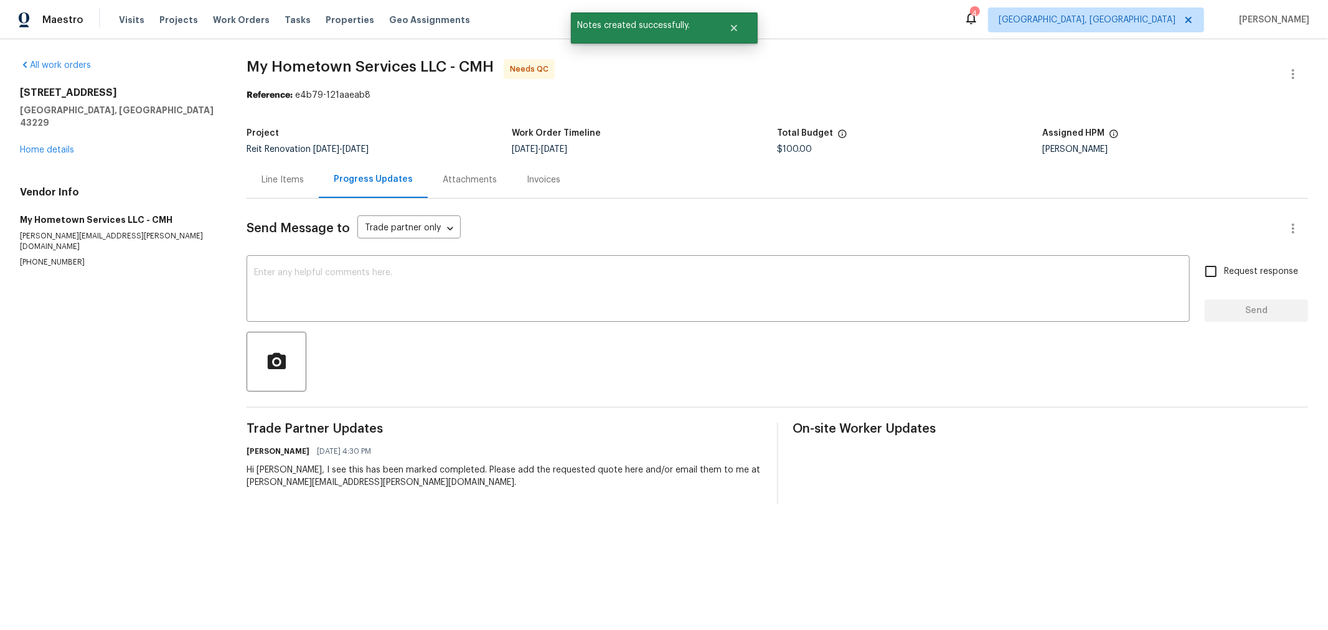
click at [1249, 273] on span "Request response" at bounding box center [1261, 271] width 74 height 13
click at [1224, 273] on input "Request response" at bounding box center [1211, 271] width 26 height 26
checkbox input "true"
click at [531, 299] on textarea at bounding box center [718, 290] width 928 height 44
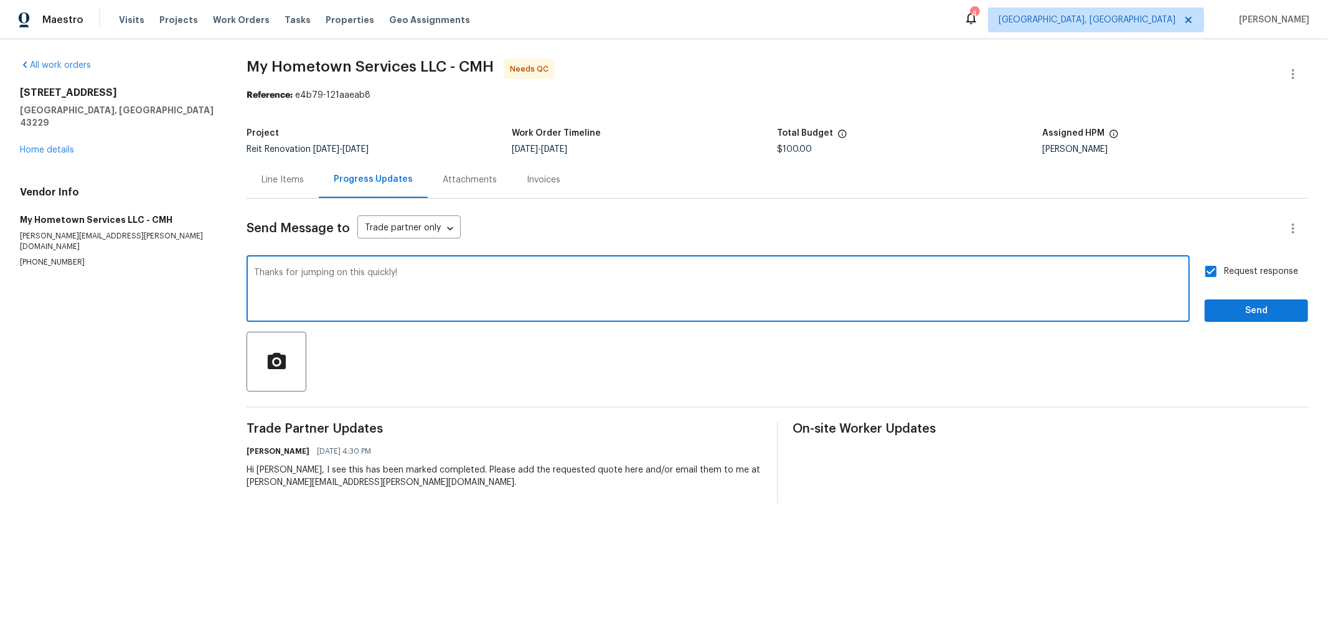
type textarea "Thanks for jumping on this quickly!"
click at [1215, 312] on span "Send" at bounding box center [1256, 311] width 83 height 16
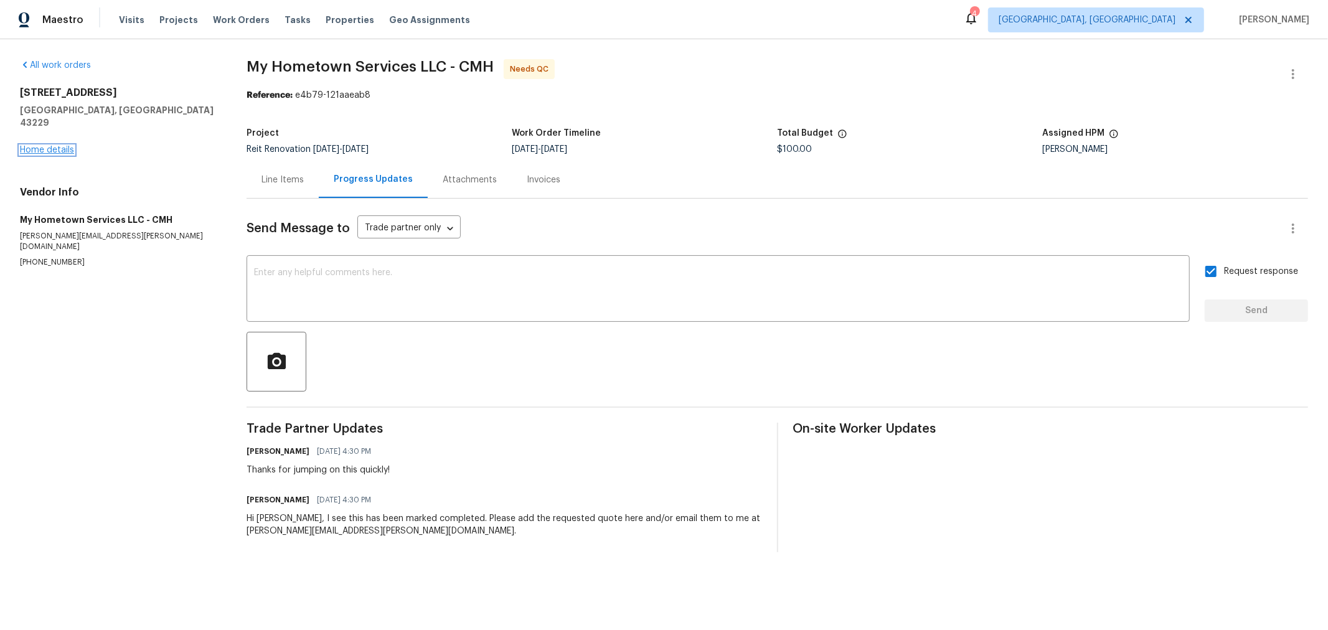
click at [55, 146] on link "Home details" at bounding box center [47, 150] width 54 height 9
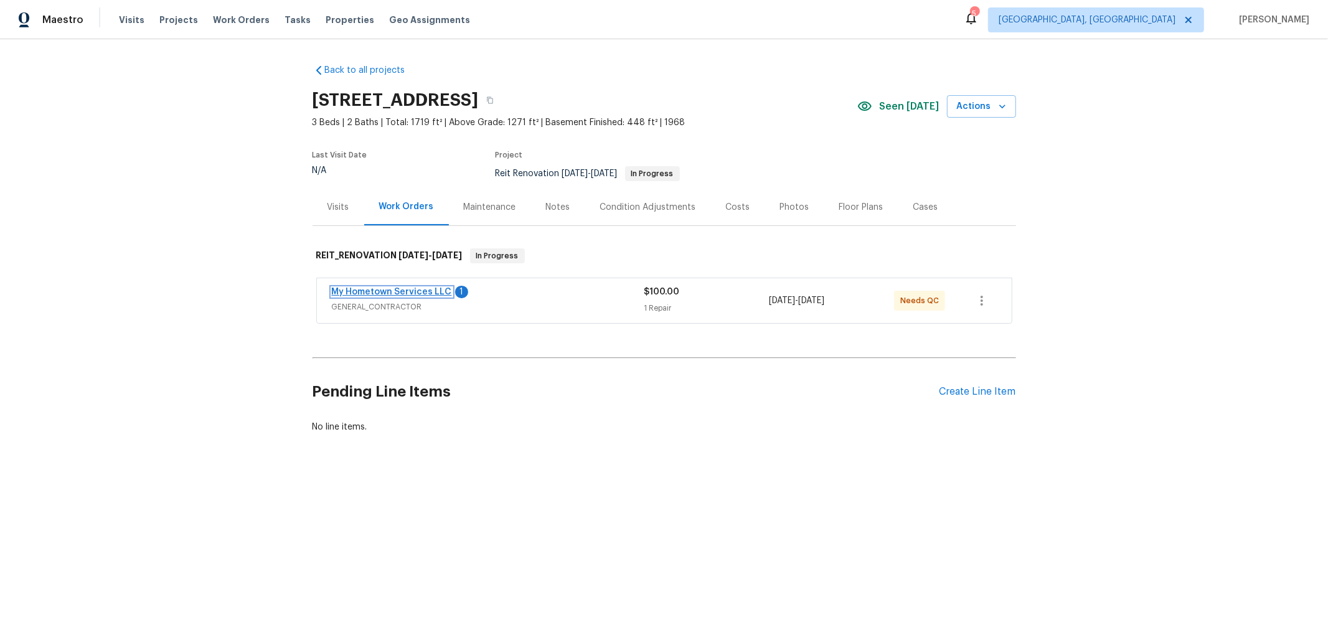
click at [380, 290] on link "My Hometown Services LLC" at bounding box center [392, 292] width 120 height 9
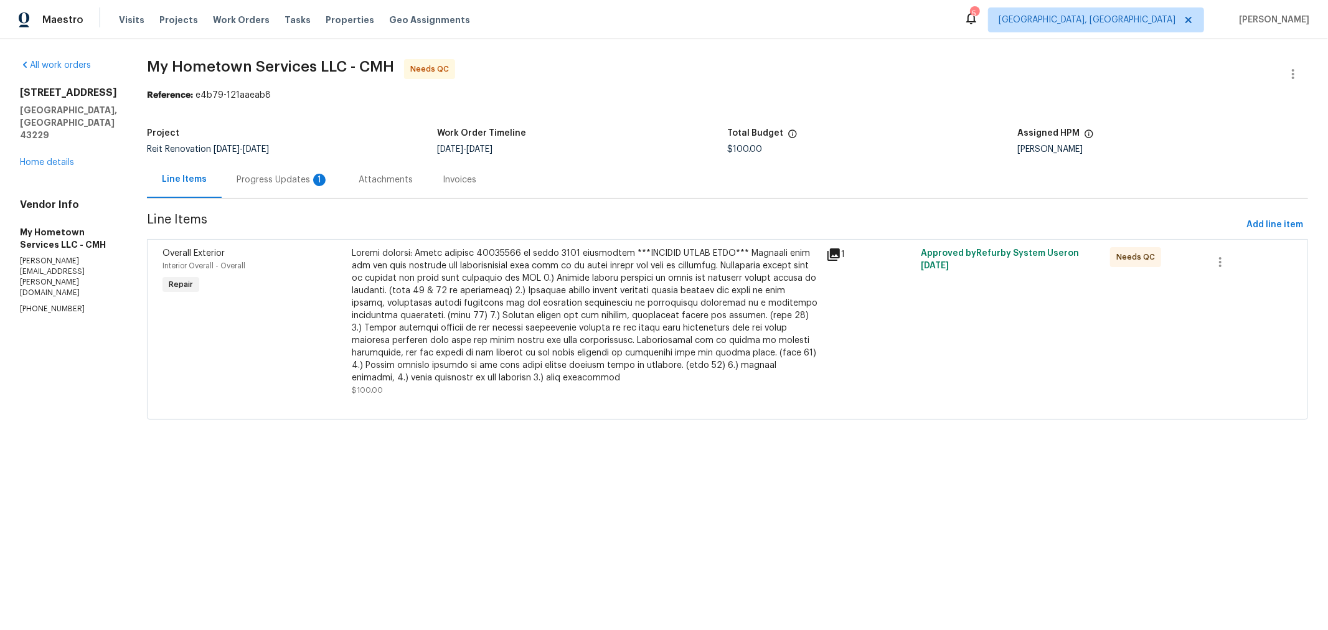
click at [275, 186] on div "Progress Updates 1" at bounding box center [283, 179] width 122 height 37
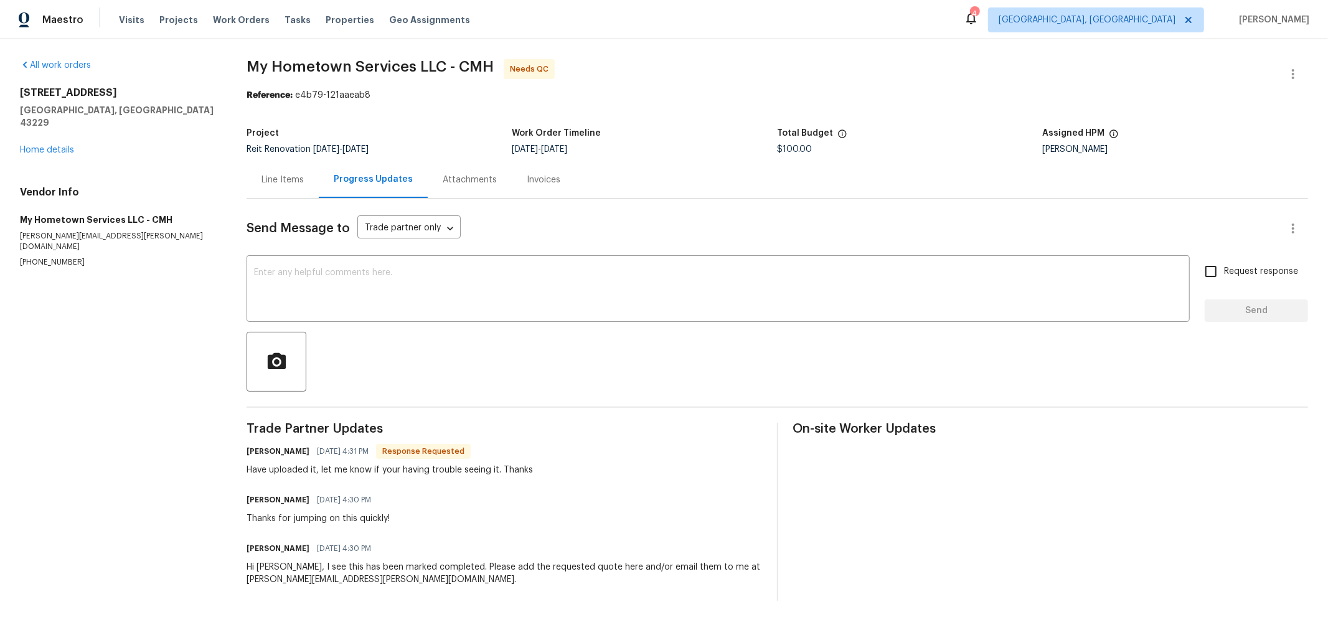
click at [446, 182] on div "Attachments" at bounding box center [470, 180] width 54 height 12
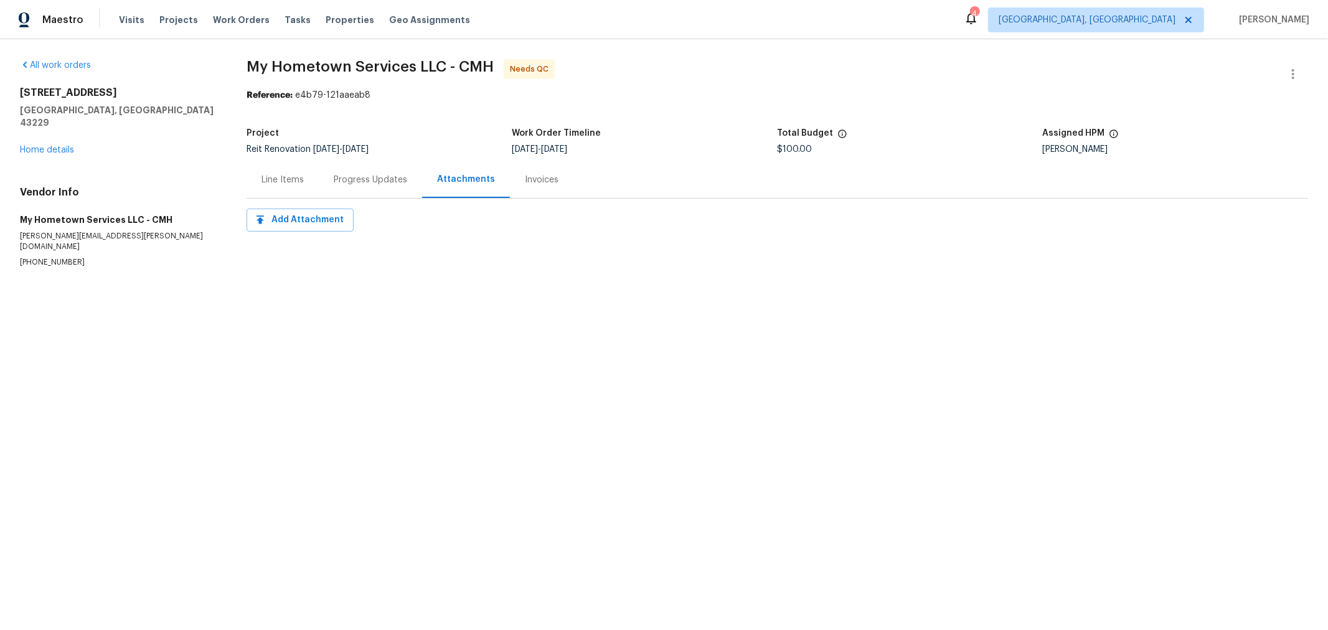
click at [370, 184] on div "Progress Updates" at bounding box center [370, 180] width 73 height 12
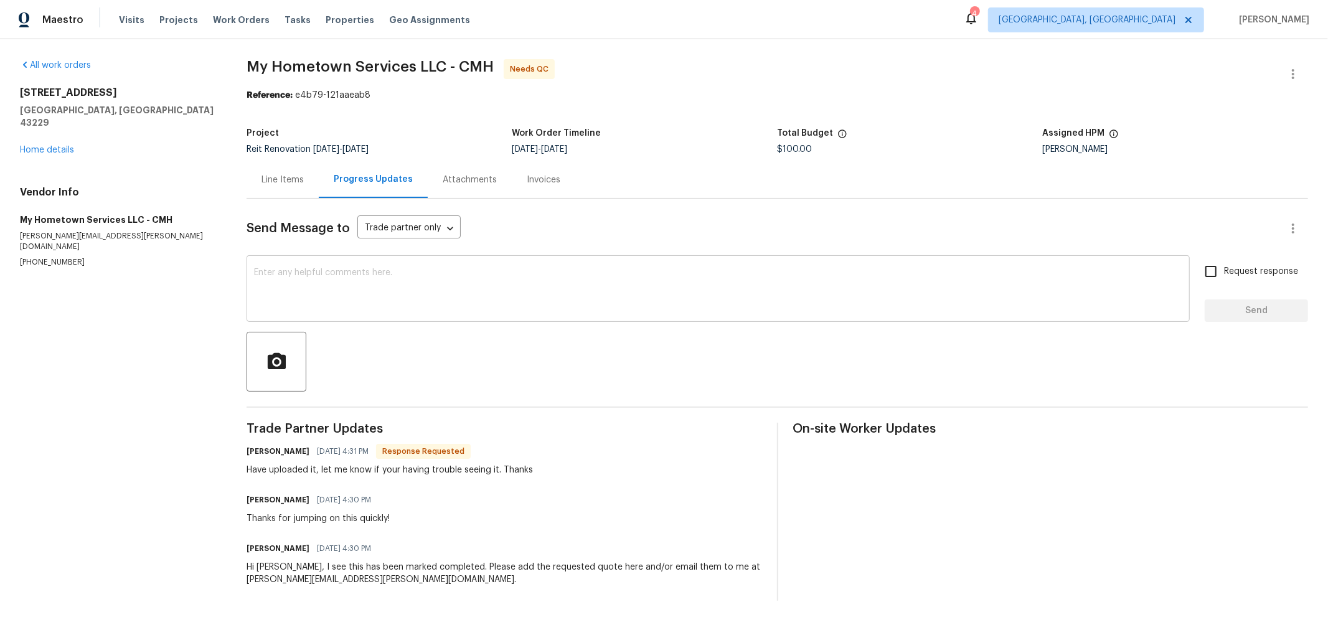
click at [458, 306] on textarea at bounding box center [718, 290] width 928 height 44
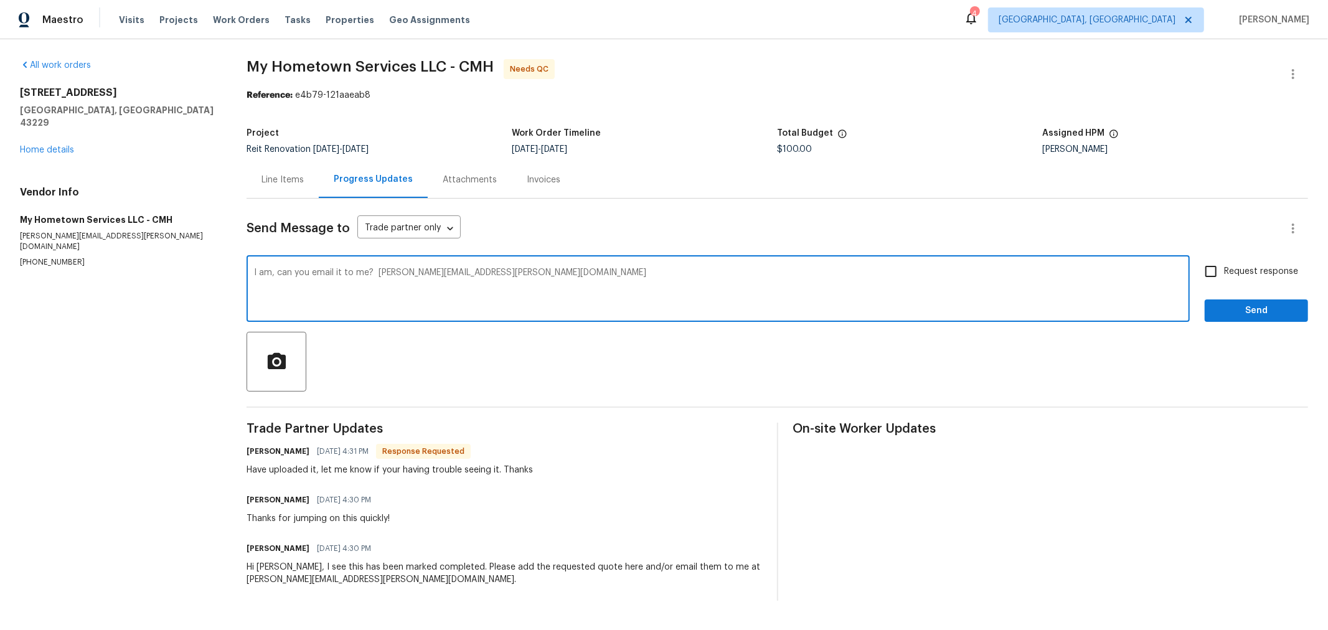
type textarea "I am, can you email it to me? keith.hollingsworth@opendoor.com"
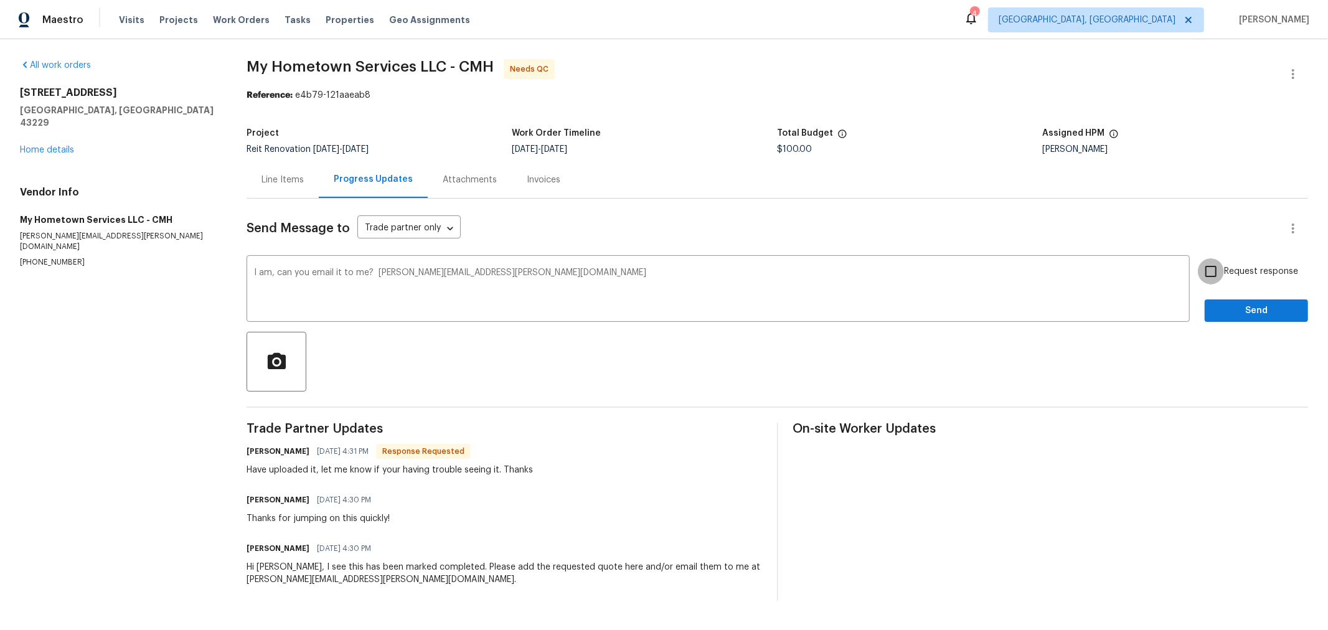
click at [1199, 271] on input "Request response" at bounding box center [1211, 271] width 26 height 26
checkbox input "true"
click at [1227, 322] on div "Send Message to Trade partner only Trade partner only ​ I am, can you email it …" at bounding box center [778, 400] width 1062 height 402
click at [1233, 306] on span "Send" at bounding box center [1256, 311] width 83 height 16
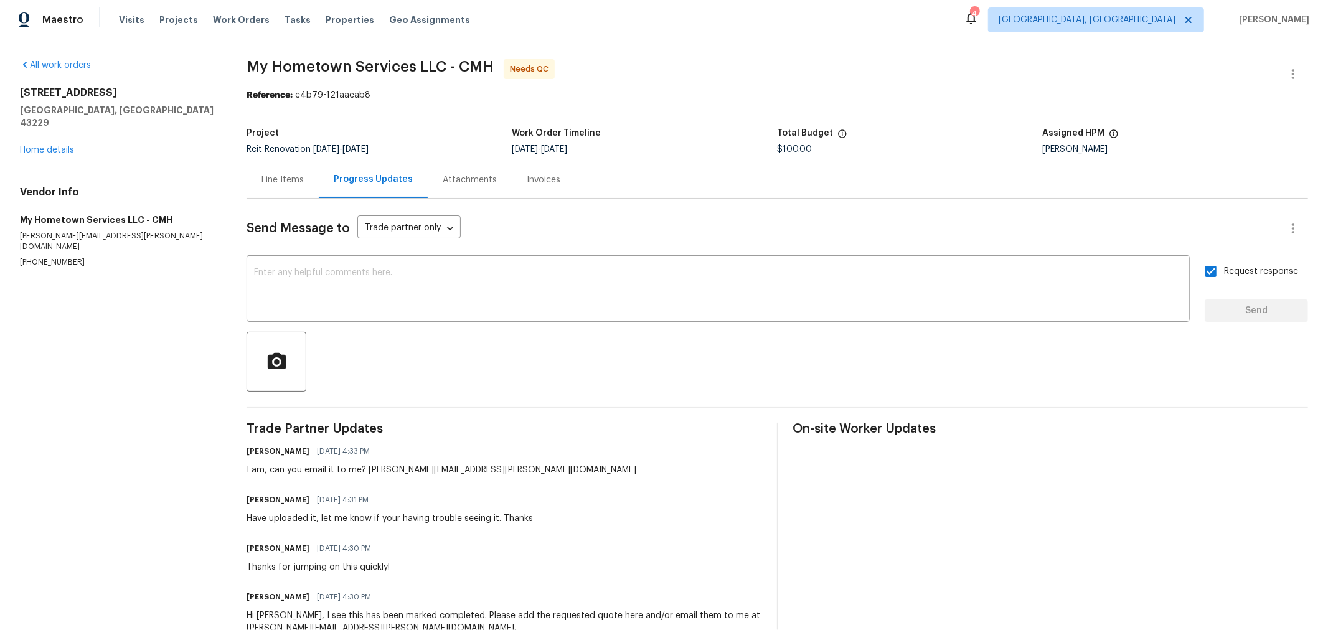
click at [603, 204] on div "Send Message to Trade partner only Trade partner only ​ x ​ Request response Se…" at bounding box center [778, 424] width 1062 height 451
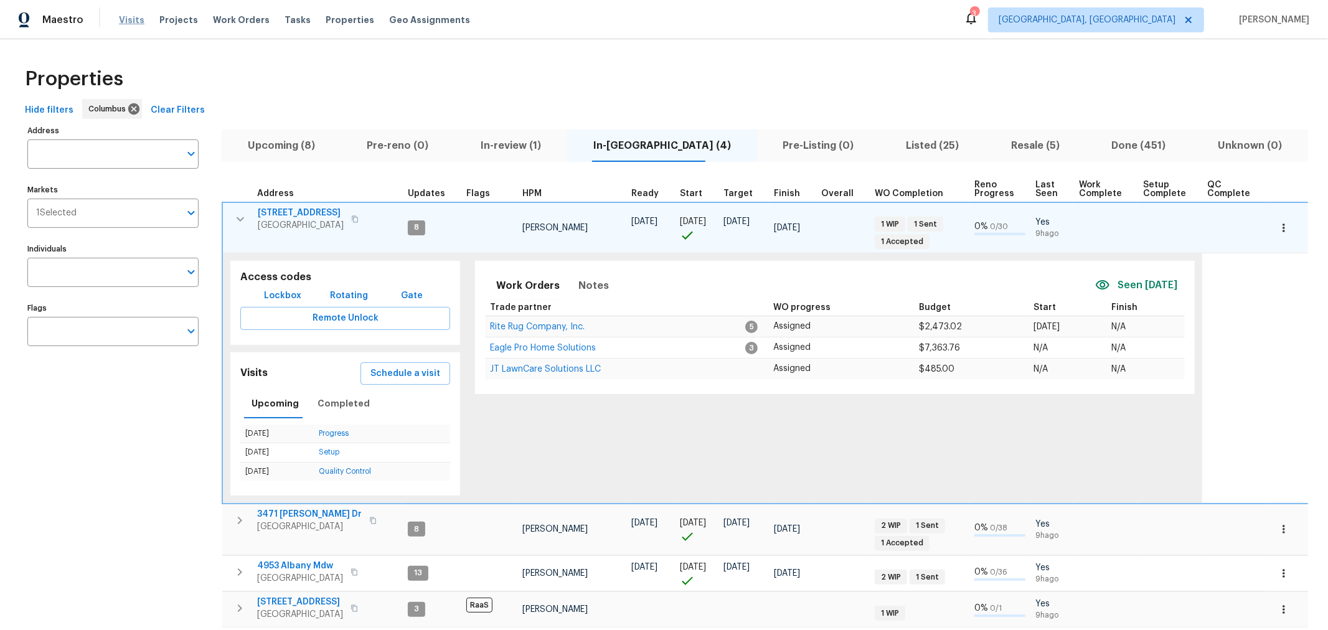
click at [128, 22] on span "Visits" at bounding box center [132, 20] width 26 height 12
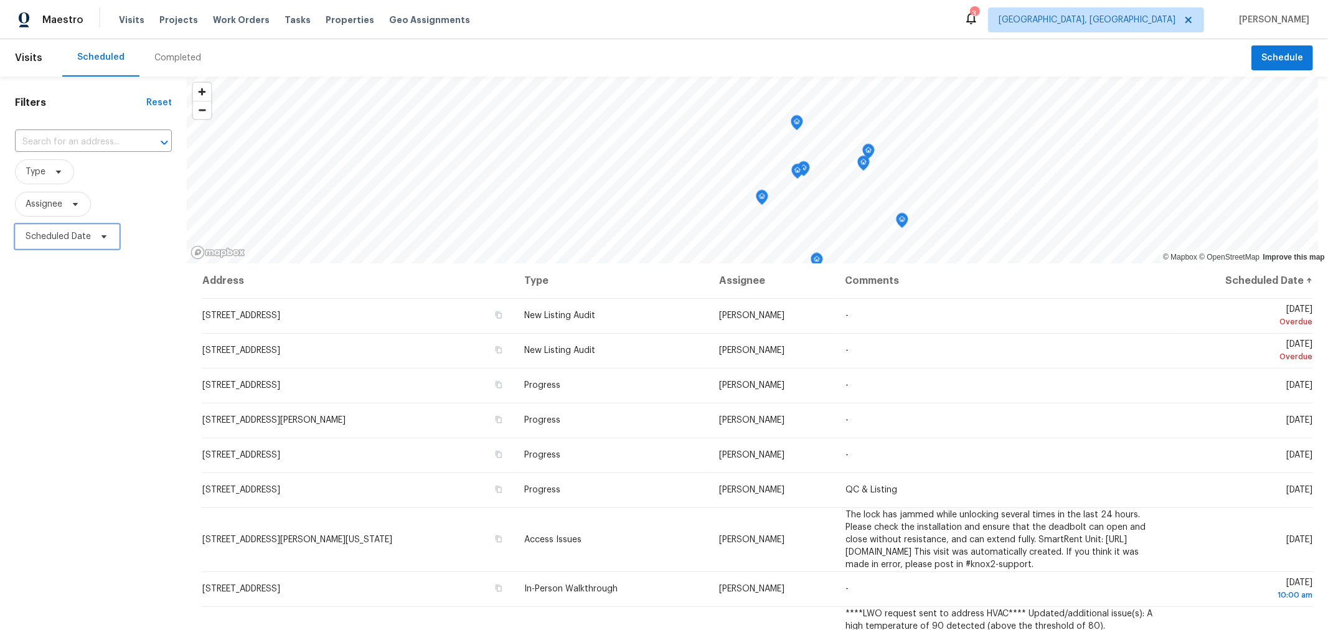
click at [85, 248] on span "Scheduled Date" at bounding box center [67, 236] width 105 height 25
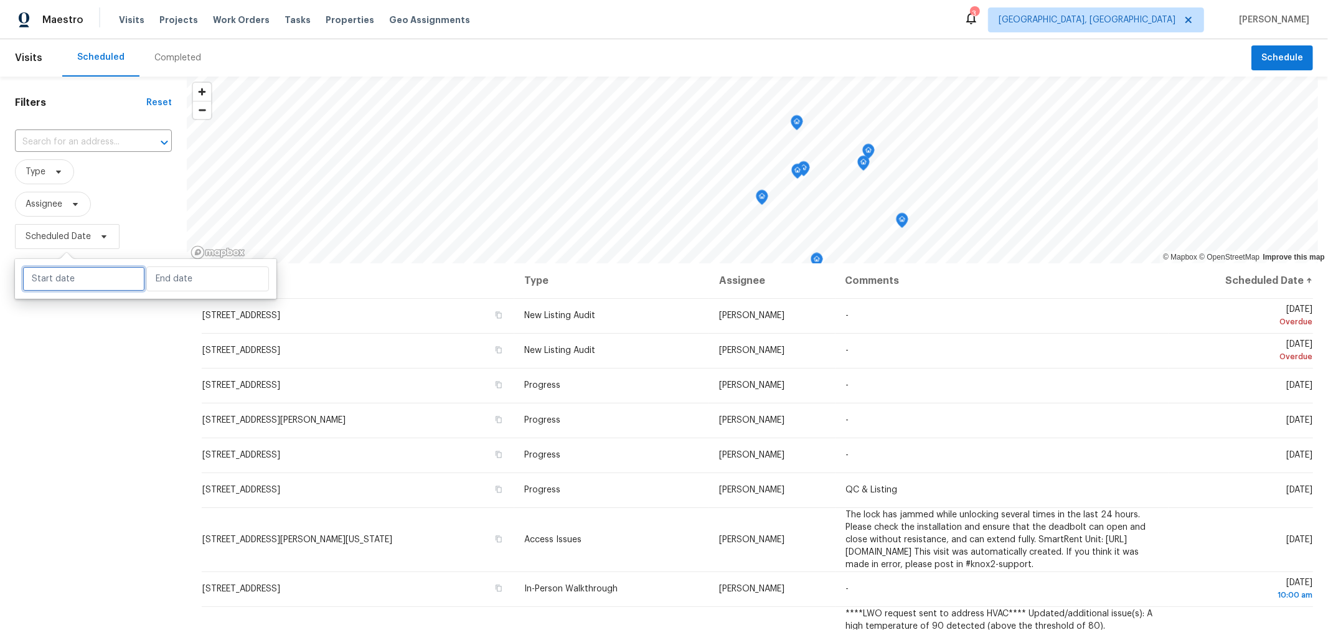
click at [88, 271] on input "text" at bounding box center [83, 278] width 123 height 25
select select "7"
select select "2025"
select select "8"
select select "2025"
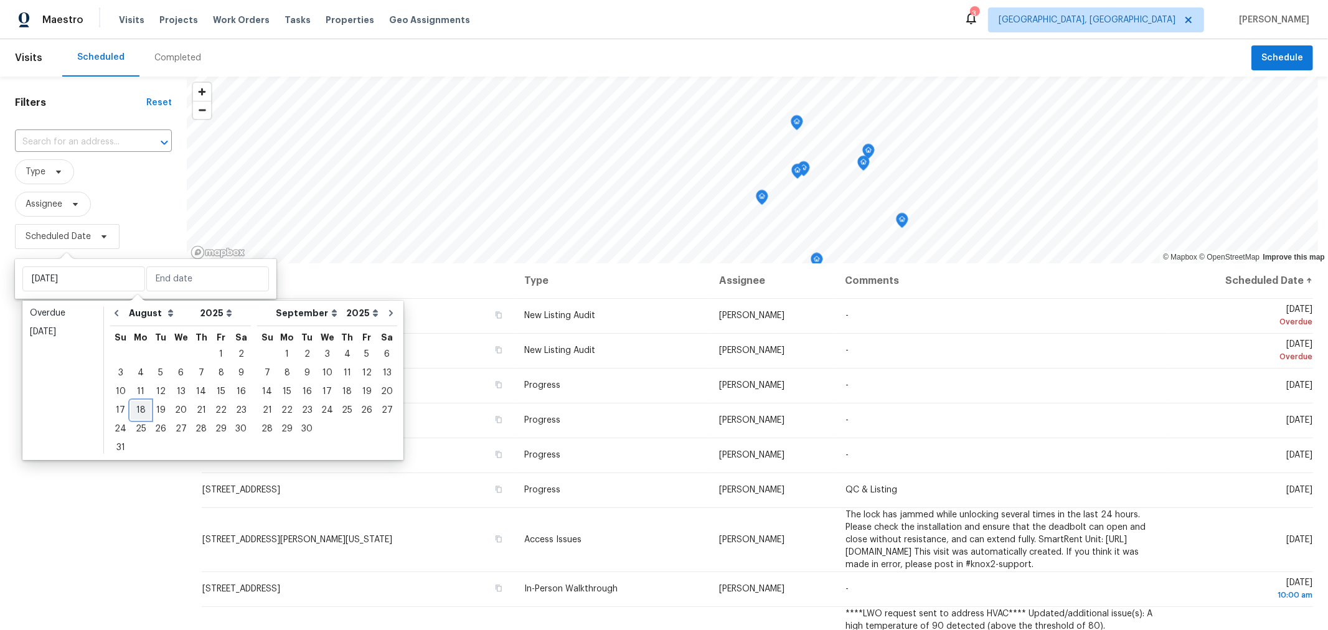
click at [139, 408] on div "18" at bounding box center [141, 410] width 20 height 17
type input "Mon, Aug 18"
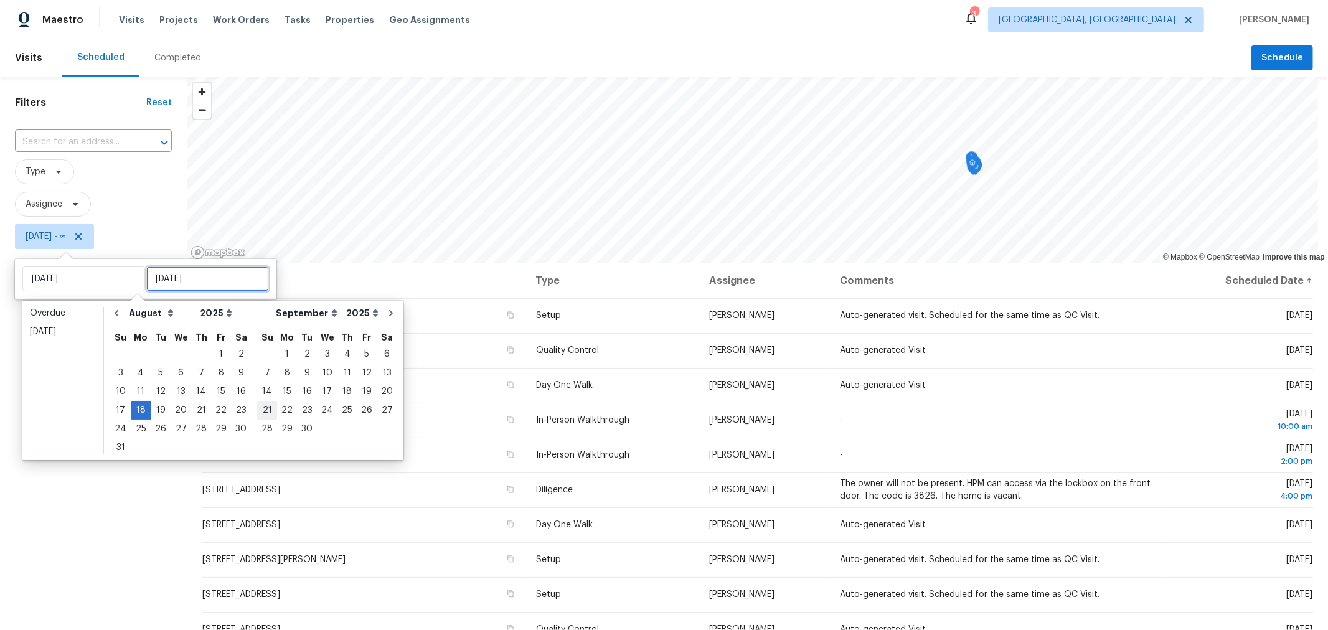
type input "Sun, Sep 21"
click at [214, 408] on div "22" at bounding box center [221, 410] width 20 height 17
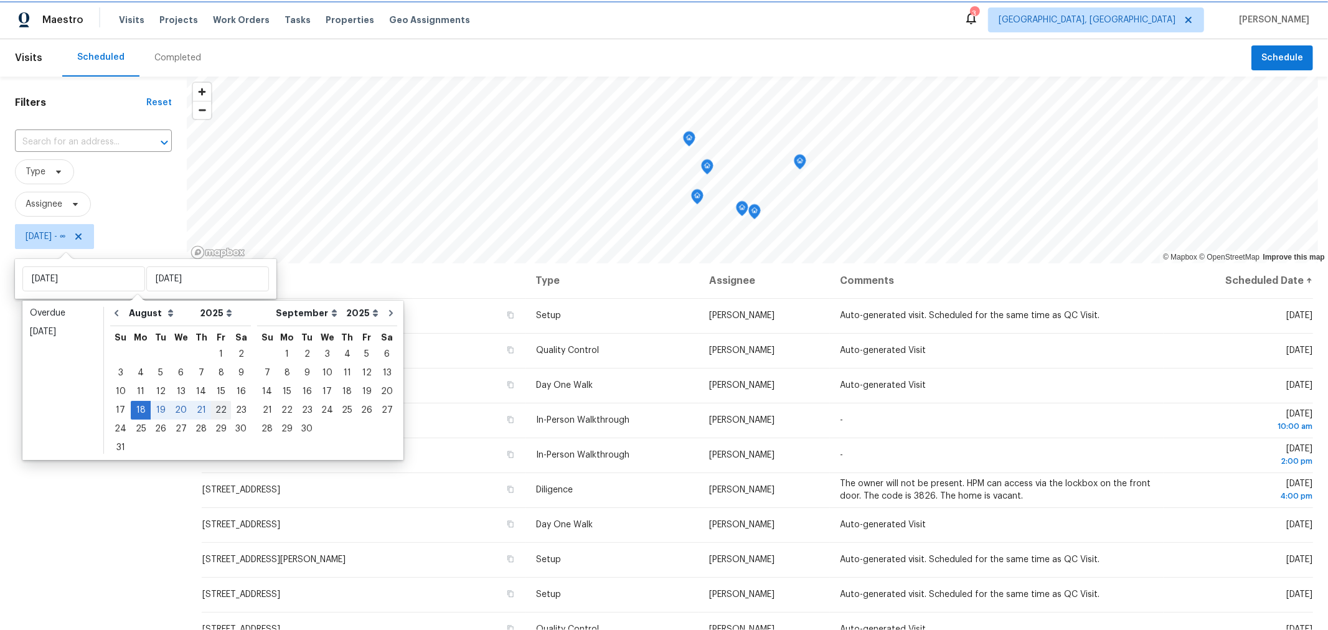
type input "Fri, Aug 22"
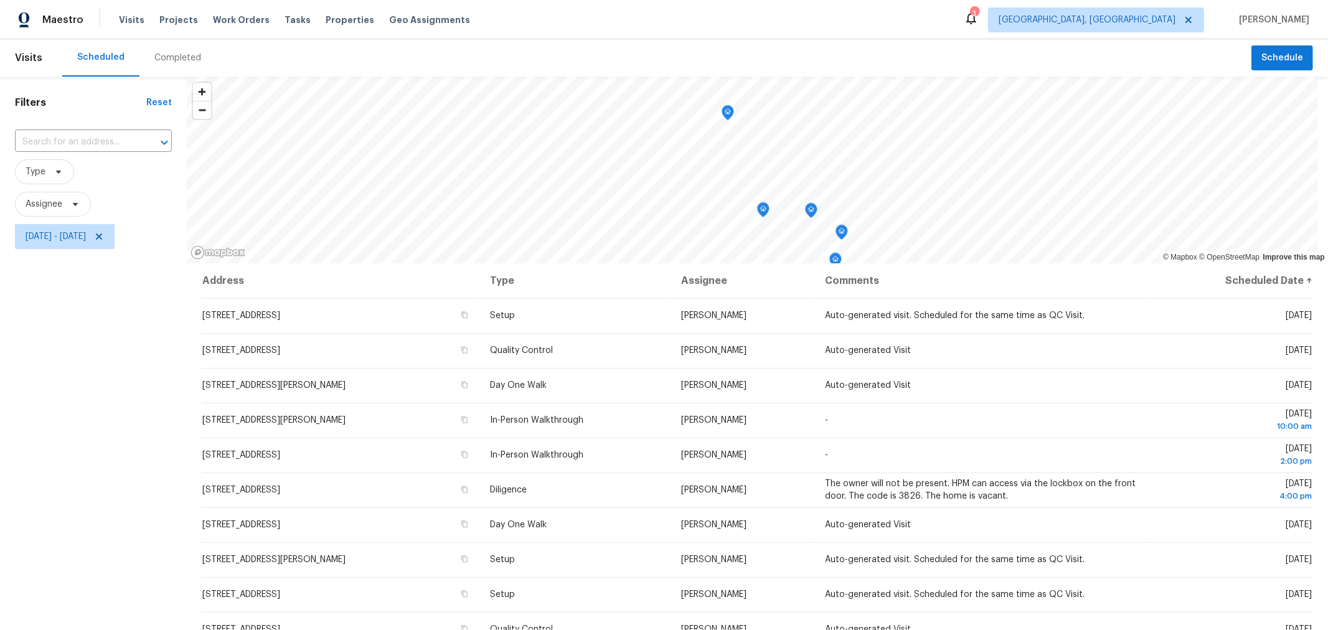
drag, startPoint x: 39, startPoint y: 474, endPoint x: 64, endPoint y: 479, distance: 25.4
click at [40, 474] on div "Filters Reset ​ Type Assignee Mon, Aug 18 - Fri, Aug 22" at bounding box center [93, 422] width 187 height 691
click at [162, 57] on div "Completed" at bounding box center [177, 58] width 47 height 12
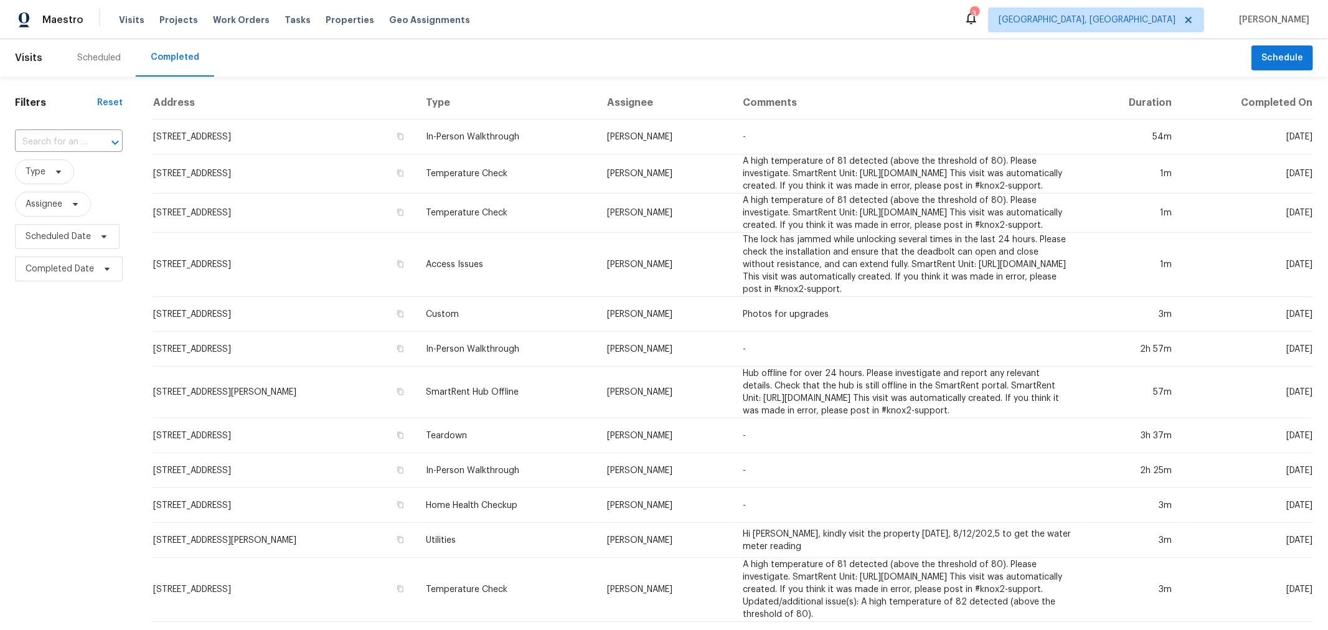
click at [26, 526] on div "Filters Reset ​ Type Assignee Scheduled Date Completed Date" at bounding box center [69, 505] width 138 height 857
click at [91, 47] on div "Scheduled" at bounding box center [98, 57] width 73 height 37
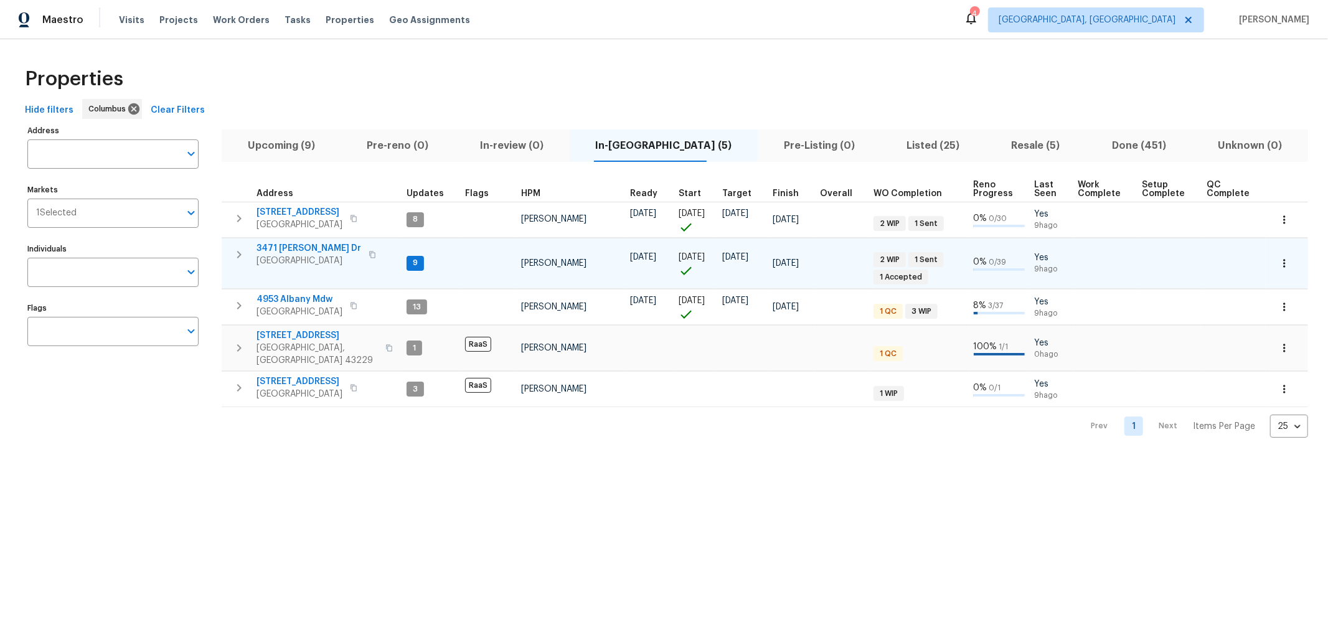
click at [235, 253] on icon "button" at bounding box center [239, 254] width 15 height 15
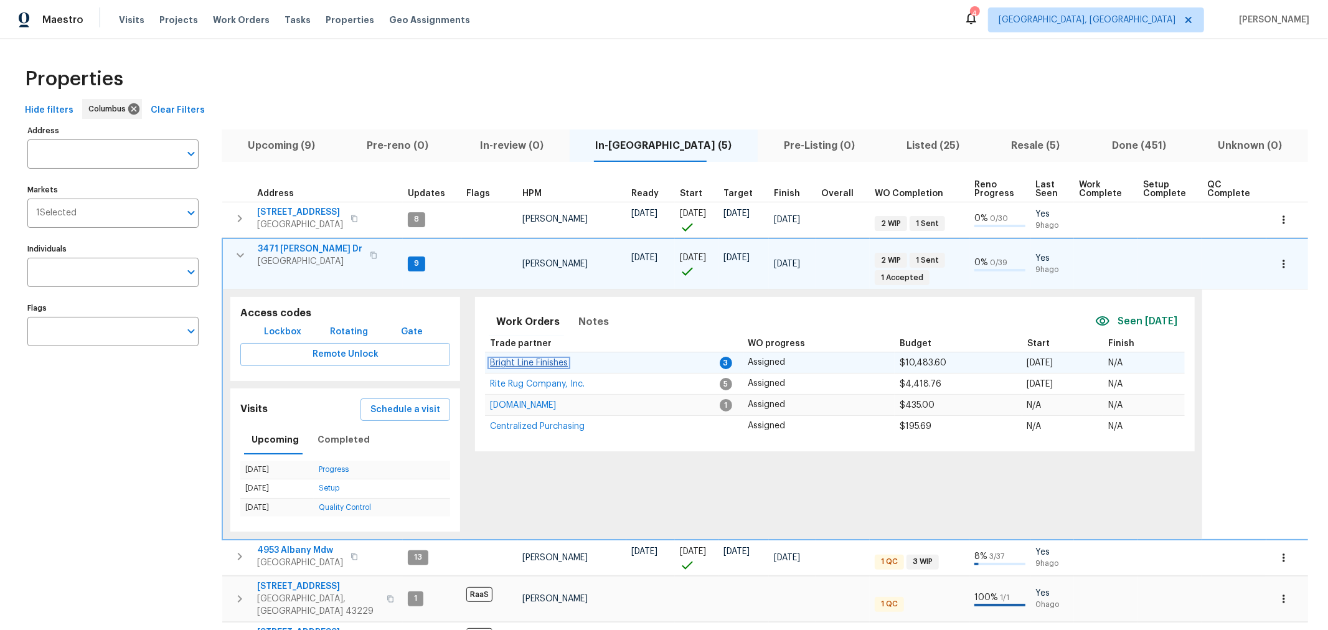
click at [531, 361] on span "Bright Line Finishes" at bounding box center [529, 363] width 78 height 9
click at [237, 260] on icon "button" at bounding box center [240, 255] width 15 height 15
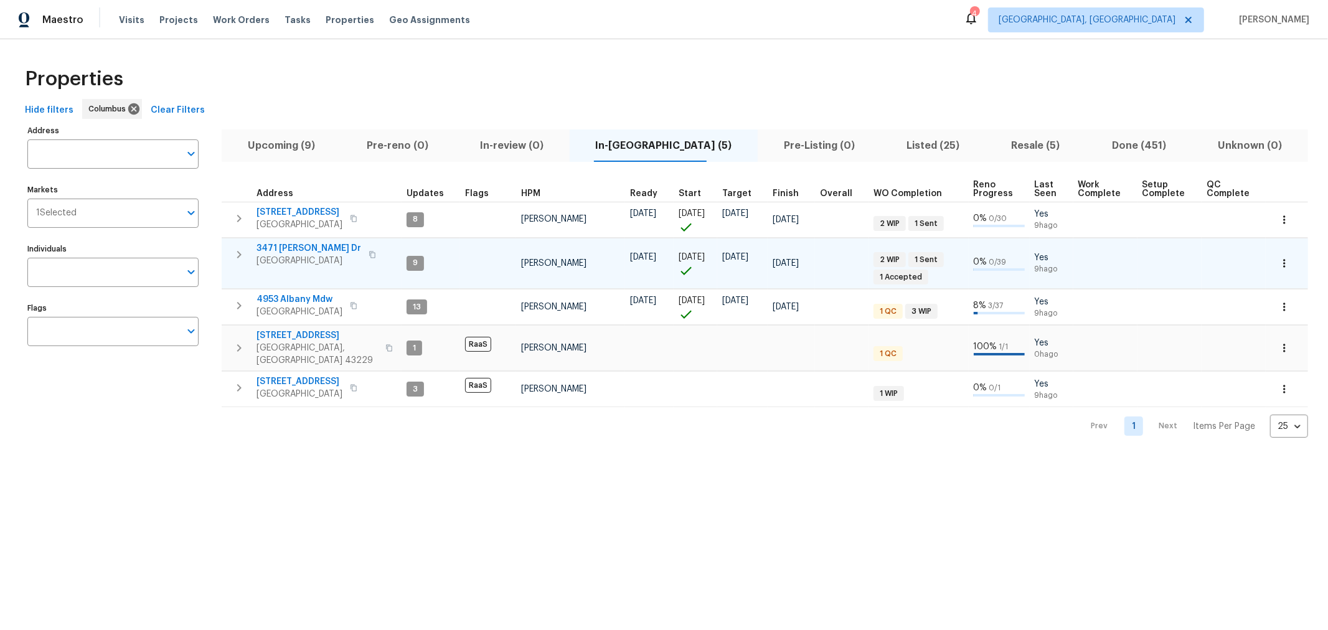
click at [830, 458] on html "Maestro Visits Projects Work Orders Tasks Properties Geo Assignments 4 Columbus…" at bounding box center [664, 229] width 1328 height 458
click at [740, 458] on html "Maestro Visits Projects Work Orders Tasks Properties Geo Assignments 4 Columbus…" at bounding box center [664, 229] width 1328 height 458
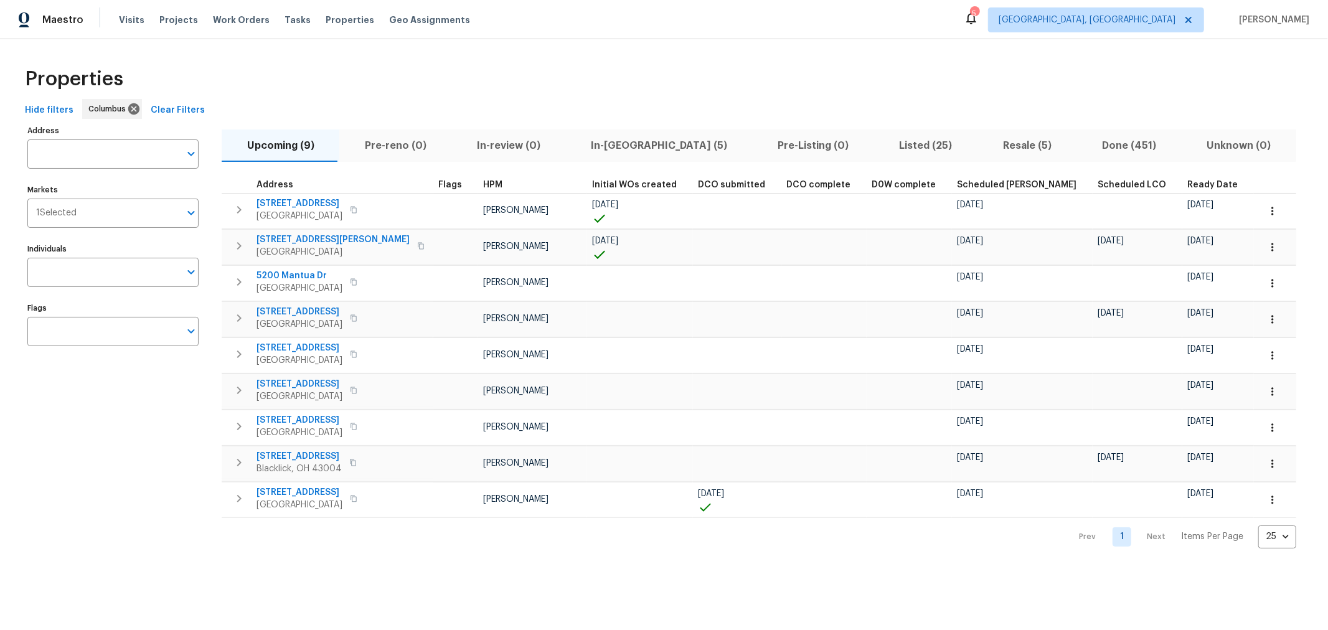
click at [611, 151] on span "In-[GEOGRAPHIC_DATA] (5)" at bounding box center [659, 145] width 172 height 17
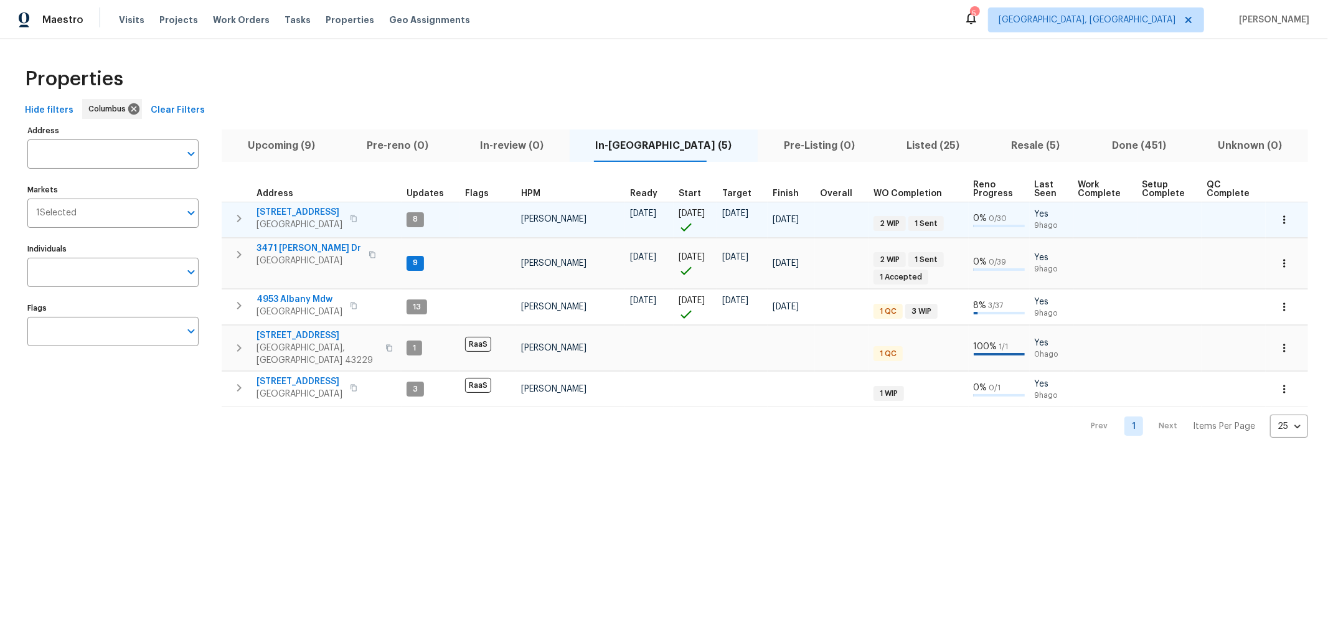
click at [278, 206] on span "[STREET_ADDRESS]" at bounding box center [300, 212] width 86 height 12
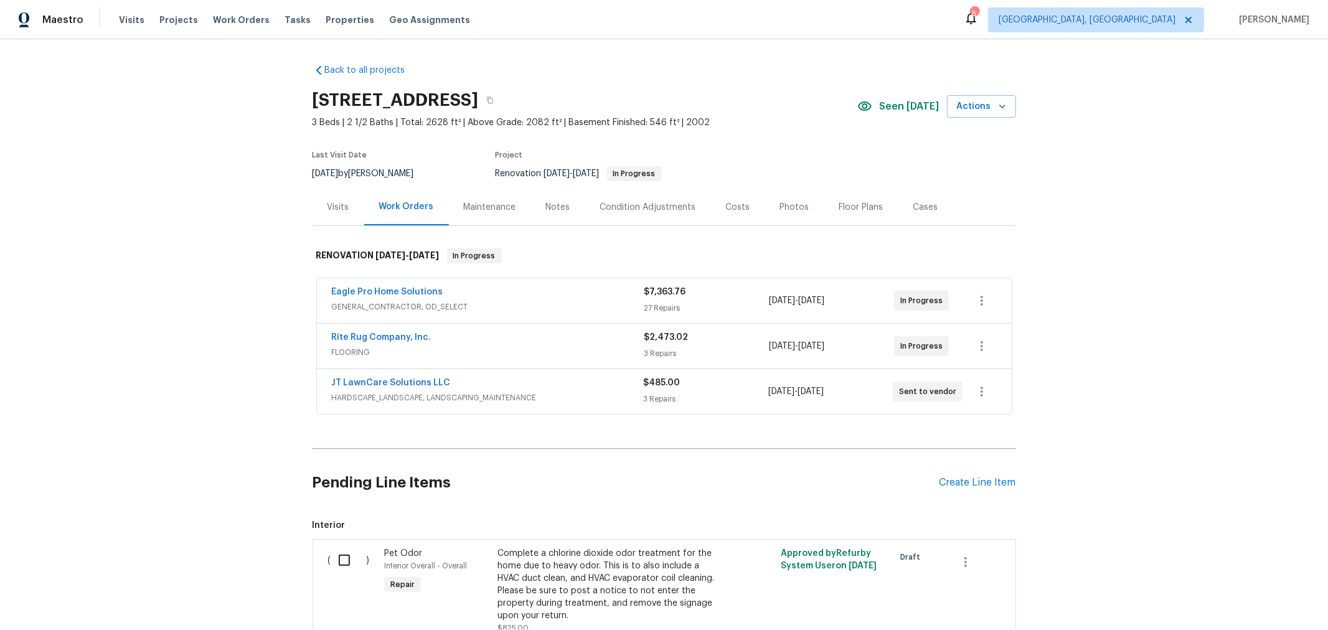
click at [416, 282] on div "Eagle Pro Home Solutions GENERAL_CONTRACTOR, OD_SELECT $7,363.76 27 Repairs 8/1…" at bounding box center [664, 300] width 695 height 45
click at [422, 288] on link "Eagle Pro Home Solutions" at bounding box center [387, 292] width 111 height 9
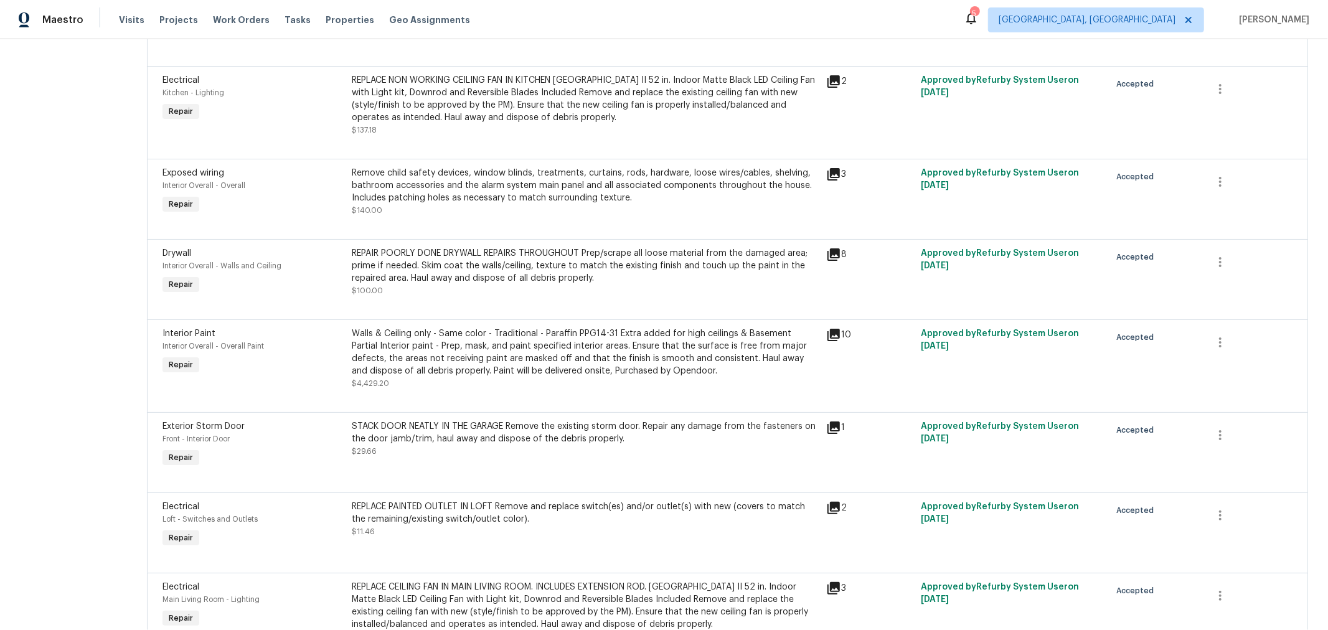
click at [618, 374] on div "Walls & Ceiling only - Same color - Traditional - Paraffin PPG14-31 Extra added…" at bounding box center [585, 352] width 466 height 50
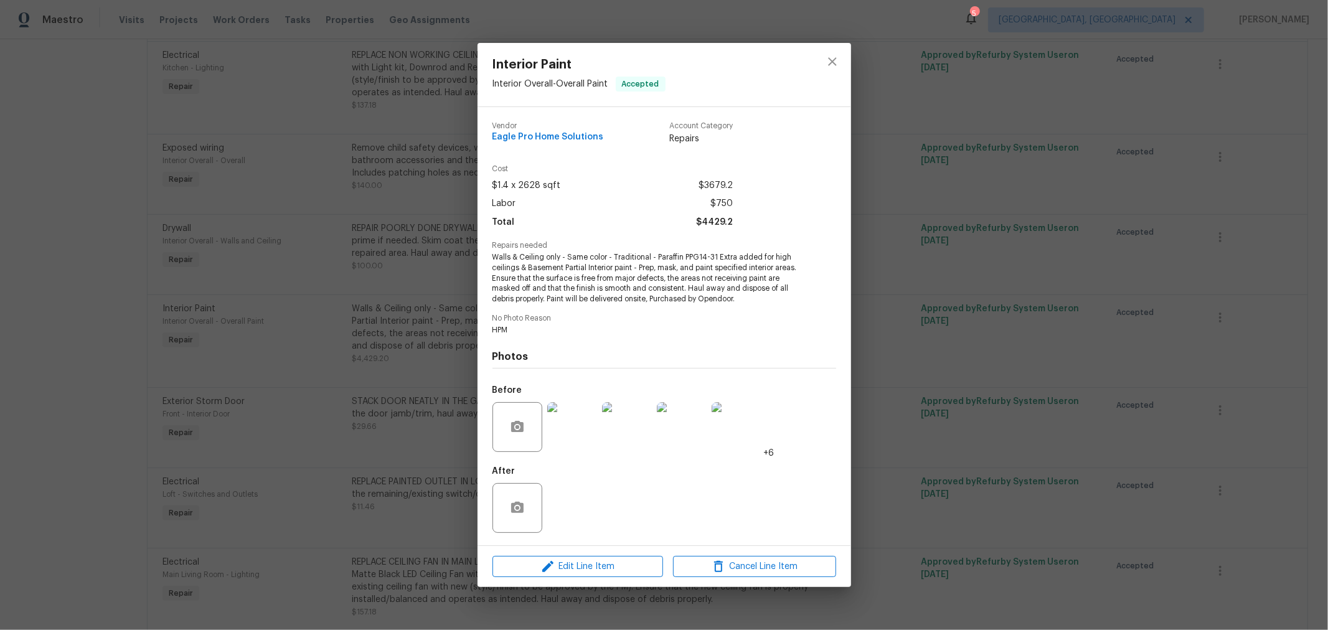
scroll to position [1659, 0]
click at [570, 425] on img at bounding box center [572, 427] width 50 height 50
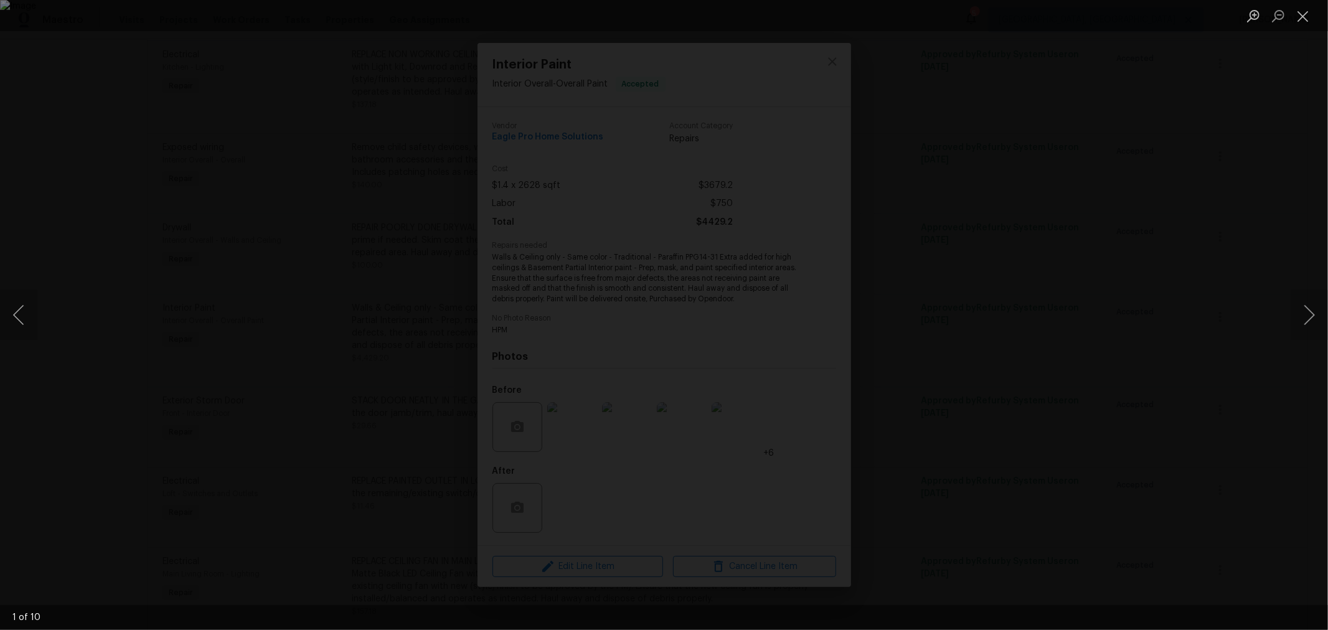
click at [1002, 254] on div "Lightbox" at bounding box center [664, 315] width 1328 height 630
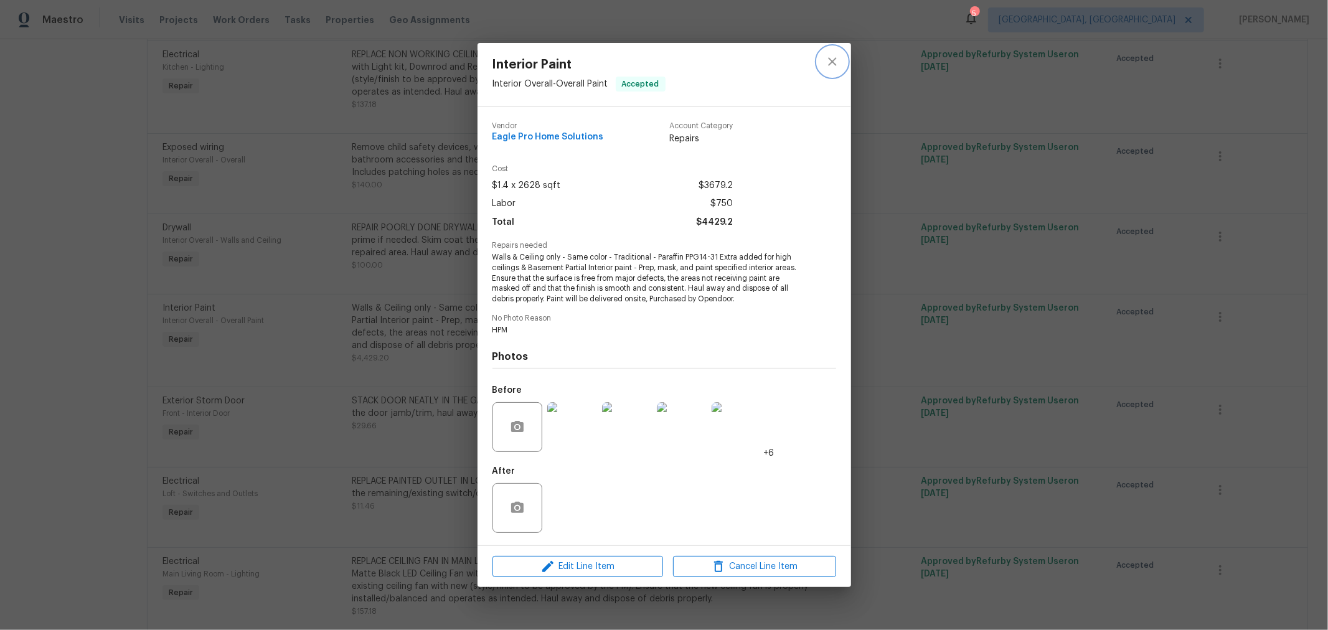
click at [839, 61] on button "close" at bounding box center [832, 62] width 30 height 30
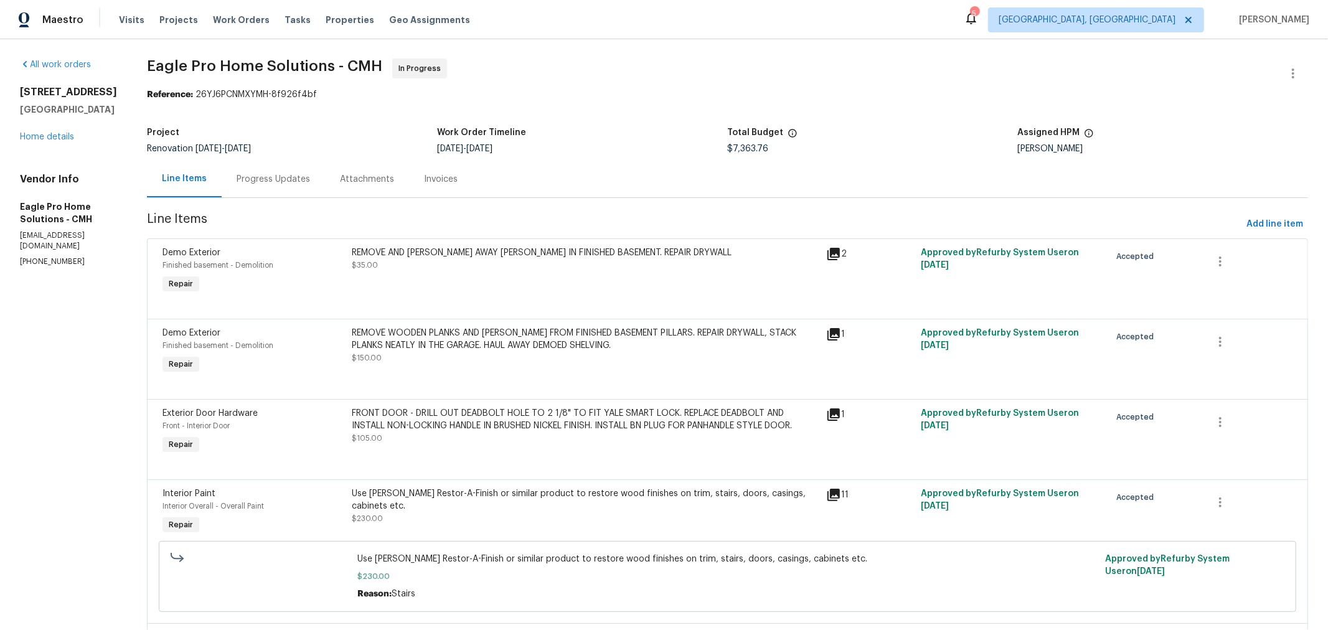
scroll to position [0, 0]
click at [294, 181] on div "Progress Updates" at bounding box center [273, 180] width 73 height 12
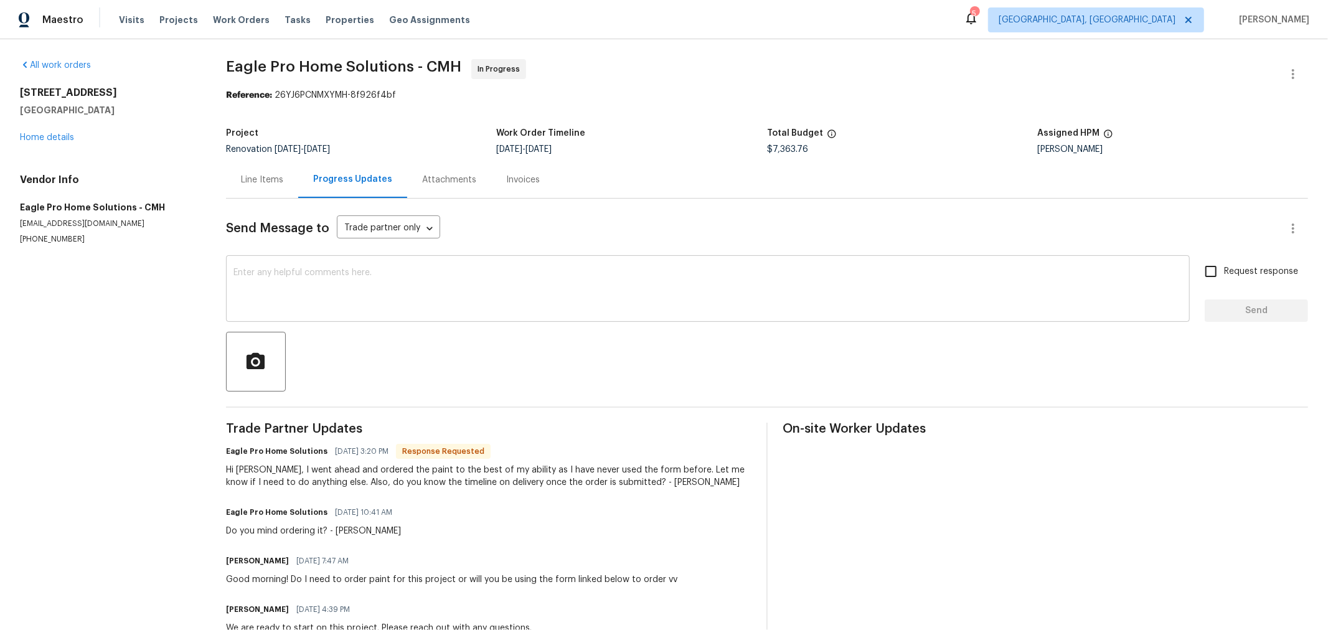
click at [402, 274] on textarea at bounding box center [707, 290] width 949 height 44
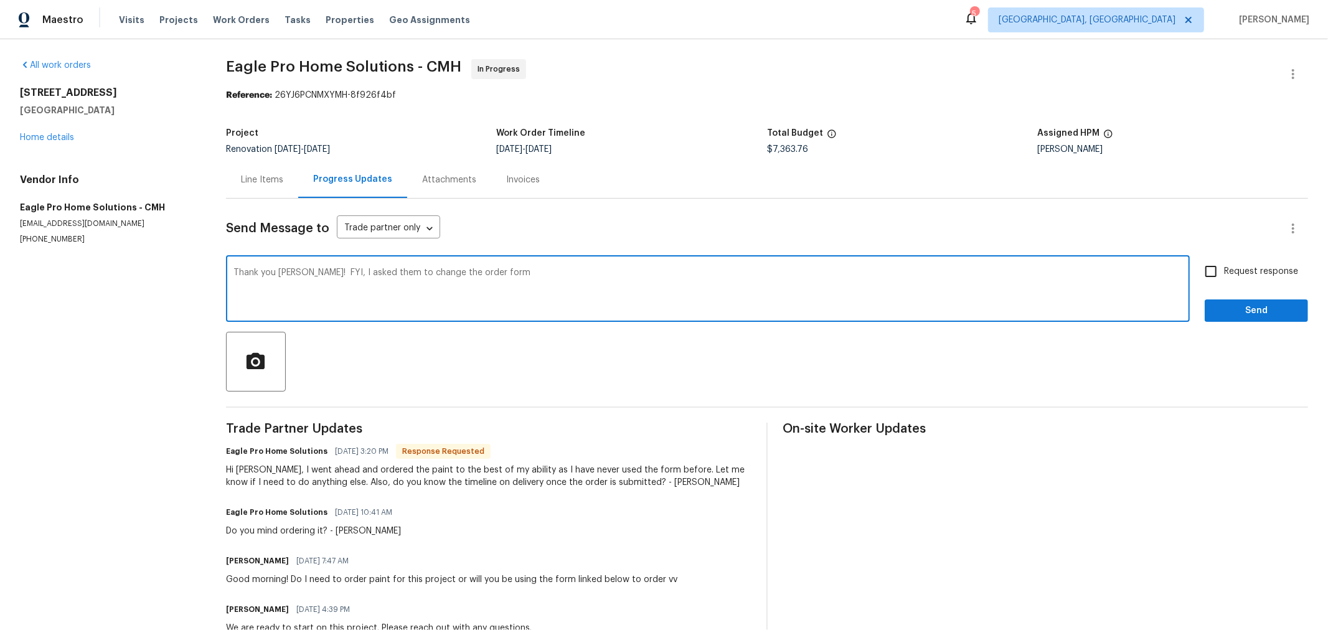
click at [605, 290] on textarea "Thank you Leslie! FYI, I asked them to change the order form" at bounding box center [707, 290] width 949 height 44
type textarea "Thank you Leslie! FYI, I asked them to change the order form to eggshell sheen …"
click at [1205, 265] on input "Request response" at bounding box center [1211, 271] width 26 height 26
checkbox input "true"
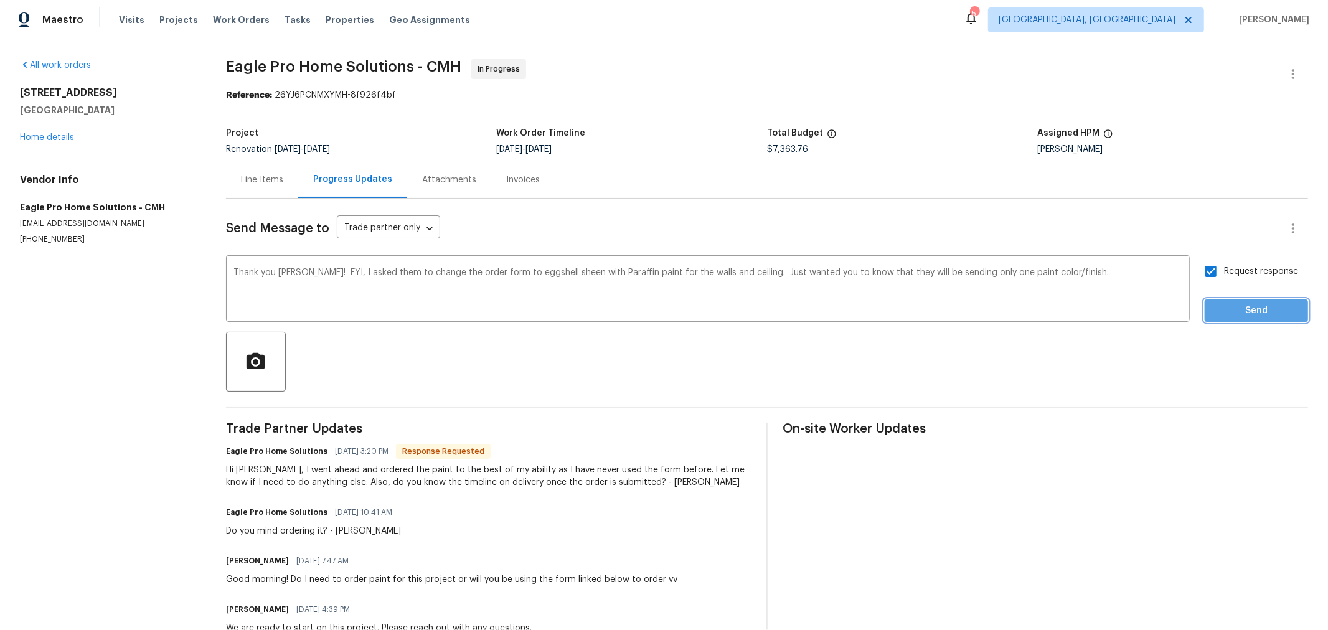
click at [1233, 314] on span "Send" at bounding box center [1256, 311] width 83 height 16
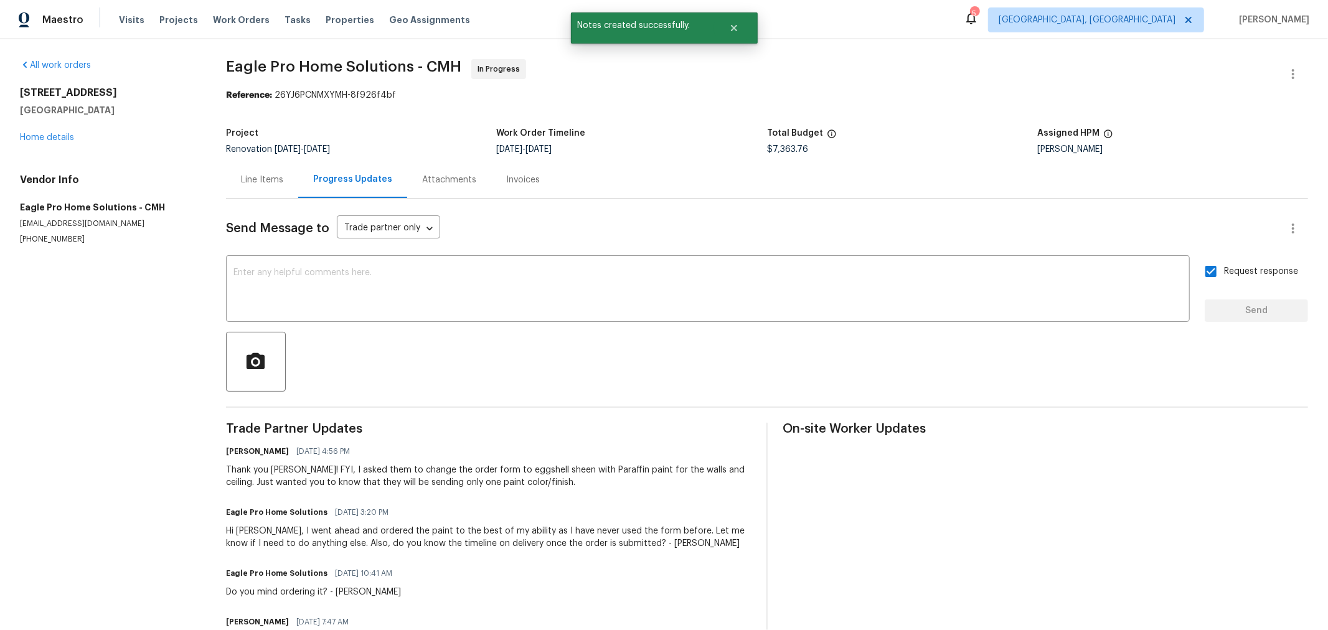
click at [661, 377] on div at bounding box center [767, 362] width 1082 height 60
click at [60, 132] on div "695 Hennigans Grove Rd Grove City, OH 43123 Home details" at bounding box center [108, 115] width 176 height 57
click at [60, 136] on link "Home details" at bounding box center [47, 137] width 54 height 9
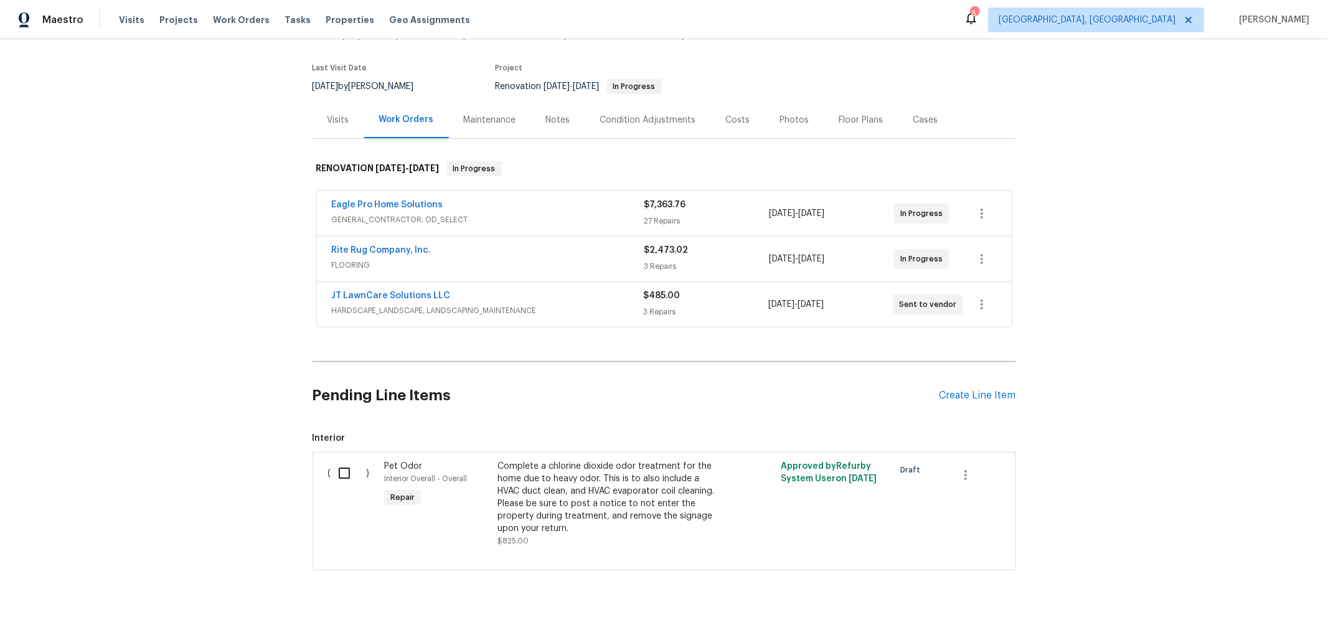
scroll to position [119, 0]
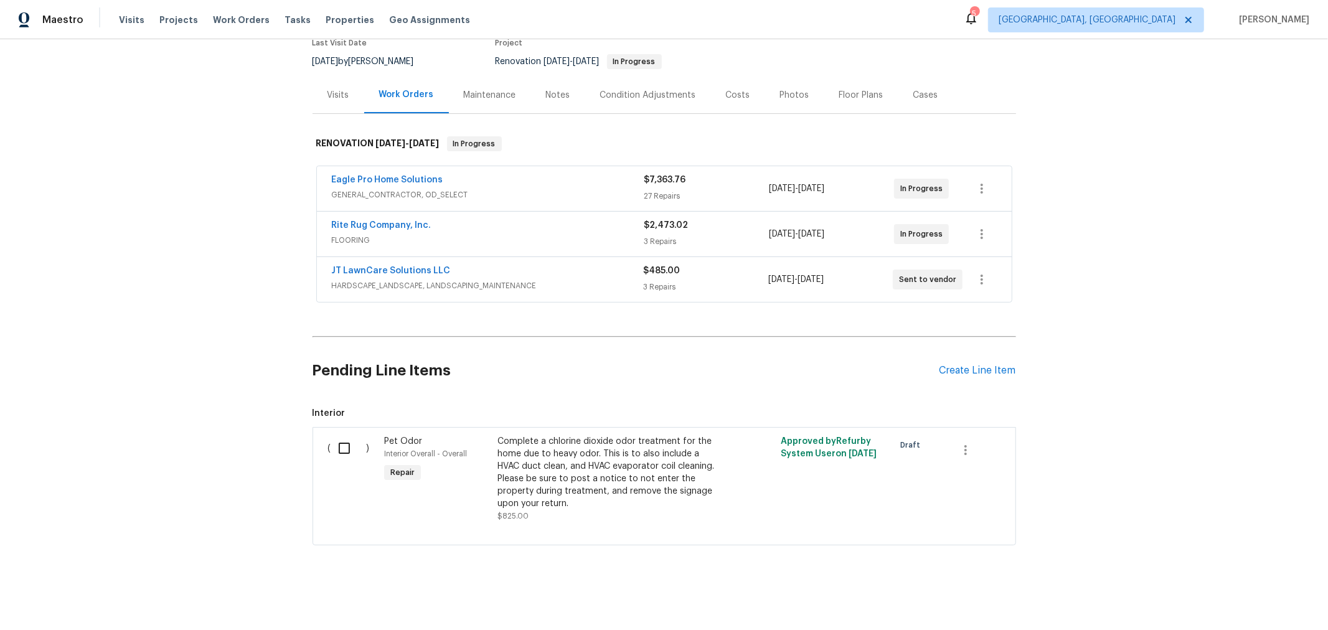
click at [1070, 187] on div "Back to all projects 695 Hennigans Grove Rd, Grove City, OH 43123 3 Beds | 2 1/…" at bounding box center [664, 334] width 1328 height 591
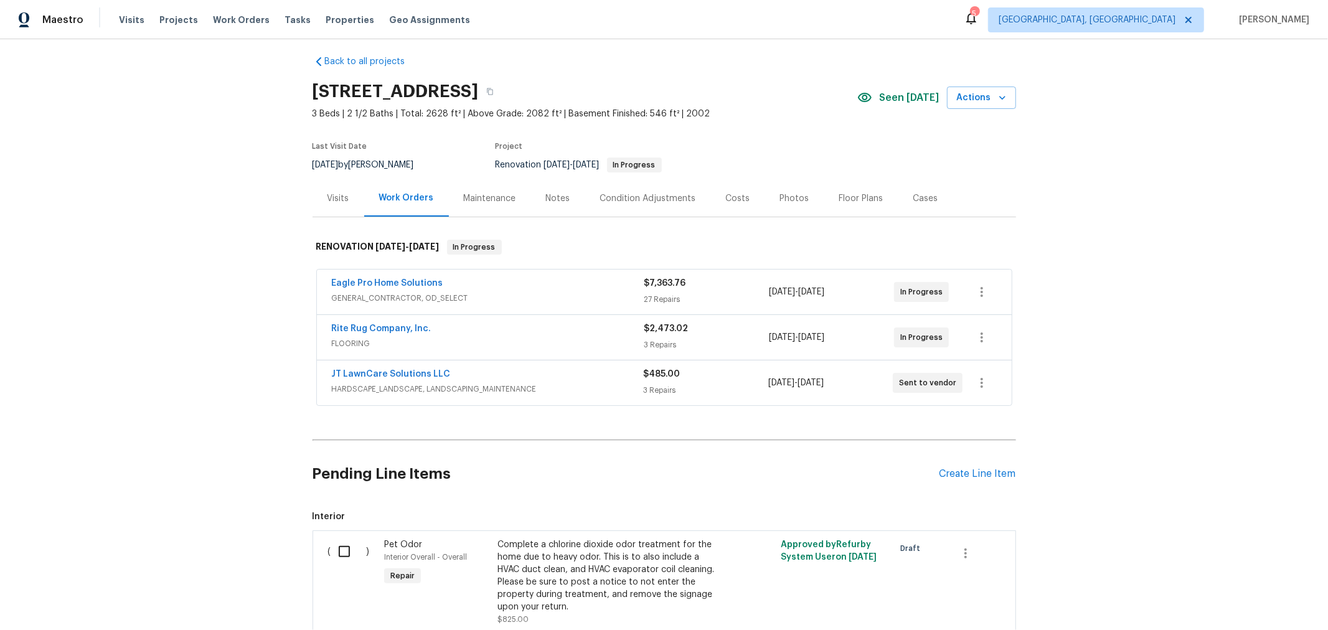
scroll to position [0, 0]
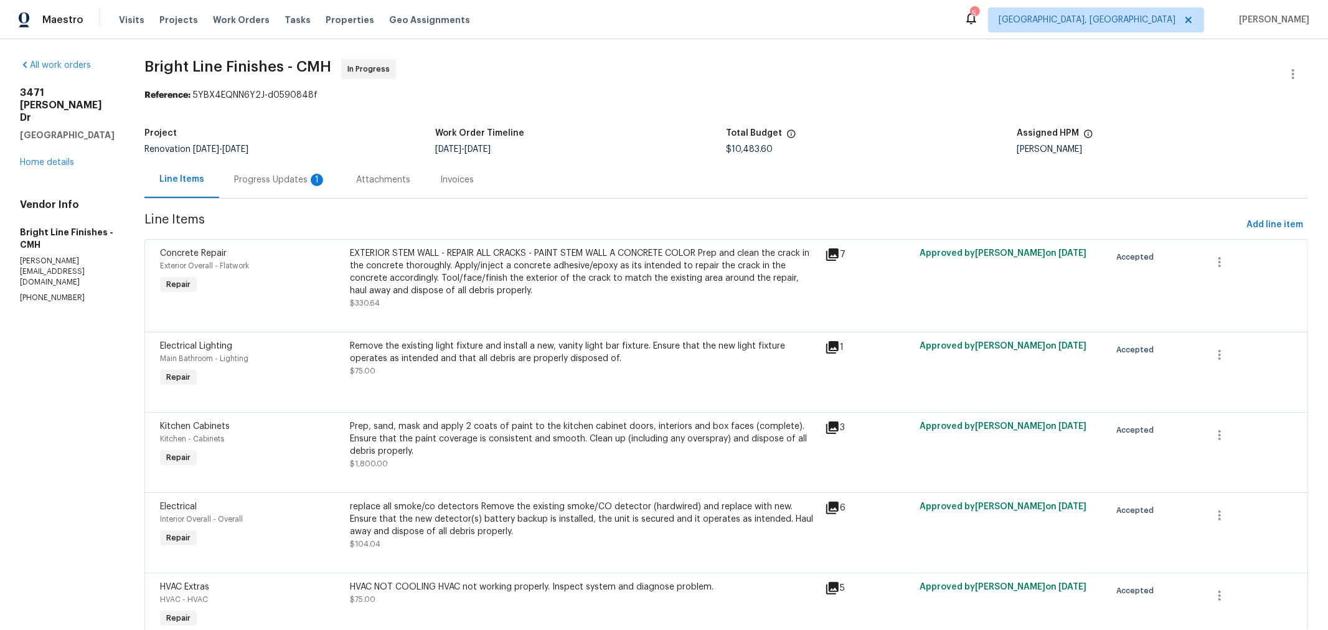
click at [286, 182] on div "Progress Updates 1" at bounding box center [280, 180] width 92 height 12
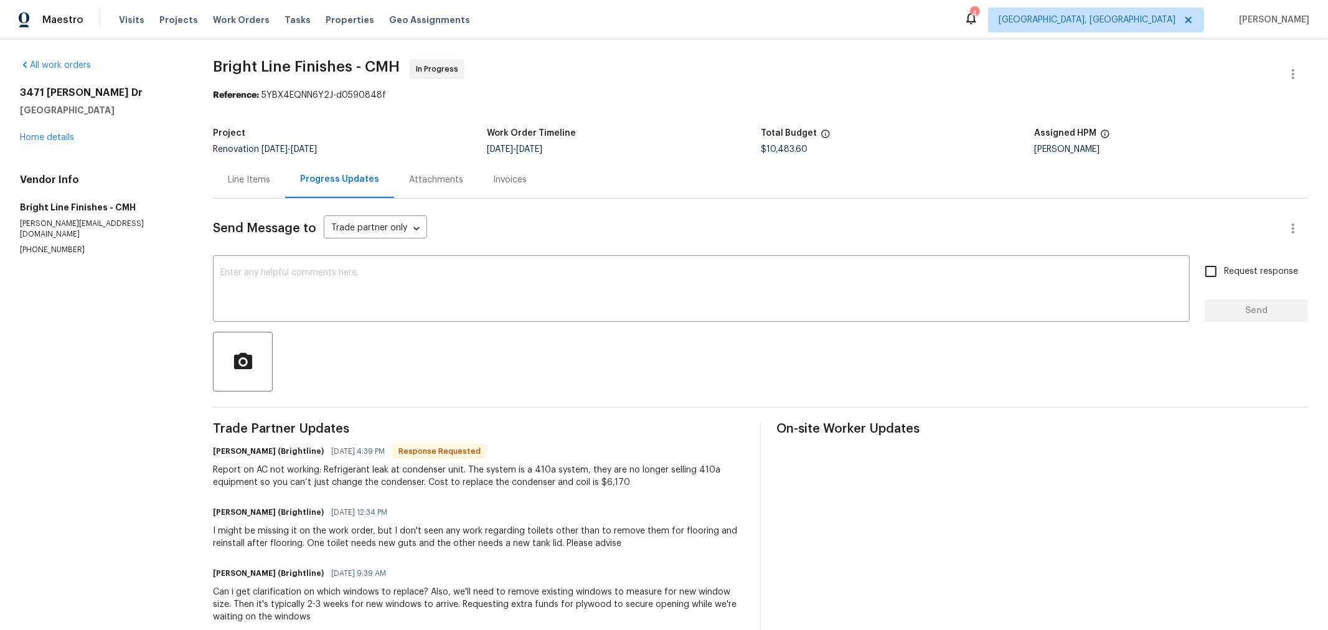
click at [631, 487] on div "Report on AC not working: Refrigerant leak at condenser unit. The system is a 4…" at bounding box center [479, 476] width 532 height 25
click at [263, 178] on div "Line Items" at bounding box center [249, 180] width 42 height 12
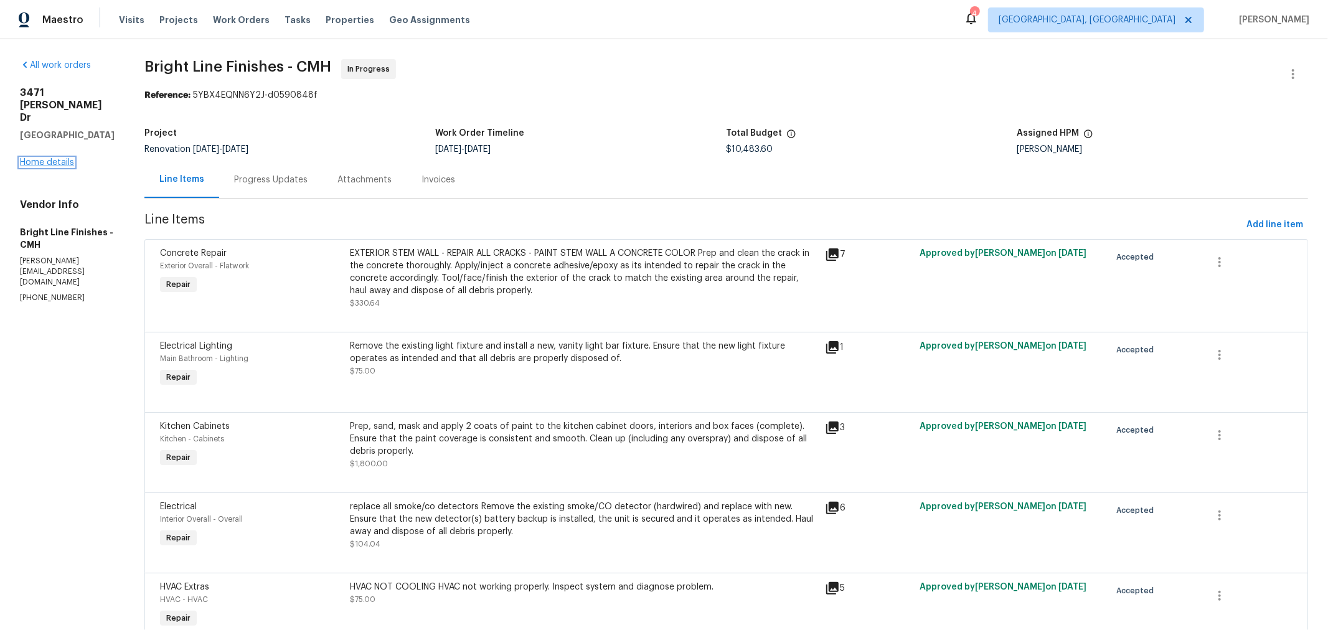
click at [51, 158] on link "Home details" at bounding box center [47, 162] width 54 height 9
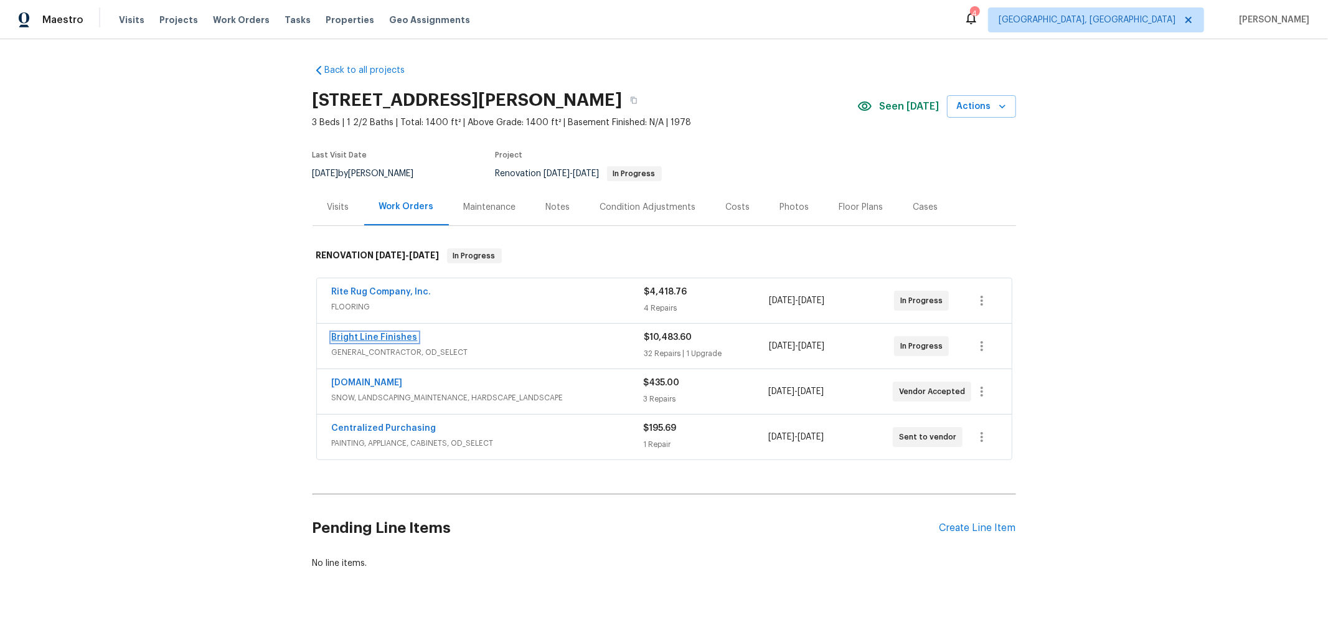
click at [379, 333] on link "Bright Line Finishes" at bounding box center [375, 337] width 86 height 9
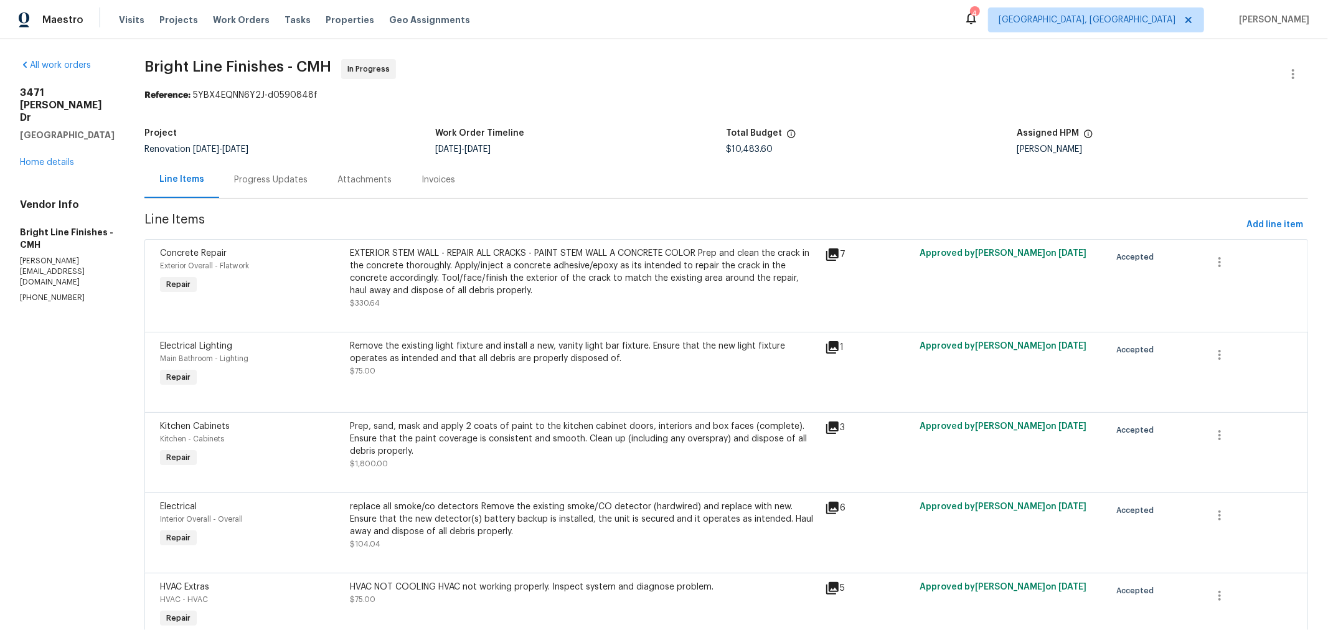
click at [257, 179] on div "Progress Updates" at bounding box center [270, 180] width 73 height 12
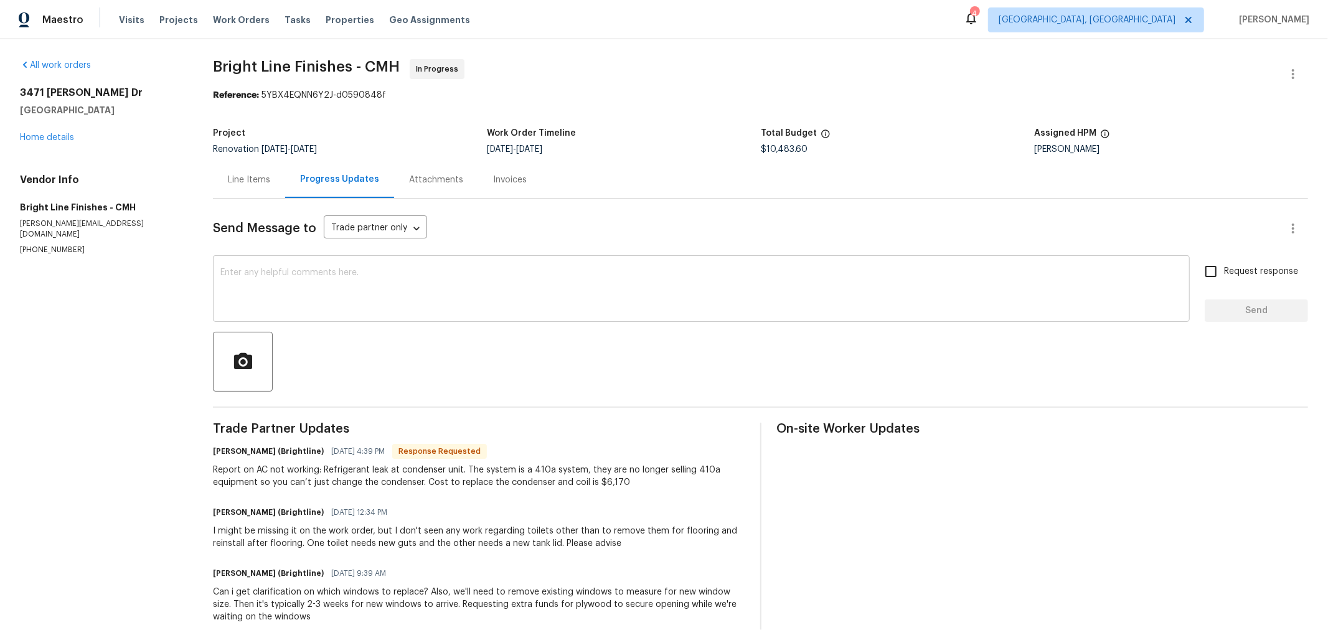
click at [408, 279] on textarea at bounding box center [701, 290] width 962 height 44
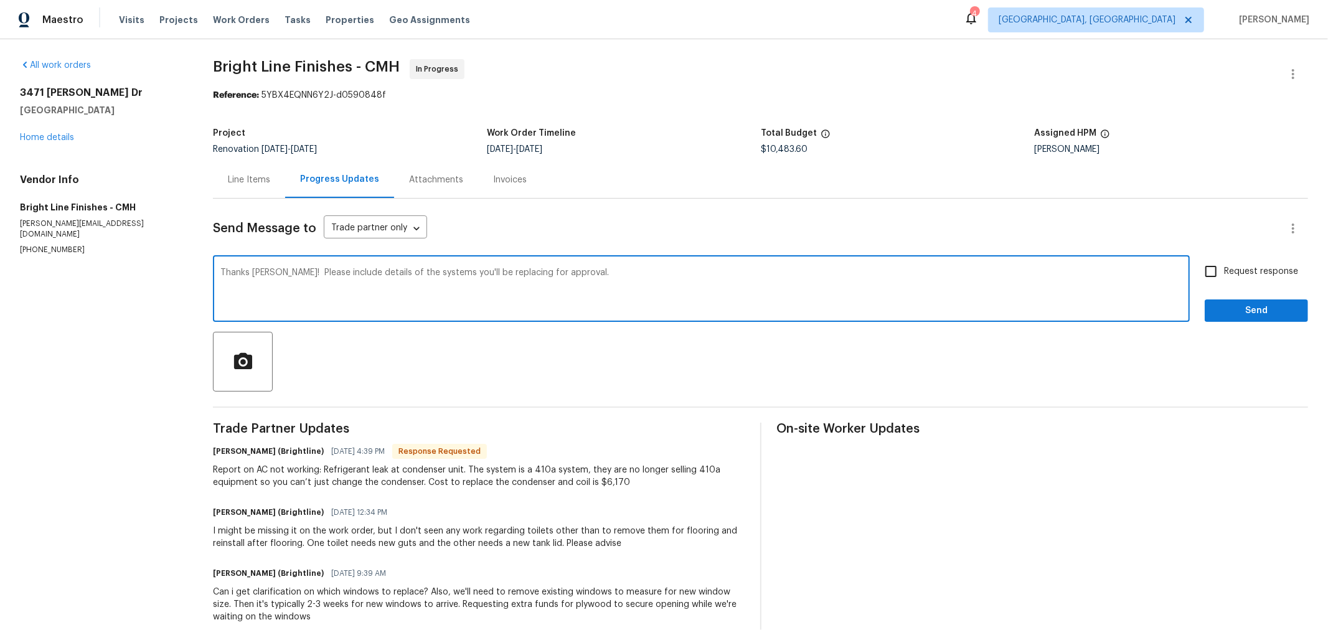
type textarea "Thanks [PERSON_NAME]! Please include details of the systems you'll be replacing…"
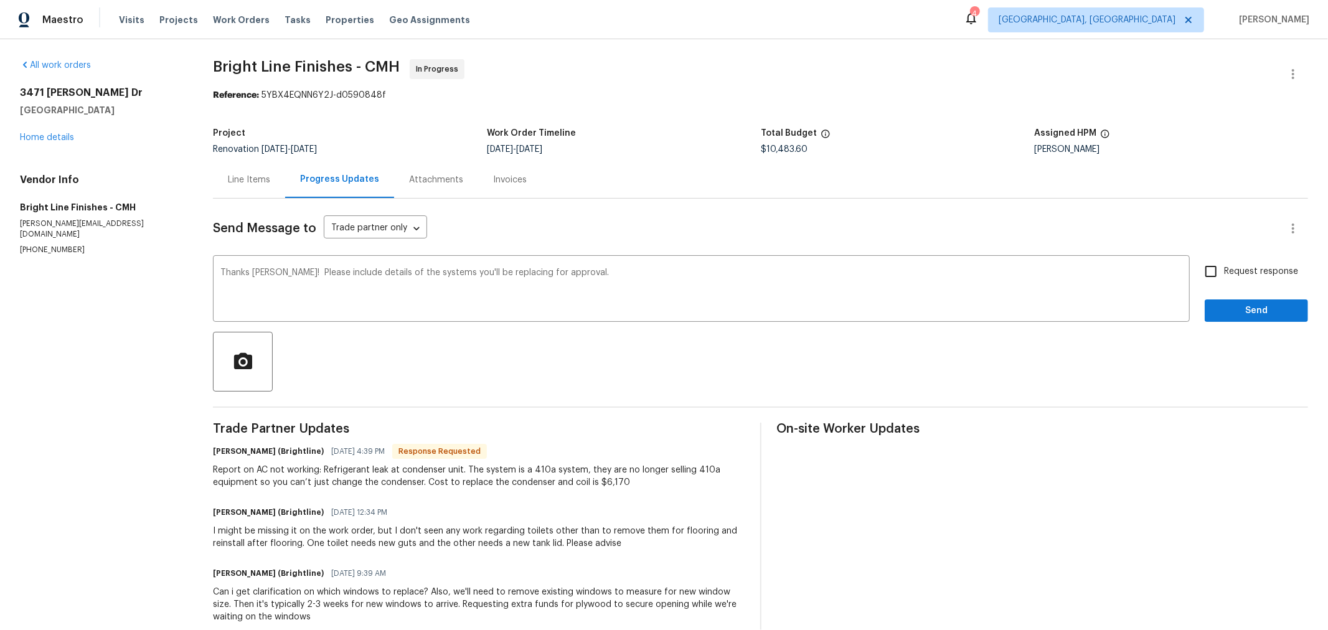
click at [1224, 268] on span "Request response" at bounding box center [1261, 271] width 74 height 13
click at [1215, 268] on input "Request response" at bounding box center [1211, 271] width 26 height 26
checkbox input "true"
click at [1228, 303] on span "Send" at bounding box center [1256, 311] width 83 height 16
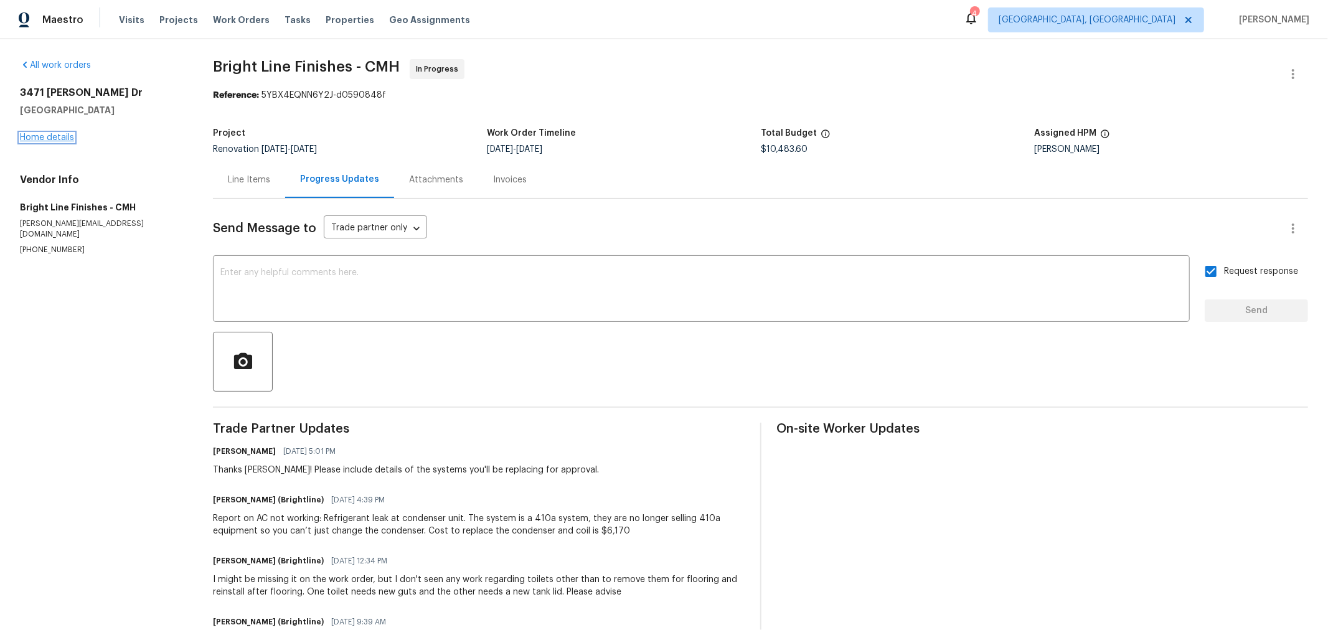
click at [52, 133] on link "Home details" at bounding box center [47, 137] width 54 height 9
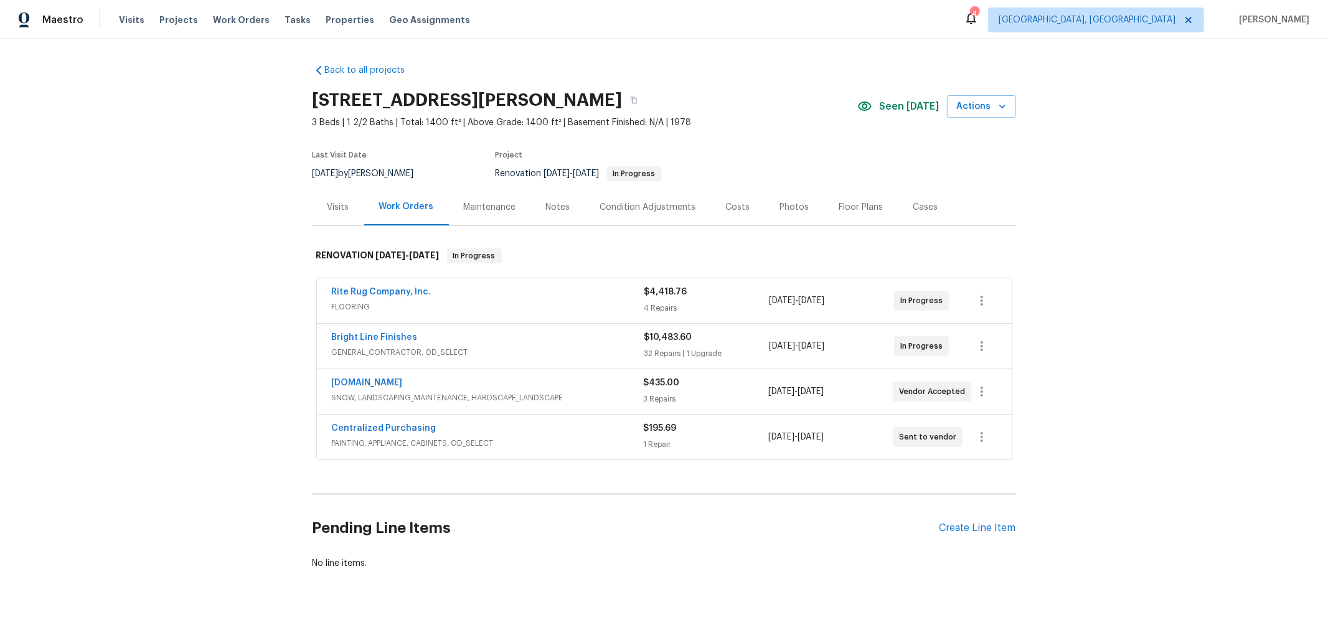
click at [389, 328] on div "Bright Line Finishes GENERAL_CONTRACTOR, OD_SELECT $10,483.60 32 Repairs | 1 Up…" at bounding box center [664, 346] width 695 height 45
click at [388, 331] on span "Bright Line Finishes" at bounding box center [375, 337] width 86 height 12
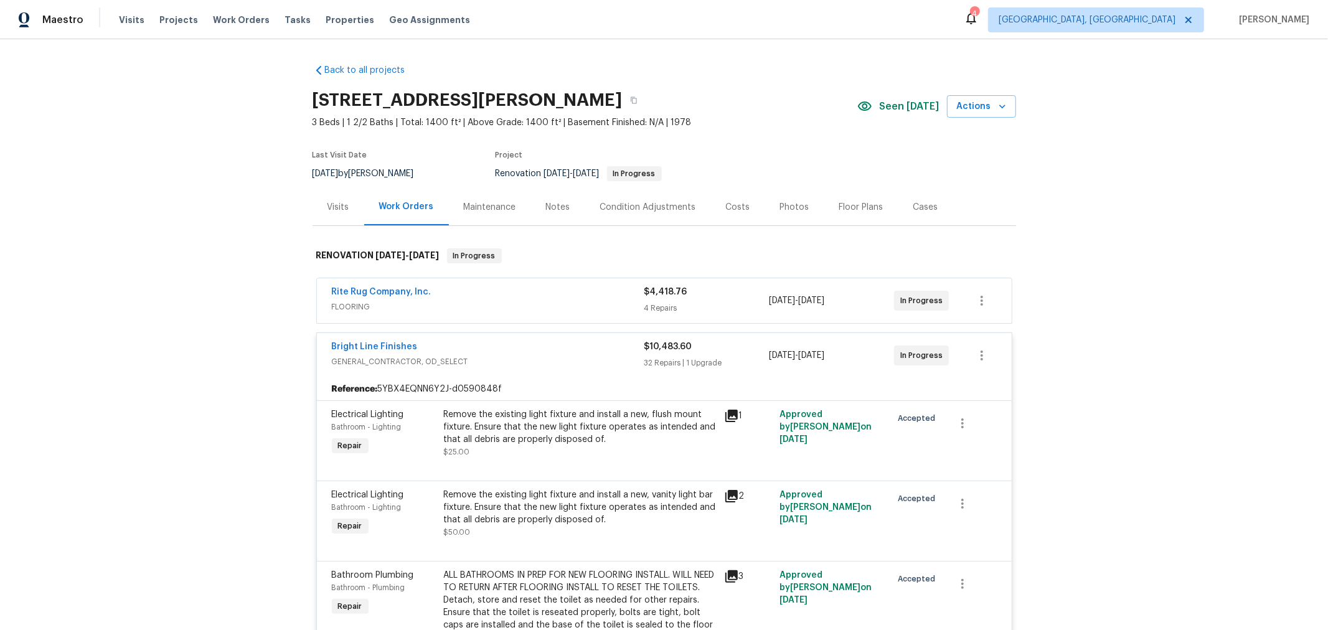
click at [384, 341] on span "Bright Line Finishes" at bounding box center [375, 347] width 86 height 12
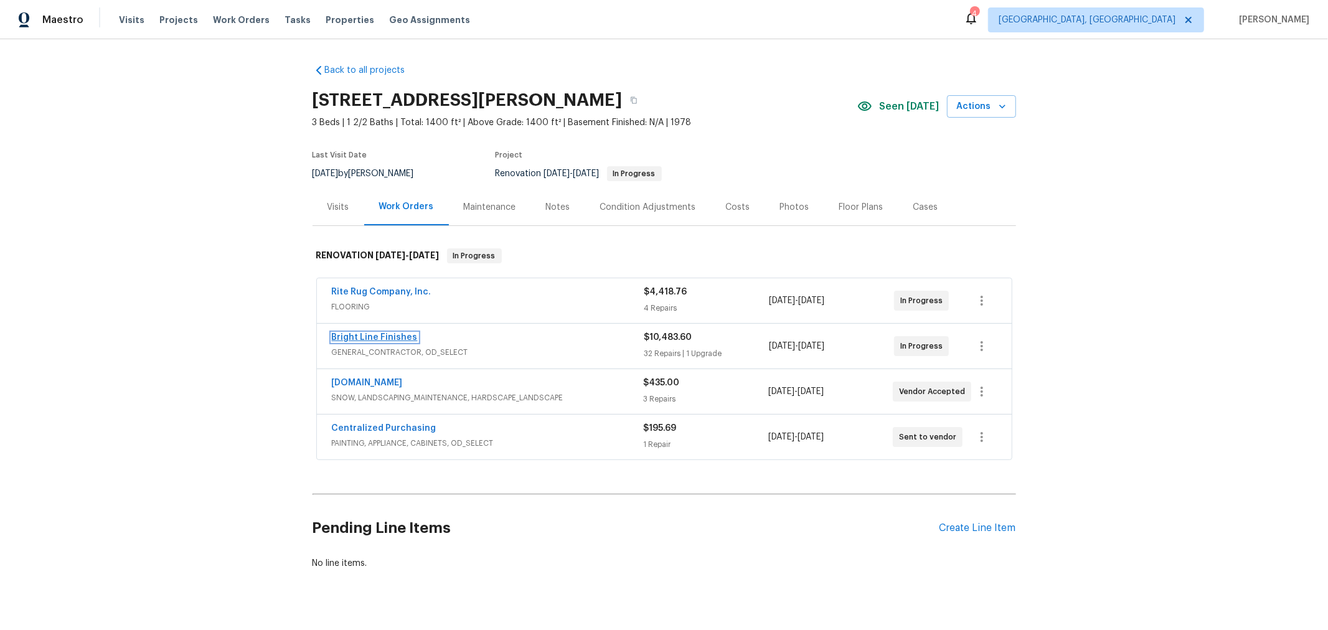
click at [367, 334] on link "Bright Line Finishes" at bounding box center [375, 337] width 86 height 9
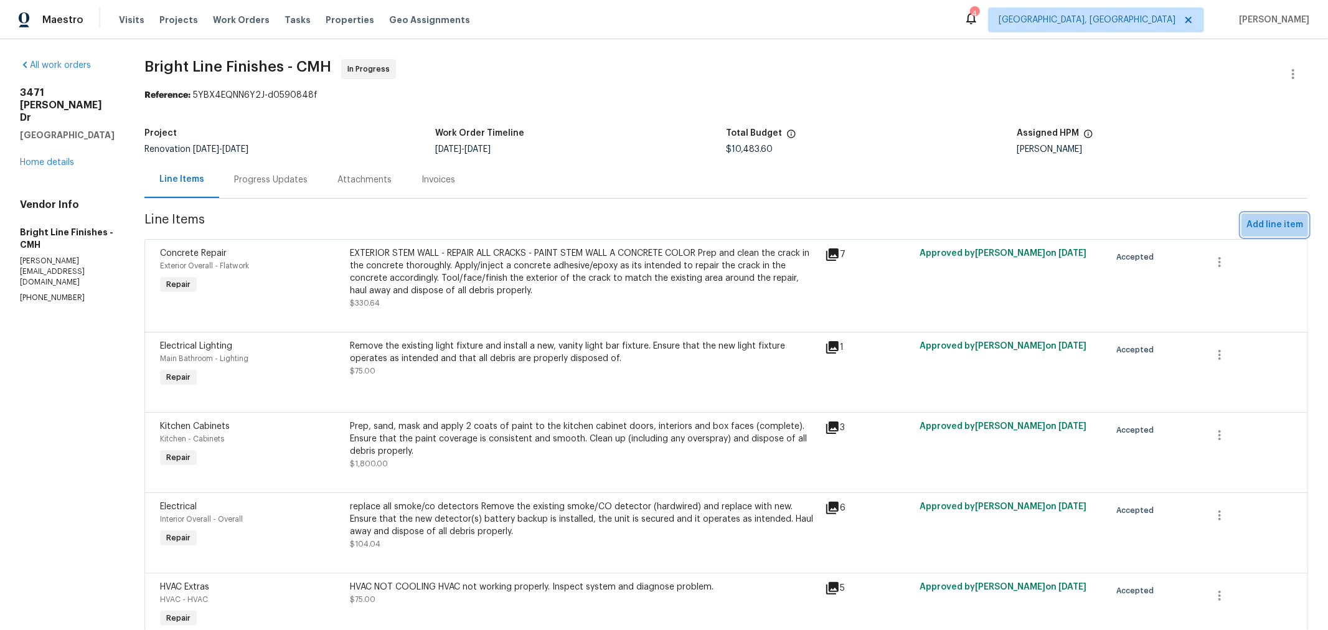
click at [1271, 227] on span "Add line item" at bounding box center [1274, 225] width 57 height 16
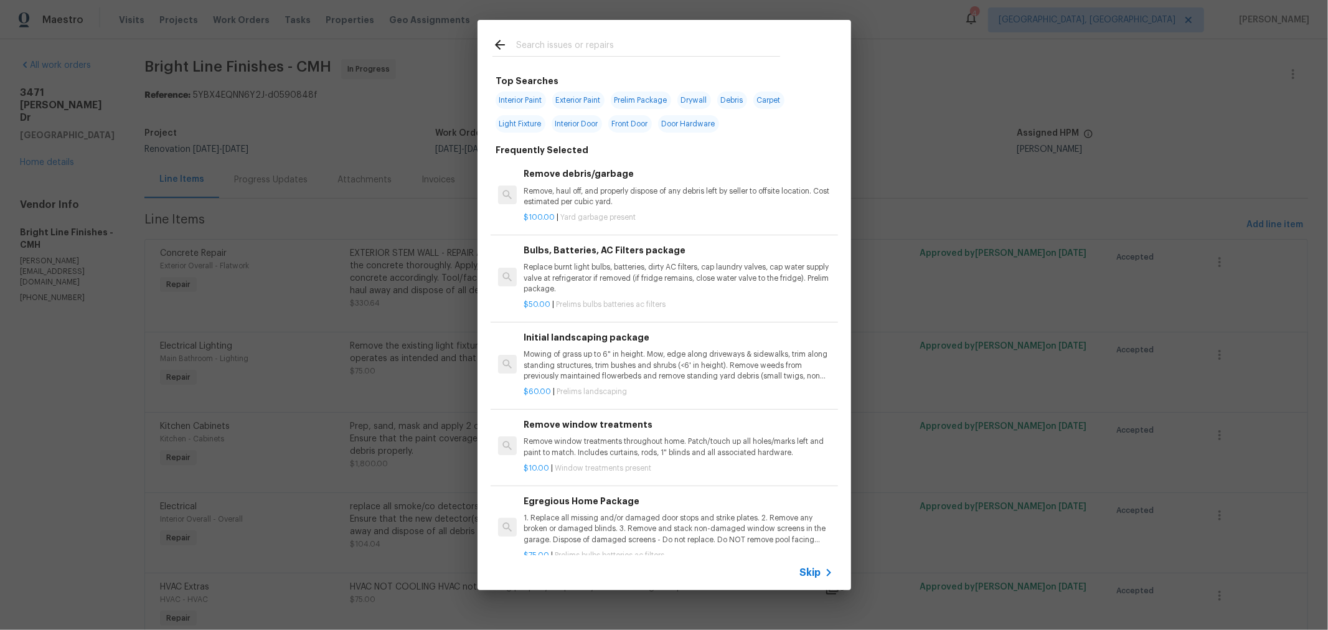
click at [644, 55] on input "text" at bounding box center [648, 46] width 264 height 19
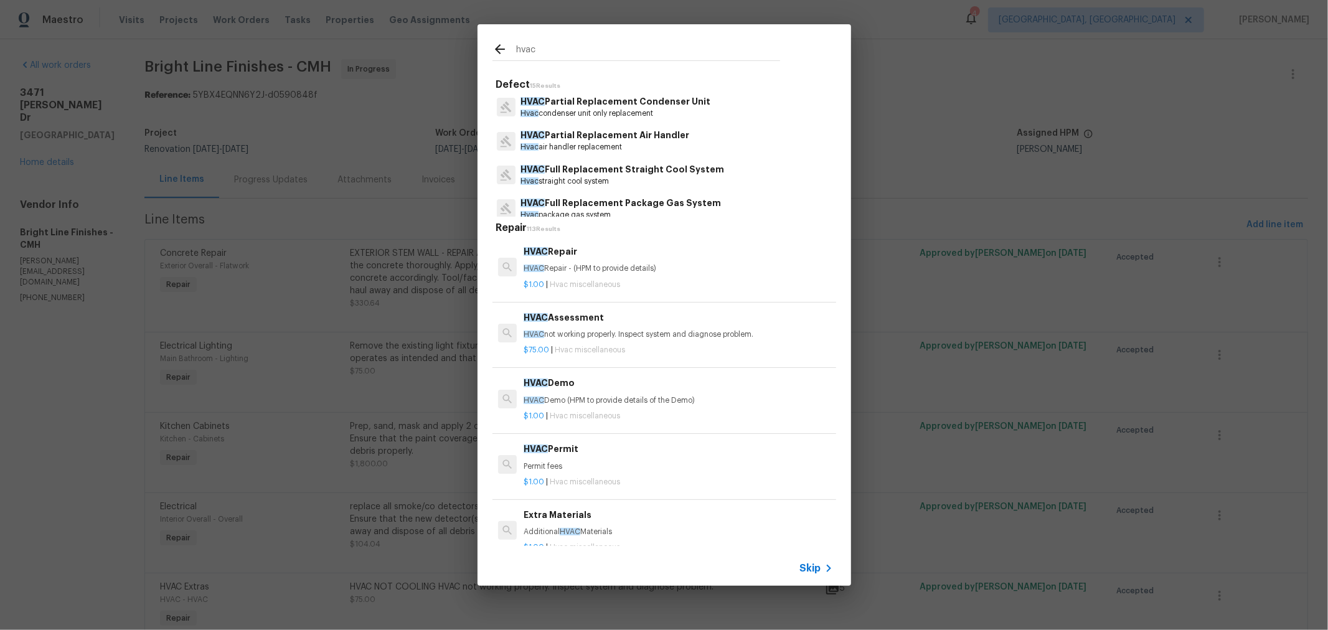
scroll to position [137, 0]
type input "hvac"
click at [562, 165] on p "HVAC Full Replacement Straight Cool System" at bounding box center [623, 169] width 204 height 13
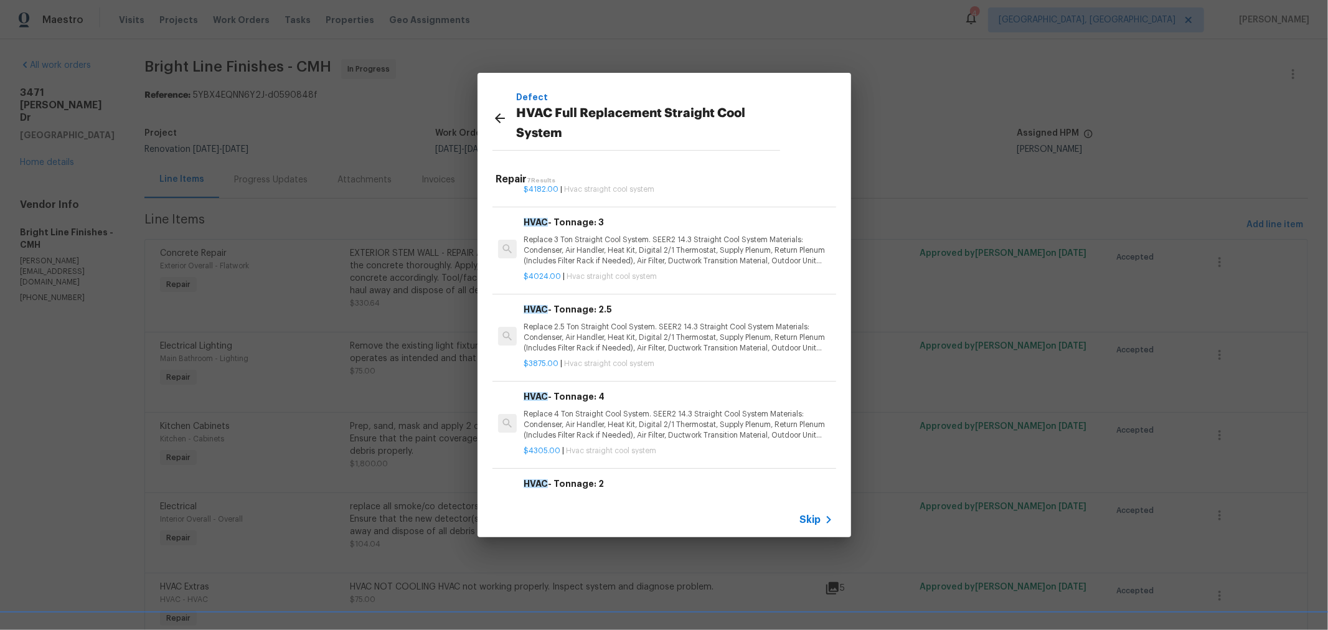
scroll to position [68, 0]
click at [674, 321] on p "Replace 2.5 Ton Straight Cool System. SEER2 14.3 Straight Cool System Materials…" at bounding box center [678, 337] width 309 height 32
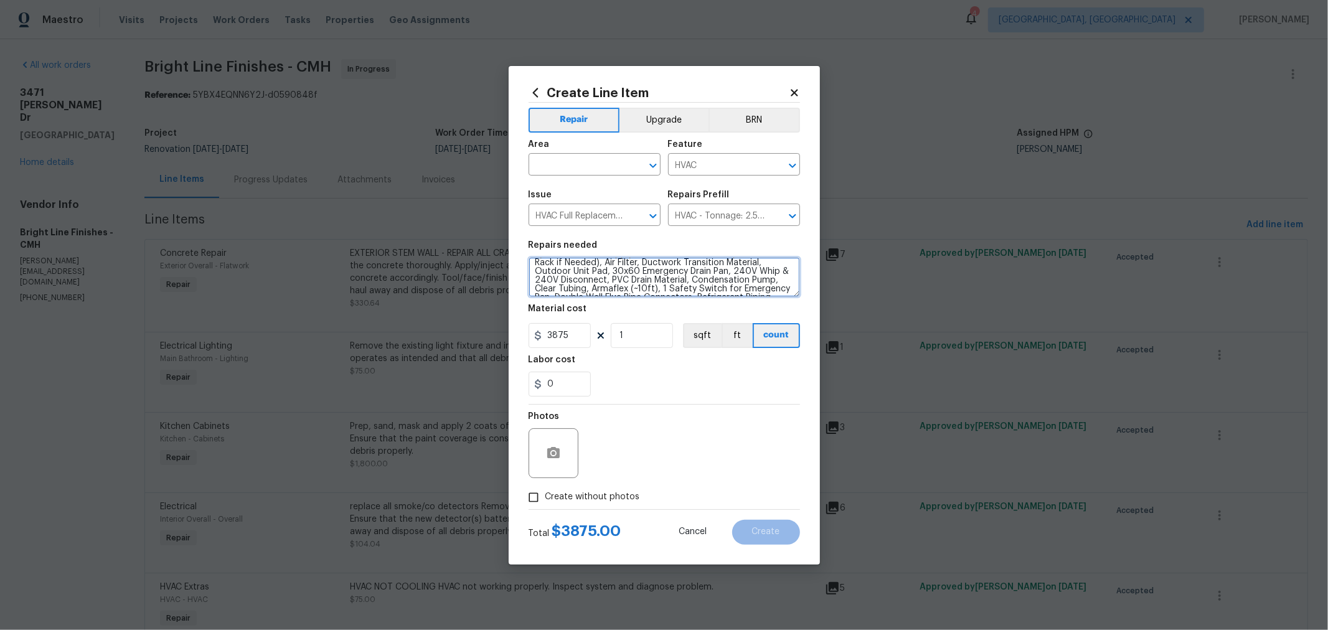
scroll to position [69, 0]
drag, startPoint x: 533, startPoint y: 268, endPoint x: 783, endPoint y: 294, distance: 251.1
click at [783, 294] on textarea "Replace 2.5 Ton Straight Cool System. SEER2 14.3 Straight Cool System Materials…" at bounding box center [664, 277] width 271 height 40
click at [793, 94] on icon at bounding box center [794, 92] width 7 height 7
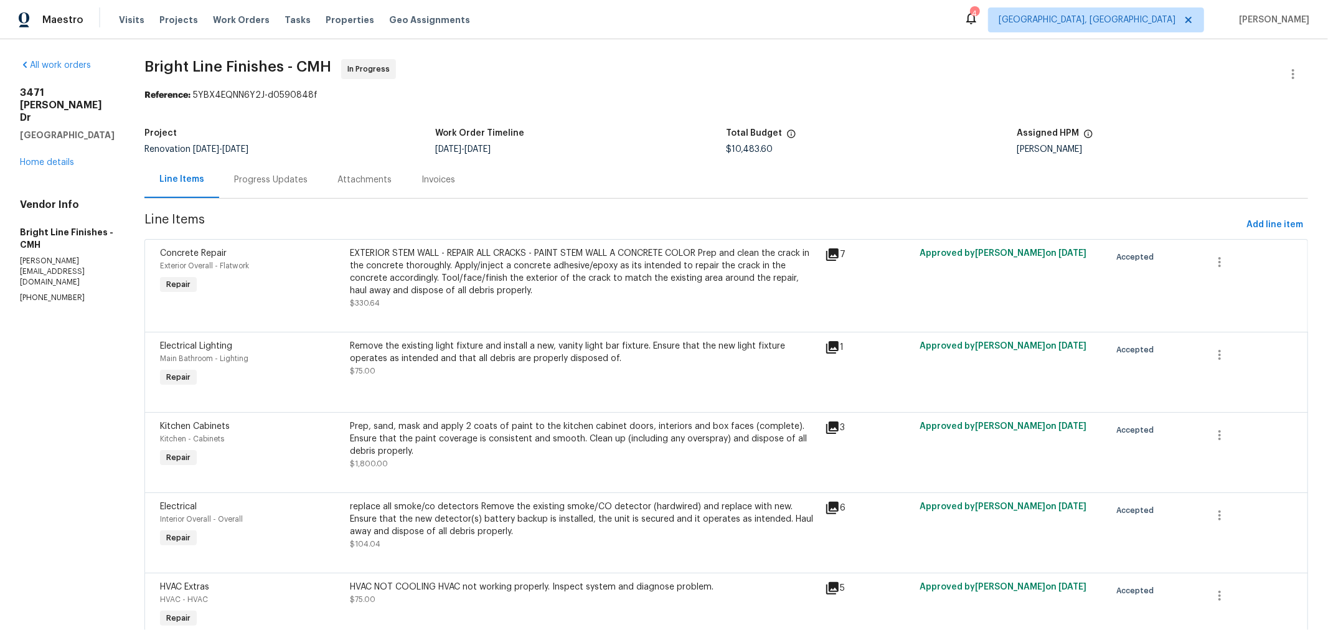
click at [265, 169] on div "Progress Updates" at bounding box center [270, 179] width 103 height 37
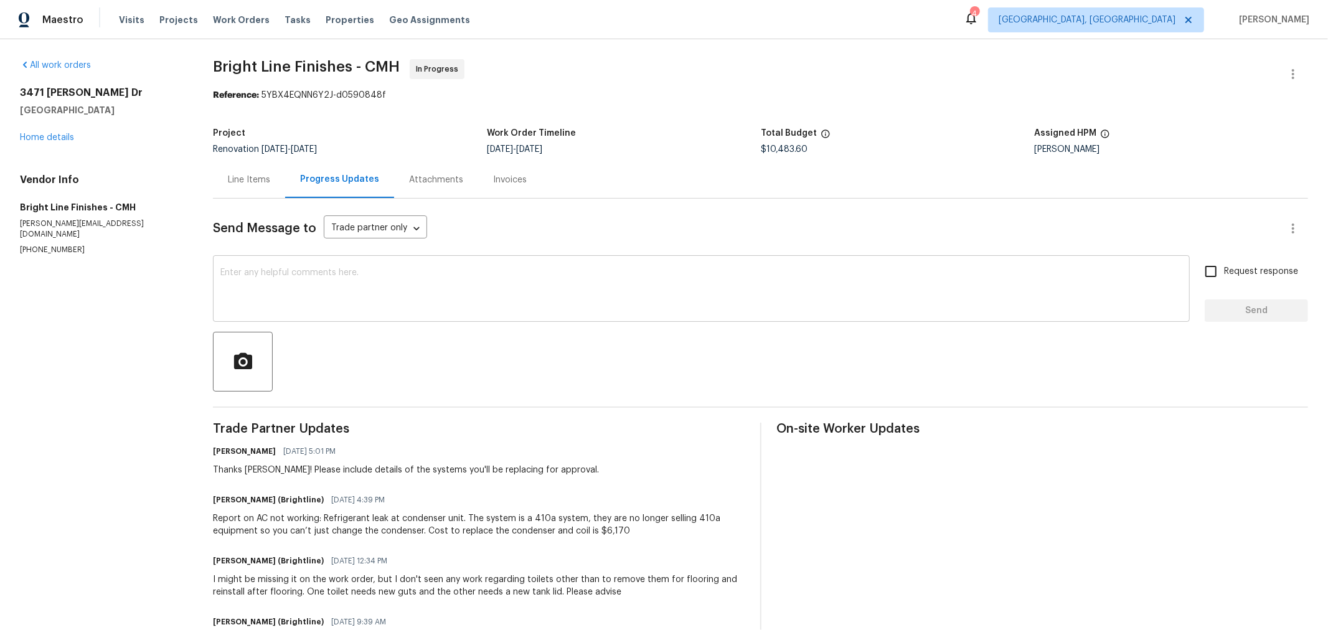
click at [390, 306] on textarea at bounding box center [701, 290] width 962 height 44
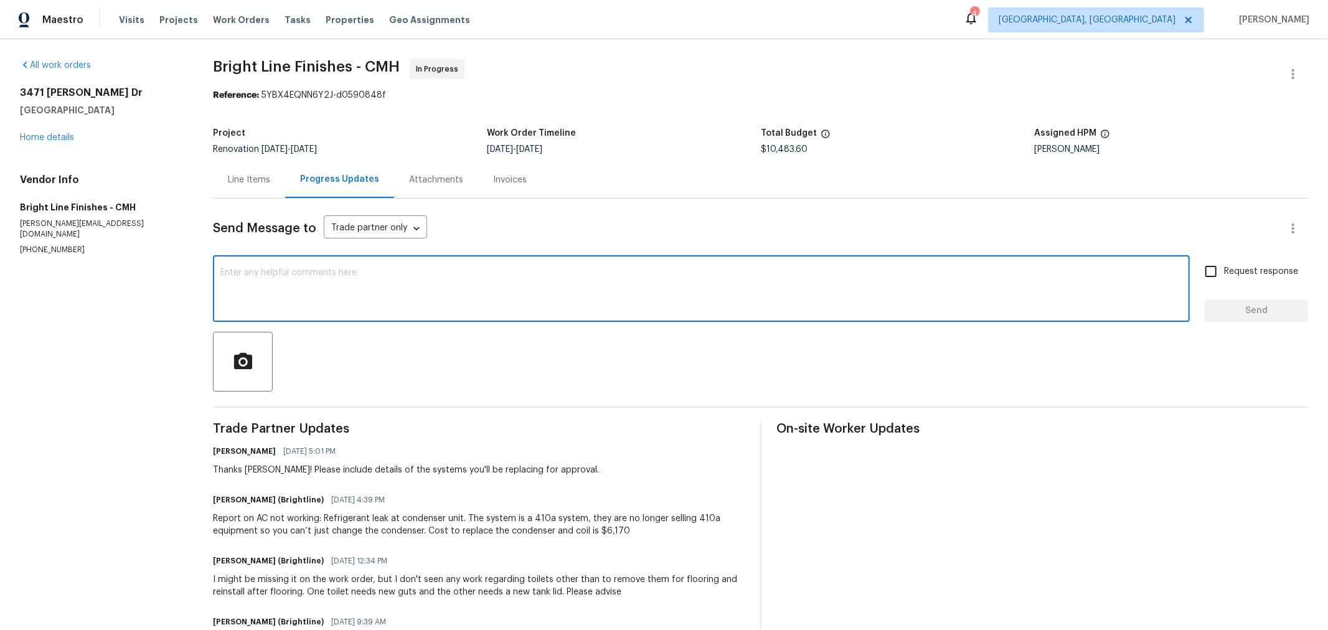
paste textarea "Replace 2.5 Ton Straight Cool System. SEER2 14.3 Straight Cool System Materials…"
type textarea "Replace 2.5 Ton Straight Cool System. SEER2 14.3 Straight Cool System Materials…"
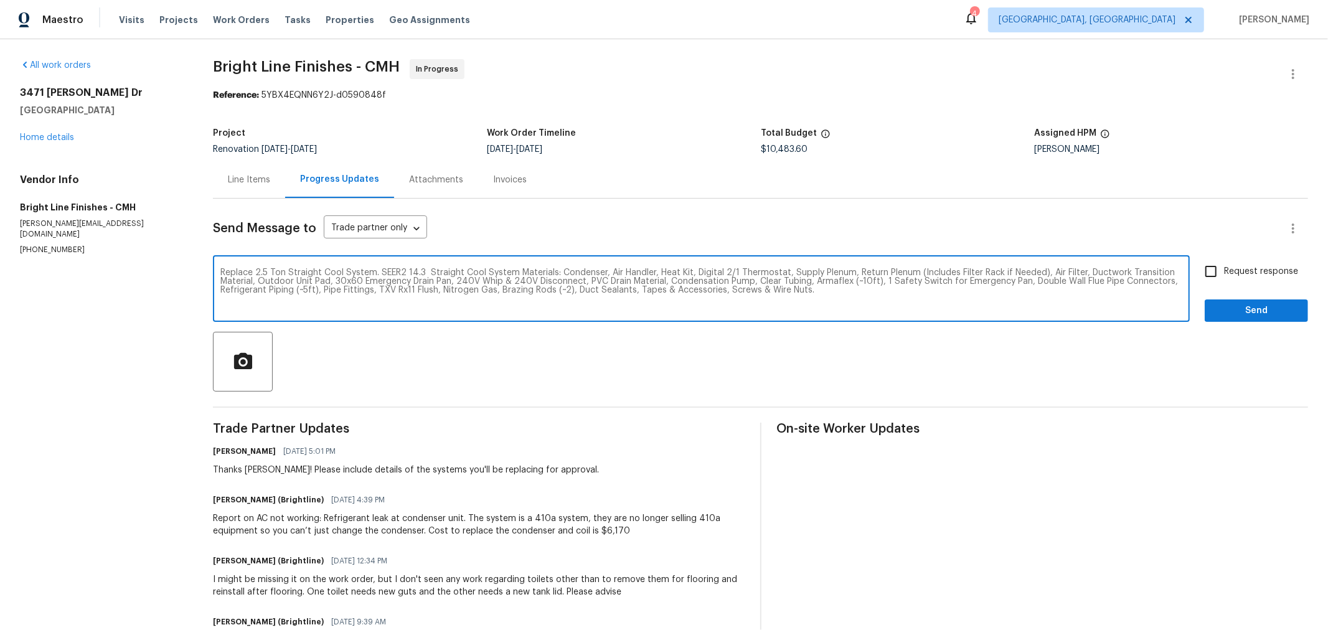
drag, startPoint x: 870, startPoint y: 291, endPoint x: 219, endPoint y: 276, distance: 650.8
click at [219, 276] on div "Replace 2.5 Ton Straight Cool System. SEER2 14.3 Straight Cool System Materials…" at bounding box center [701, 290] width 977 height 64
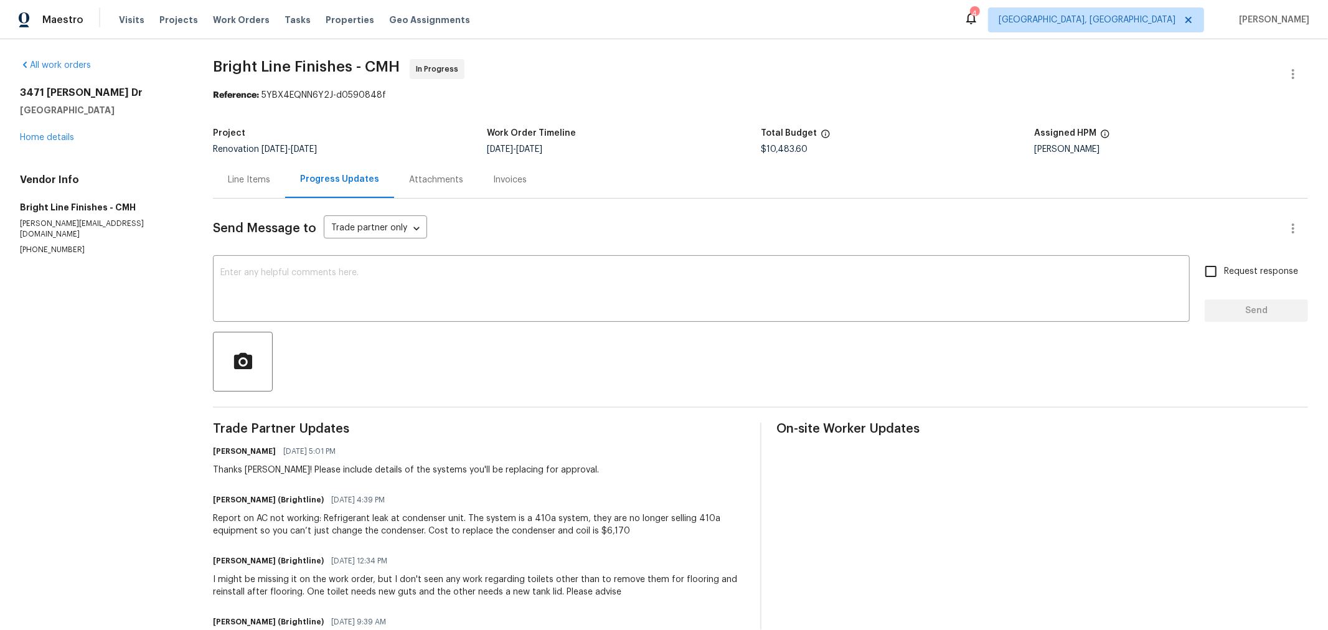
click at [69, 326] on section "All work orders [STREET_ADDRESS][PERSON_NAME][PERSON_NAME] Home details Vendor …" at bounding box center [101, 373] width 163 height 628
click at [59, 131] on div "[STREET_ADDRESS][PERSON_NAME][PERSON_NAME] Home details" at bounding box center [101, 115] width 163 height 57
click at [58, 138] on link "Home details" at bounding box center [47, 137] width 54 height 9
